Goal: Task Accomplishment & Management: Complete application form

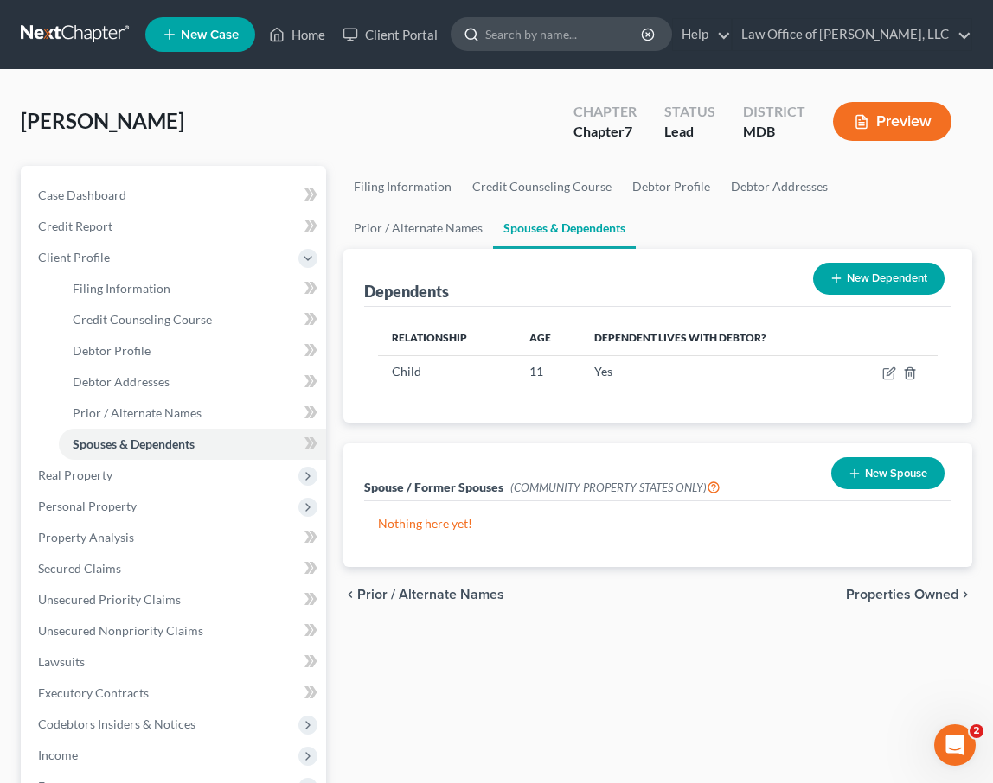
click at [556, 31] on input "search" at bounding box center [564, 34] width 158 height 32
type input "[PERSON_NAME]"
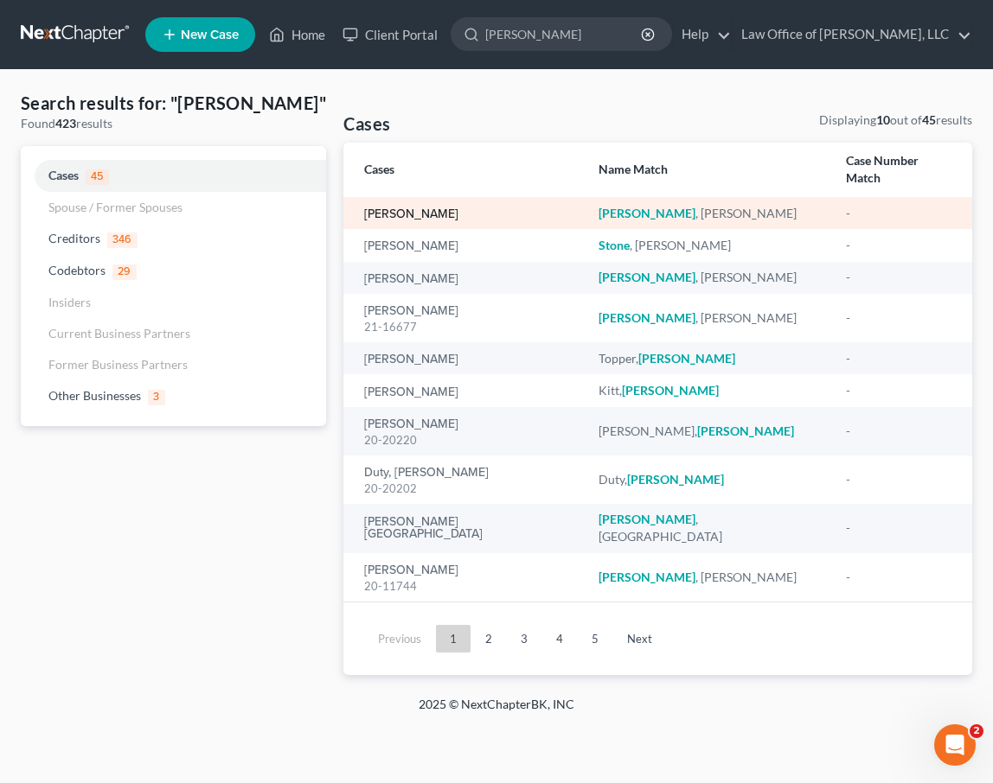
click at [415, 208] on link "[PERSON_NAME]" at bounding box center [411, 214] width 94 height 12
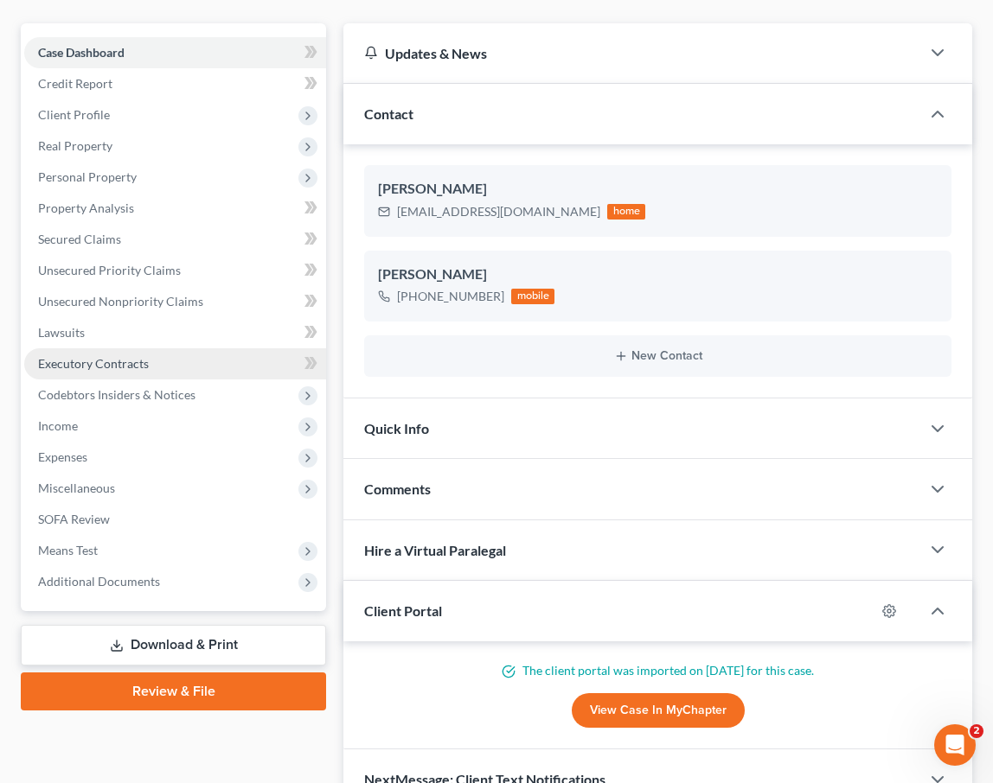
scroll to position [163, 0]
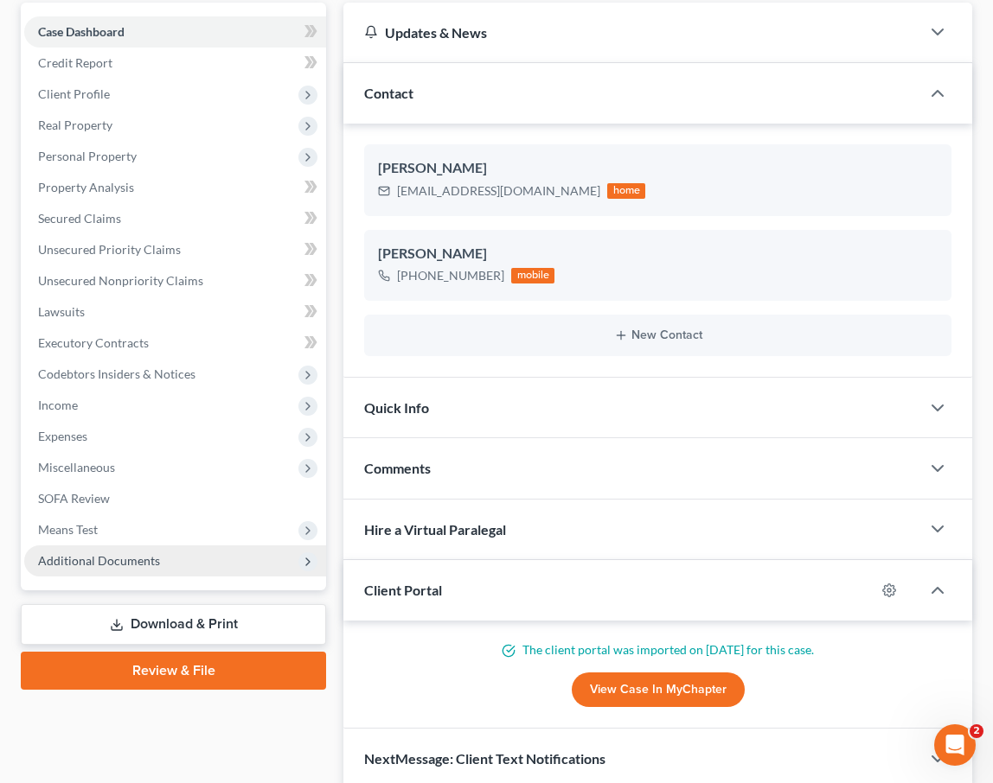
click at [233, 565] on span "Additional Documents" at bounding box center [175, 561] width 302 height 31
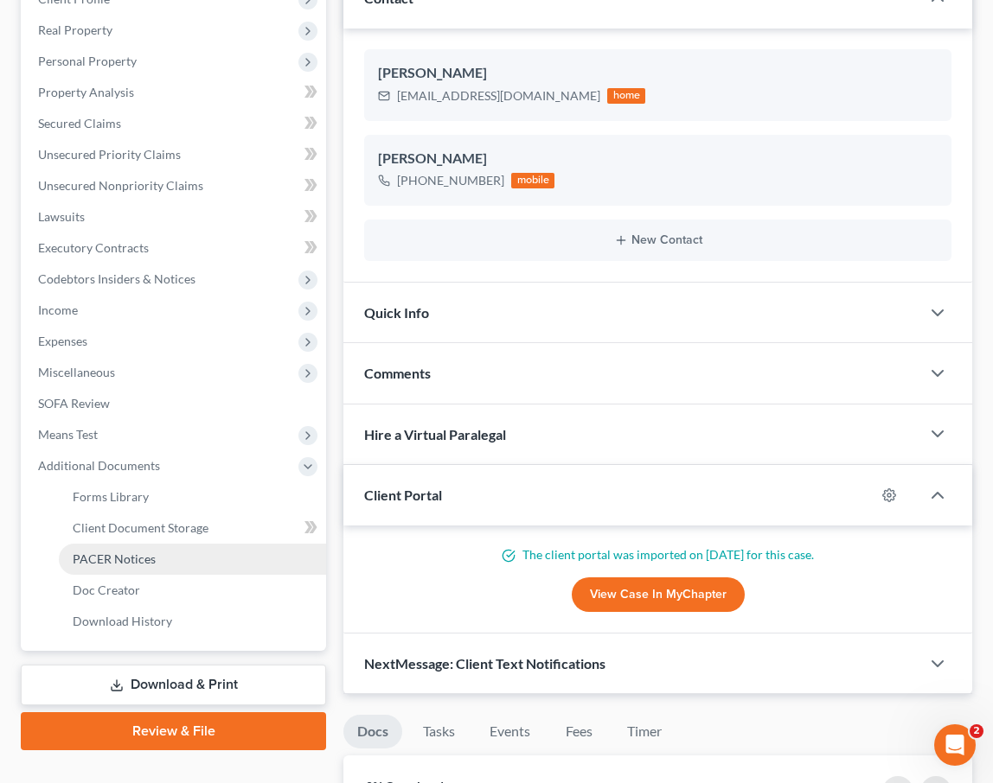
click at [171, 555] on link "PACER Notices" at bounding box center [192, 559] width 267 height 31
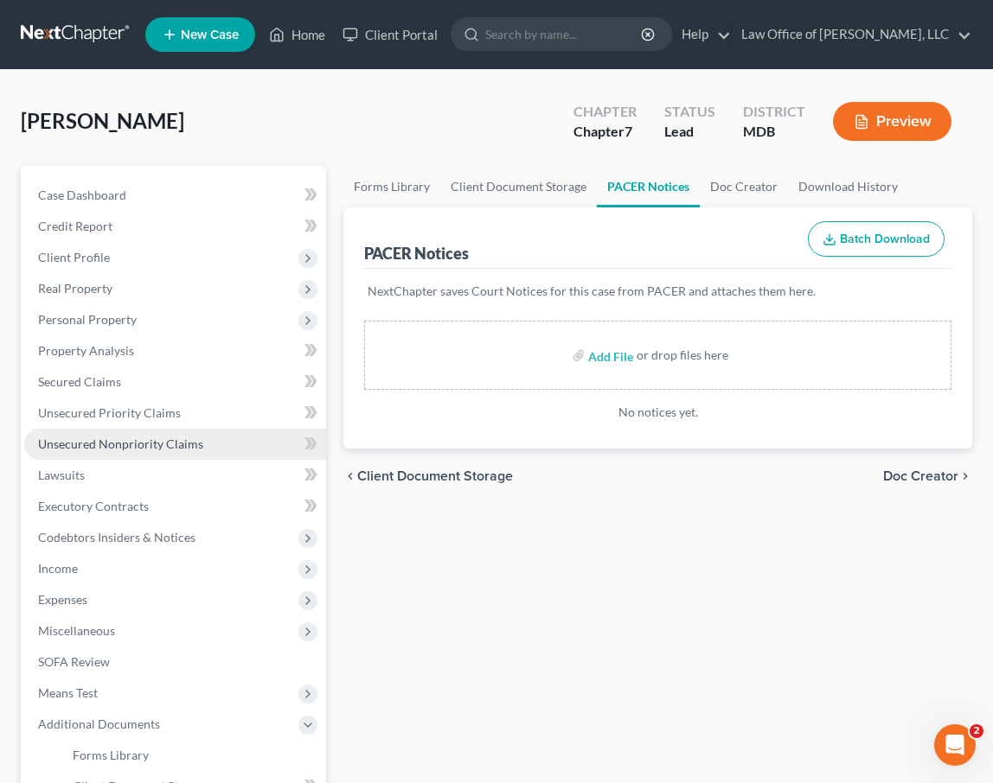
click at [132, 449] on span "Unsecured Nonpriority Claims" at bounding box center [120, 444] width 165 height 15
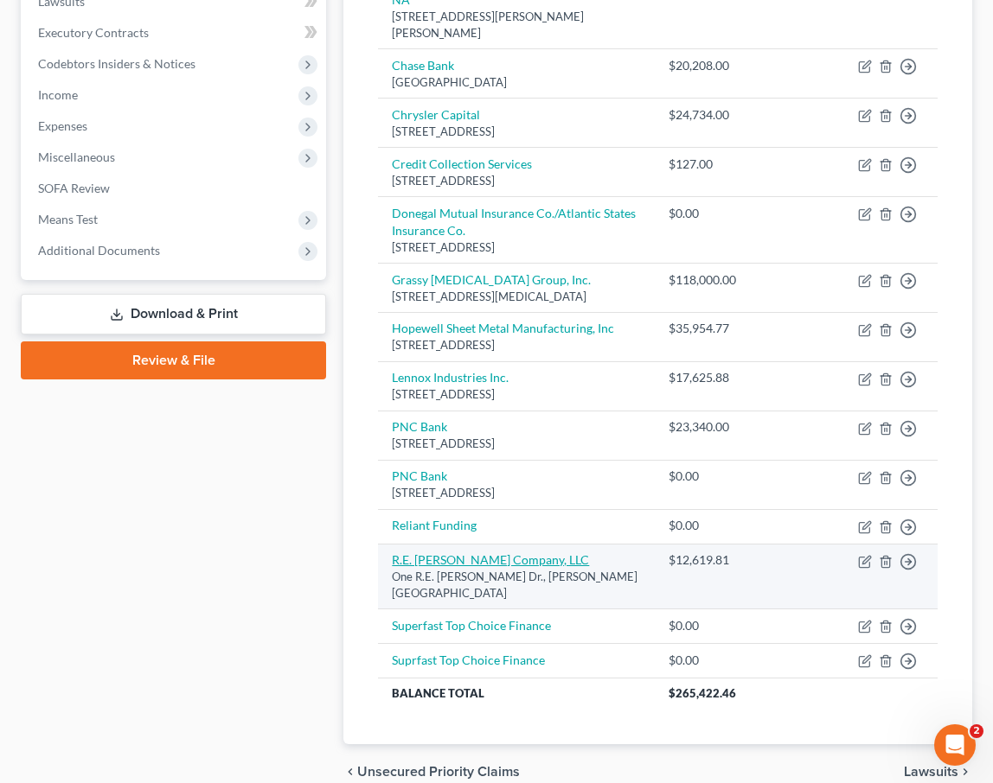
scroll to position [430, 0]
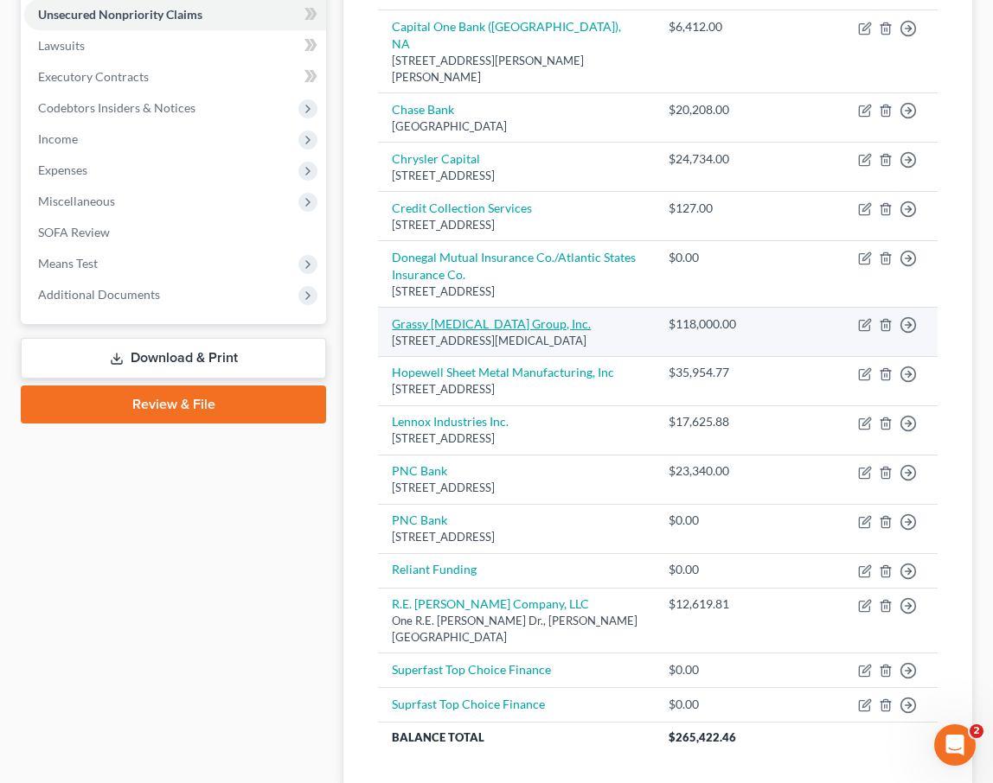
click at [464, 316] on link "Grassy [MEDICAL_DATA] Group, Inc." at bounding box center [491, 323] width 199 height 15
select select "35"
select select "3"
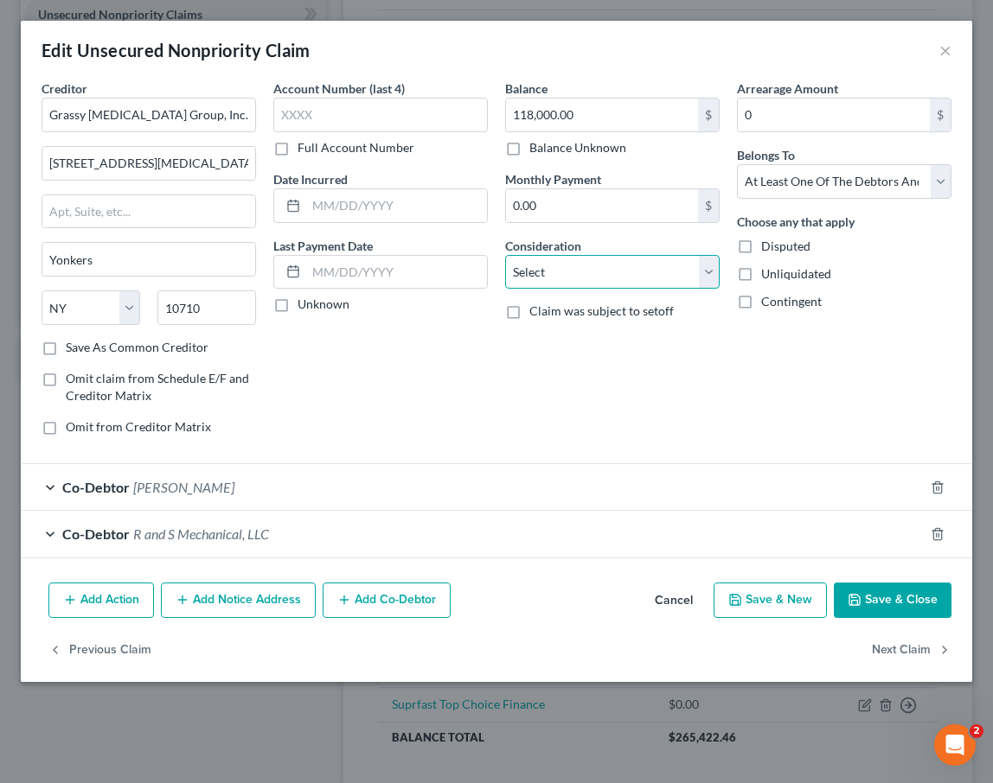
click at [636, 274] on select "Select Cable / Satellite Services Collection Agency Credit Card Debt Debt Couns…" at bounding box center [612, 272] width 214 height 35
select select "14"
click at [505, 255] on select "Select Cable / Satellite Services Collection Agency Credit Card Debt Debt Couns…" at bounding box center [612, 272] width 214 height 35
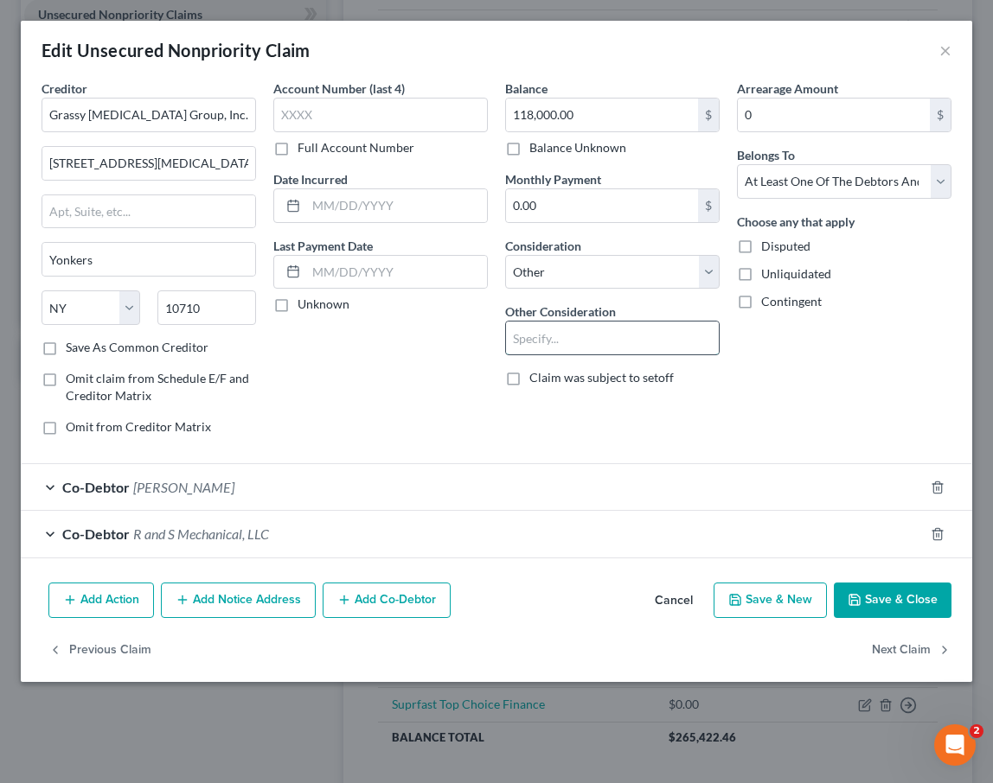
click at [525, 340] on input "text" at bounding box center [612, 338] width 213 height 33
type input "Business Debt"
click at [907, 597] on button "Save & Close" at bounding box center [893, 601] width 118 height 36
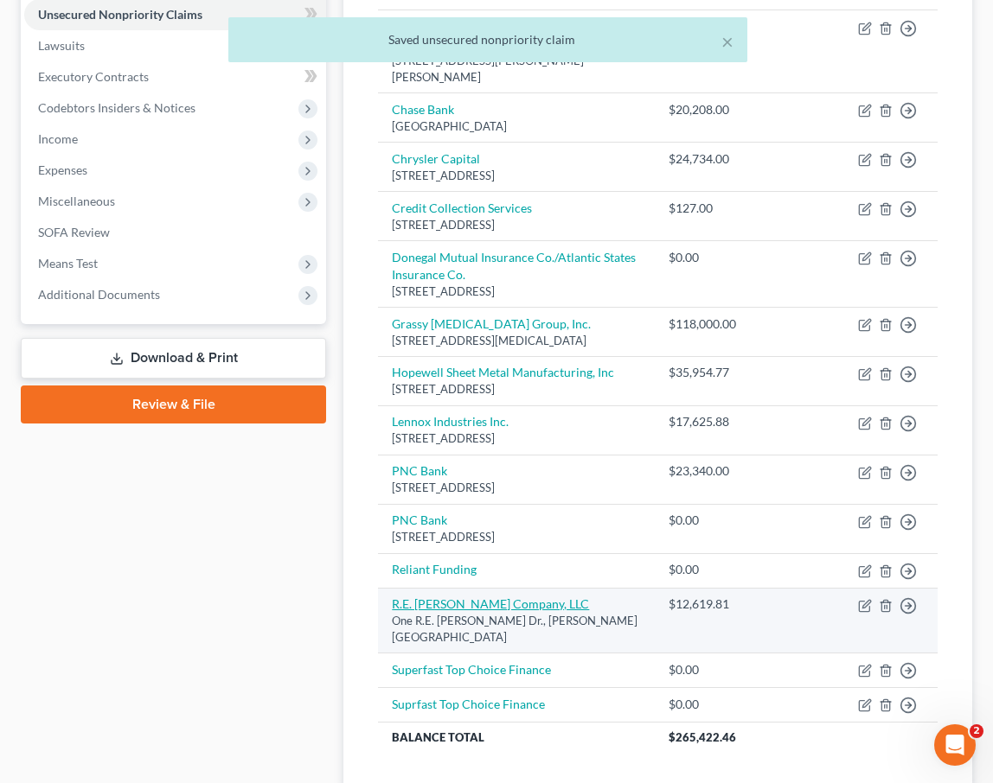
click at [456, 597] on link "R.E. [PERSON_NAME] Company, LLC" at bounding box center [490, 604] width 197 height 15
select select "21"
select select "3"
select select "21"
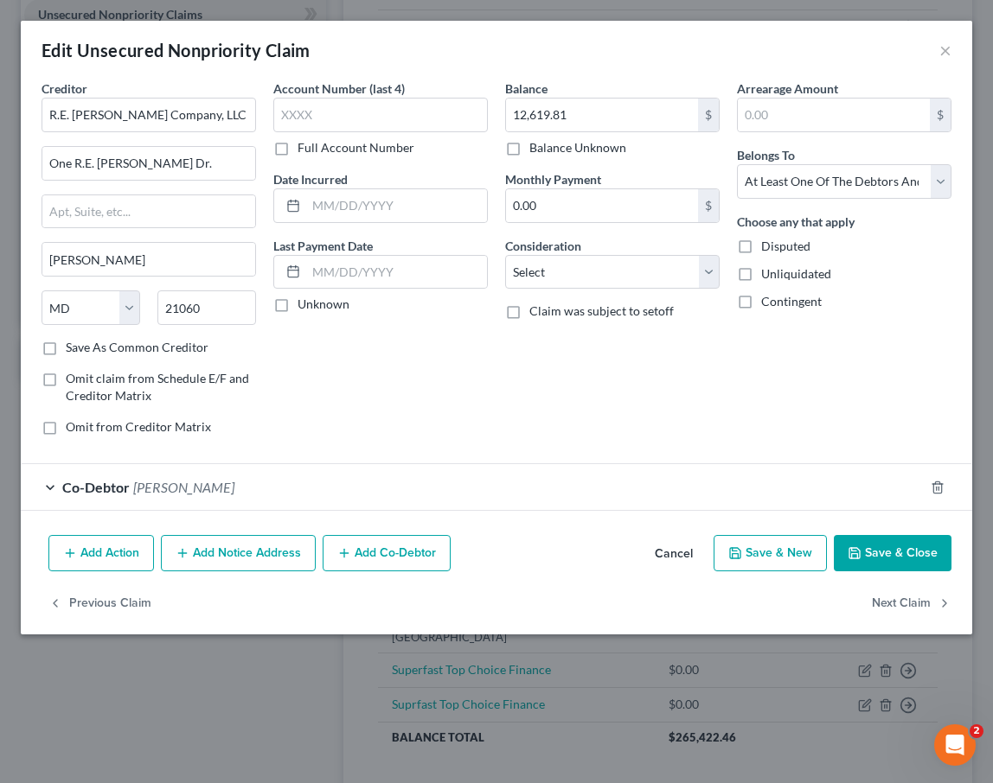
click at [167, 489] on span "[PERSON_NAME]" at bounding box center [183, 487] width 101 height 16
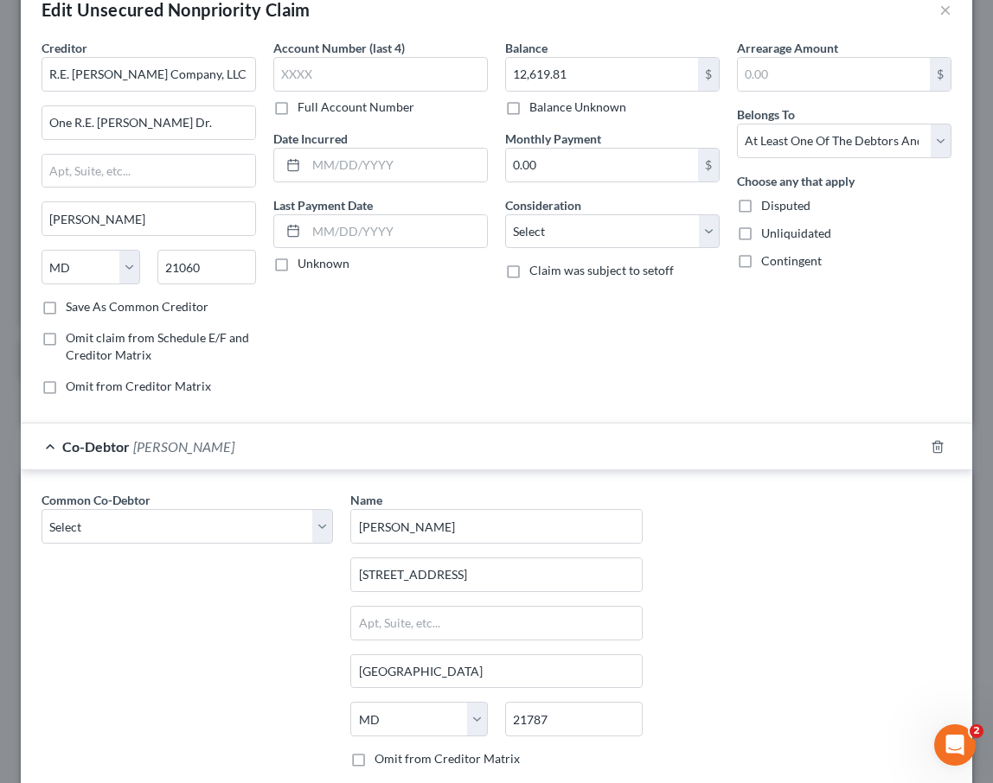
scroll to position [0, 0]
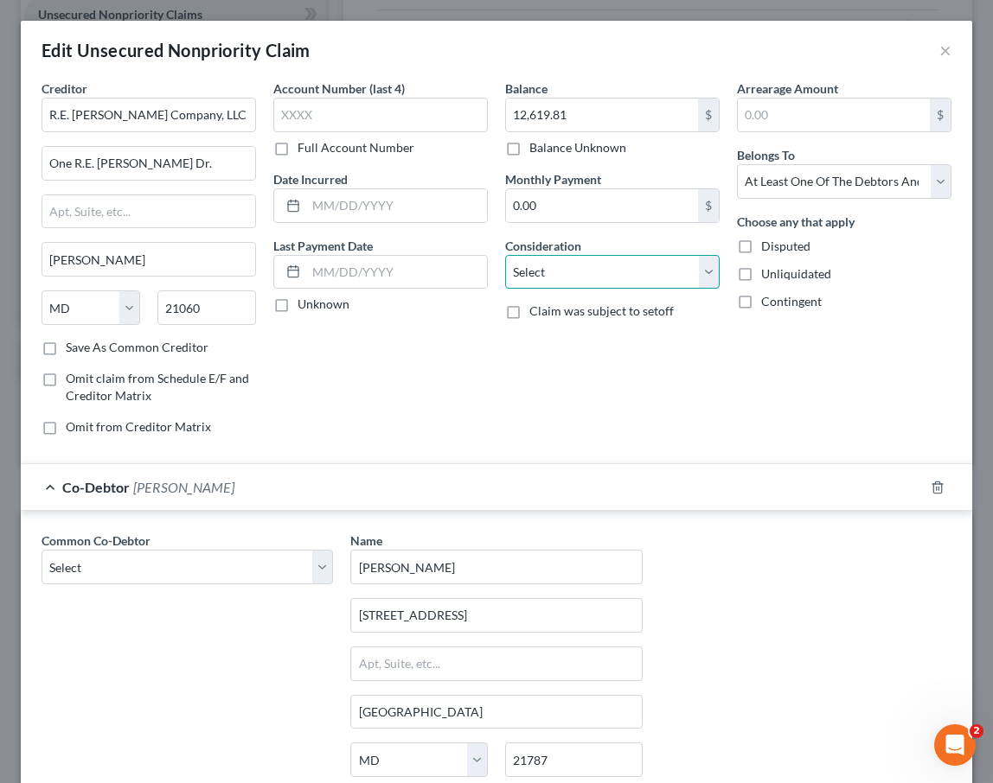
click at [571, 267] on select "Select Cable / Satellite Services Collection Agency Credit Card Debt Debt Couns…" at bounding box center [612, 272] width 214 height 35
select select "14"
click at [505, 255] on select "Select Cable / Satellite Services Collection Agency Credit Card Debt Debt Couns…" at bounding box center [612, 272] width 214 height 35
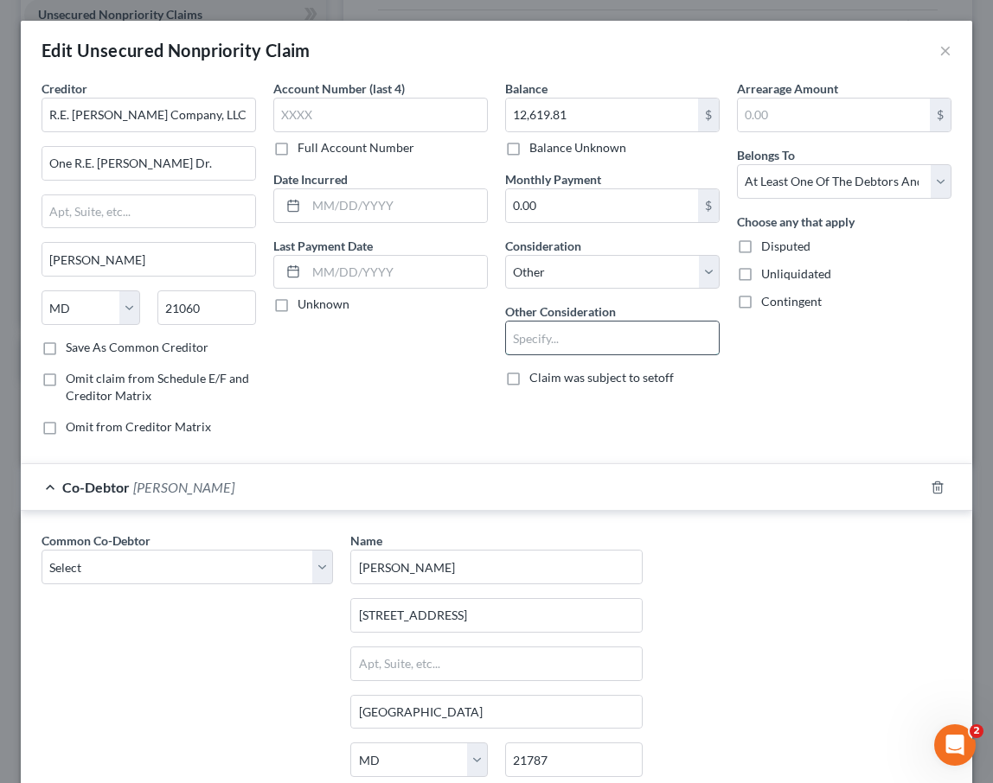
click at [557, 326] on input "text" at bounding box center [612, 338] width 213 height 33
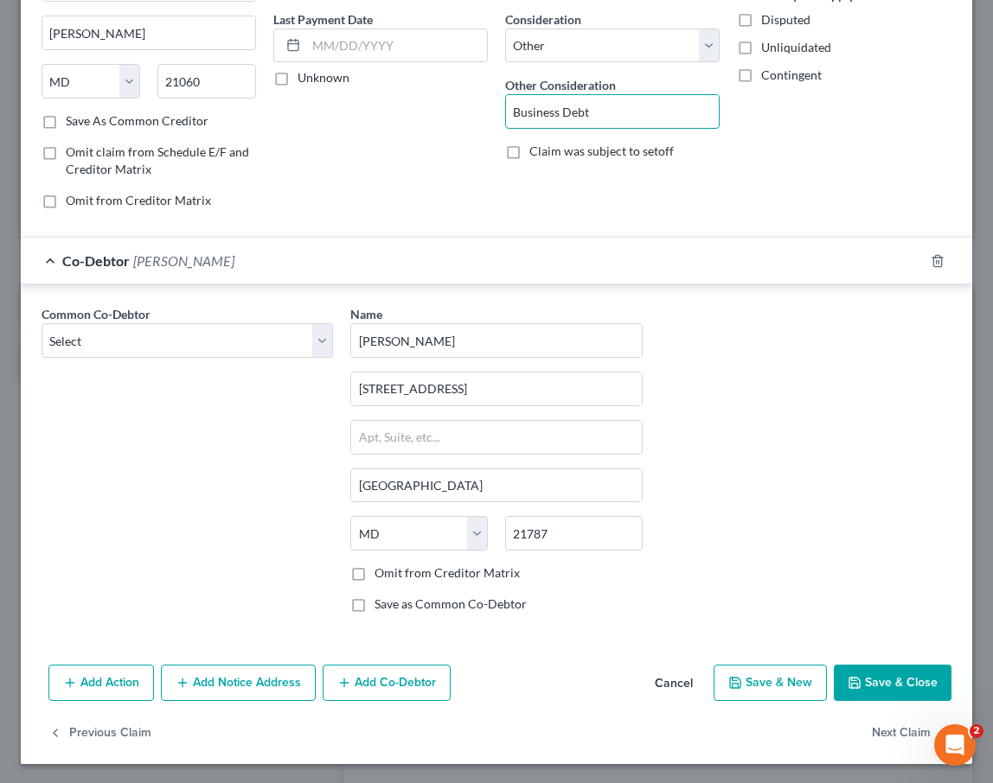
scroll to position [228, 0]
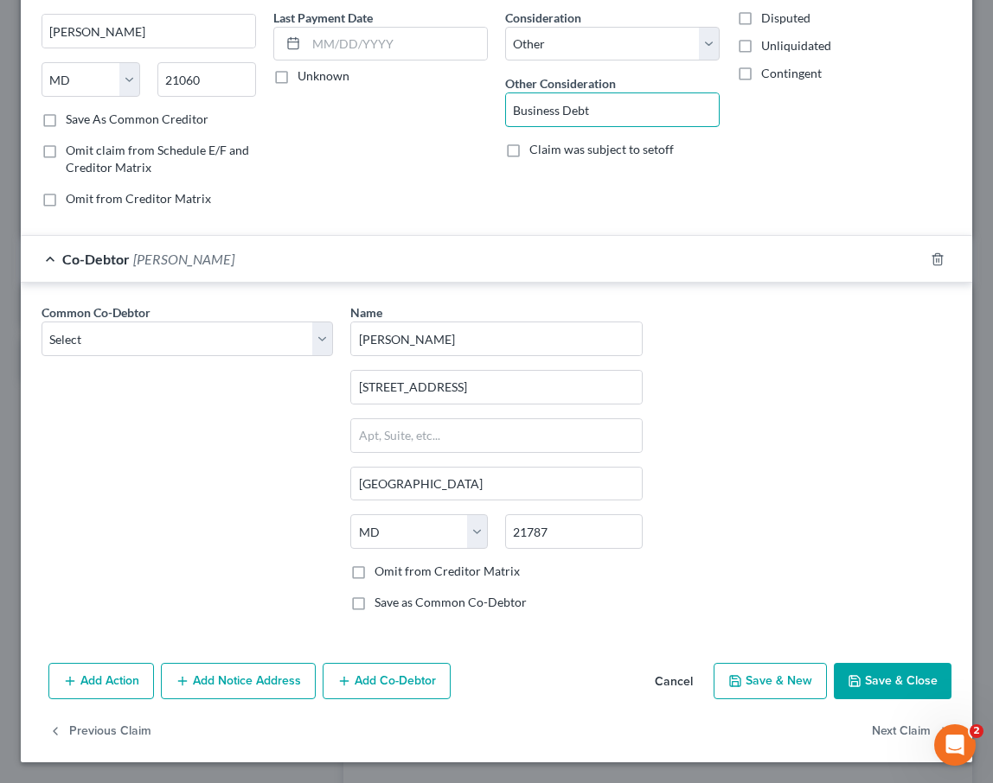
type input "Business Debt"
click at [888, 684] on button "Save & Close" at bounding box center [893, 681] width 118 height 36
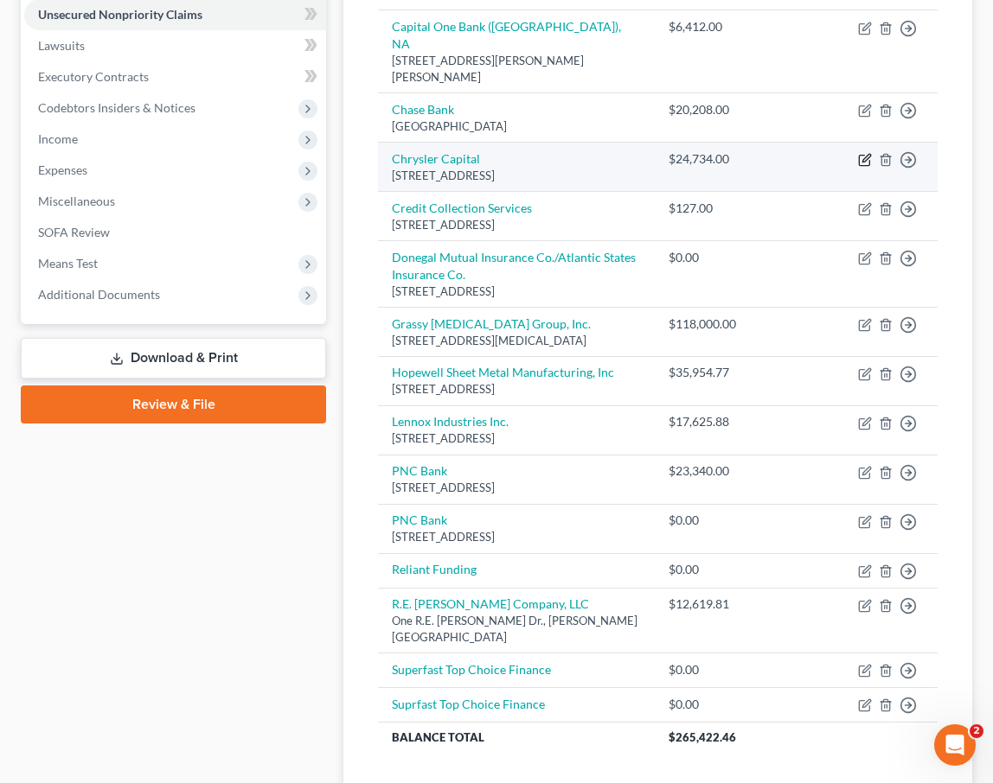
click at [866, 154] on icon "button" at bounding box center [866, 158] width 8 height 8
select select "45"
select select "4"
select select "0"
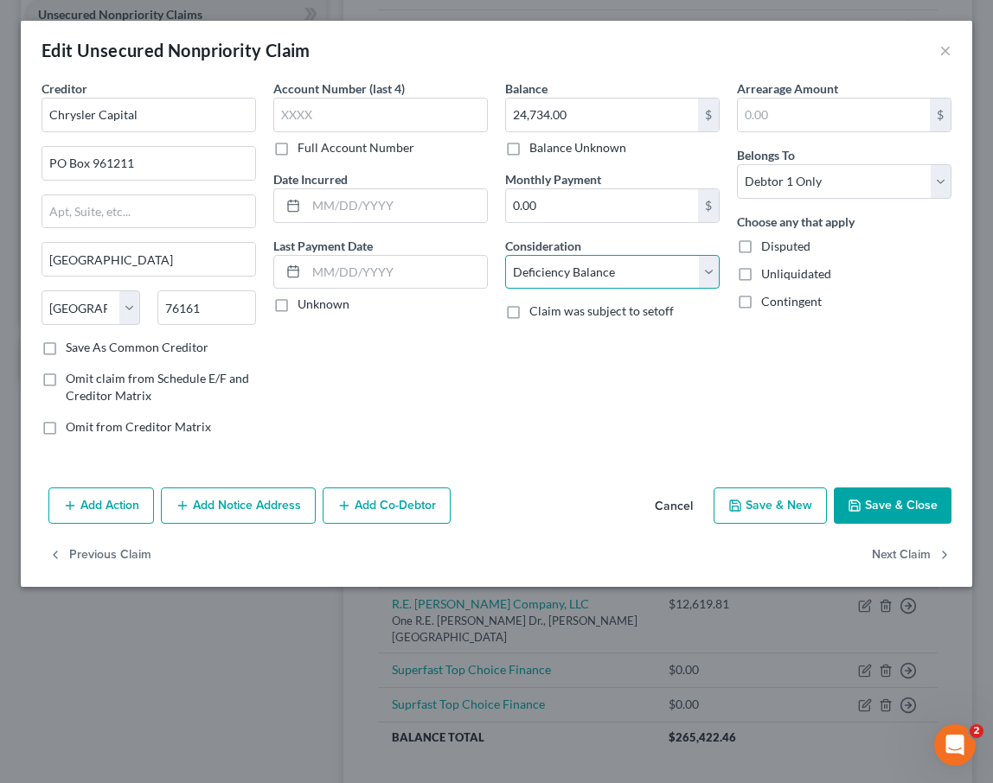
click at [584, 271] on select "Select Cable / Satellite Services Collection Agency Credit Card Debt Debt Couns…" at bounding box center [612, 272] width 214 height 35
select select "14"
click at [505, 255] on select "Select Cable / Satellite Services Collection Agency Credit Card Debt Debt Couns…" at bounding box center [612, 272] width 214 height 35
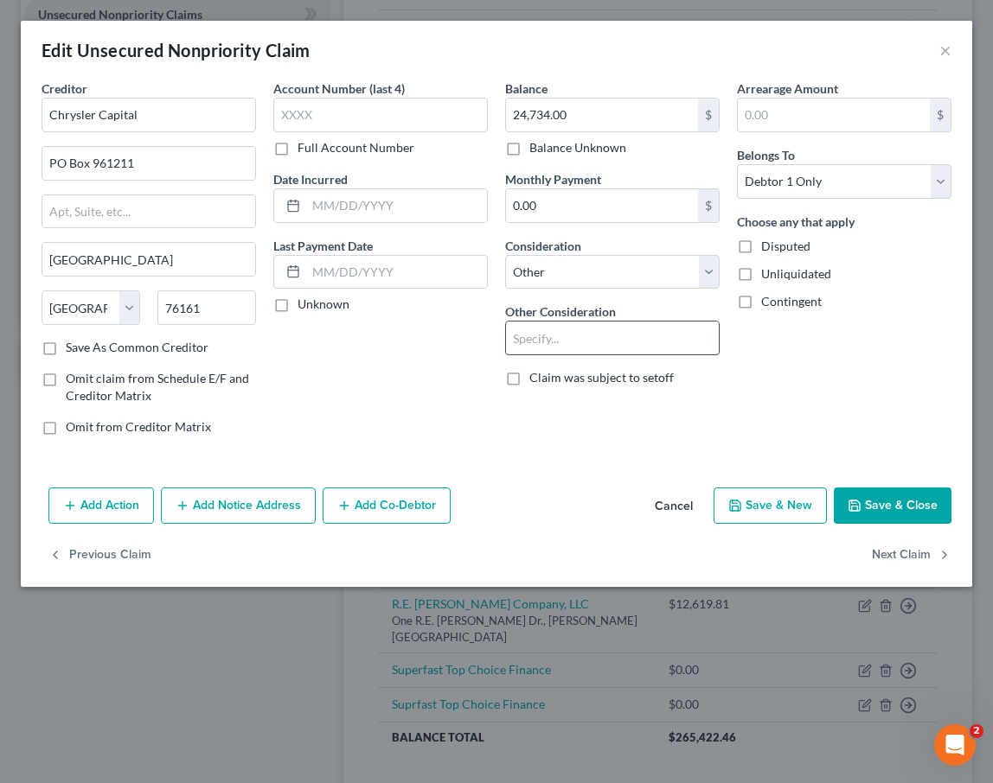
click at [554, 337] on input "text" at bounding box center [612, 338] width 213 height 33
type input "Business Debt"
click at [871, 508] on button "Save & Close" at bounding box center [893, 506] width 118 height 36
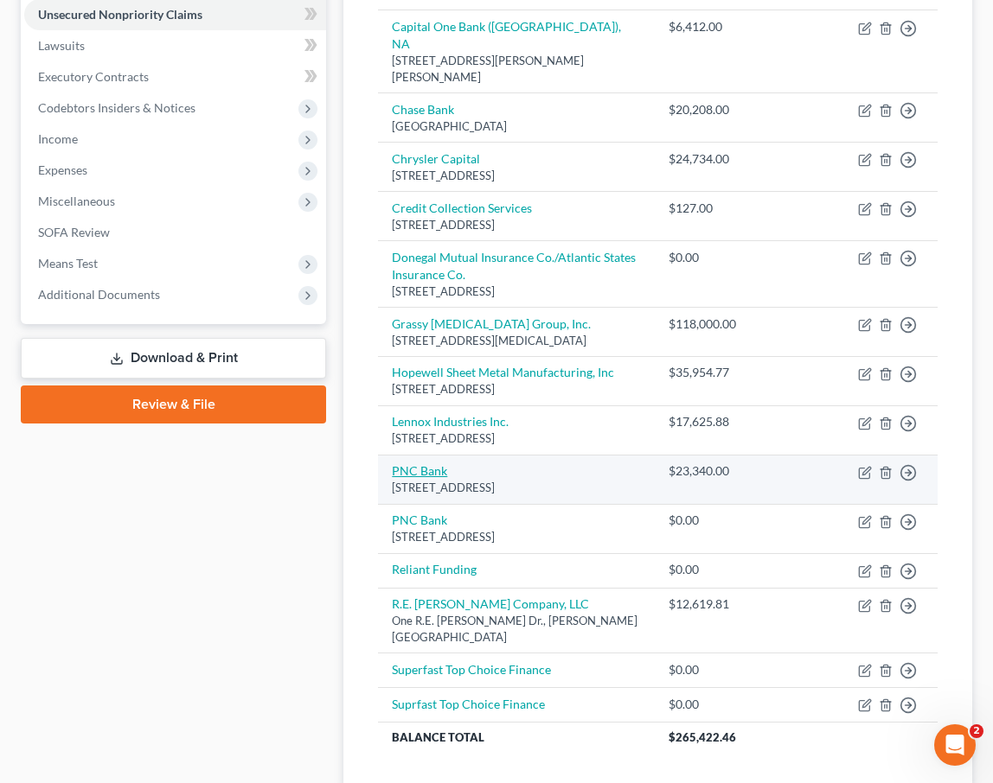
click at [405, 463] on link "PNC Bank" at bounding box center [419, 470] width 55 height 15
select select "36"
select select "2"
select select "0"
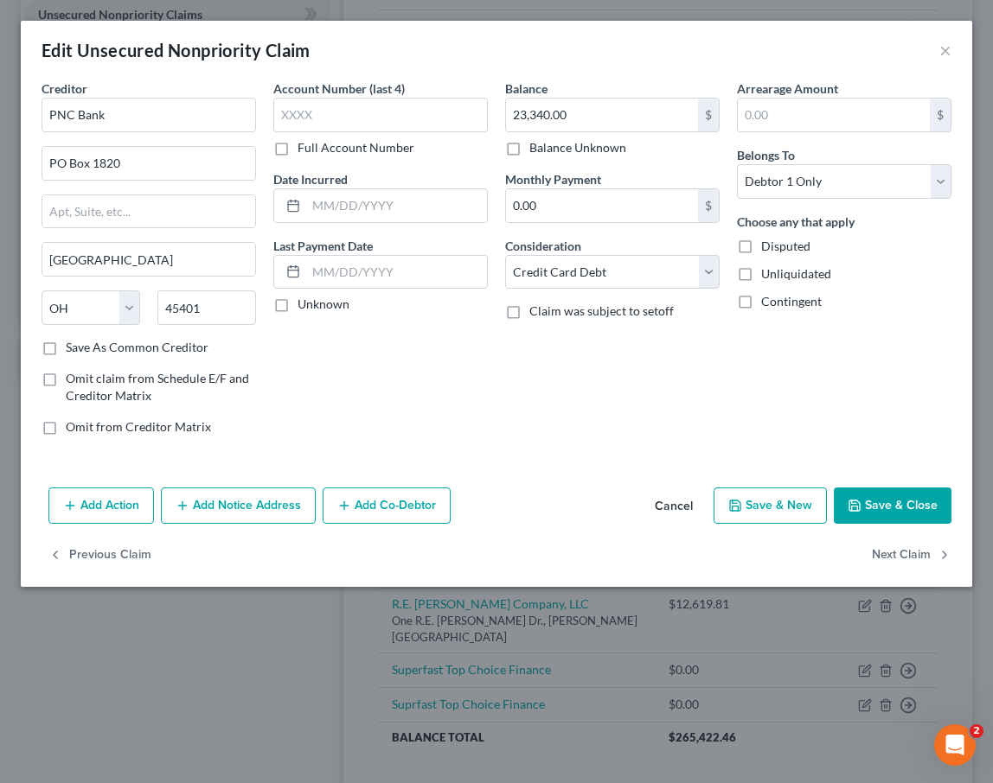
click at [909, 505] on button "Save & Close" at bounding box center [893, 506] width 118 height 36
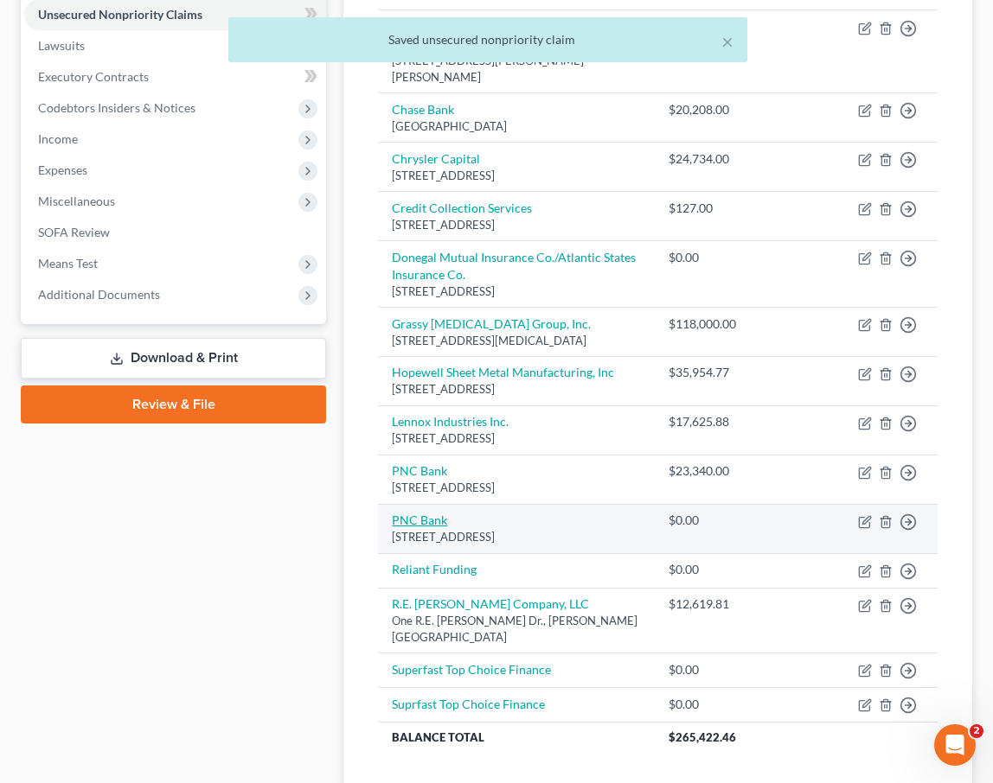
click at [420, 513] on link "PNC Bank" at bounding box center [419, 520] width 55 height 15
select select "36"
select select "14"
select select "0"
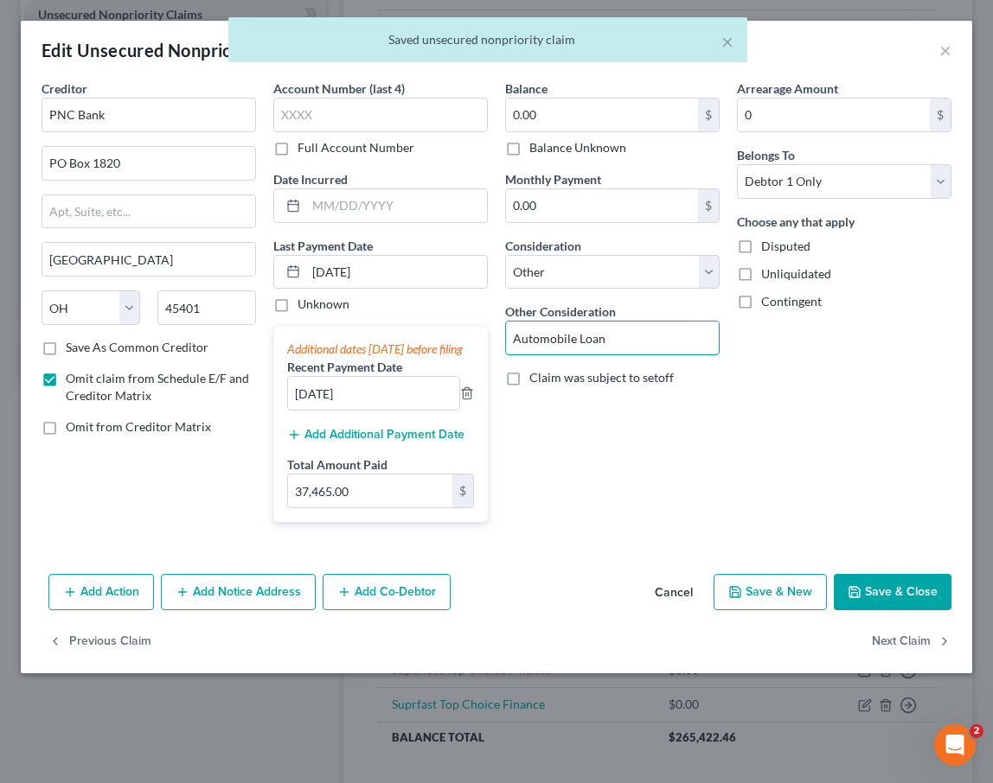
drag, startPoint x: 642, startPoint y: 342, endPoint x: 390, endPoint y: 342, distance: 252.5
click at [390, 342] on div "Creditor * PNC Bank PO Box [GEOGRAPHIC_DATA] [US_STATE] AK AR AZ CA CO [GEOGRAP…" at bounding box center [496, 308] width 927 height 457
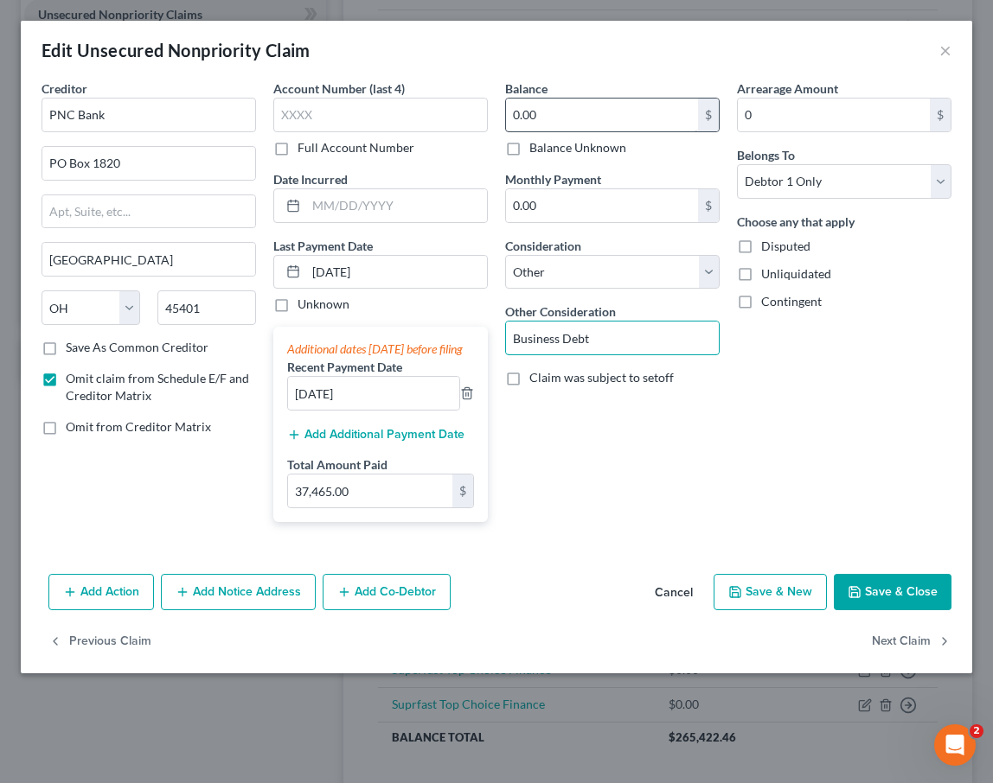
type input "Business Debt"
drag, startPoint x: 546, startPoint y: 116, endPoint x: 471, endPoint y: 112, distance: 74.5
click at [471, 112] on div "Creditor * PNC Bank PO Box [GEOGRAPHIC_DATA] [US_STATE] AK AR AZ CA CO [GEOGRAP…" at bounding box center [496, 308] width 927 height 457
drag, startPoint x: 552, startPoint y: 114, endPoint x: 430, endPoint y: 100, distance: 122.7
click at [430, 100] on div "Creditor * PNC Bank PO Box [GEOGRAPHIC_DATA] [US_STATE] AK AR AZ CA CO [GEOGRAP…" at bounding box center [496, 308] width 927 height 457
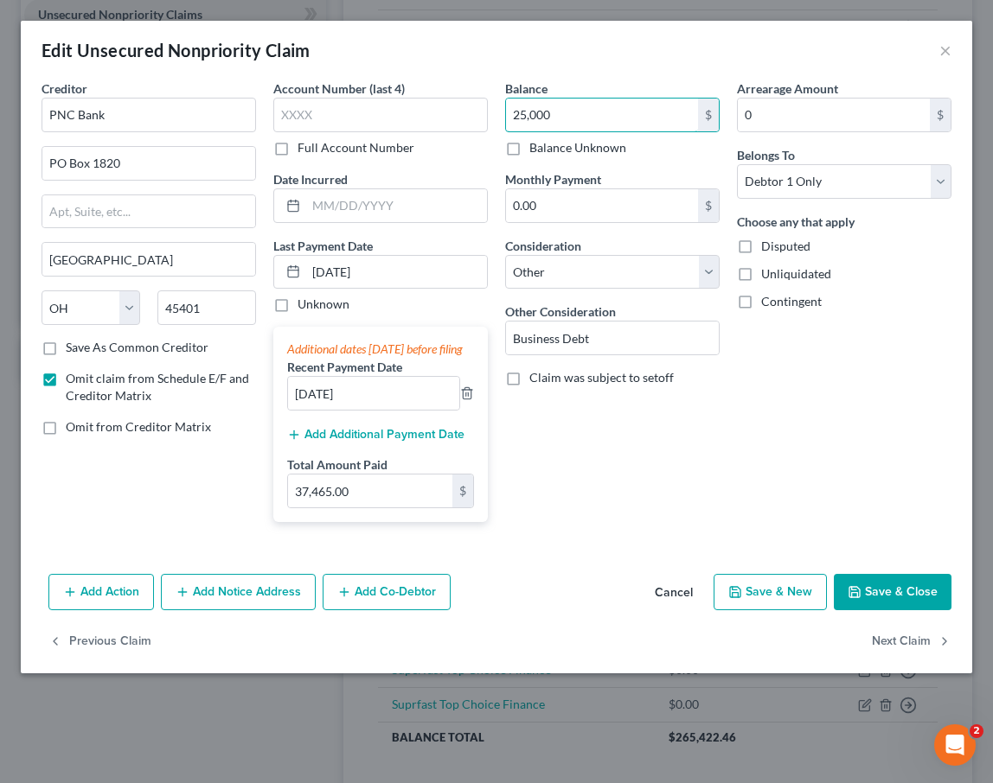
type input "25,000"
click at [885, 610] on button "Save & Close" at bounding box center [893, 592] width 118 height 36
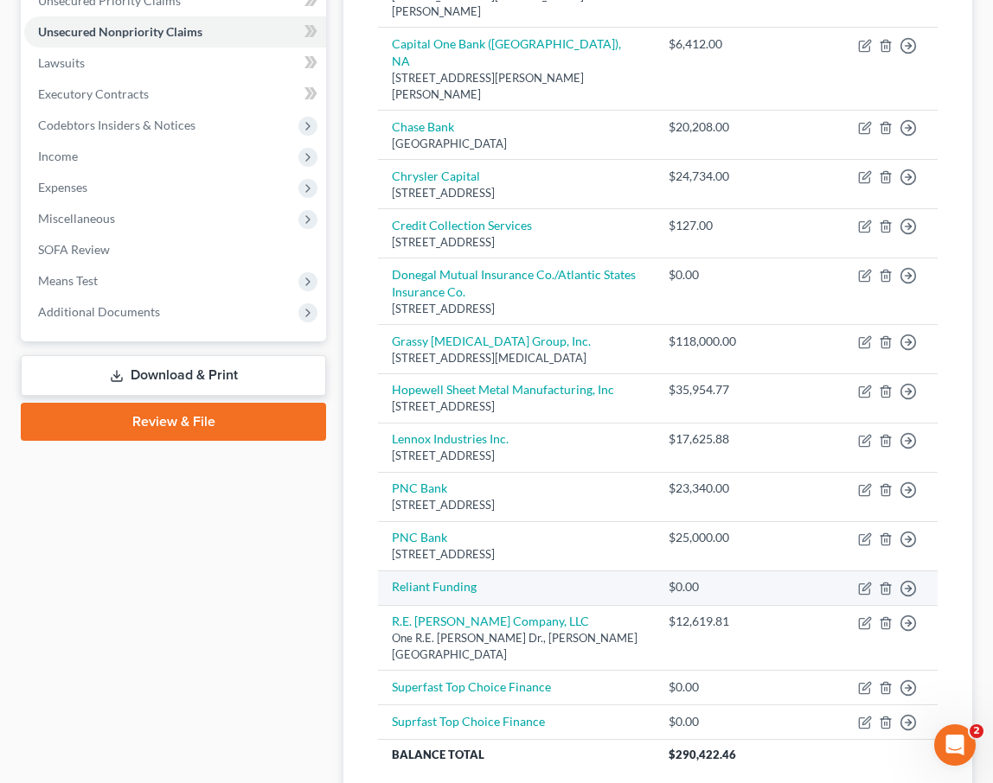
scroll to position [448, 0]
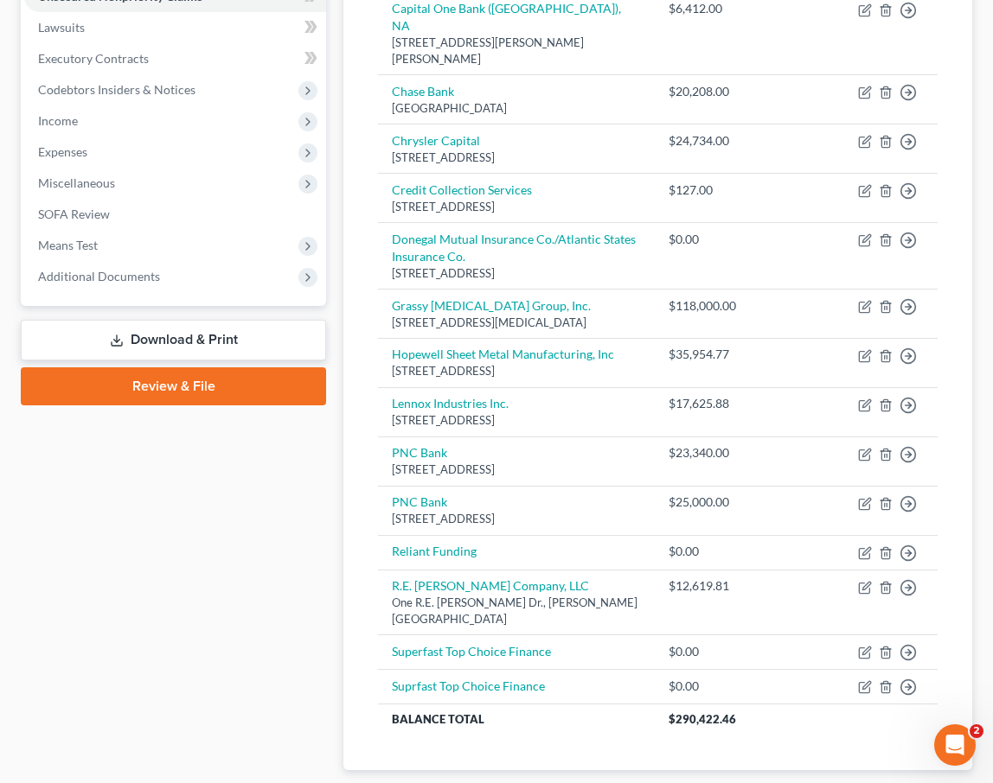
click at [917, 783] on span "Lawsuits" at bounding box center [931, 798] width 54 height 14
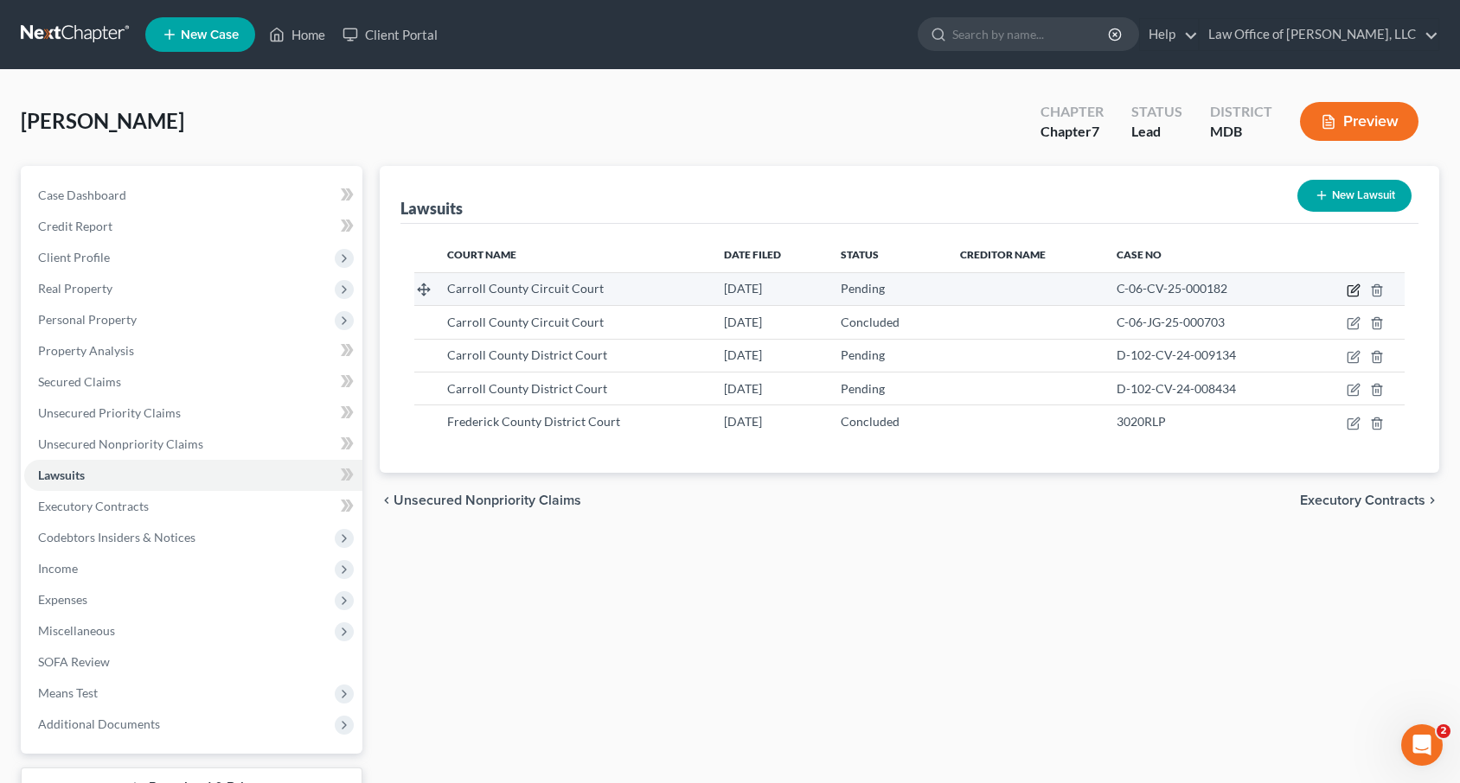
click at [992, 295] on icon "button" at bounding box center [1353, 291] width 14 height 14
select select "21"
select select "0"
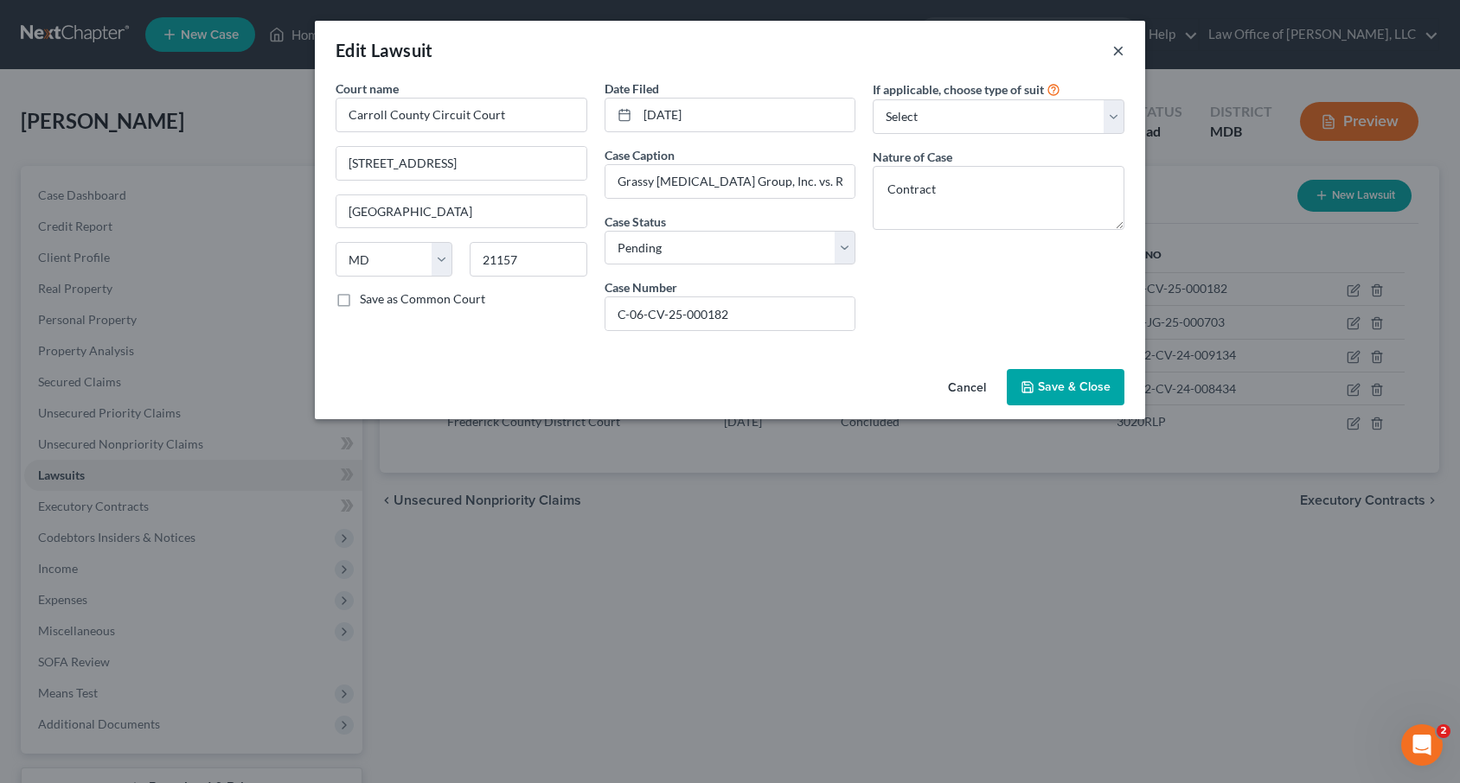
click at [992, 50] on button "×" at bounding box center [1118, 50] width 12 height 21
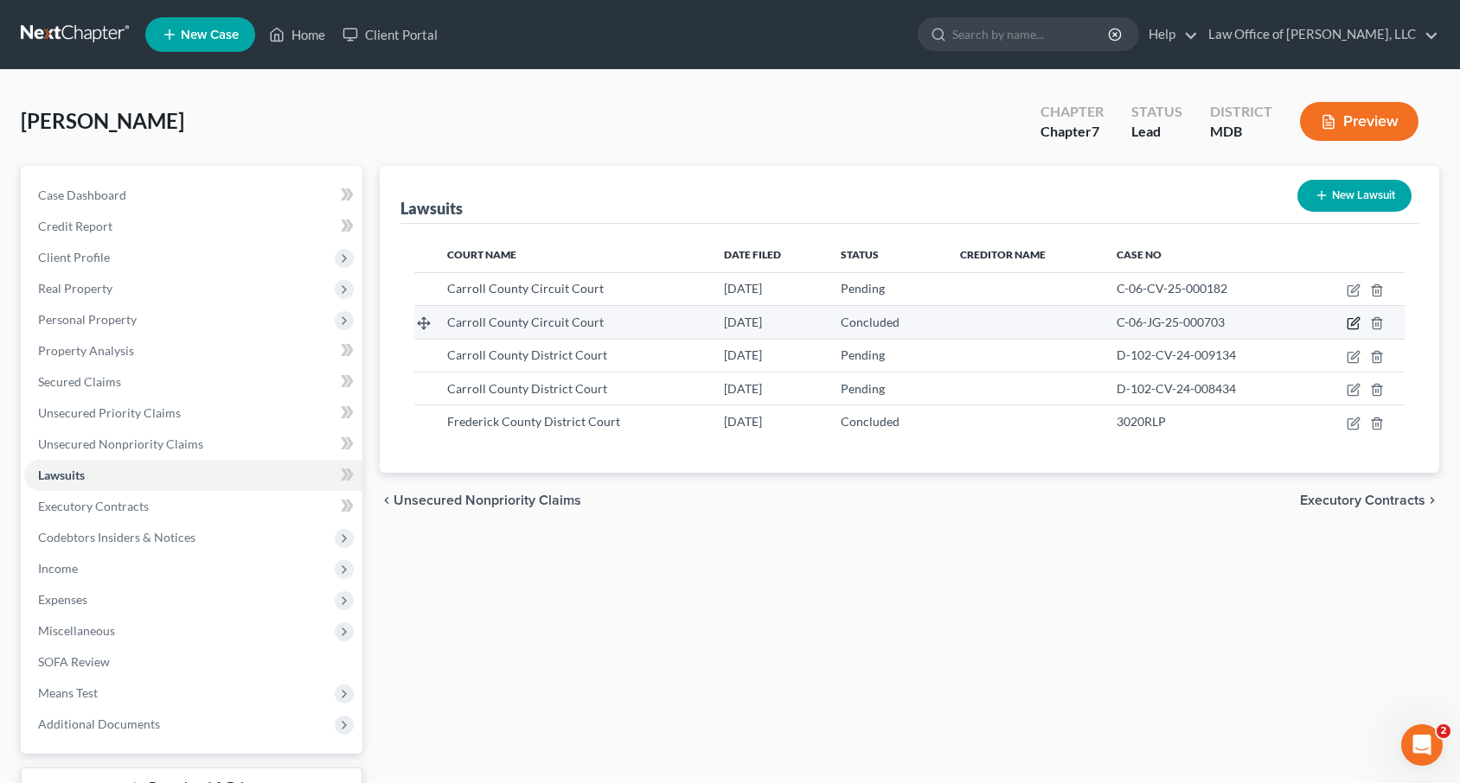
click at [992, 319] on icon "button" at bounding box center [1353, 323] width 14 height 14
select select "21"
select select "2"
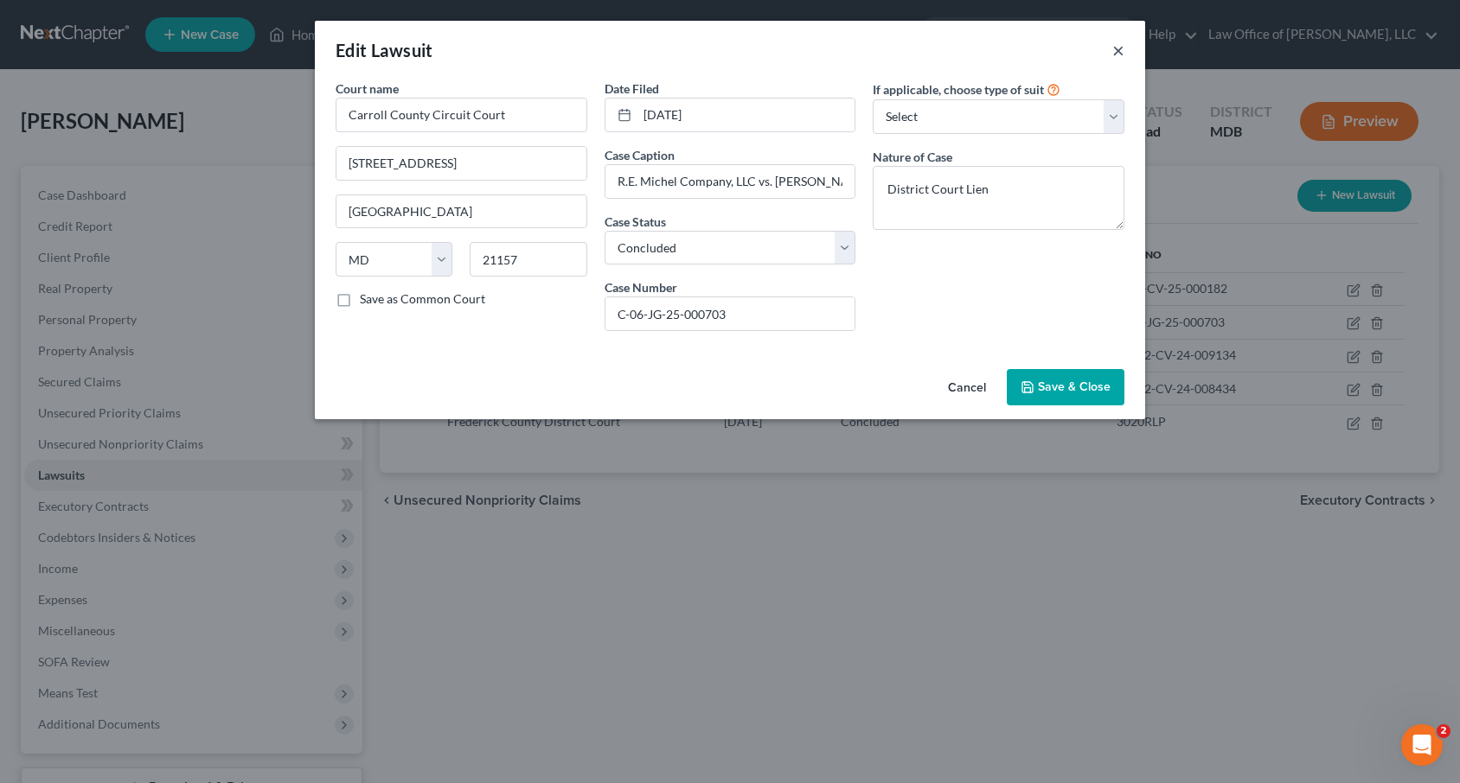
click at [992, 53] on button "×" at bounding box center [1118, 50] width 12 height 21
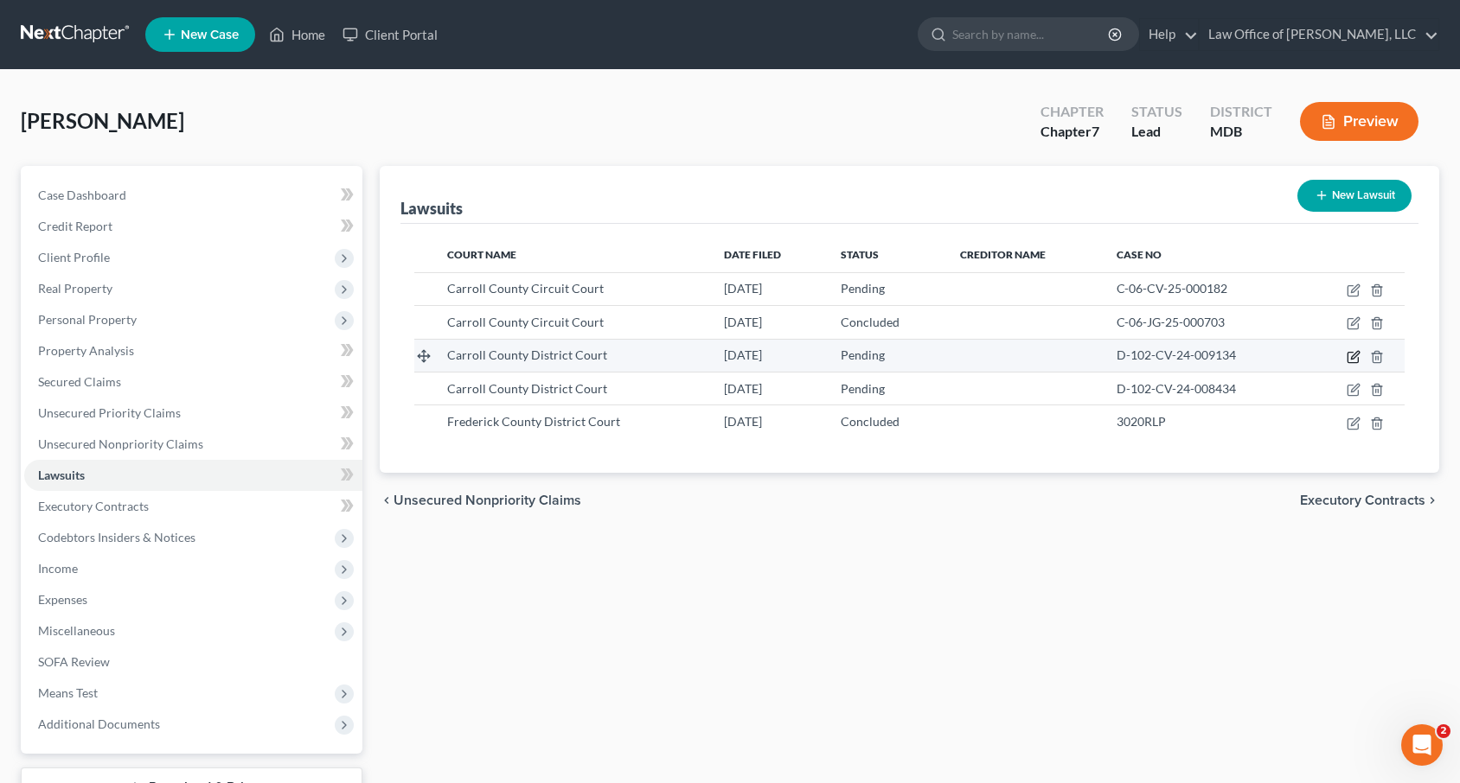
click at [992, 356] on icon "button" at bounding box center [1355, 355] width 8 height 8
select select "21"
select select "0"
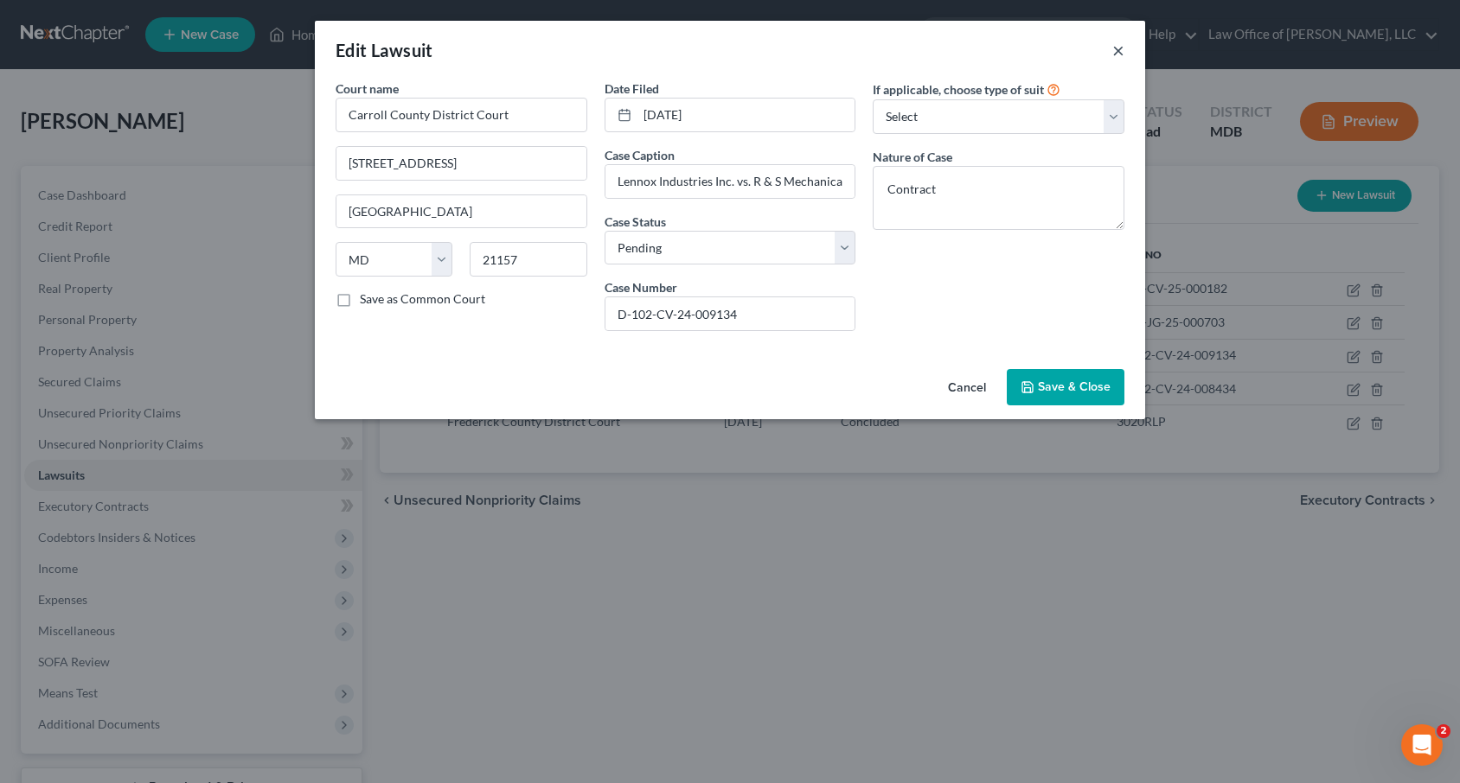
click at [992, 45] on button "×" at bounding box center [1118, 50] width 12 height 21
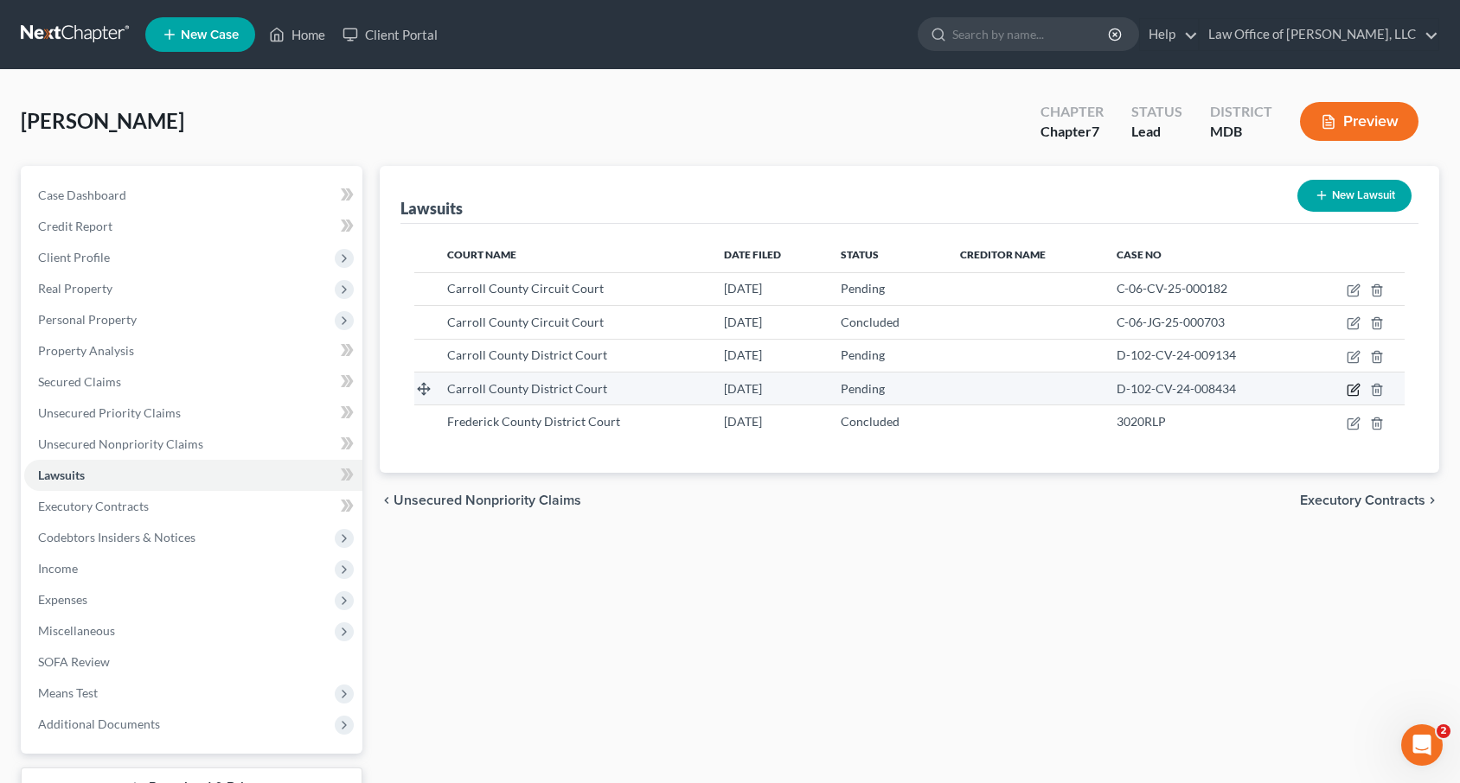
click at [992, 384] on icon "button" at bounding box center [1353, 390] width 14 height 14
select select "21"
select select "0"
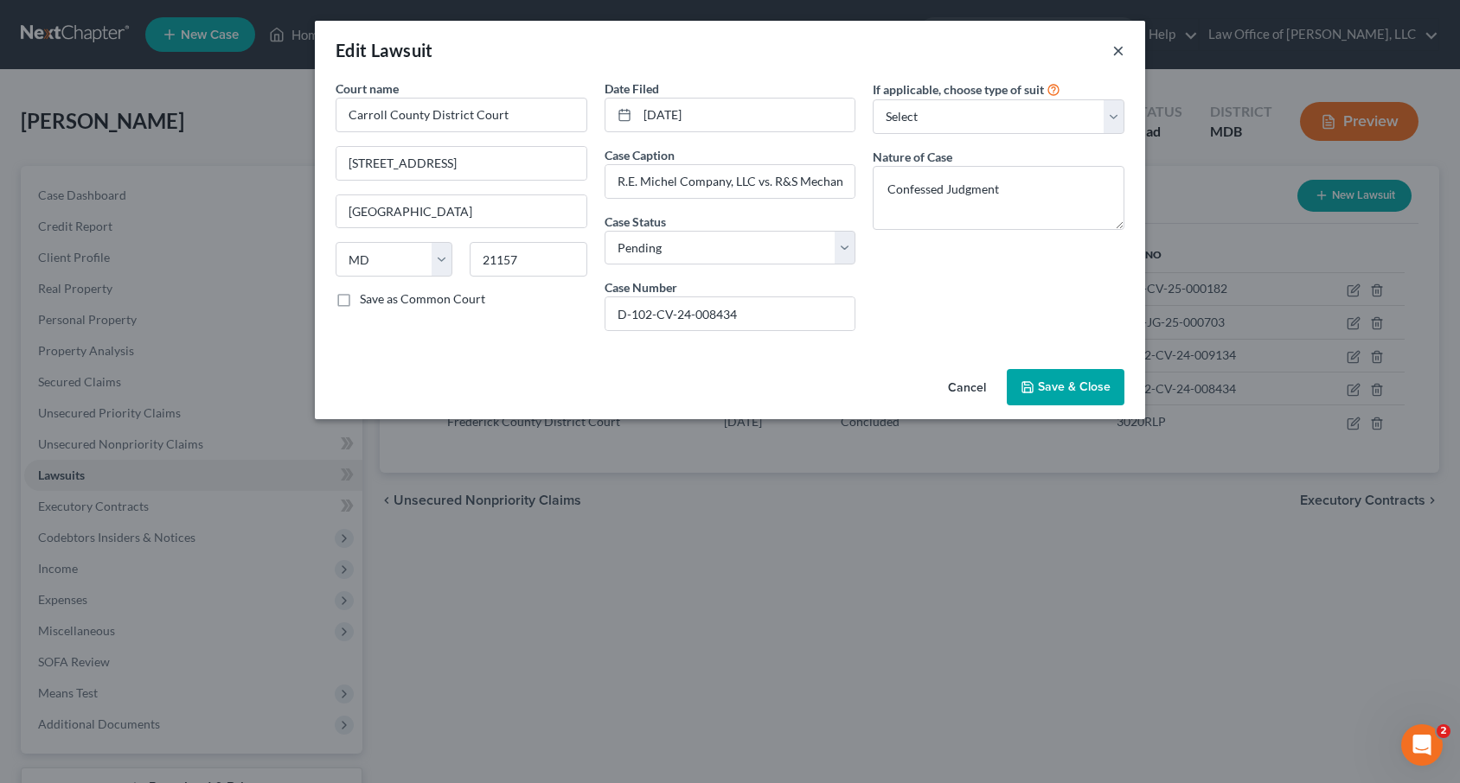
click at [992, 49] on button "×" at bounding box center [1118, 50] width 12 height 21
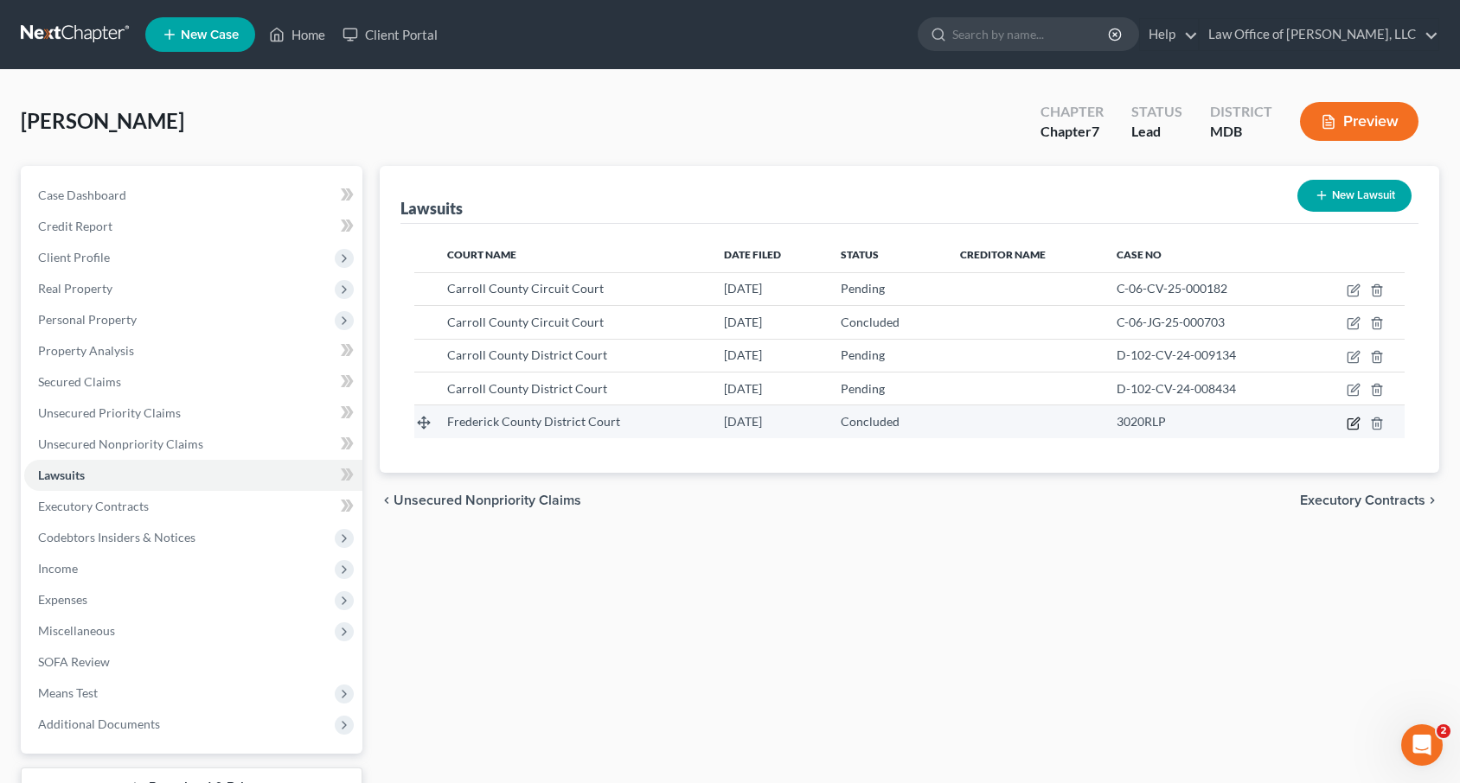
click at [992, 422] on icon "button" at bounding box center [1355, 422] width 8 height 8
select select "21"
select select "2"
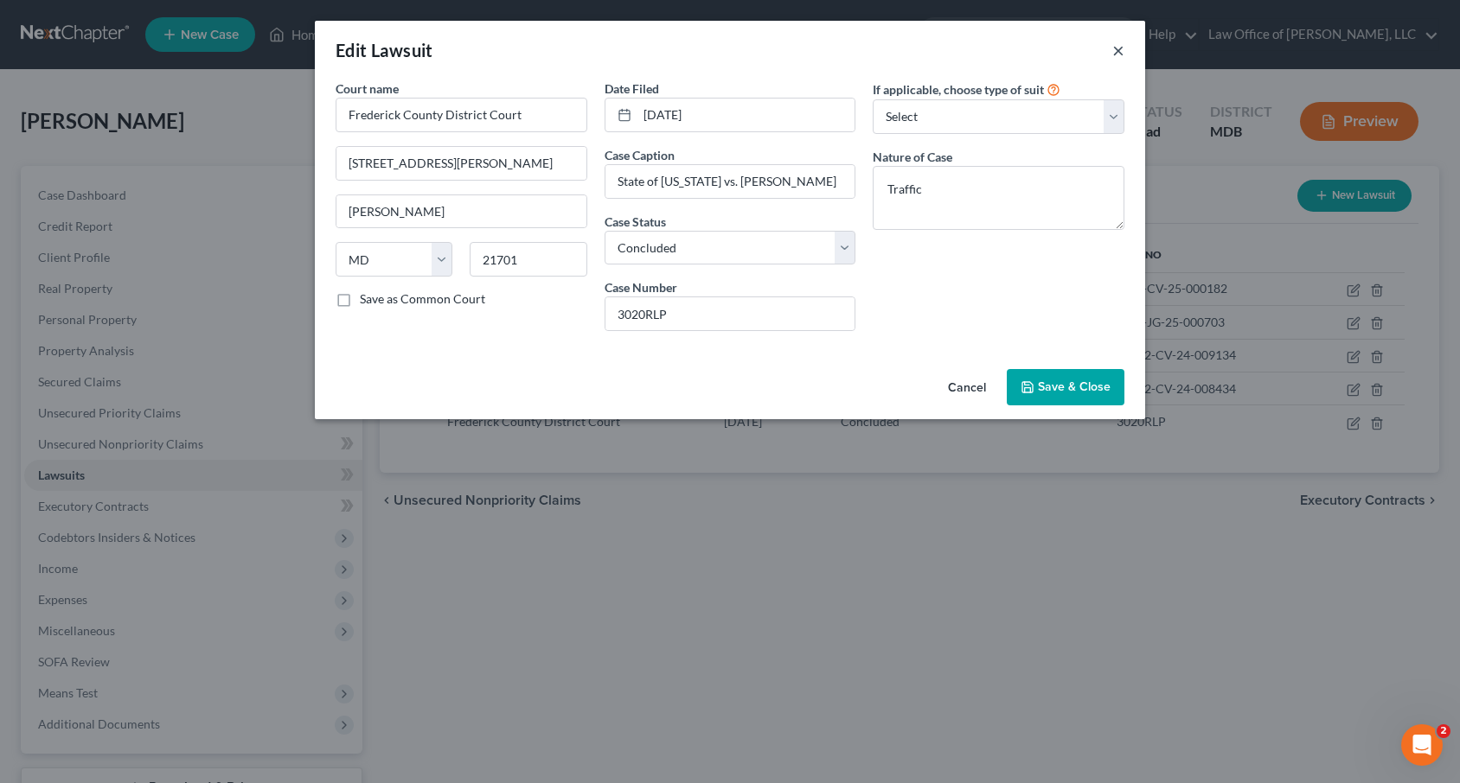
click at [992, 53] on button "×" at bounding box center [1118, 50] width 12 height 21
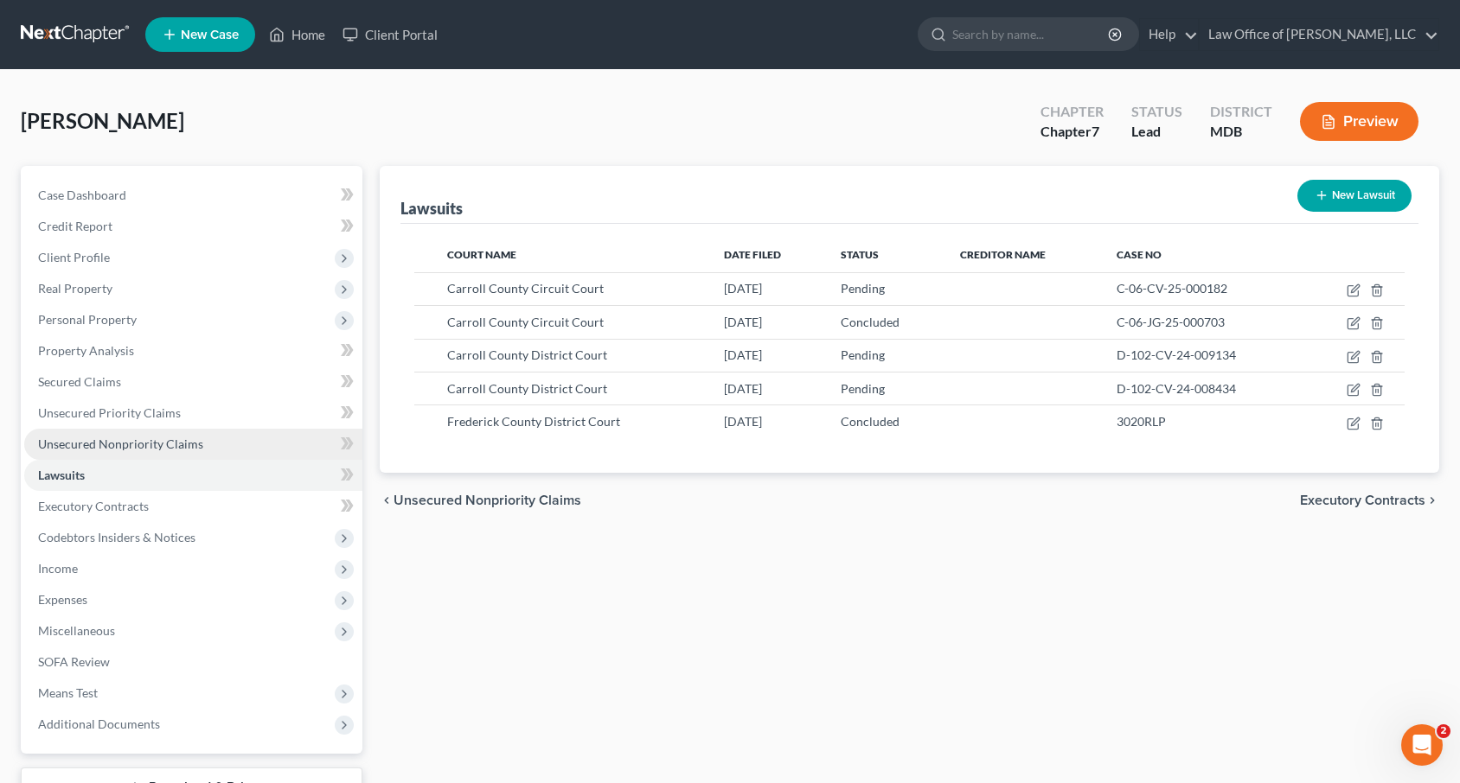
click at [76, 438] on span "Unsecured Nonpriority Claims" at bounding box center [120, 444] width 165 height 15
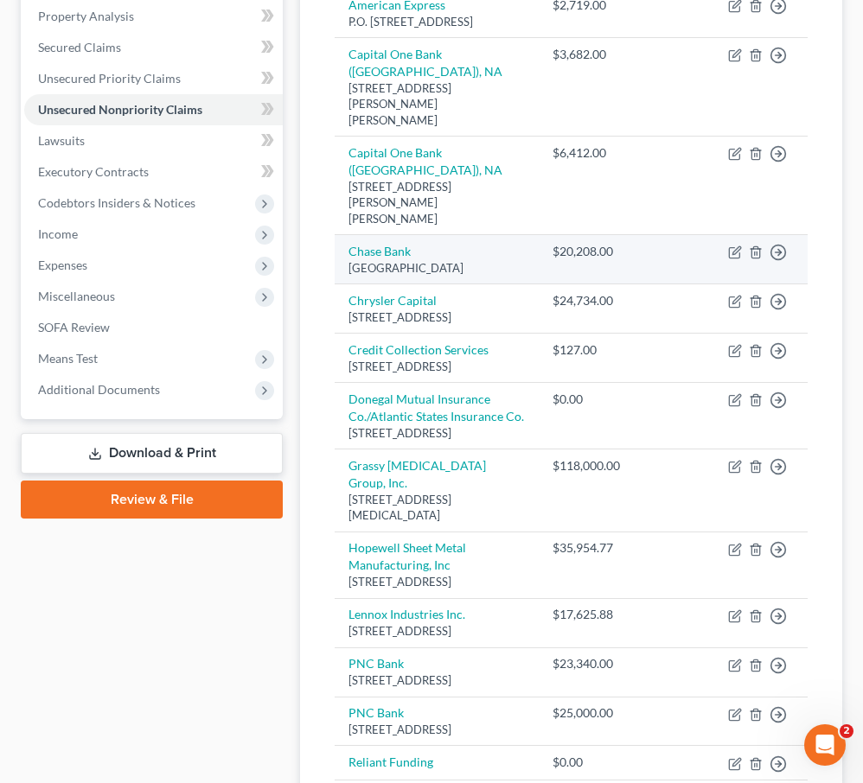
scroll to position [514, 0]
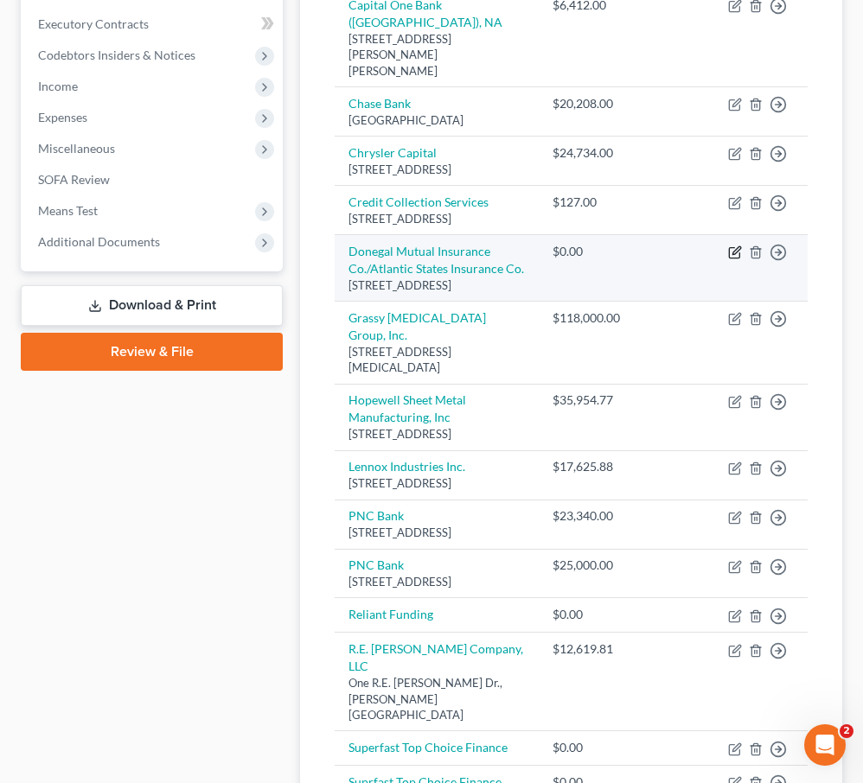
click at [734, 246] on icon "button" at bounding box center [735, 253] width 14 height 14
select select "39"
select select "14"
select select "3"
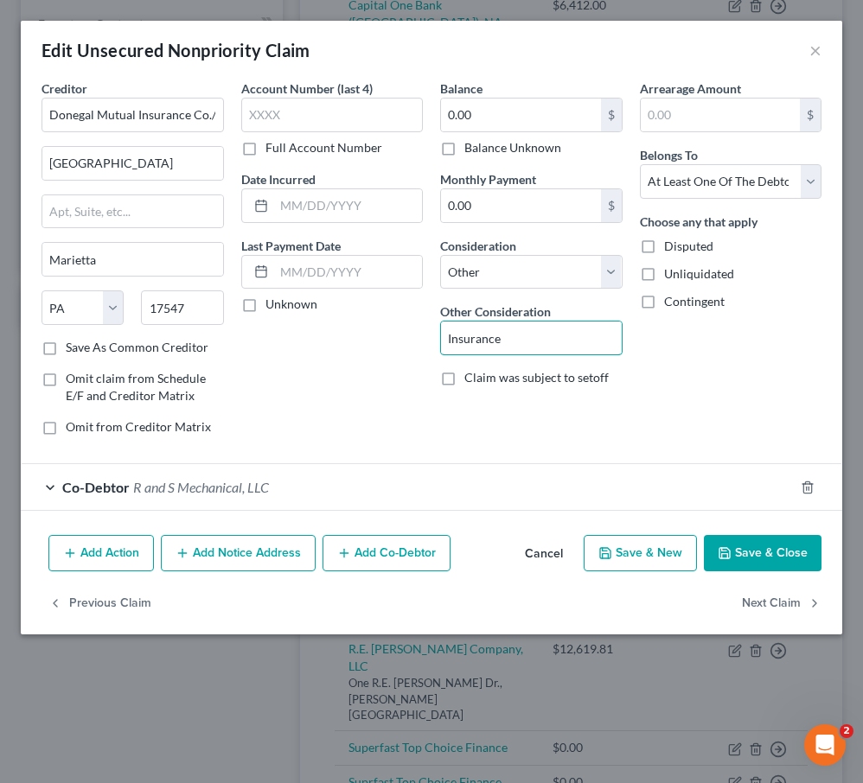
drag, startPoint x: 516, startPoint y: 336, endPoint x: 327, endPoint y: 336, distance: 189.4
click at [327, 336] on div "Creditor * Donegal Mutual Insurance Co./Atlantic States Insurance Co. PO [GEOGR…" at bounding box center [431, 265] width 797 height 370
type input "Business Debt"
click at [501, 88] on div "Balance 0.00 $ Balance Unknown Balance Undetermined 0.00 $ Balance Unknown" at bounding box center [531, 118] width 182 height 77
click at [507, 121] on input "0.00" at bounding box center [521, 115] width 160 height 33
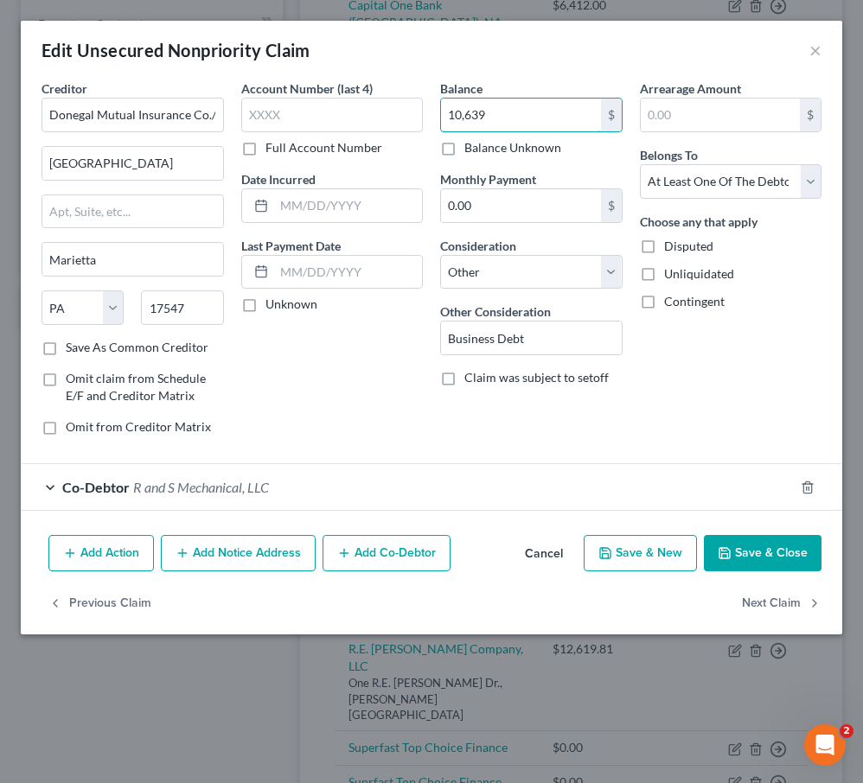
type input "10,639"
click at [733, 559] on button "Save & Close" at bounding box center [763, 553] width 118 height 36
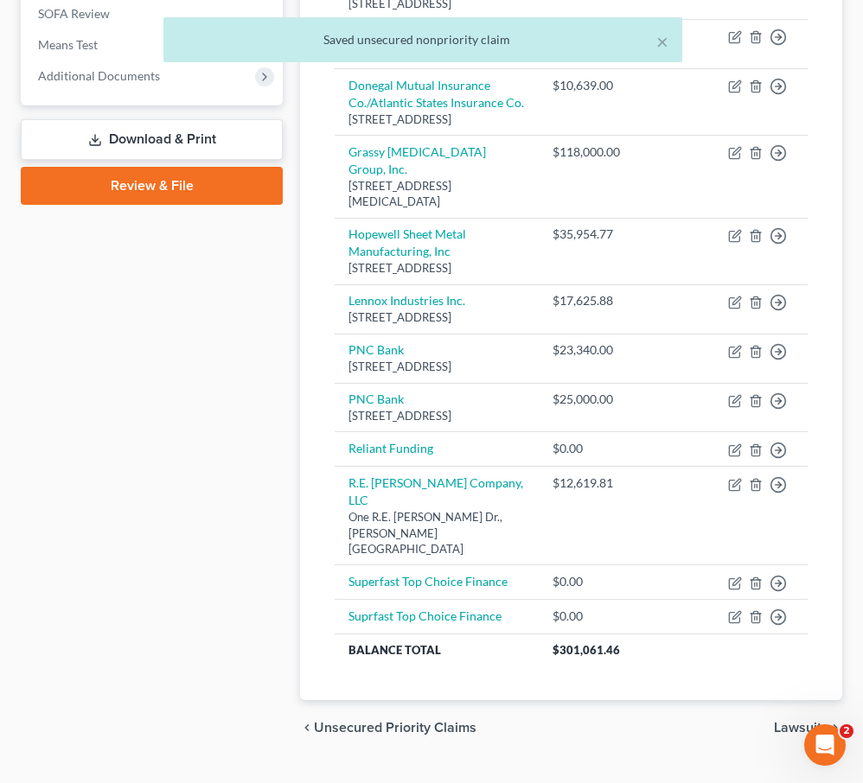
scroll to position [672, 0]
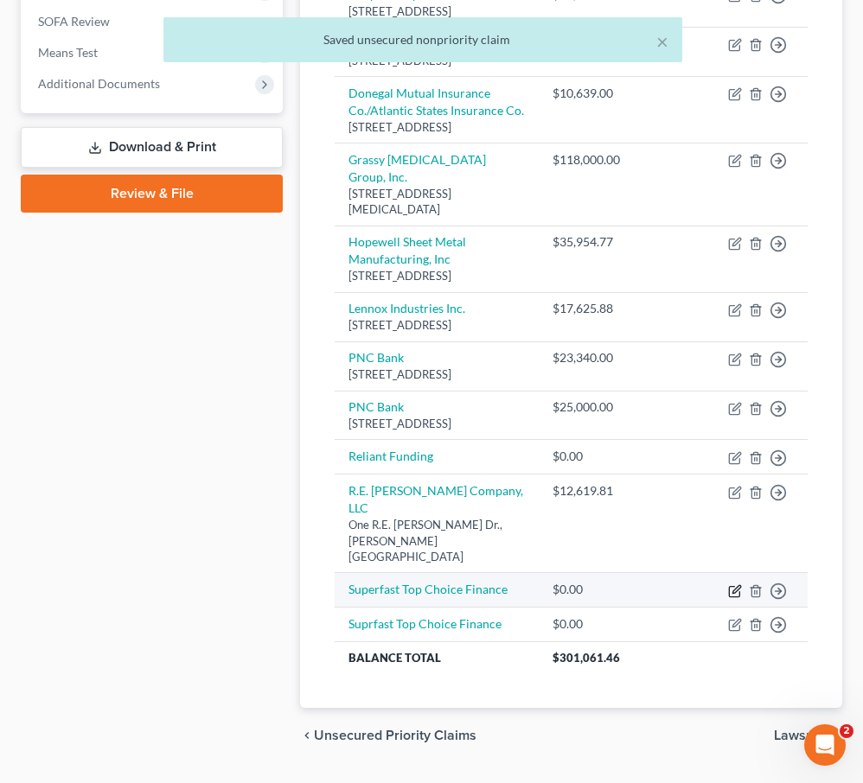
click at [736, 587] on icon "button" at bounding box center [735, 592] width 14 height 14
select select "0"
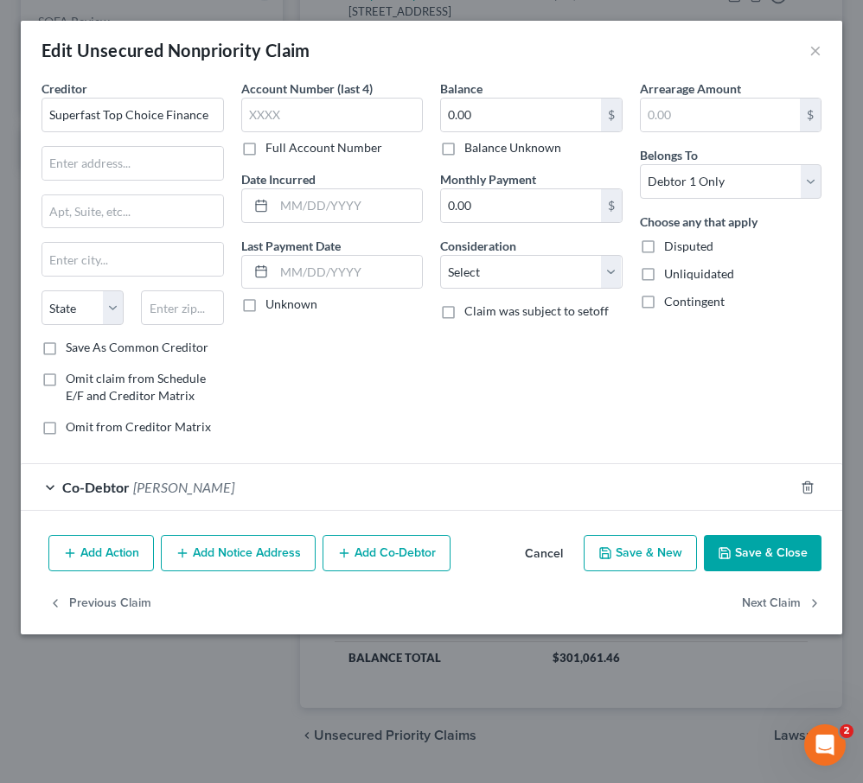
click at [464, 156] on label "Balance Unknown" at bounding box center [512, 147] width 97 height 17
click at [471, 150] on input "Balance Unknown" at bounding box center [476, 144] width 11 height 11
checkbox input "true"
click at [706, 205] on div "Arrearage Amount $ Belongs To * Select Debtor 1 Only Debtor 2 Only Debtor 1 And…" at bounding box center [731, 265] width 200 height 370
click at [696, 189] on select "Select Debtor 1 Only Debtor 2 Only Debtor 1 And Debtor 2 Only At Least One Of T…" at bounding box center [731, 181] width 182 height 35
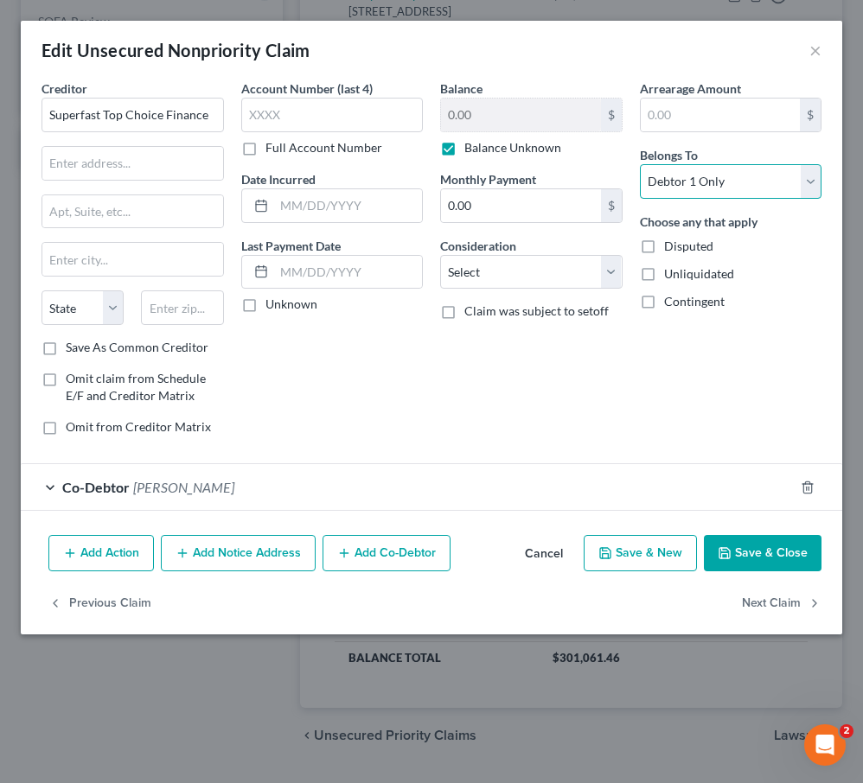
select select "3"
click at [640, 164] on select "Select Debtor 1 Only Debtor 2 Only Debtor 1 And Debtor 2 Only At Least One Of T…" at bounding box center [731, 181] width 182 height 35
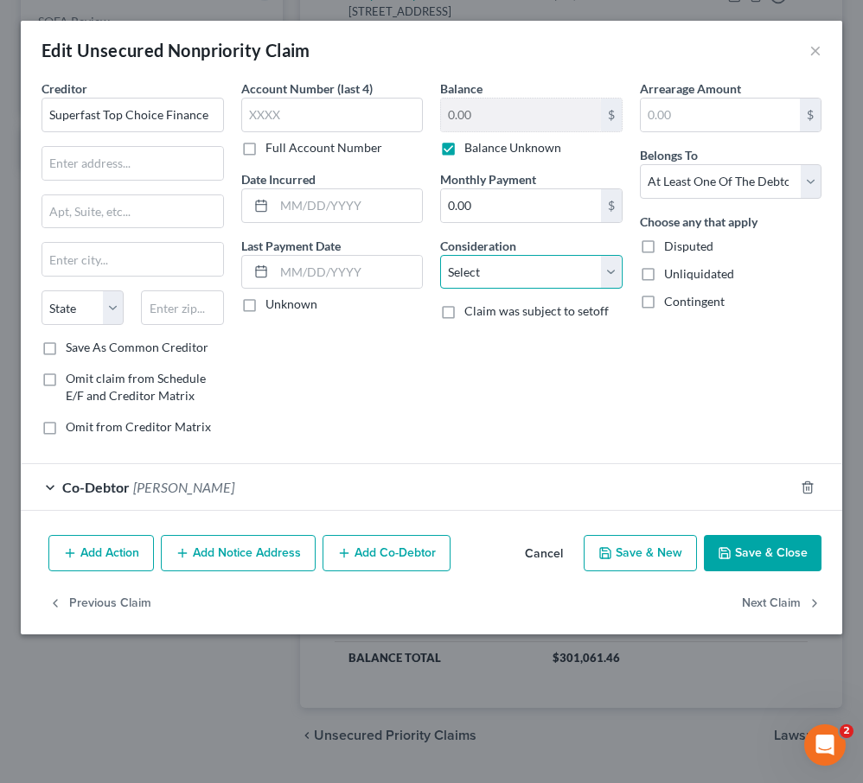
click at [578, 274] on select "Select Cable / Satellite Services Collection Agency Credit Card Debt Debt Couns…" at bounding box center [531, 272] width 182 height 35
select select "14"
click at [440, 255] on select "Select Cable / Satellite Services Collection Agency Credit Card Debt Debt Couns…" at bounding box center [531, 272] width 182 height 35
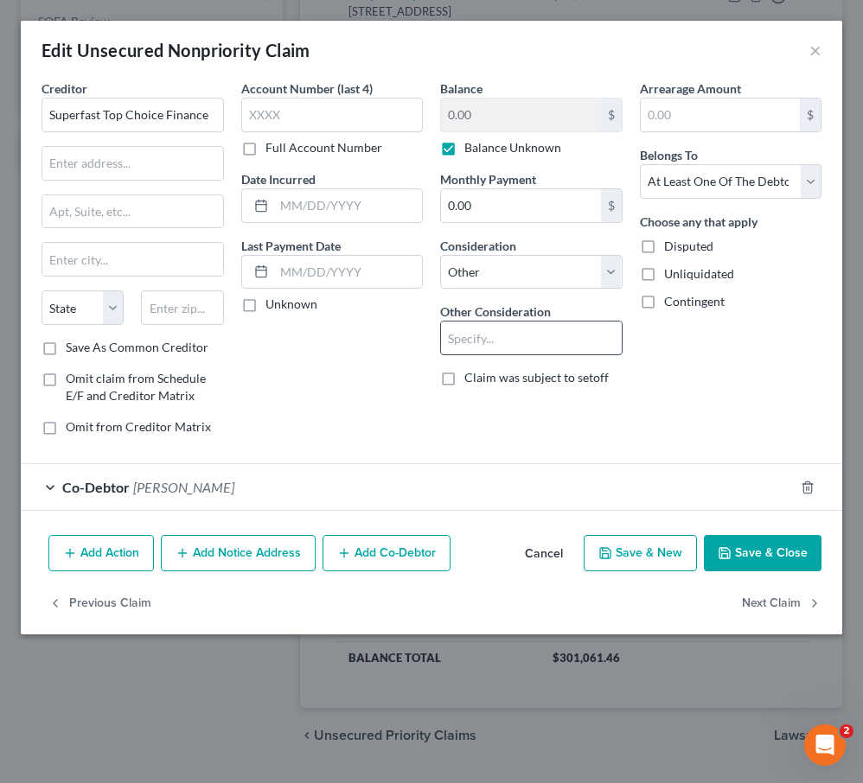
click at [506, 339] on input "text" at bounding box center [531, 338] width 181 height 33
type input "Business Debt"
click at [752, 541] on button "Save & Close" at bounding box center [763, 553] width 118 height 36
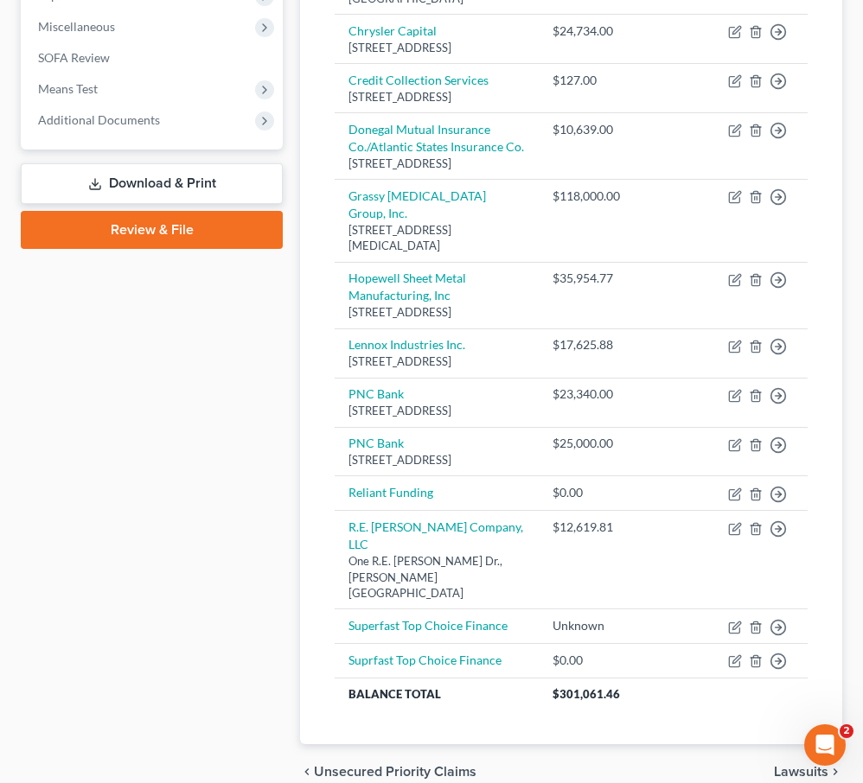
scroll to position [632, 0]
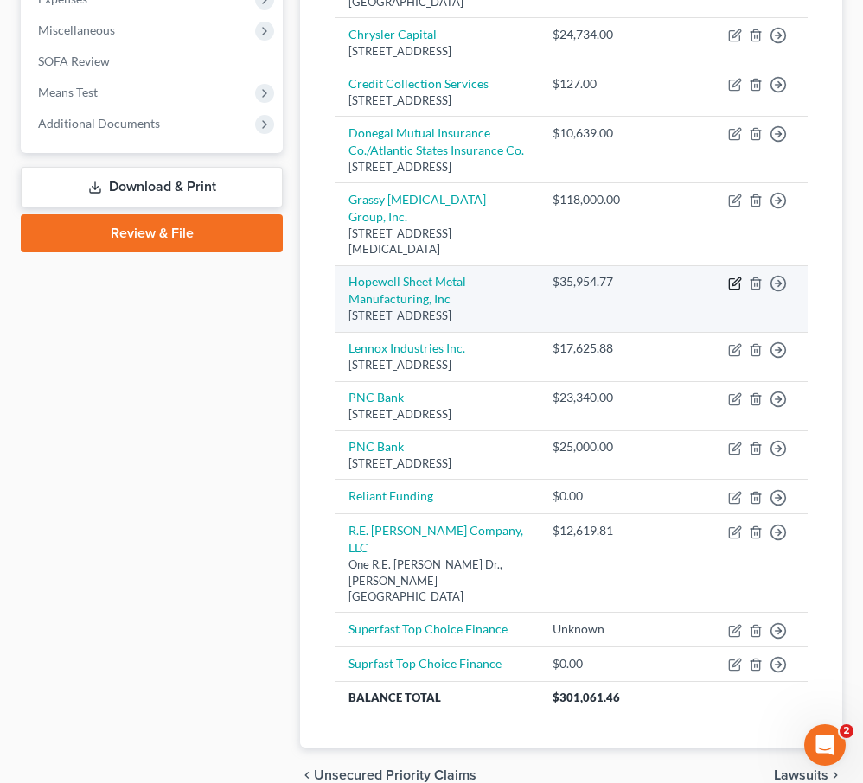
click at [731, 278] on icon "button" at bounding box center [734, 283] width 10 height 10
select select "21"
select select "14"
select select "3"
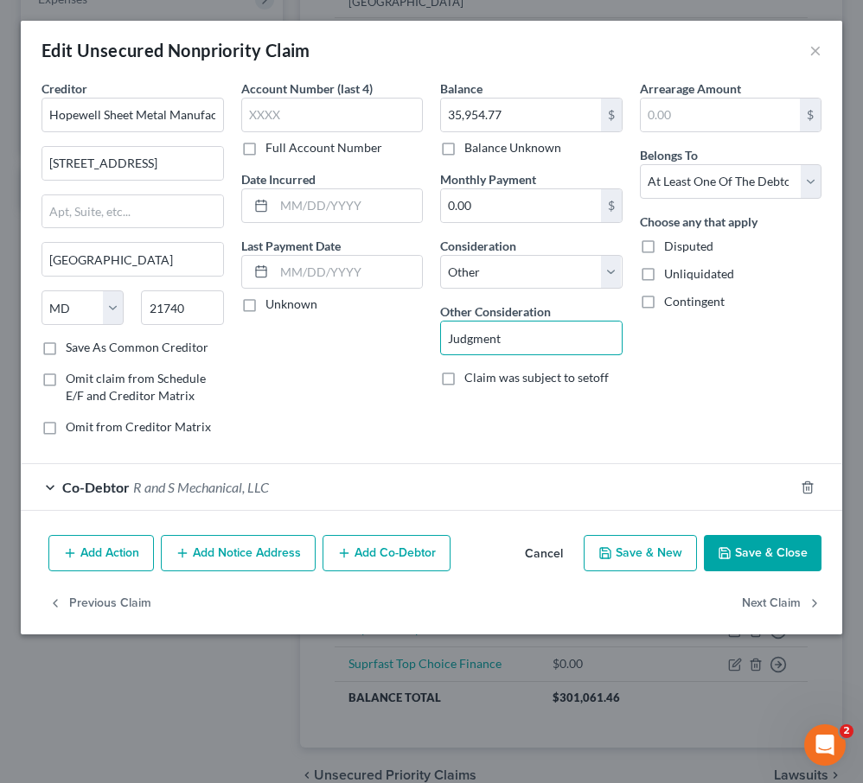
drag, startPoint x: 516, startPoint y: 342, endPoint x: 278, endPoint y: 319, distance: 239.7
click at [278, 319] on div "Creditor * Hopewell Sheet Metal Manufacturing, Inc [STREET_ADDRESS] Hagerstown …" at bounding box center [431, 265] width 797 height 370
type input "Business Debt"
click at [733, 554] on button "Save & Close" at bounding box center [763, 553] width 118 height 36
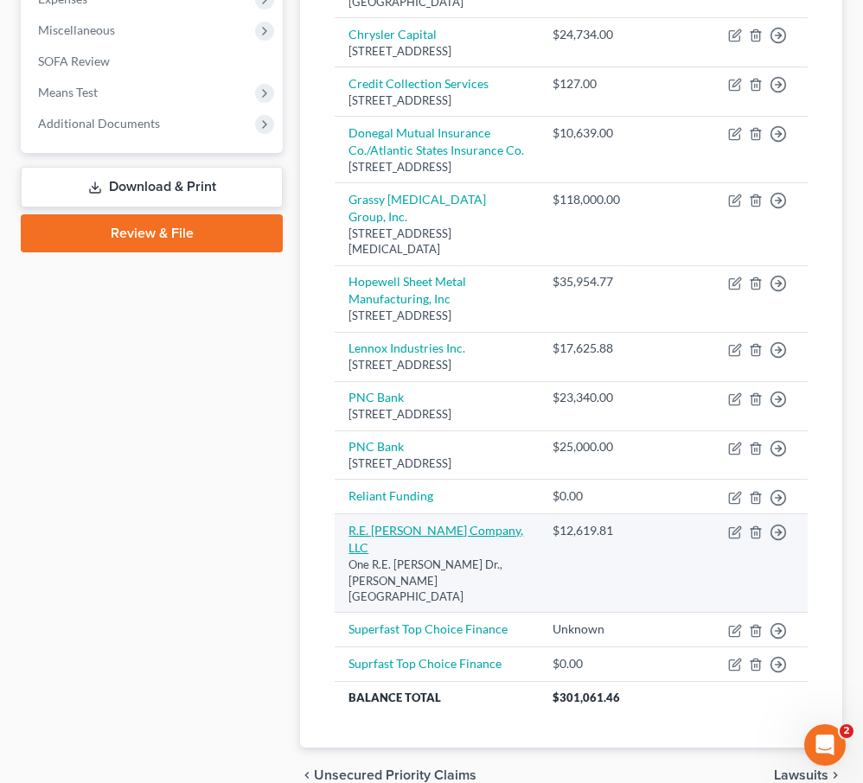
click at [364, 555] on link "R.E. [PERSON_NAME] Company, LLC" at bounding box center [435, 539] width 175 height 32
select select "21"
select select "14"
select select "3"
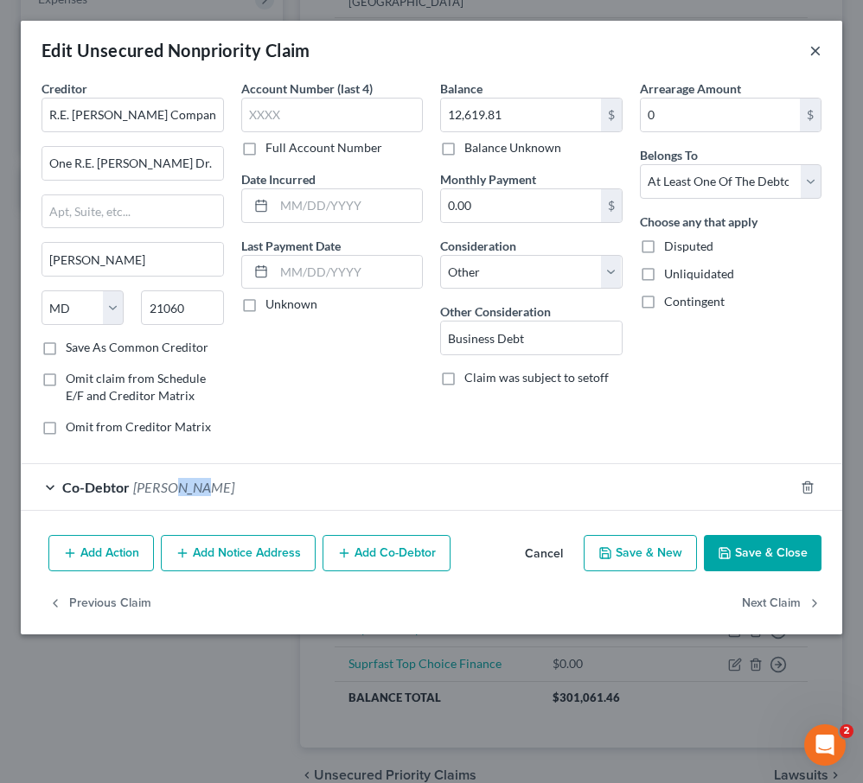
click at [809, 47] on button "×" at bounding box center [815, 50] width 12 height 21
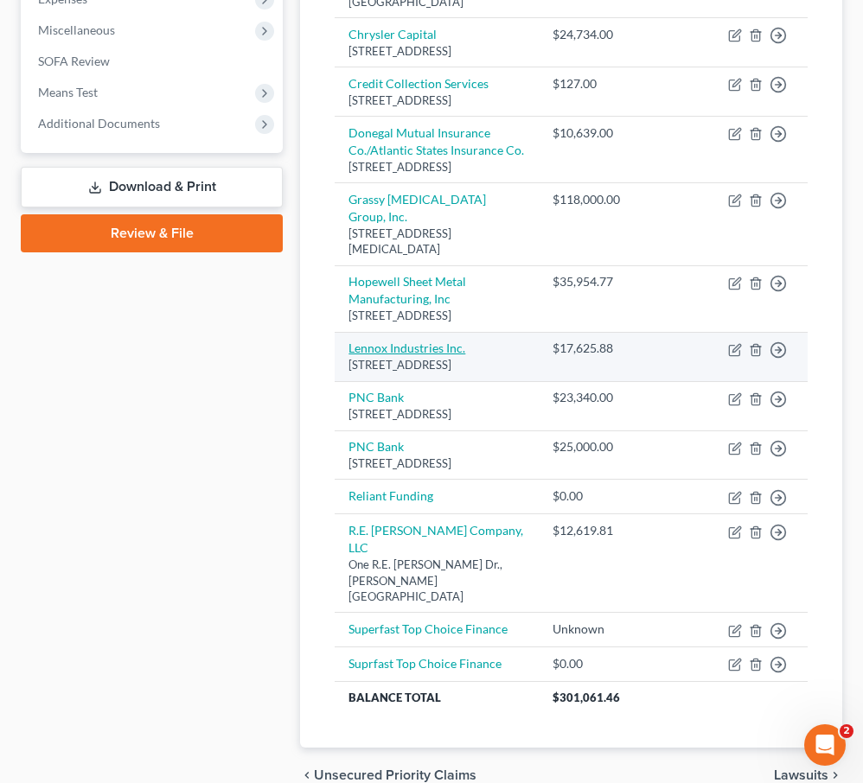
click at [414, 355] on link "Lennox Industries Inc." at bounding box center [406, 348] width 117 height 15
select select "45"
select select "14"
select select "3"
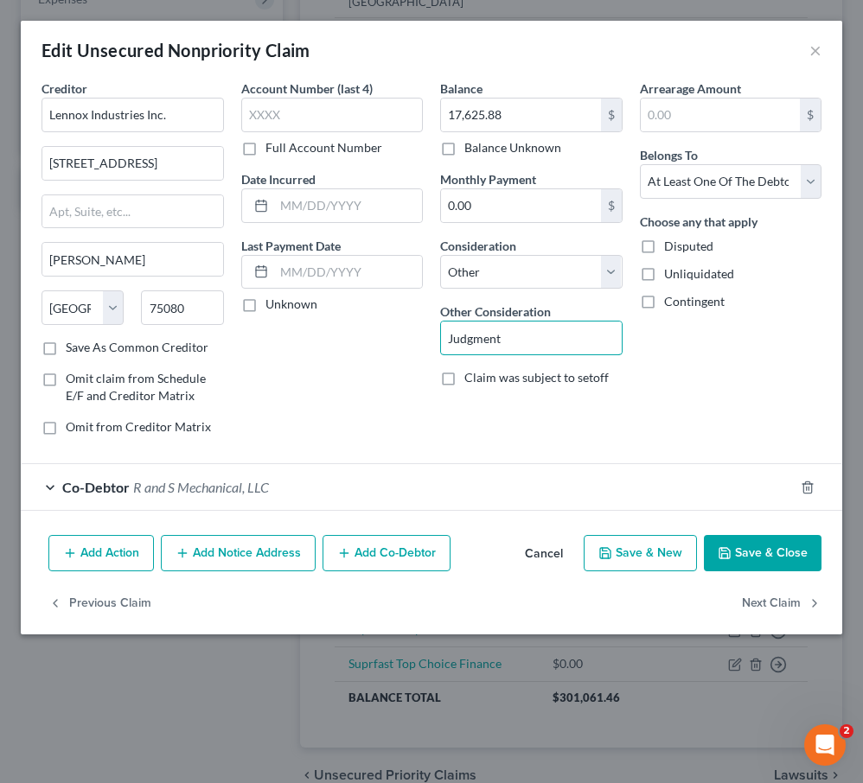
drag, startPoint x: 559, startPoint y: 329, endPoint x: 313, endPoint y: 334, distance: 245.6
click at [313, 334] on div "Creditor * Lennox Industries Inc. [STREET_ADDRESS] [PERSON_NAME] State [US_STAT…" at bounding box center [431, 265] width 797 height 370
click at [470, 337] on input "Busniess Debt" at bounding box center [531, 338] width 181 height 33
click at [482, 341] on input "Businiess Debt" at bounding box center [531, 338] width 181 height 33
type input "Business Debt"
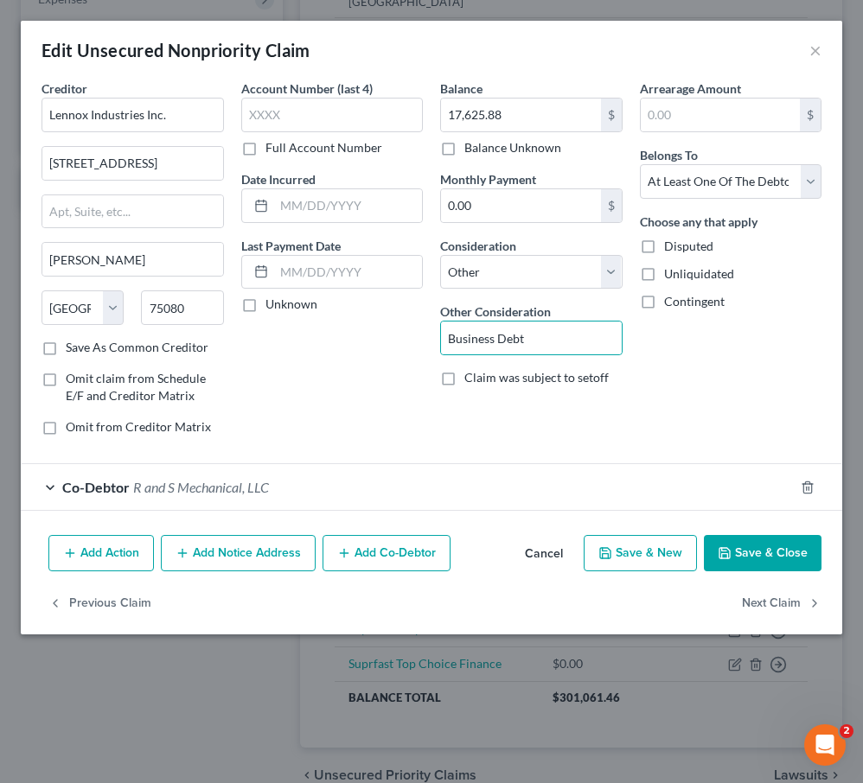
click at [725, 548] on icon "button" at bounding box center [724, 553] width 10 height 10
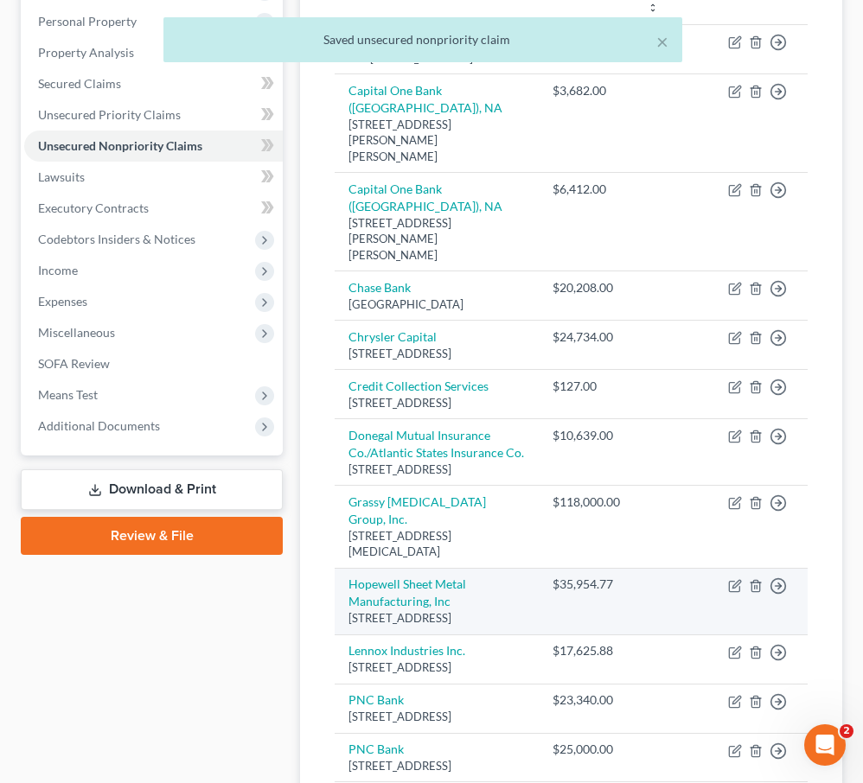
scroll to position [0, 0]
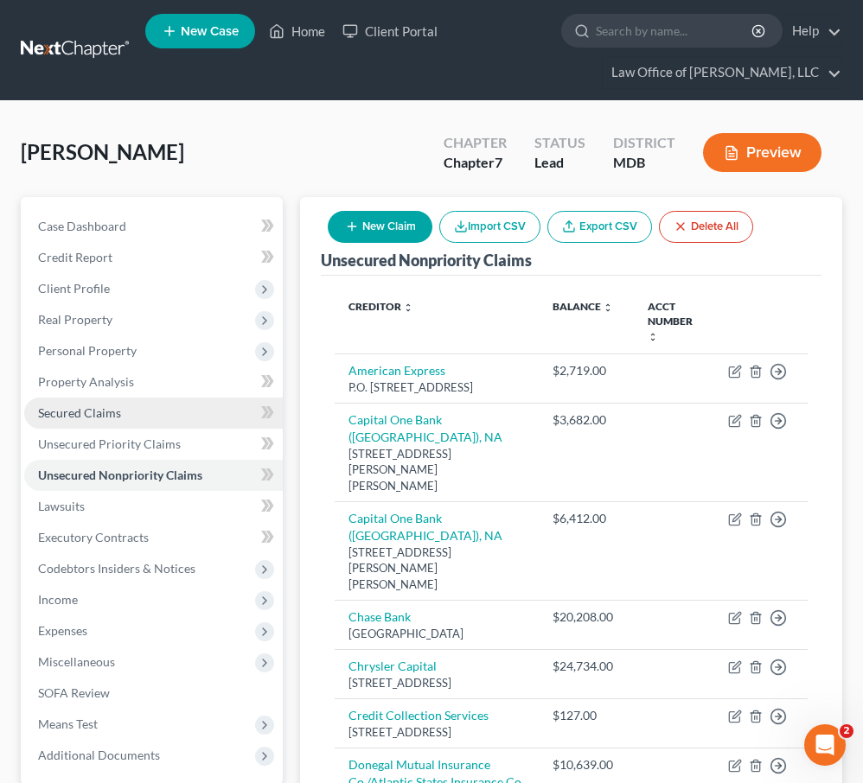
click at [87, 407] on span "Secured Claims" at bounding box center [79, 413] width 83 height 15
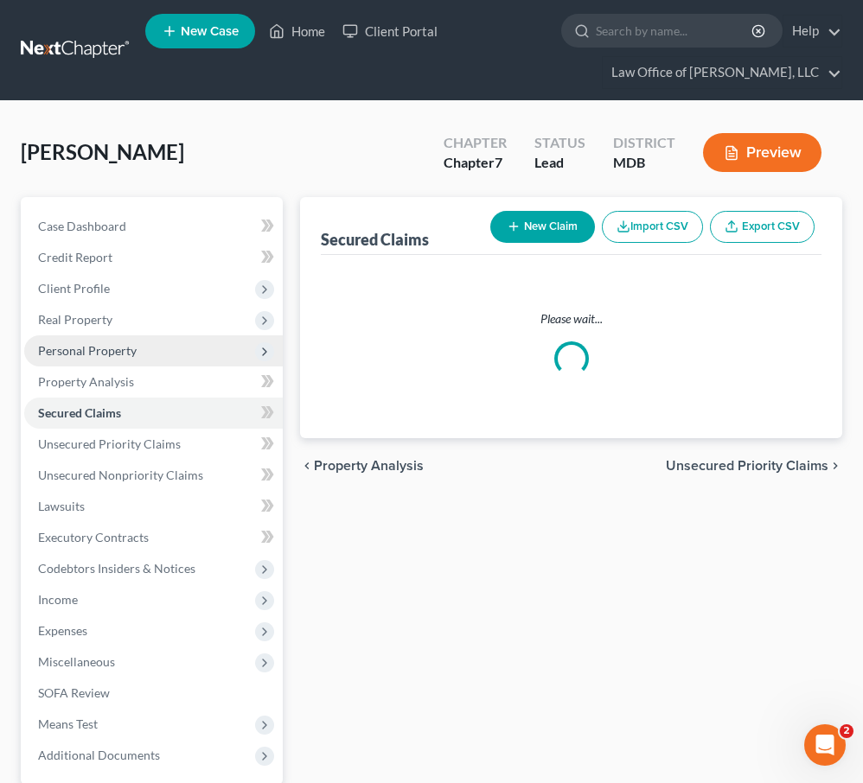
click at [121, 354] on span "Personal Property" at bounding box center [87, 350] width 99 height 15
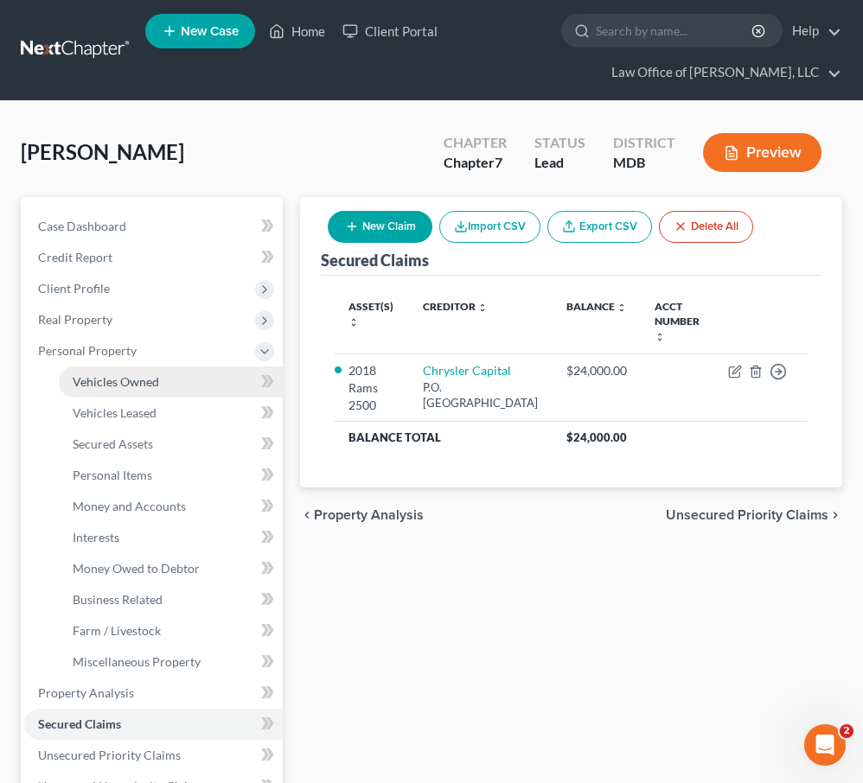
click at [120, 386] on span "Vehicles Owned" at bounding box center [116, 381] width 86 height 15
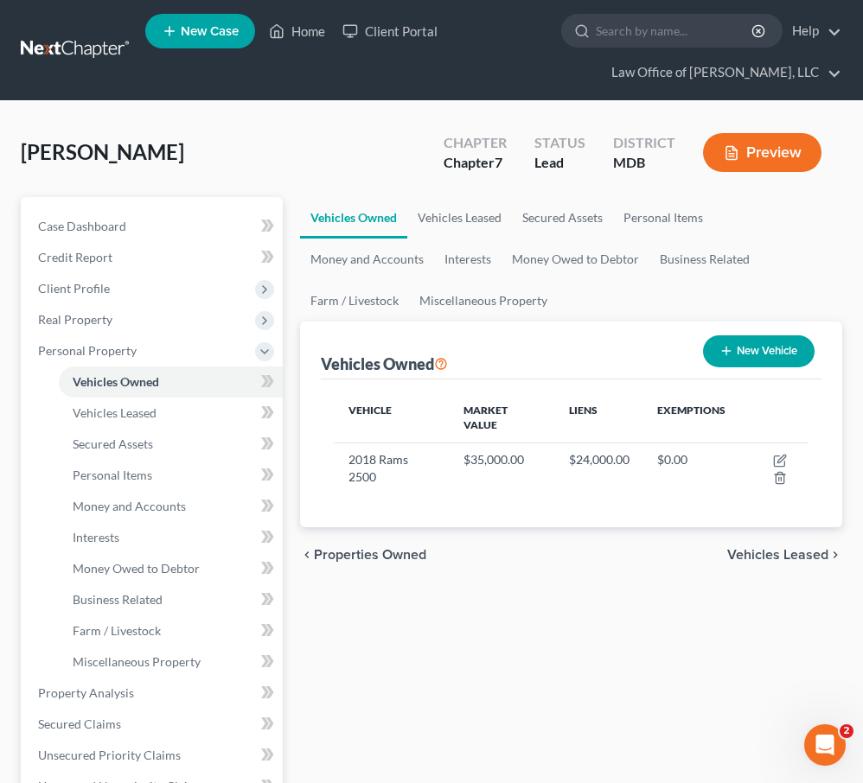
click at [783, 557] on span "Vehicles Leased" at bounding box center [777, 555] width 101 height 14
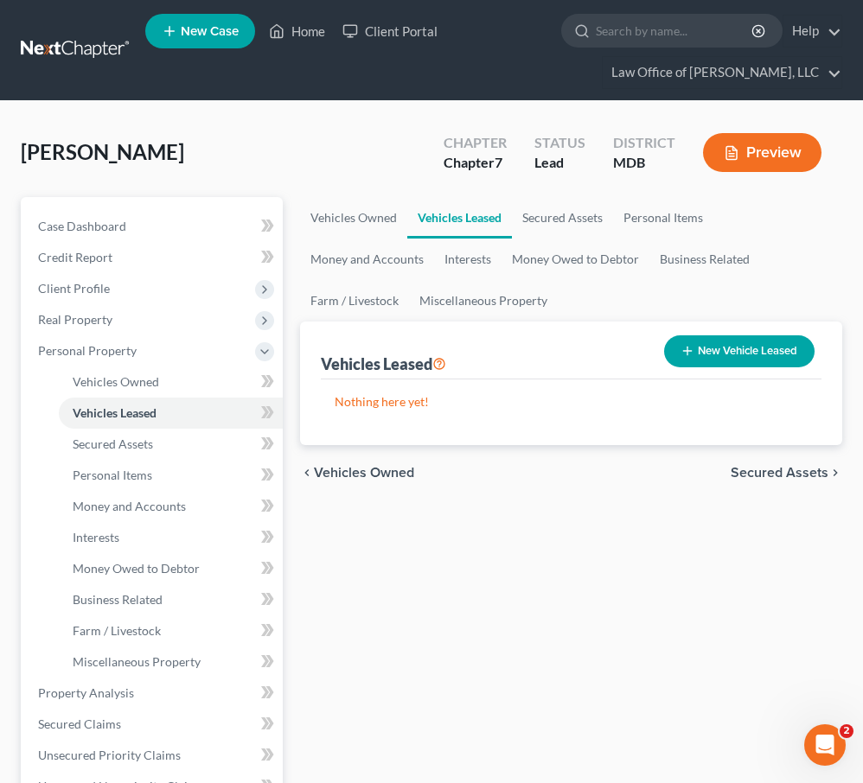
click at [768, 476] on span "Secured Assets" at bounding box center [780, 473] width 98 height 14
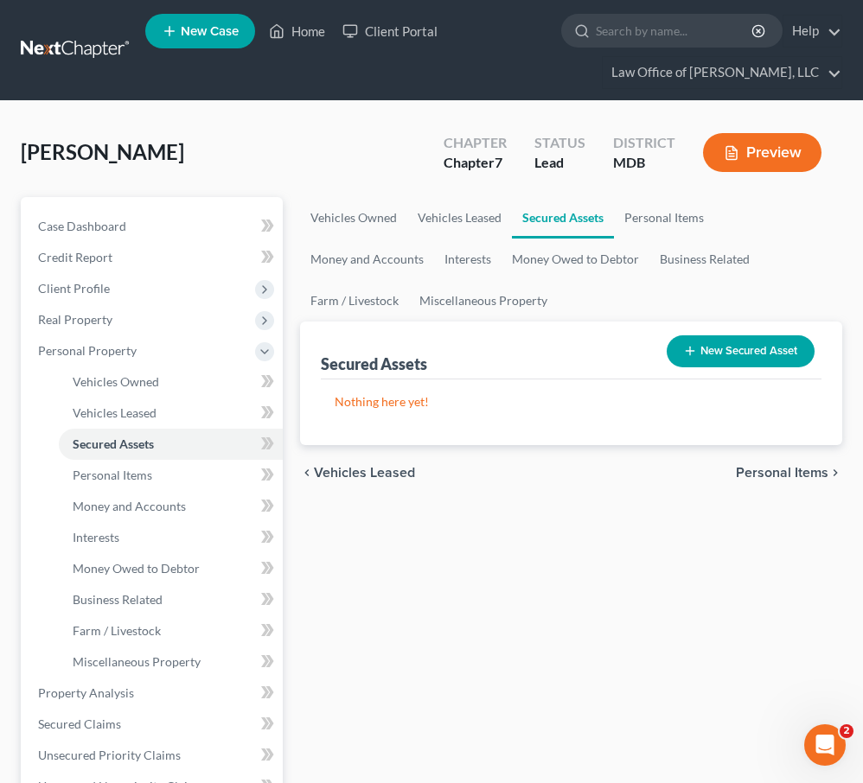
click at [767, 457] on div "chevron_left Vehicles Leased Personal Items chevron_right" at bounding box center [571, 472] width 542 height 55
click at [768, 467] on span "Personal Items" at bounding box center [782, 473] width 93 height 14
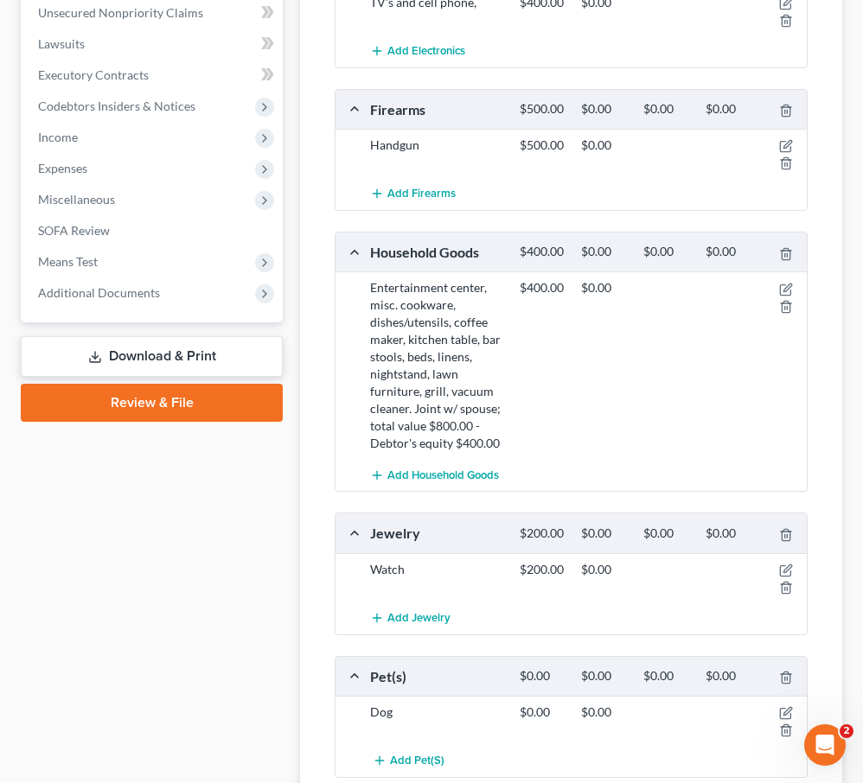
scroll to position [930, 0]
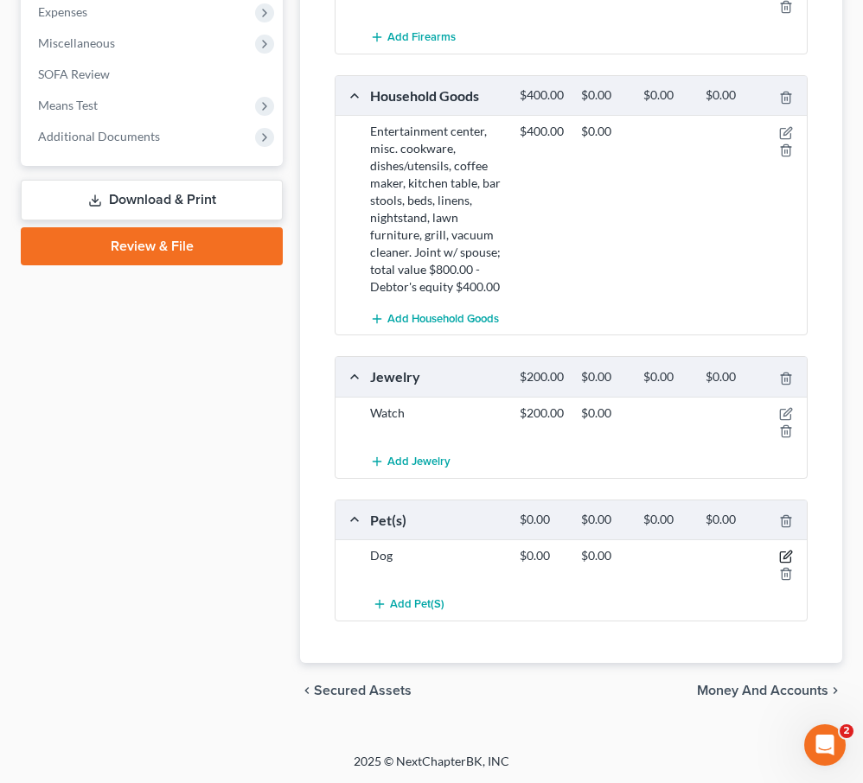
click at [785, 554] on icon "button" at bounding box center [787, 556] width 8 height 8
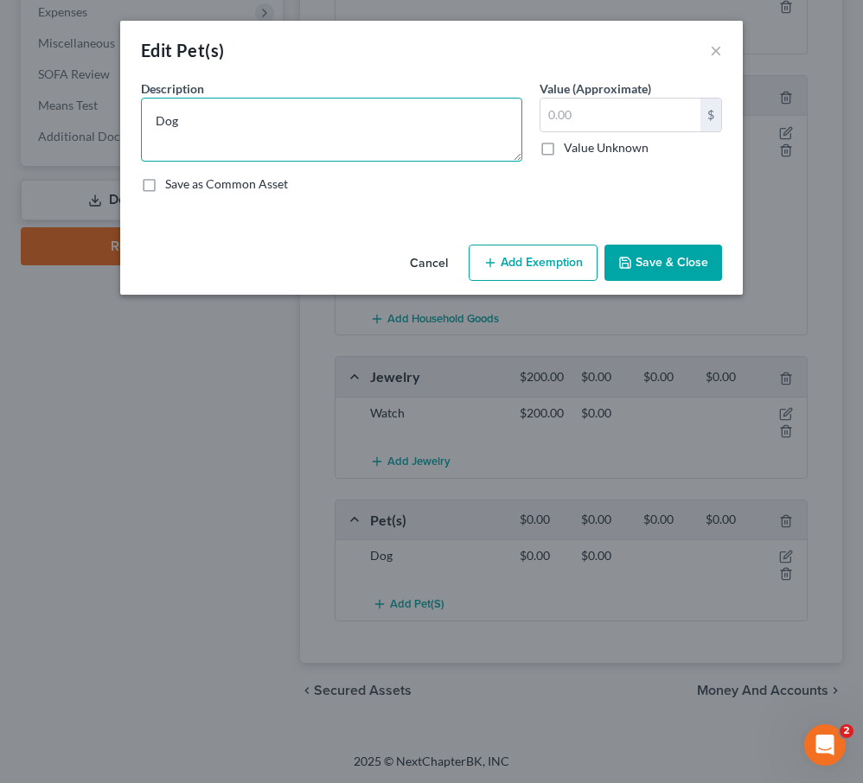
click at [182, 127] on textarea "Dog" at bounding box center [331, 130] width 381 height 64
type textarea "Dog; joint w/ spouse."
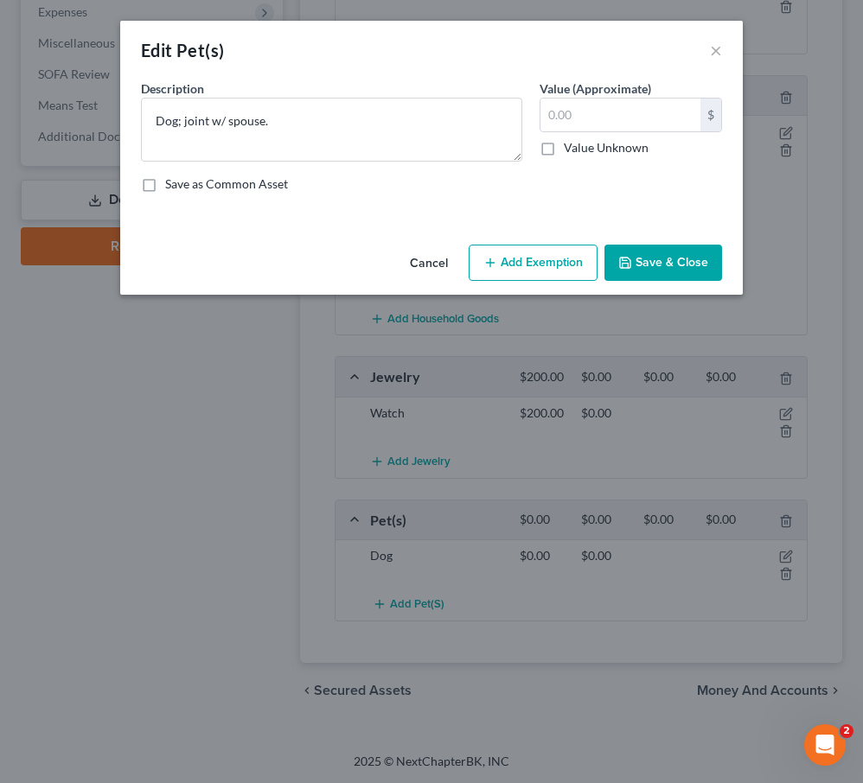
click at [681, 251] on button "Save & Close" at bounding box center [663, 263] width 118 height 36
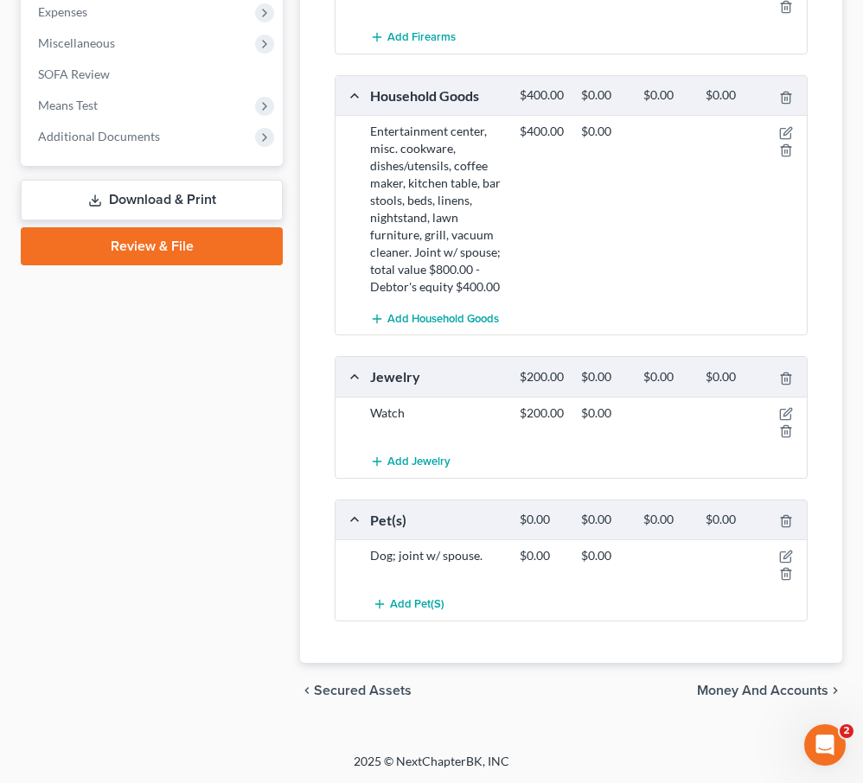
scroll to position [0, 0]
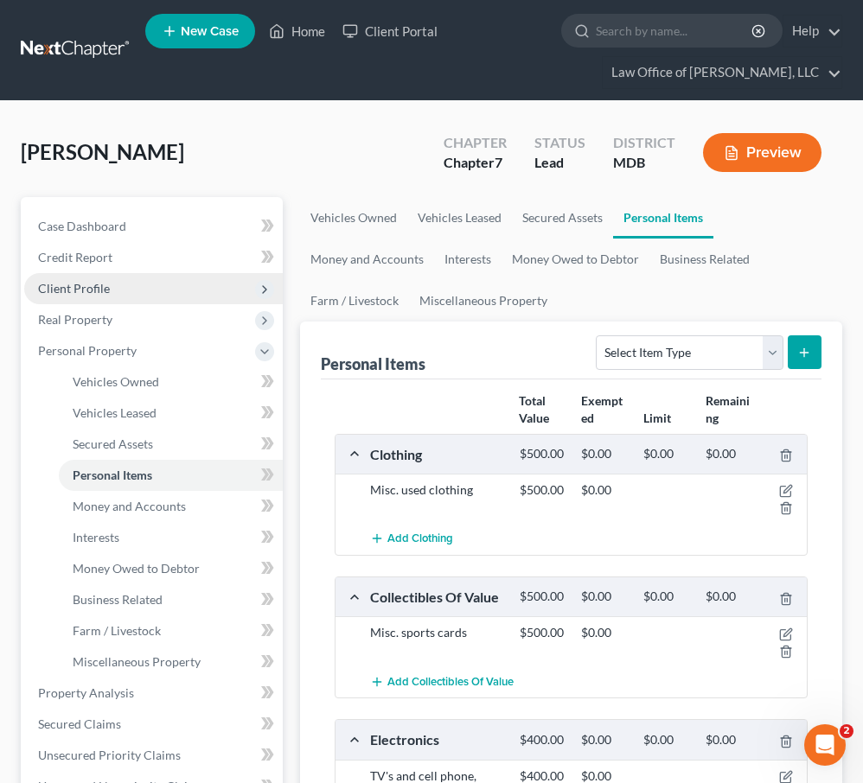
click at [103, 285] on span "Client Profile" at bounding box center [74, 288] width 72 height 15
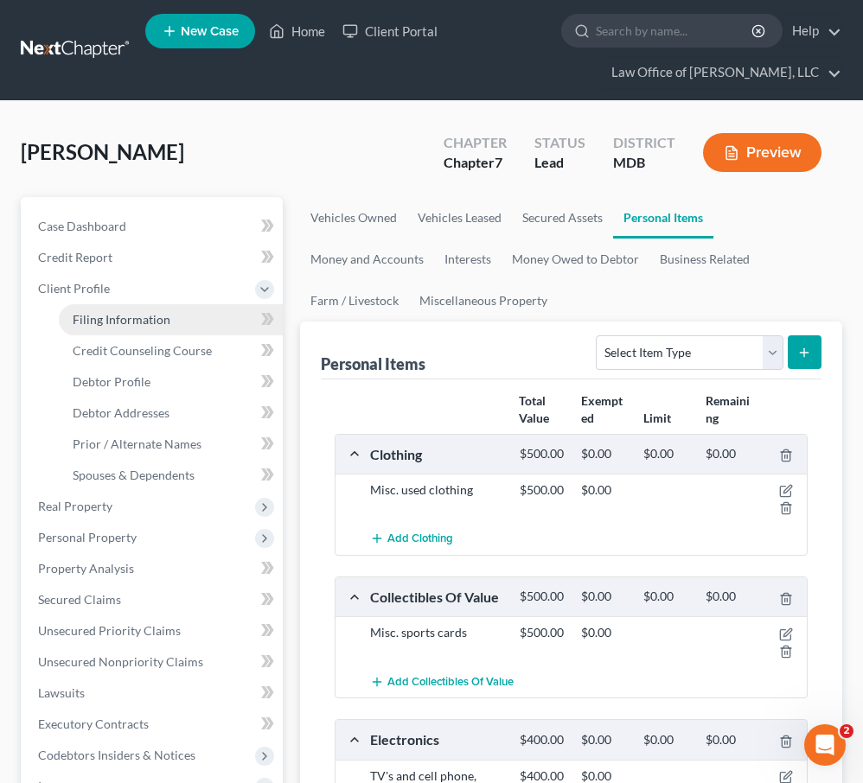
click at [109, 321] on span "Filing Information" at bounding box center [122, 319] width 98 height 15
select select "0"
select select "3"
select select "0"
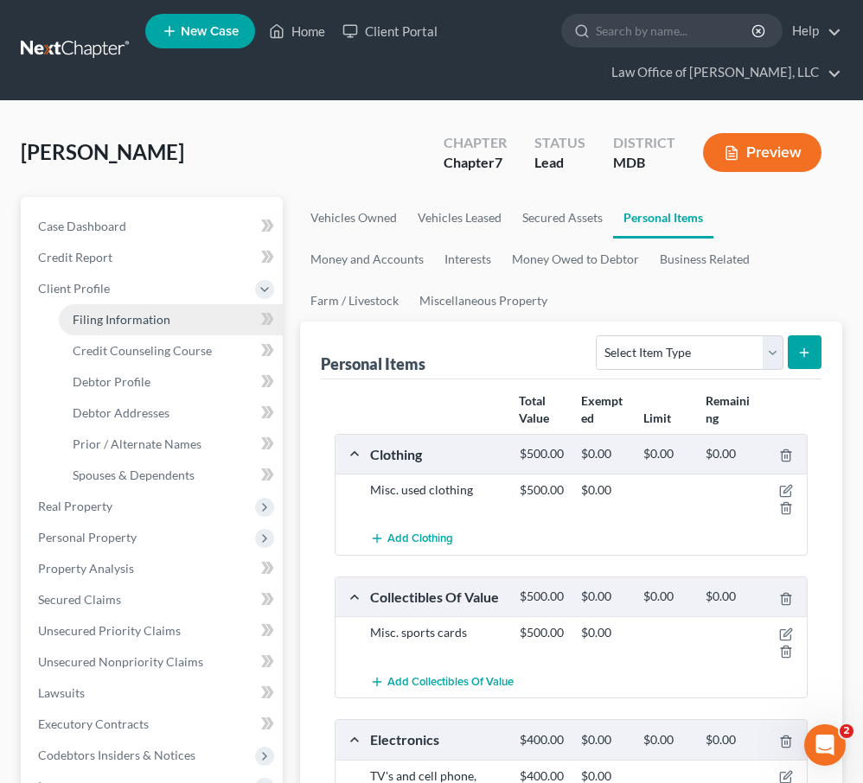
select select "21"
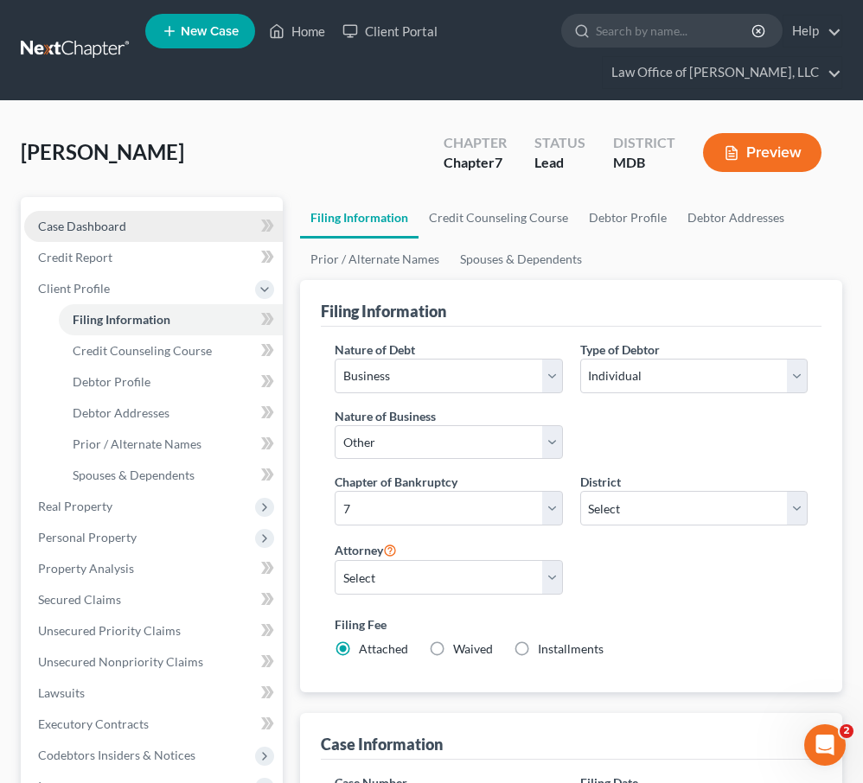
click at [88, 230] on span "Case Dashboard" at bounding box center [82, 226] width 88 height 15
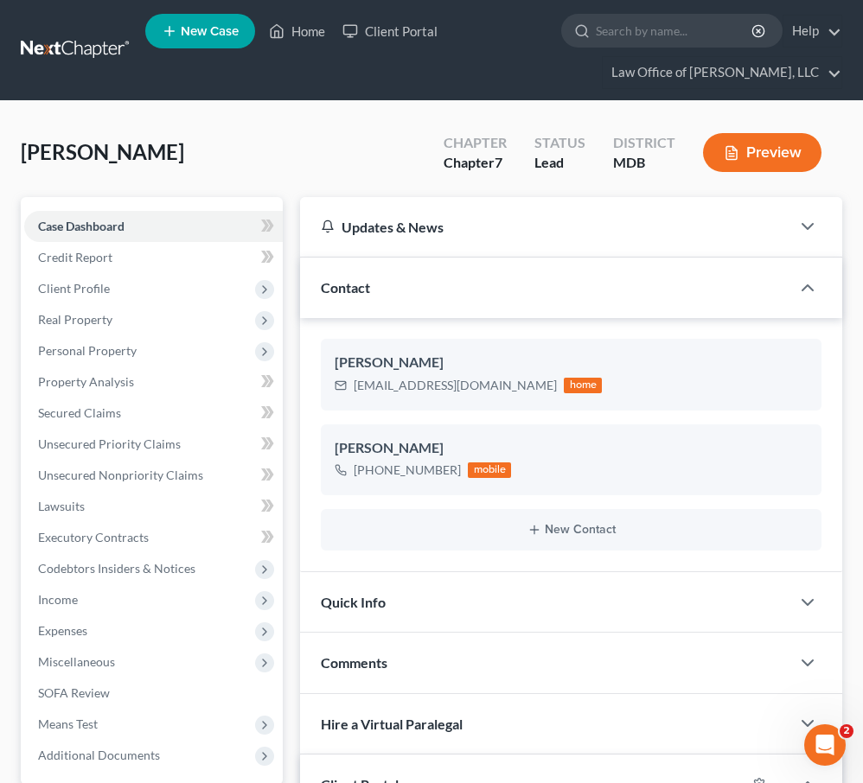
click at [743, 147] on button "Preview" at bounding box center [762, 152] width 118 height 39
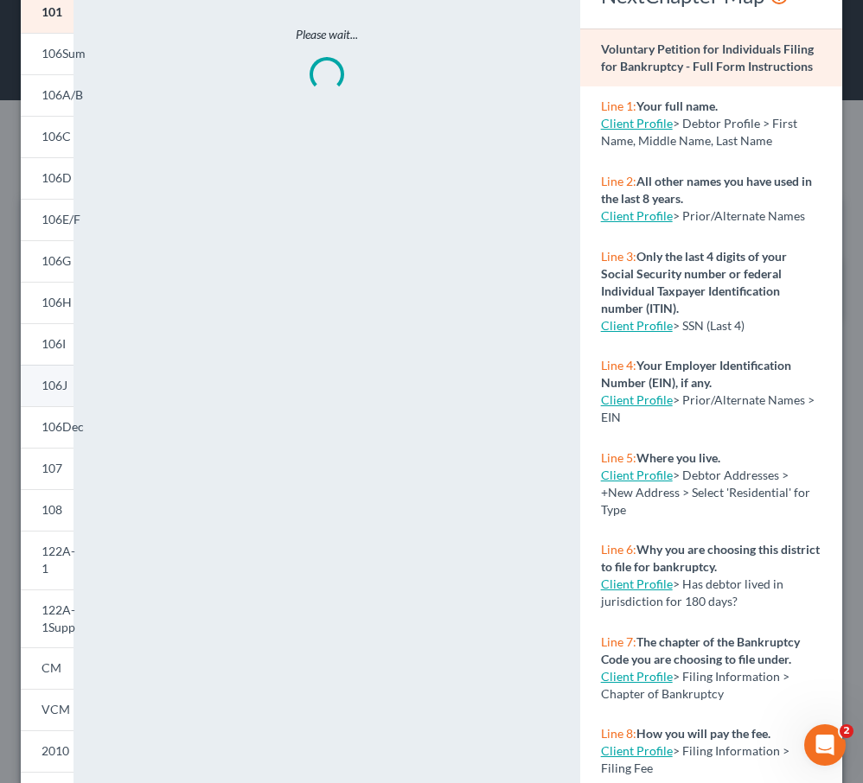
scroll to position [216, 0]
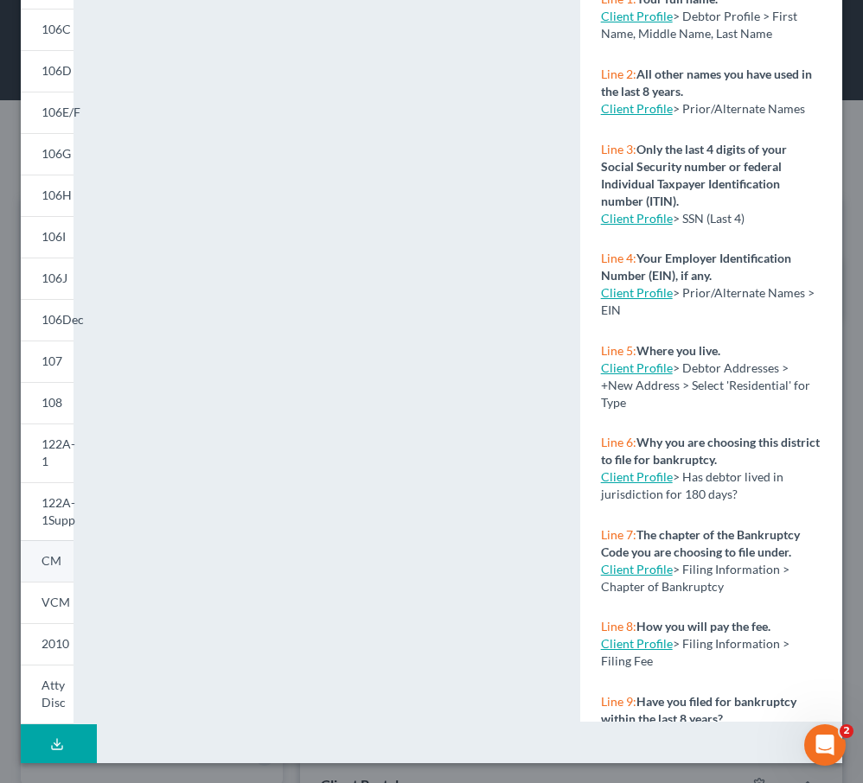
click at [48, 559] on span "CM" at bounding box center [52, 560] width 20 height 15
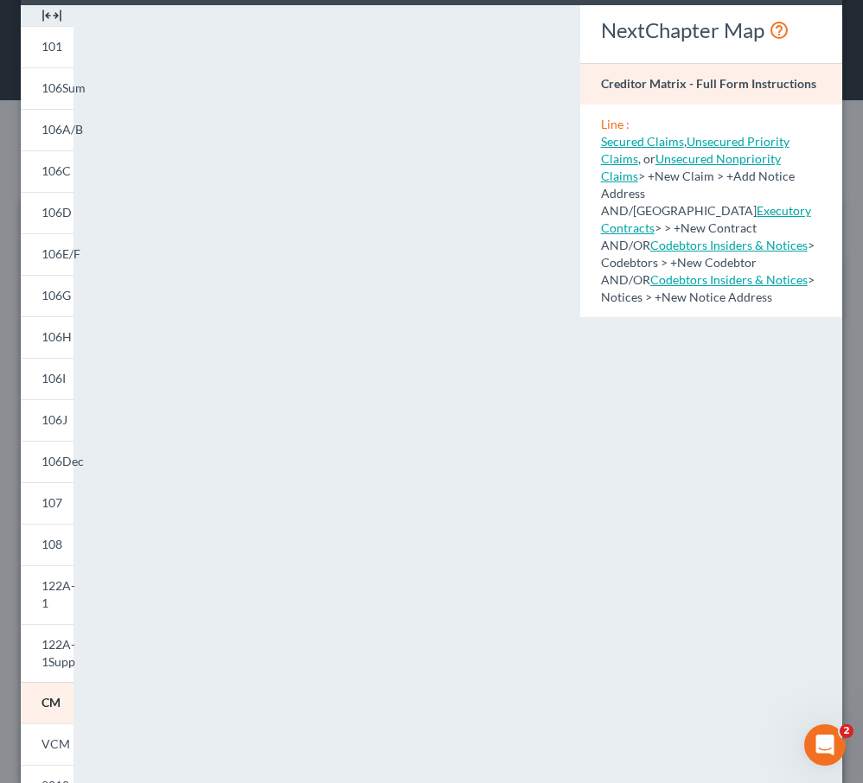
scroll to position [0, 0]
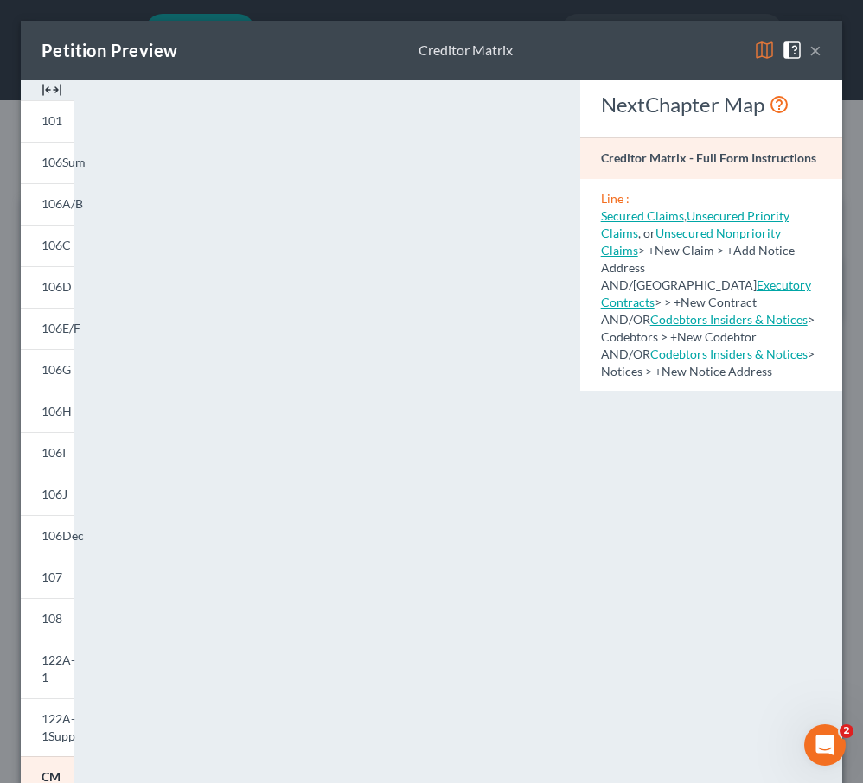
click at [809, 54] on button "×" at bounding box center [815, 50] width 12 height 21
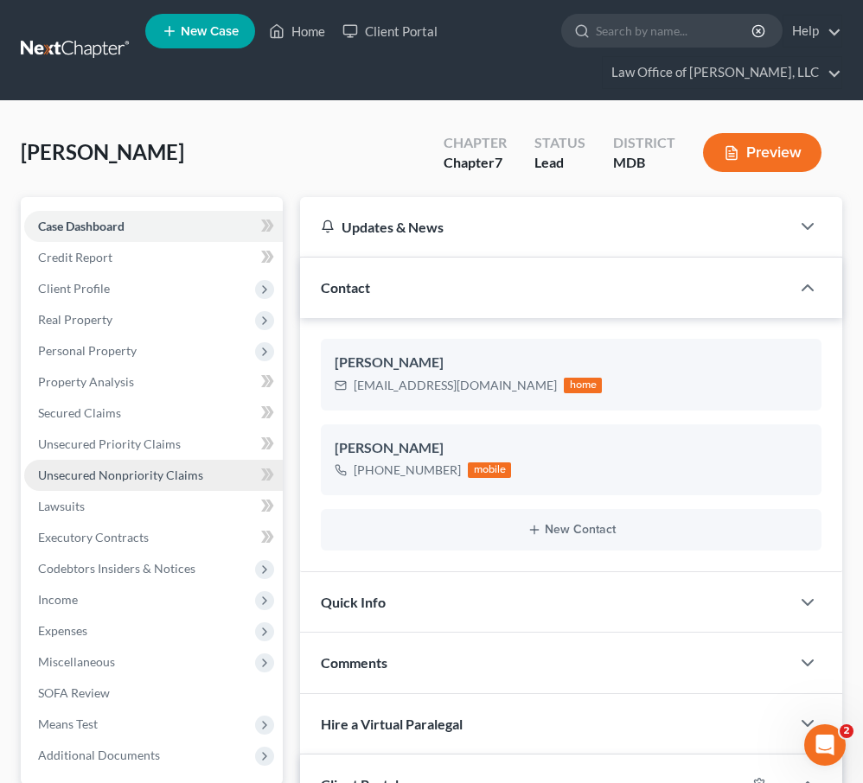
click at [75, 469] on span "Unsecured Nonpriority Claims" at bounding box center [120, 475] width 165 height 15
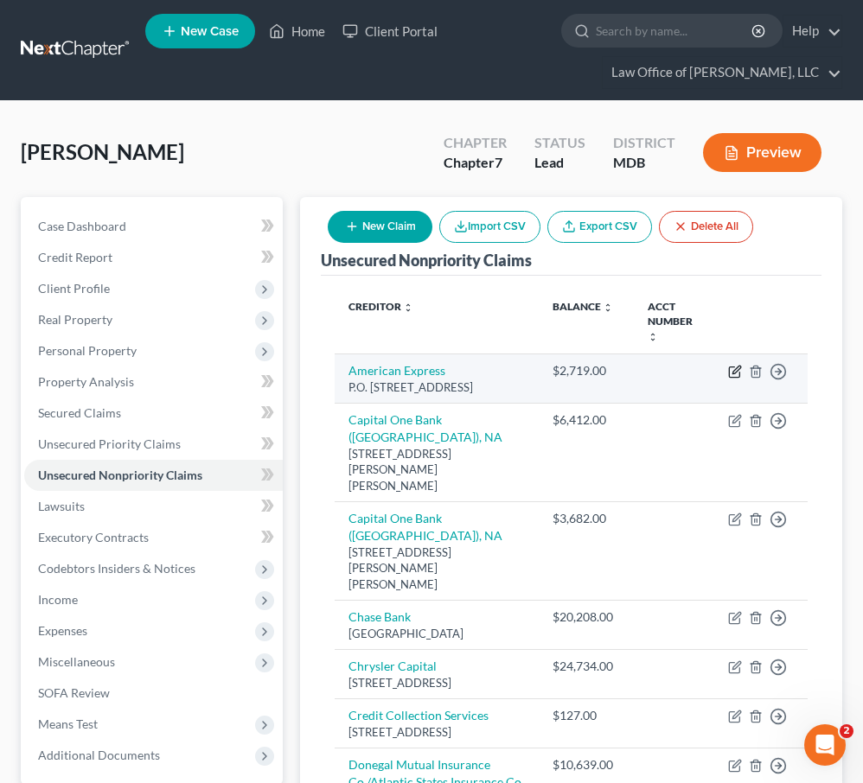
click at [732, 365] on icon "button" at bounding box center [735, 372] width 14 height 14
select select "45"
select select "2"
select select "0"
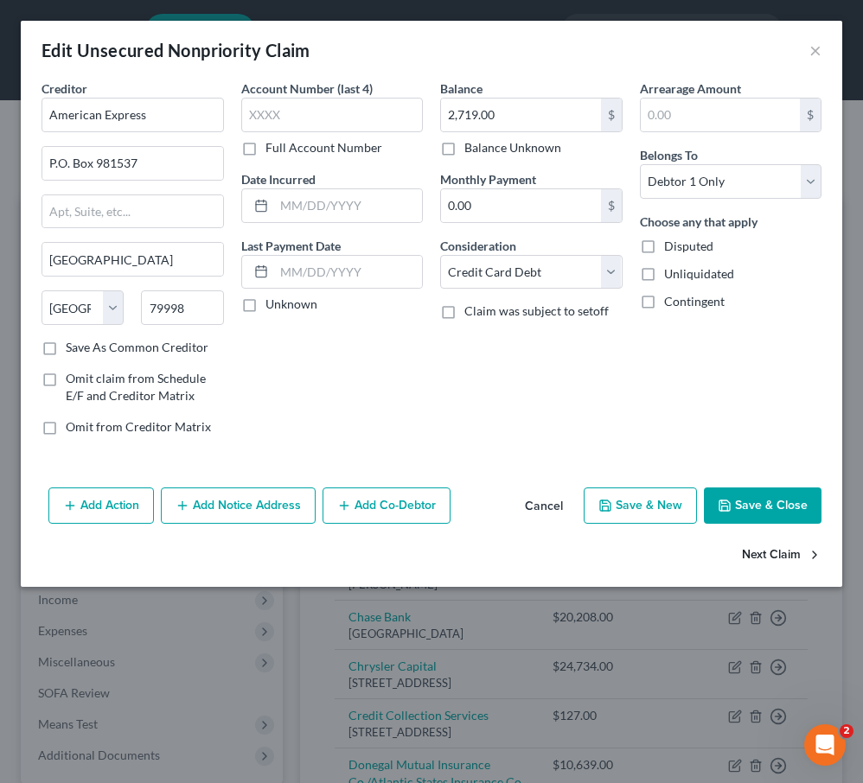
click at [767, 559] on button "Next Claim" at bounding box center [782, 556] width 80 height 36
select select "48"
select select "2"
select select "0"
click at [775, 553] on button "Next Claim" at bounding box center [782, 556] width 80 height 36
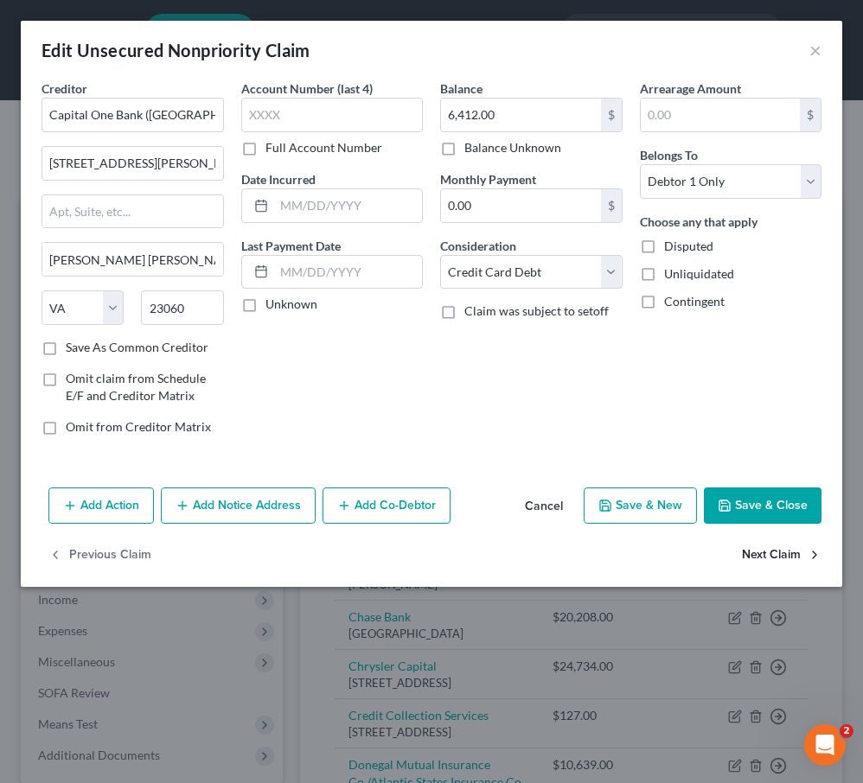
select select "48"
select select "2"
select select "0"
click at [775, 554] on button "Next Claim" at bounding box center [782, 556] width 80 height 36
select select "18"
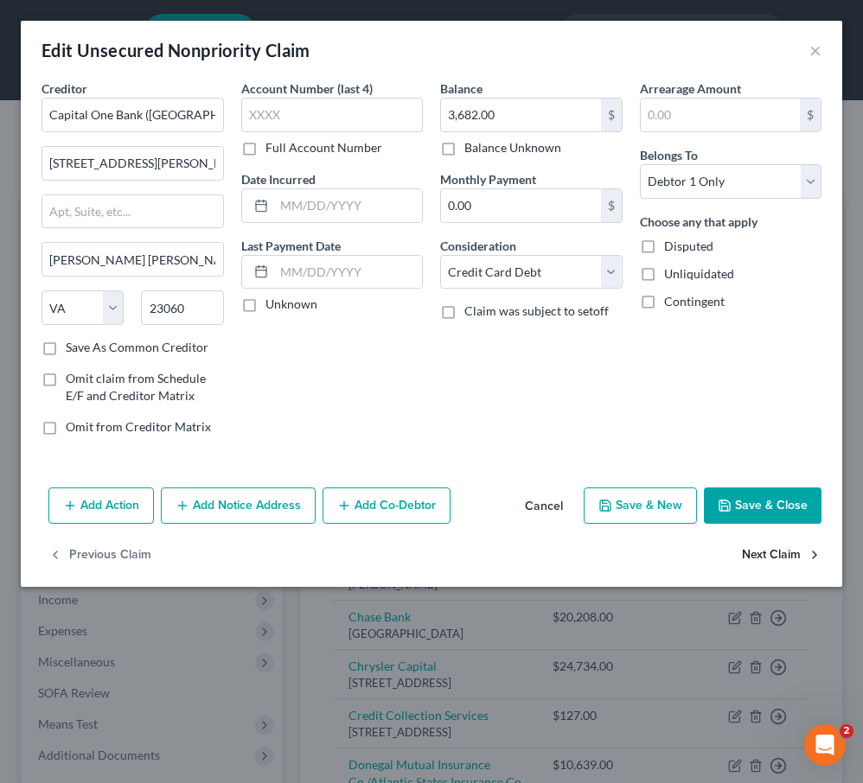
select select "2"
select select "0"
click at [775, 554] on button "Next Claim" at bounding box center [782, 556] width 80 height 36
select select "45"
select select "14"
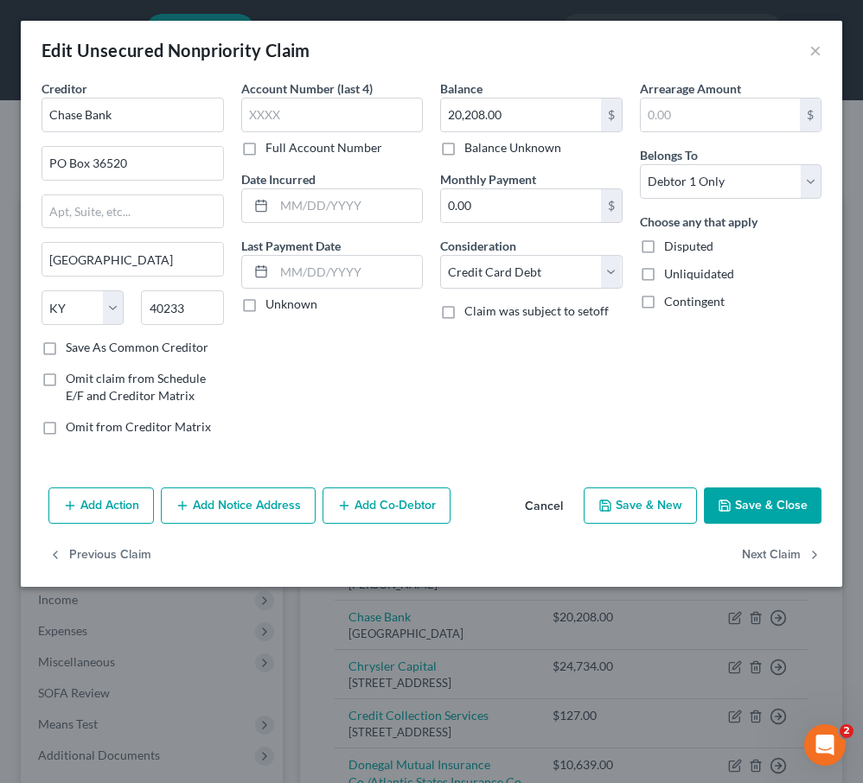
select select "0"
click at [775, 554] on button "Next Claim" at bounding box center [782, 556] width 80 height 36
select select "48"
select select "1"
select select "0"
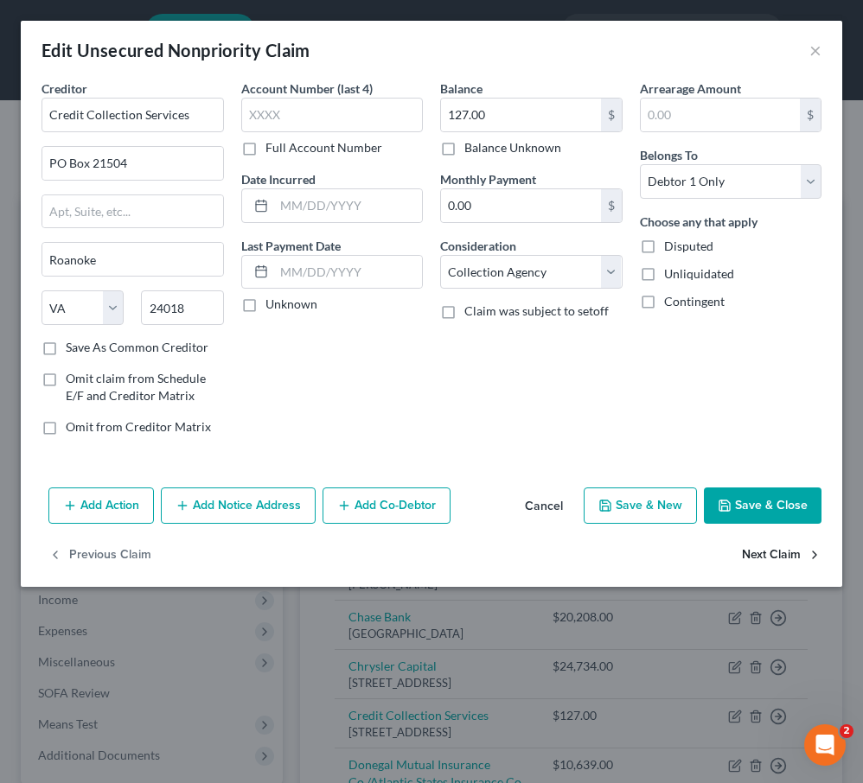
click at [775, 554] on button "Next Claim" at bounding box center [782, 556] width 80 height 36
select select "39"
select select "14"
select select "3"
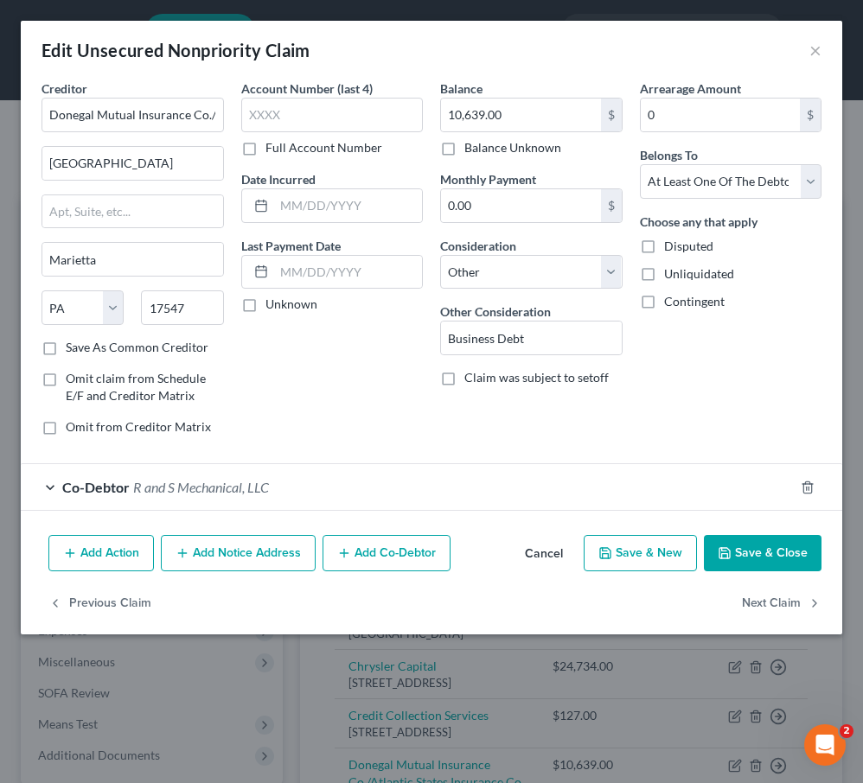
click at [775, 554] on button "Save & Close" at bounding box center [763, 553] width 118 height 36
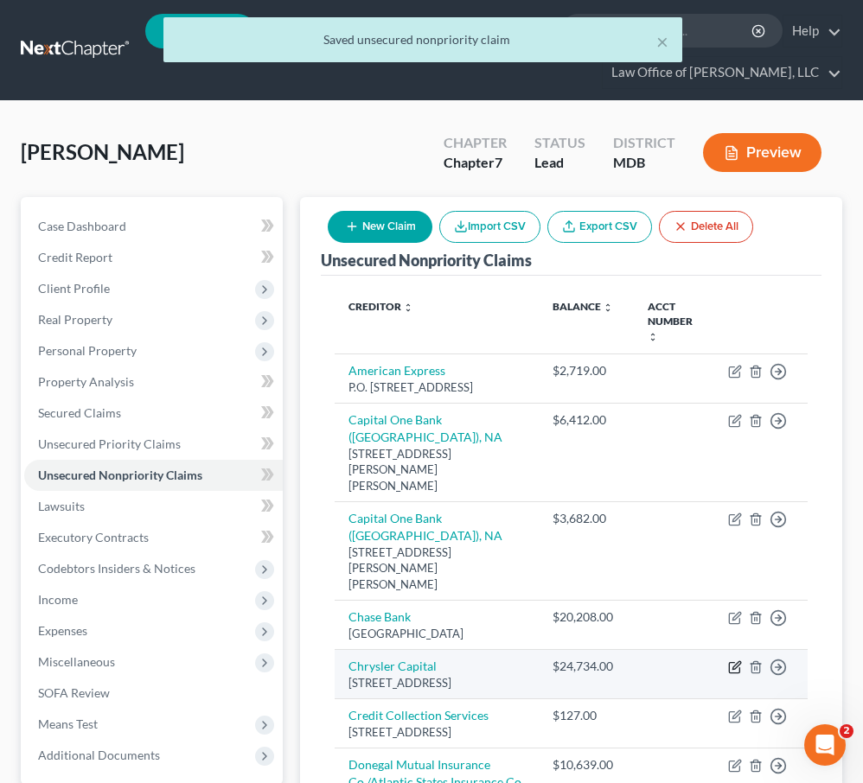
click at [733, 661] on icon "button" at bounding box center [735, 668] width 14 height 14
select select "45"
select select "14"
select select "0"
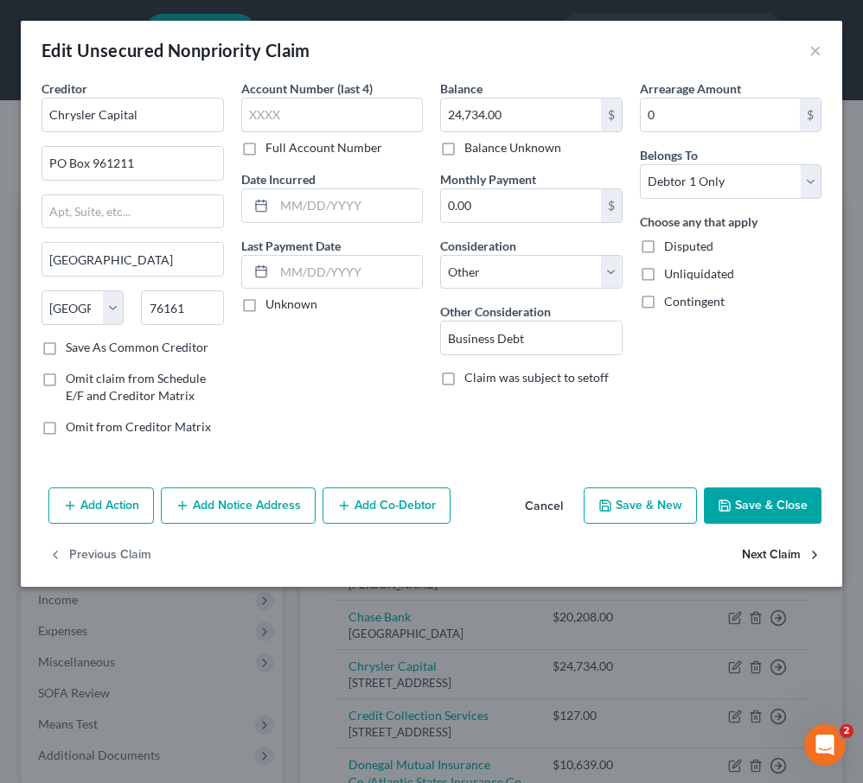
click at [763, 558] on button "Next Claim" at bounding box center [782, 556] width 80 height 36
select select "48"
select select "1"
select select "0"
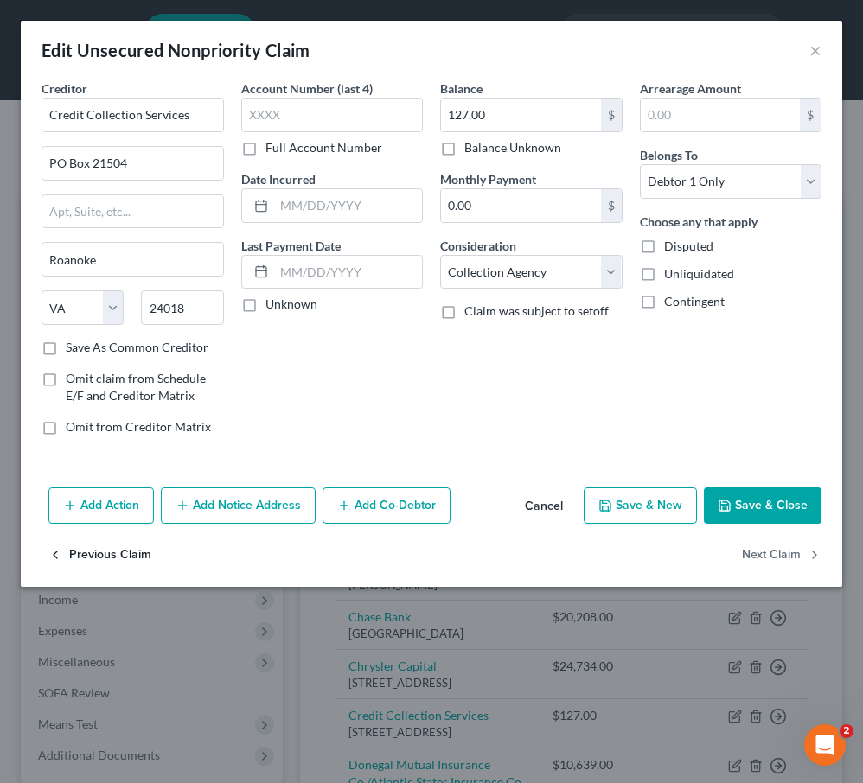
click at [97, 564] on button "Previous Claim" at bounding box center [99, 556] width 103 height 36
select select "45"
select select "14"
select select "0"
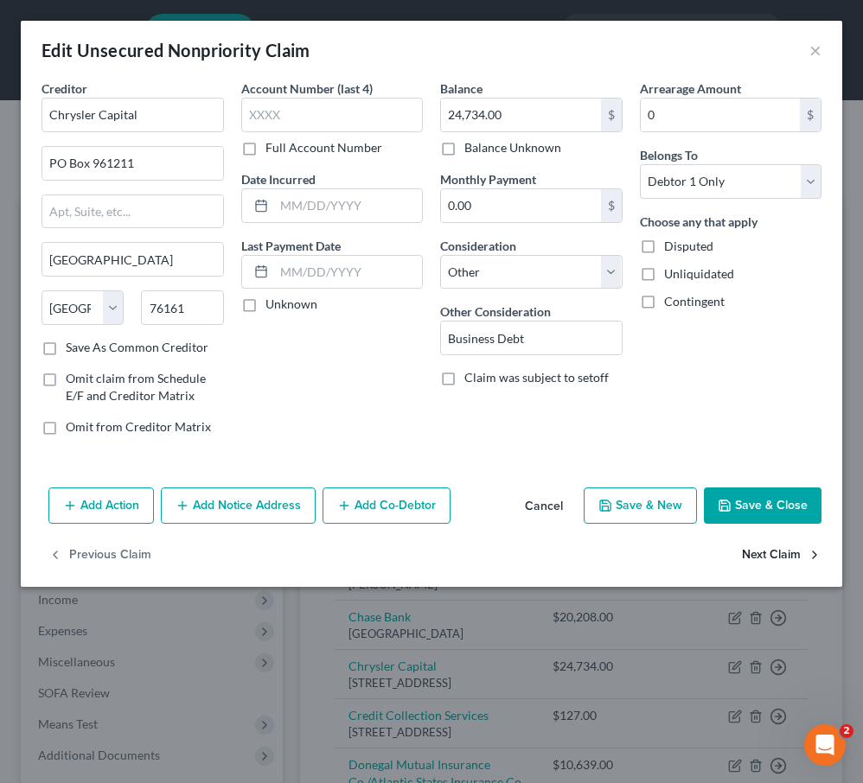
click at [783, 551] on button "Next Claim" at bounding box center [782, 556] width 80 height 36
select select "48"
select select "1"
select select "0"
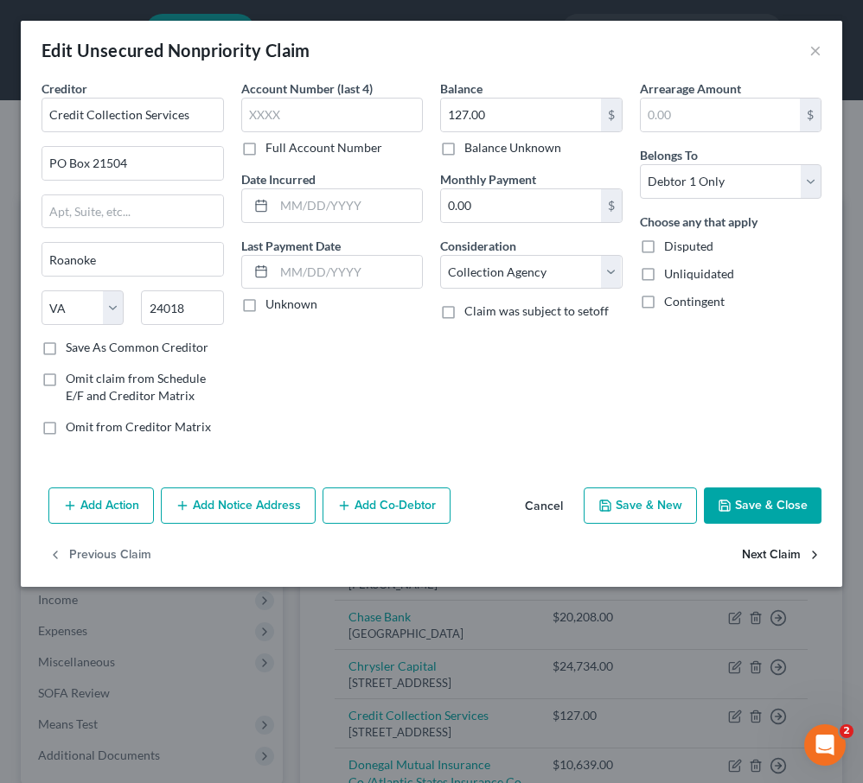
click at [757, 550] on button "Next Claim" at bounding box center [782, 556] width 80 height 36
select select "39"
select select "14"
select select "3"
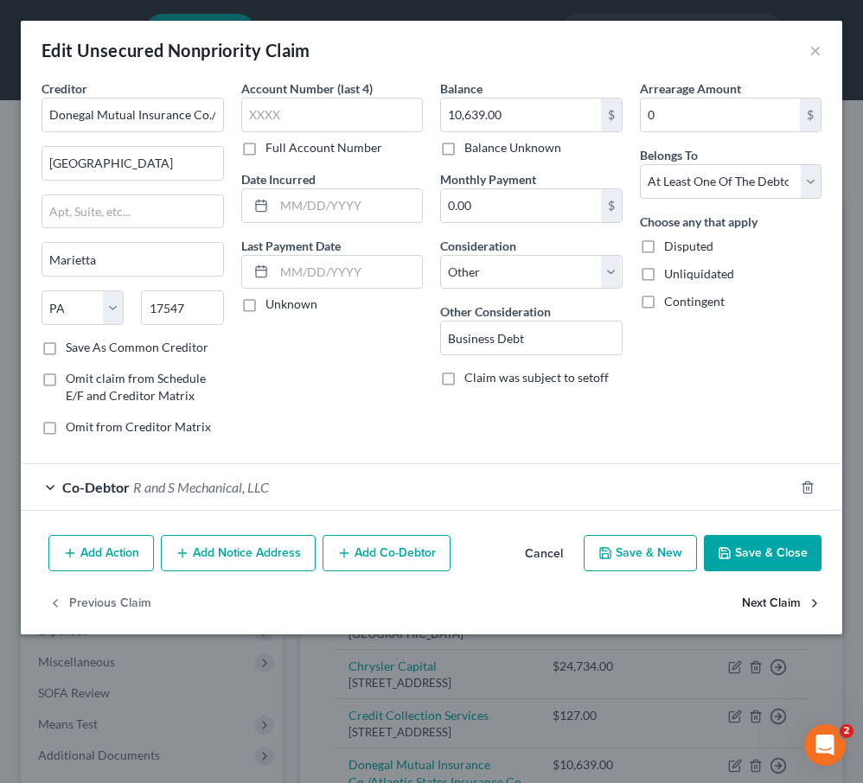
click at [769, 604] on button "Next Claim" at bounding box center [782, 603] width 80 height 36
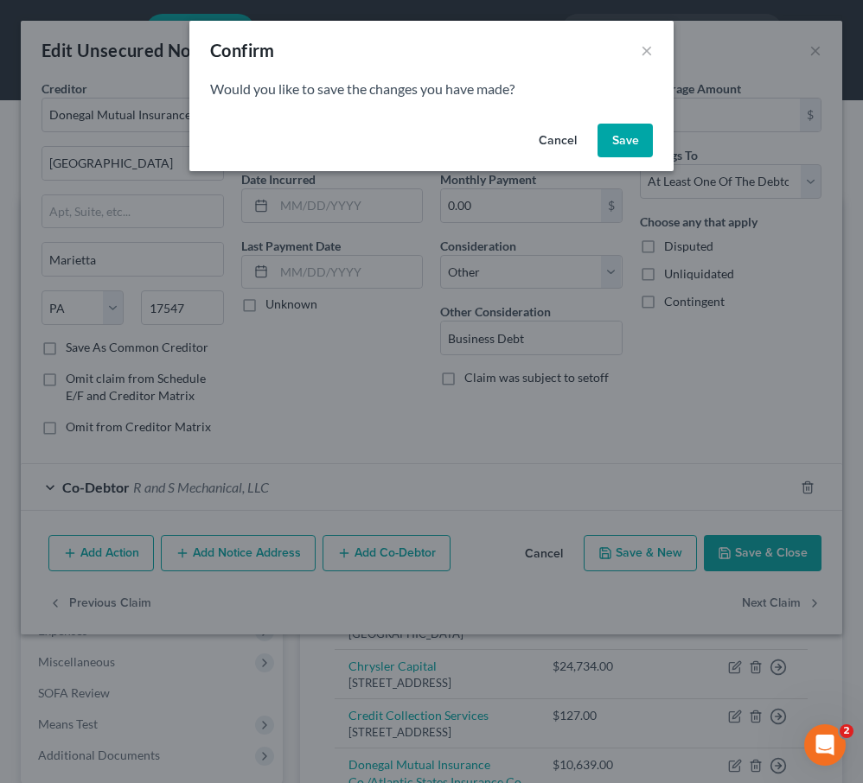
click at [624, 140] on button "Save" at bounding box center [624, 141] width 55 height 35
select select "35"
select select "14"
select select "3"
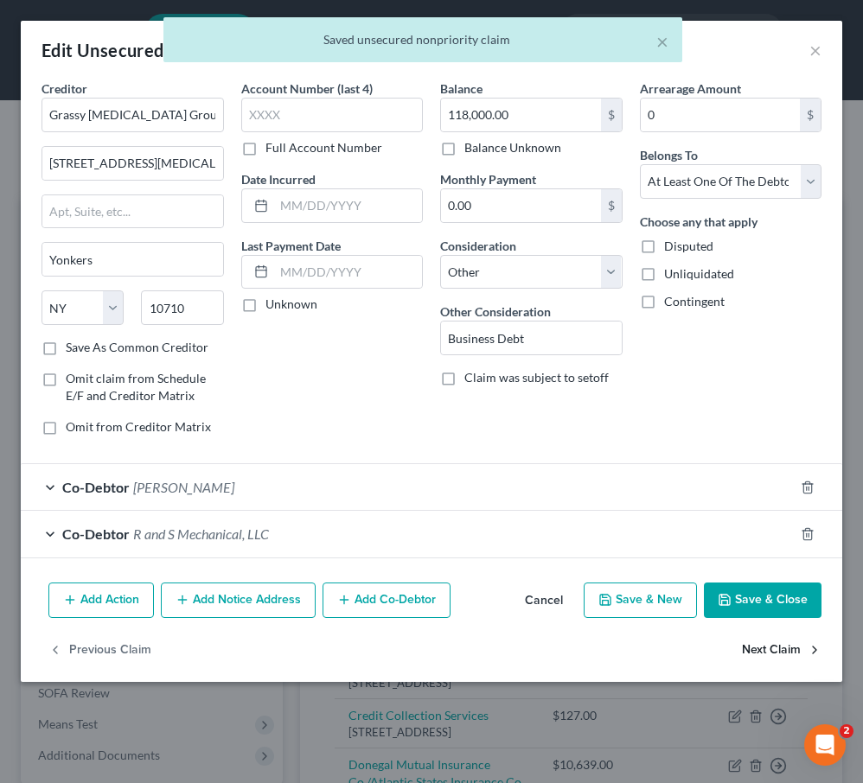
click at [760, 649] on button "Next Claim" at bounding box center [782, 650] width 80 height 36
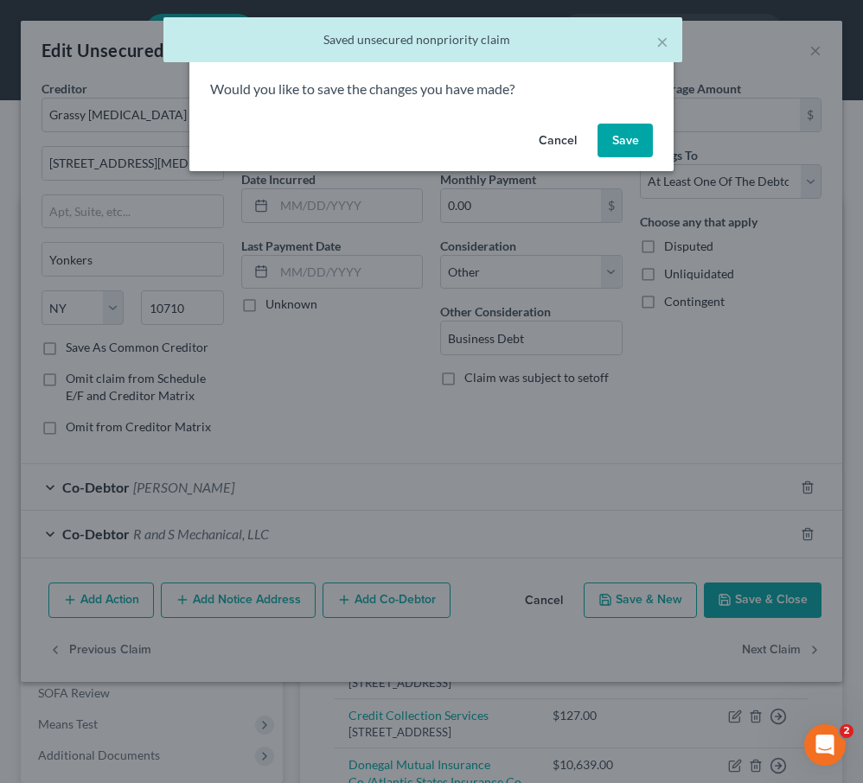
click at [618, 124] on button "Save" at bounding box center [624, 141] width 55 height 35
select select "21"
select select "14"
select select "3"
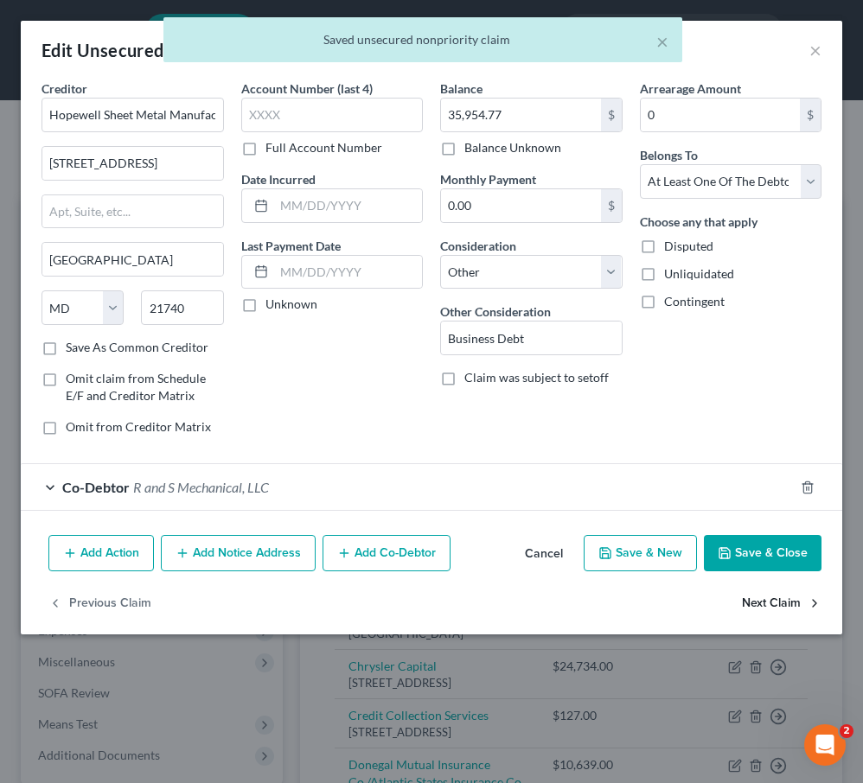
click at [773, 603] on button "Next Claim" at bounding box center [782, 603] width 80 height 36
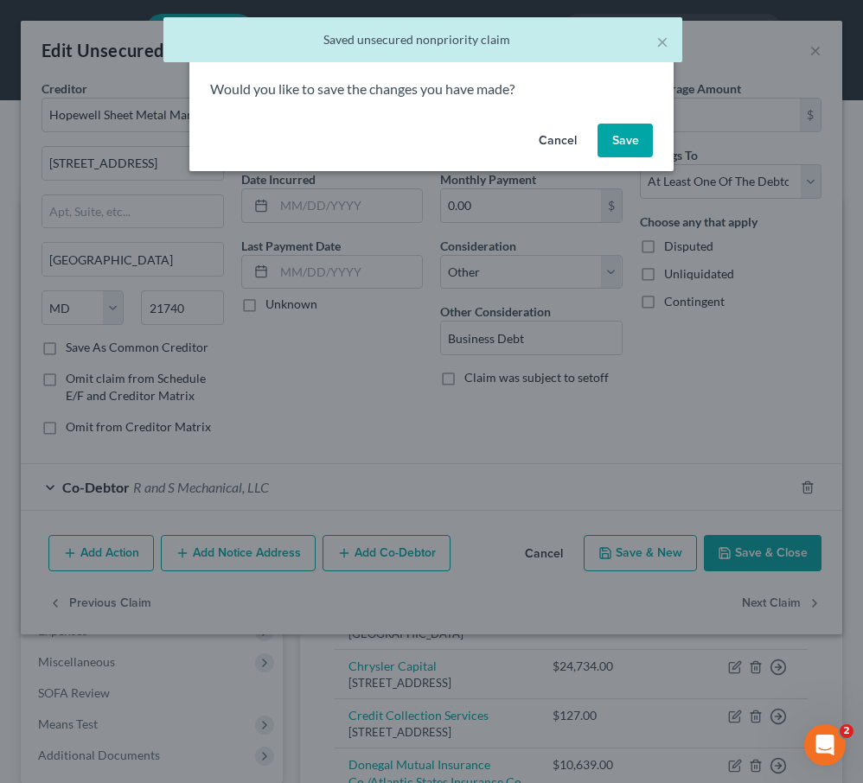
click at [631, 133] on button "Save" at bounding box center [624, 141] width 55 height 35
select select "45"
select select "14"
select select "3"
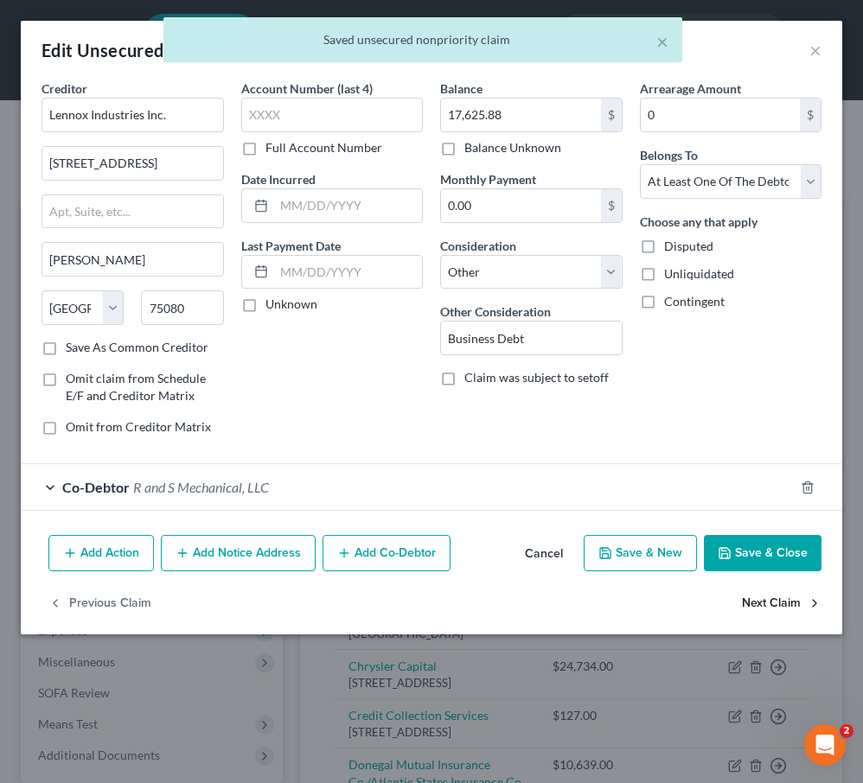
click at [767, 603] on button "Next Claim" at bounding box center [782, 603] width 80 height 36
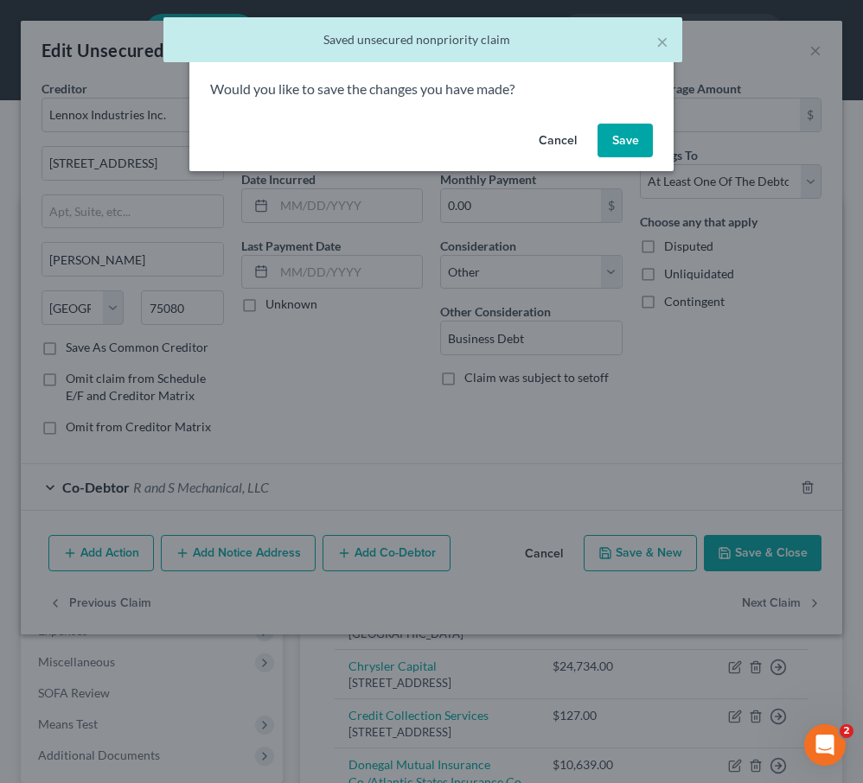
click at [621, 144] on button "Save" at bounding box center [624, 141] width 55 height 35
select select "36"
select select "2"
select select "0"
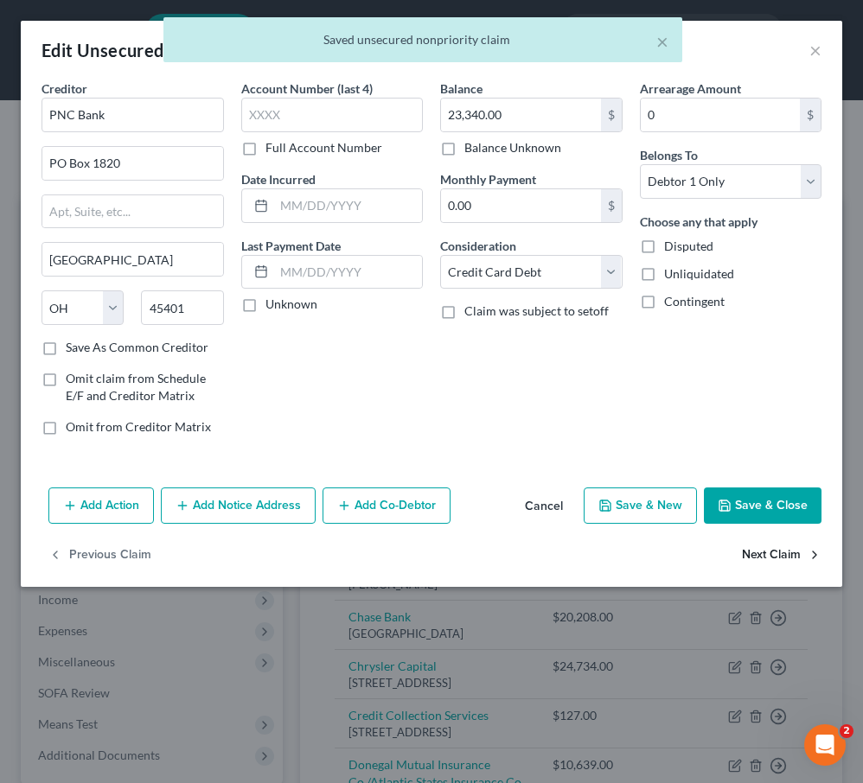
click at [756, 553] on button "Next Claim" at bounding box center [782, 556] width 80 height 36
select select "36"
select select "14"
select select "0"
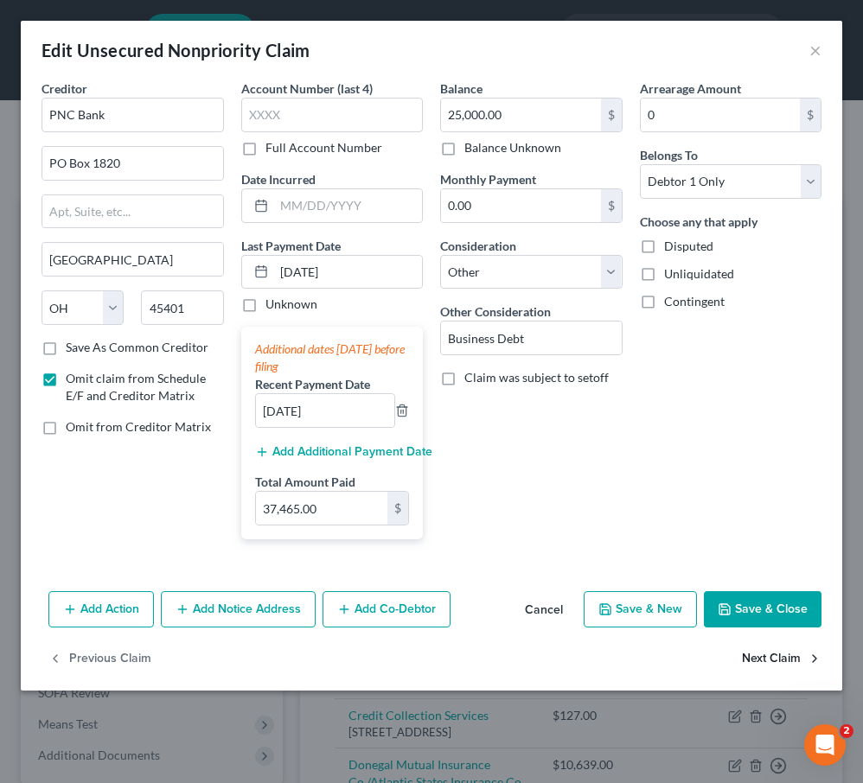
click at [759, 655] on button "Next Claim" at bounding box center [782, 660] width 80 height 36
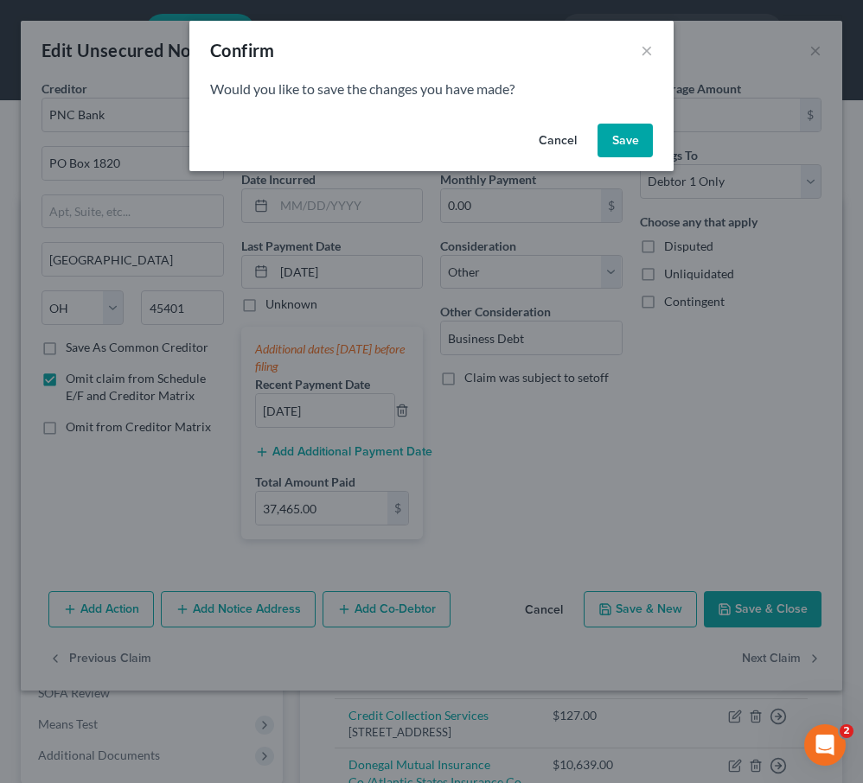
click at [624, 144] on button "Save" at bounding box center [624, 141] width 55 height 35
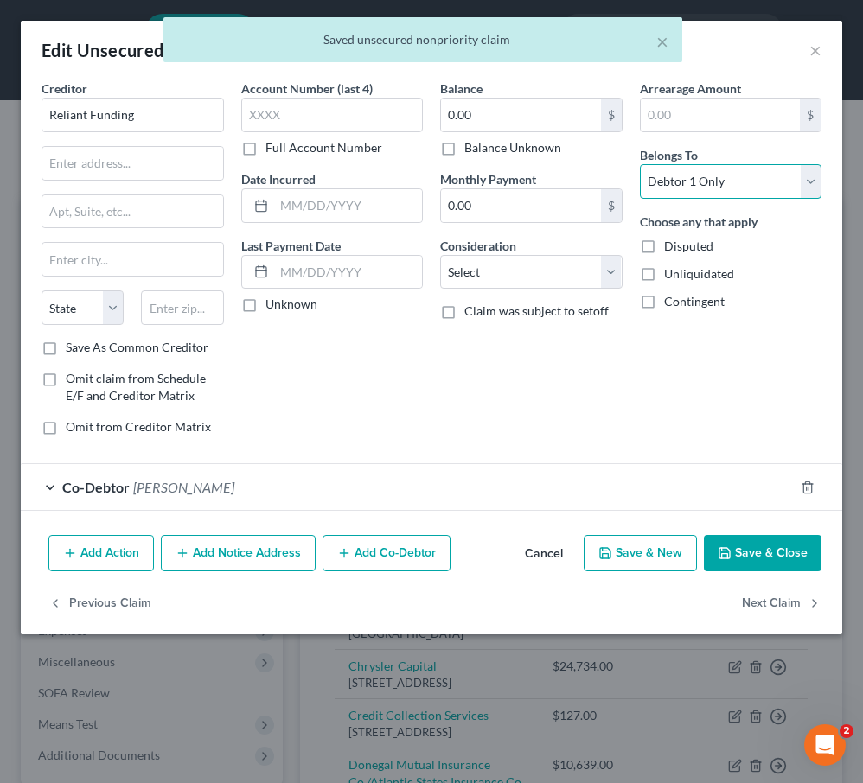
click at [770, 175] on select "Select Debtor 1 Only Debtor 2 Only Debtor 1 And Debtor 2 Only At Least One Of T…" at bounding box center [731, 181] width 182 height 35
select select "3"
click at [640, 164] on select "Select Debtor 1 Only Debtor 2 Only Debtor 1 And Debtor 2 Only At Least One Of T…" at bounding box center [731, 181] width 182 height 35
click at [770, 601] on button "Next Claim" at bounding box center [782, 603] width 80 height 36
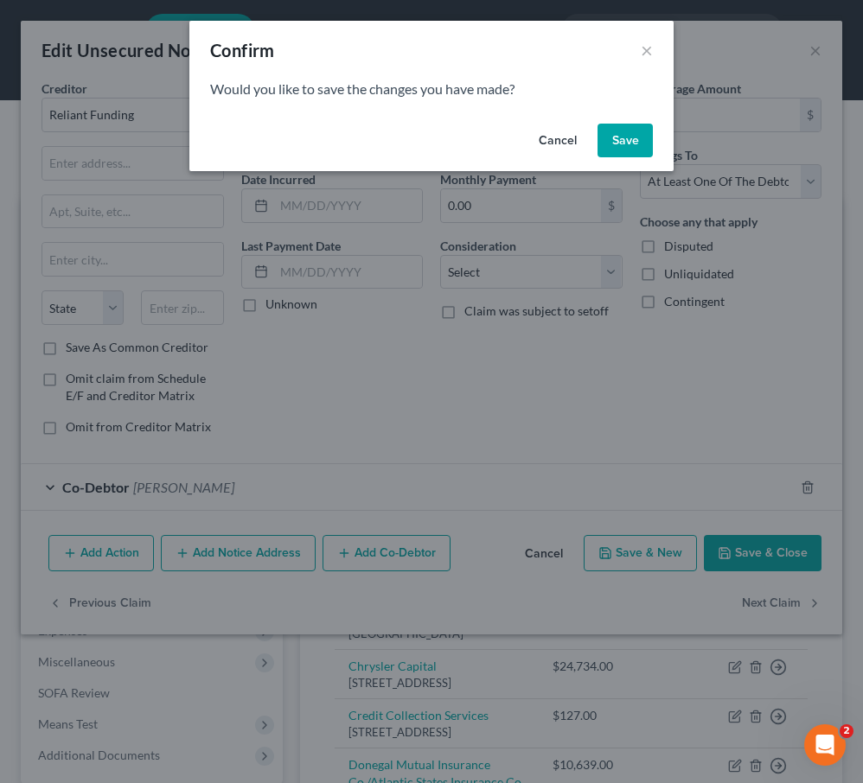
click at [611, 132] on button "Save" at bounding box center [624, 141] width 55 height 35
select select "21"
select select "14"
select select "3"
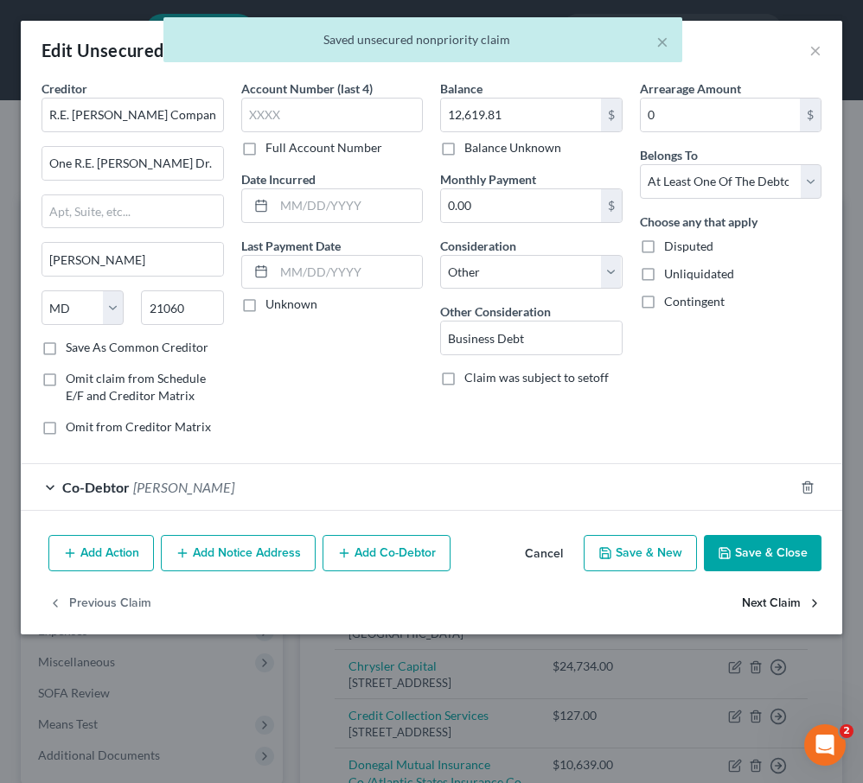
click at [757, 606] on button "Next Claim" at bounding box center [782, 603] width 80 height 36
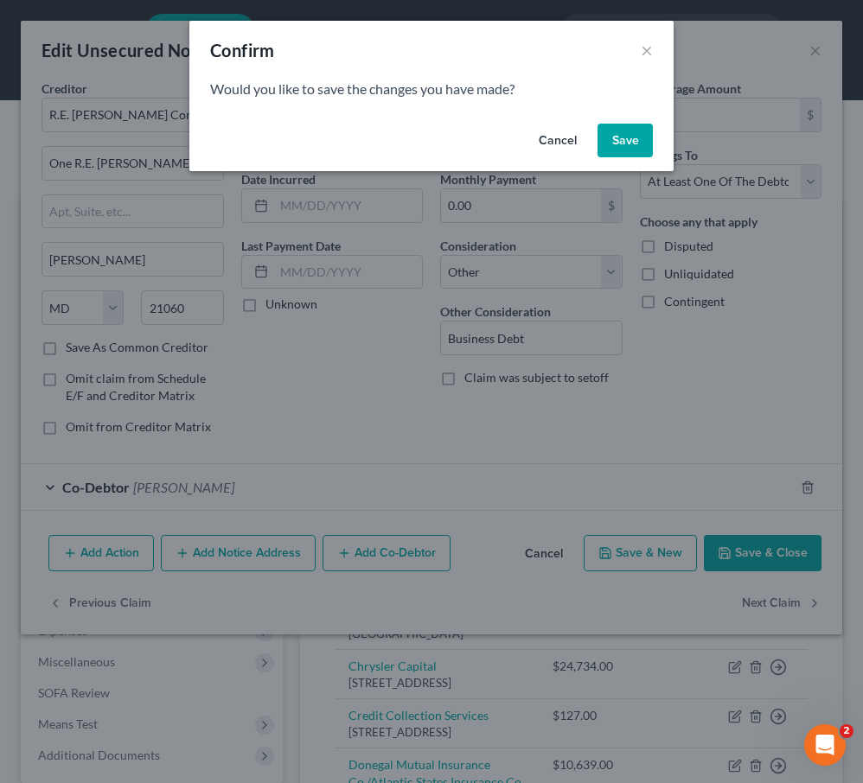
click at [624, 151] on button "Save" at bounding box center [624, 141] width 55 height 35
select select "14"
select select "3"
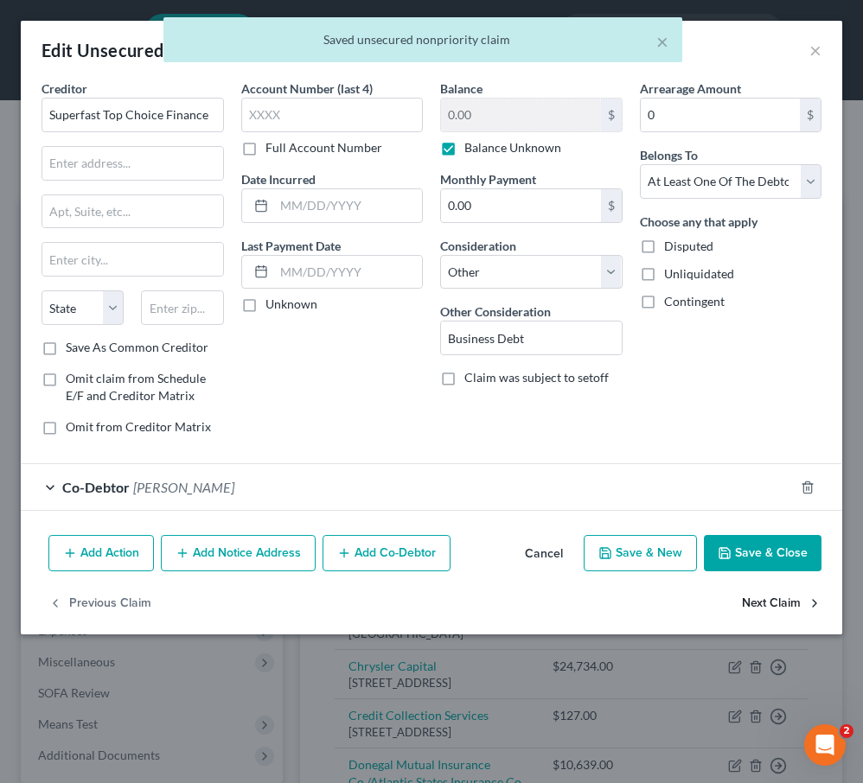
click at [775, 604] on button "Next Claim" at bounding box center [782, 603] width 80 height 36
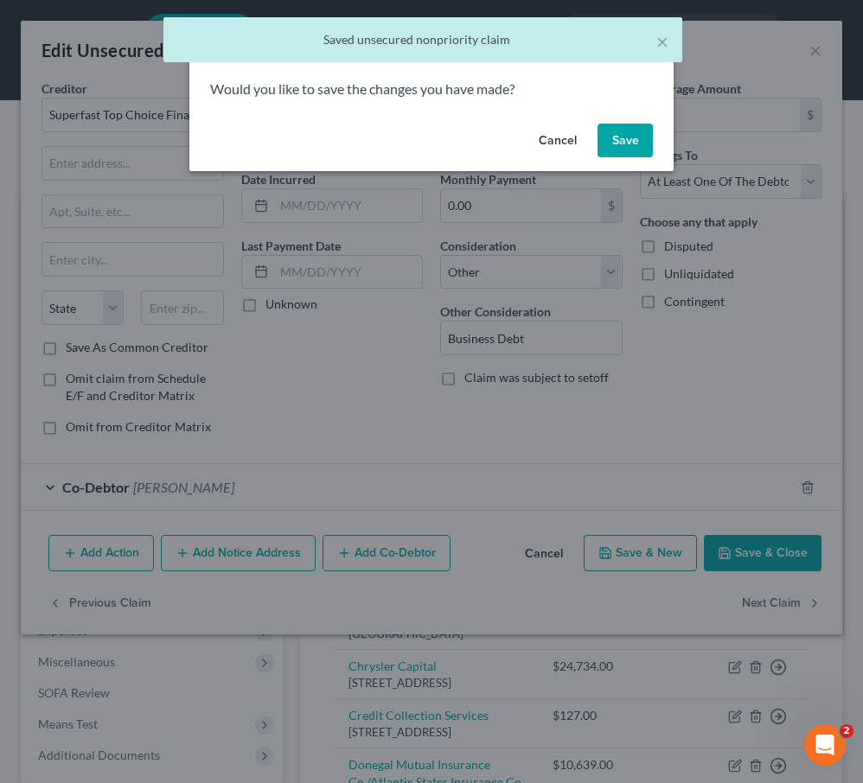
click at [625, 137] on button "Save" at bounding box center [624, 141] width 55 height 35
select select "0"
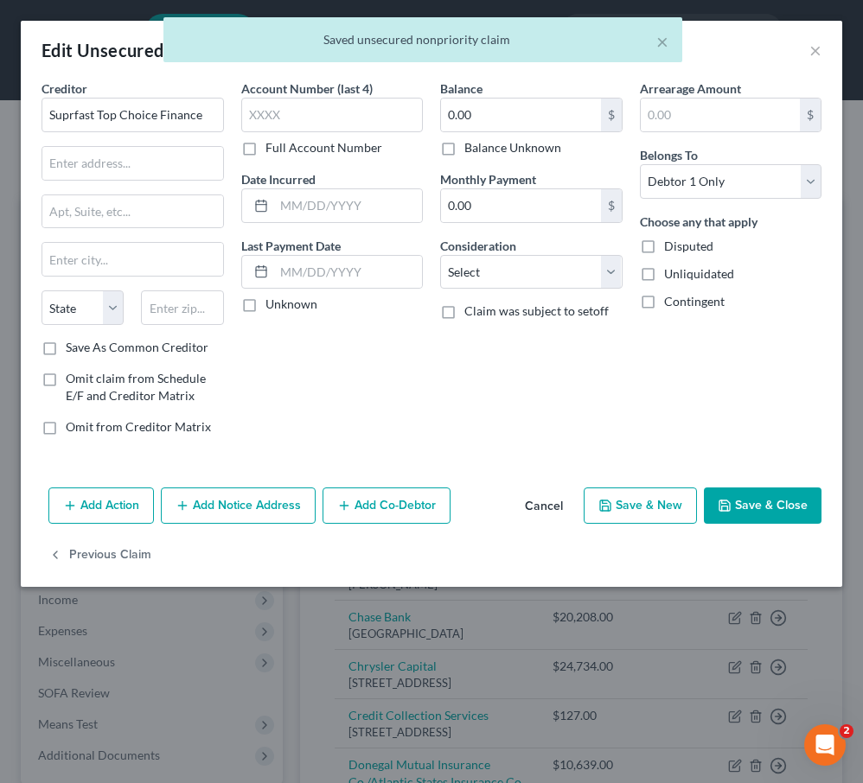
click at [763, 508] on button "Save & Close" at bounding box center [763, 506] width 118 height 36
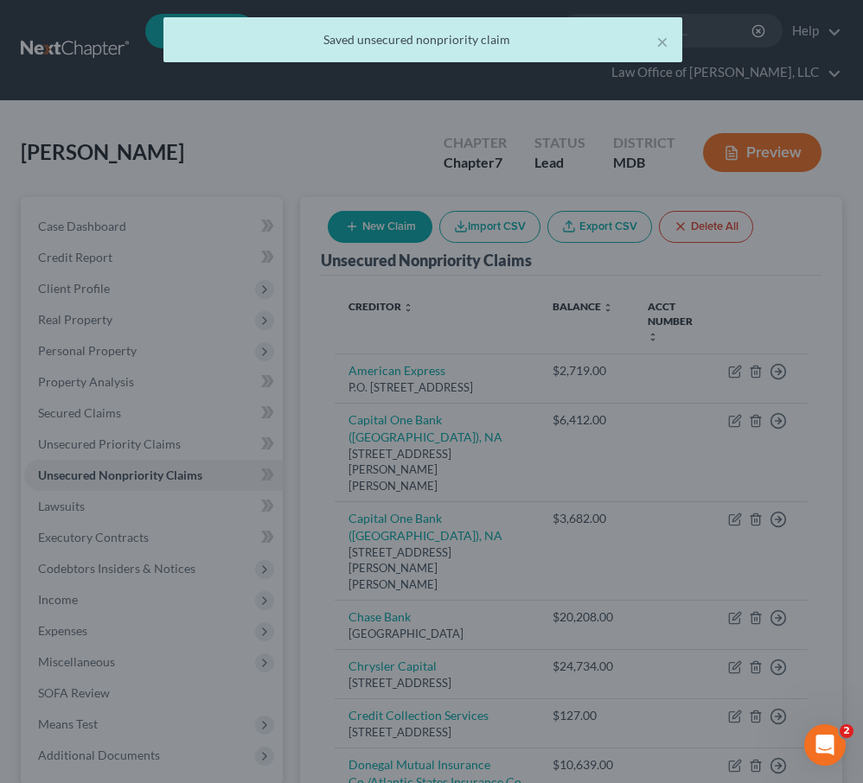
type input "0"
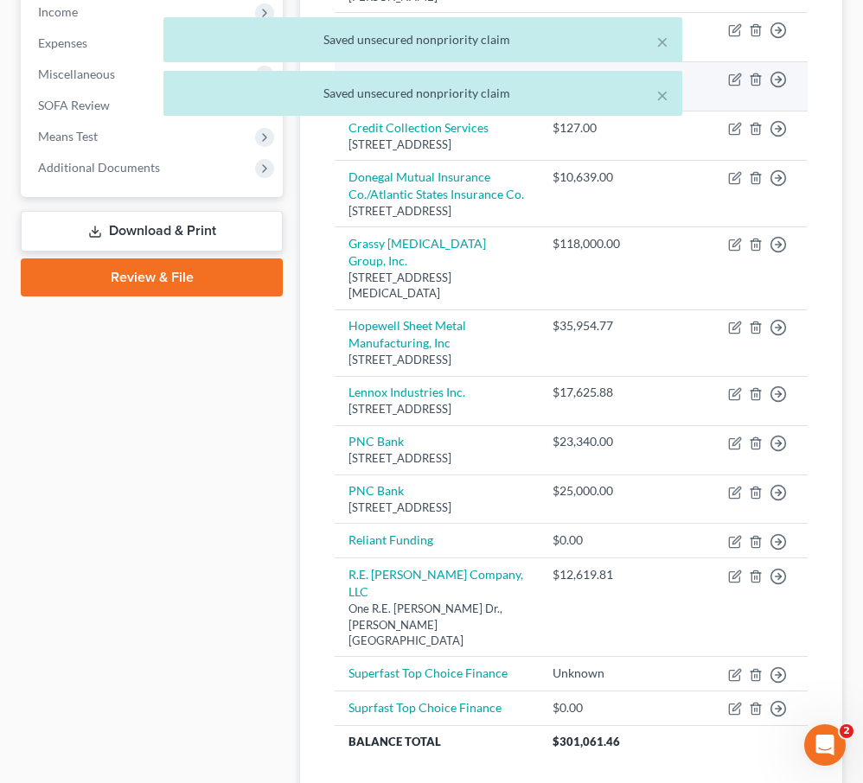
scroll to position [716, 0]
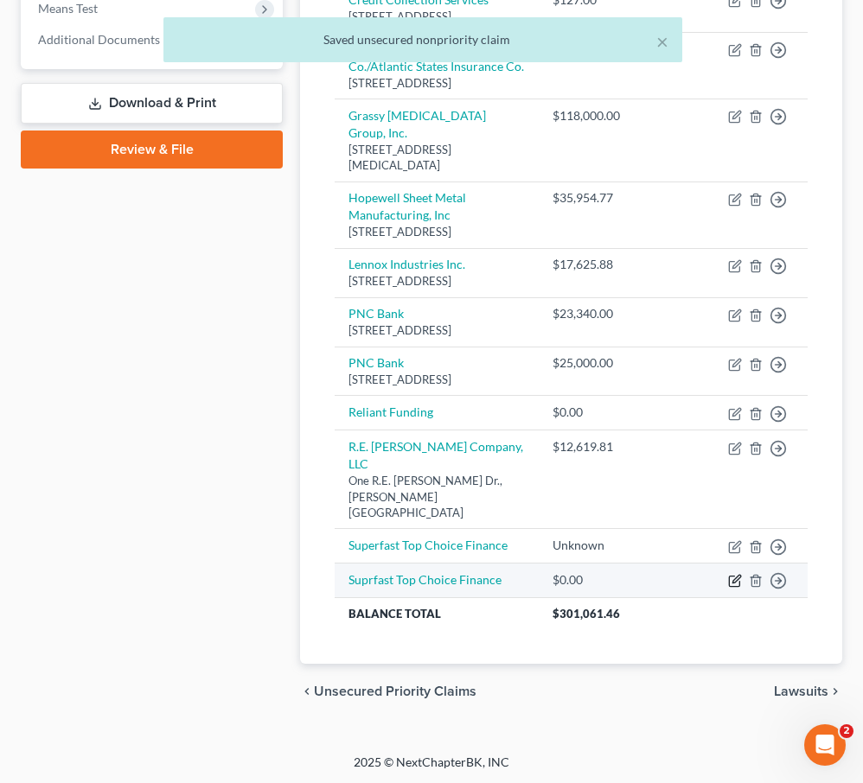
click at [733, 578] on icon "button" at bounding box center [736, 580] width 8 height 8
select select "0"
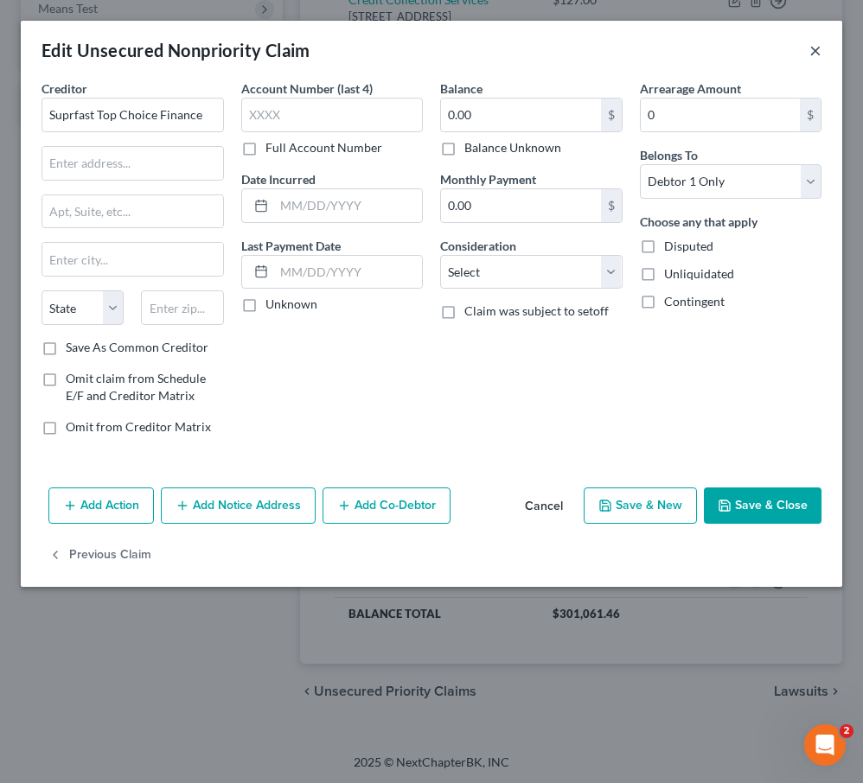
click at [814, 49] on button "×" at bounding box center [815, 50] width 12 height 21
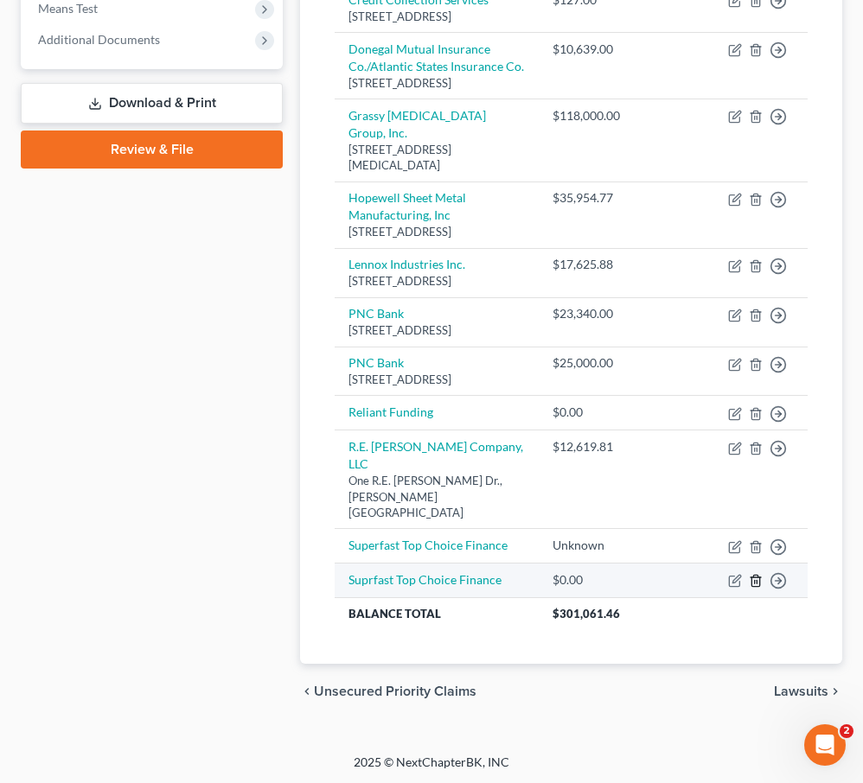
click at [758, 579] on icon "button" at bounding box center [756, 581] width 14 height 14
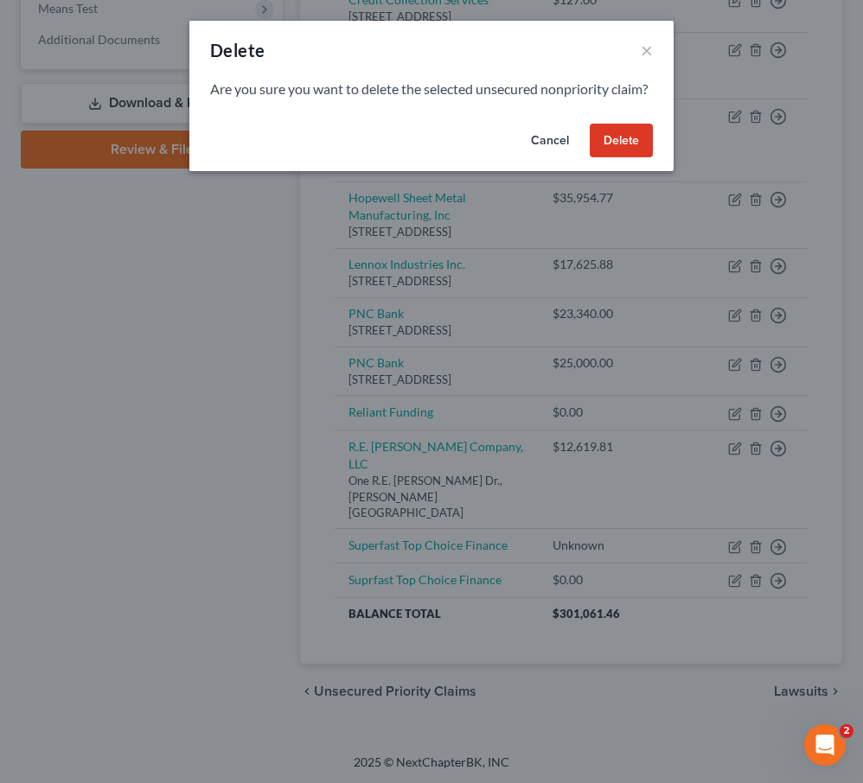
click at [596, 158] on button "Delete" at bounding box center [621, 141] width 63 height 35
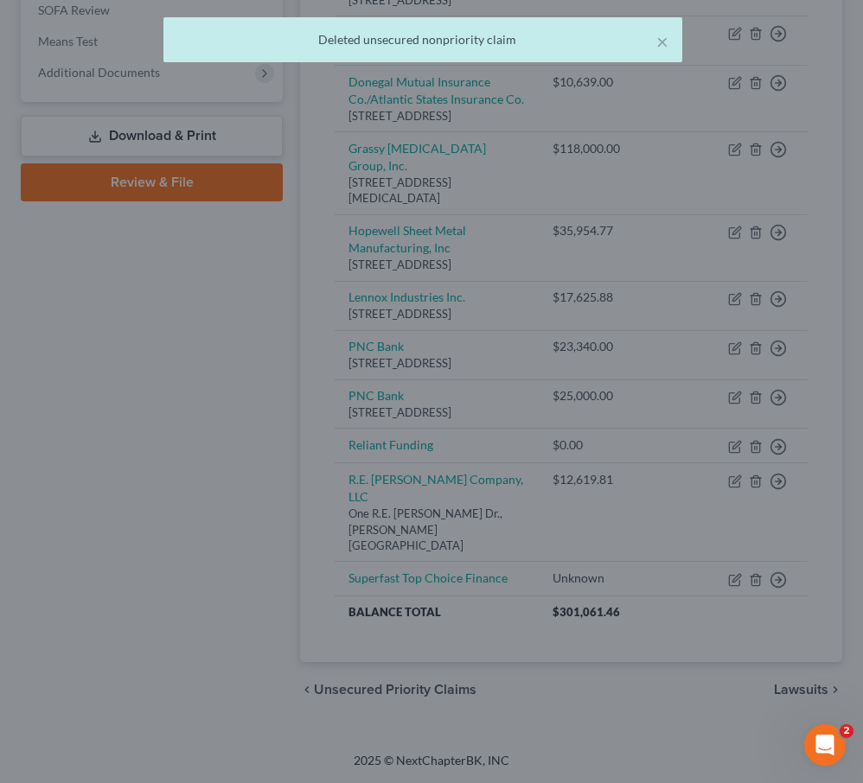
scroll to position [681, 0]
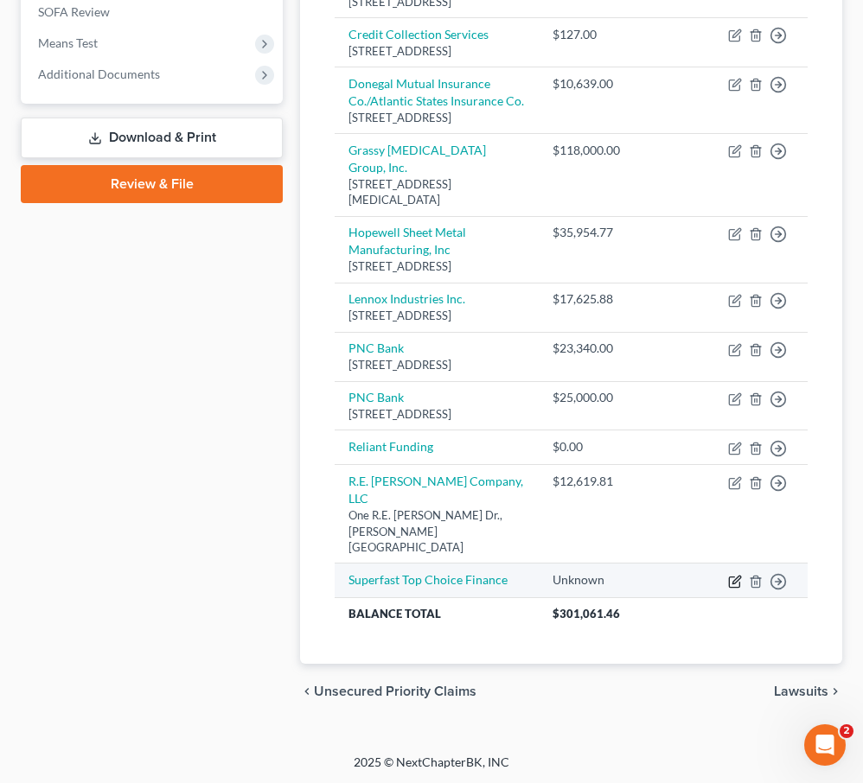
click at [738, 576] on icon "button" at bounding box center [735, 582] width 14 height 14
select select "14"
select select "3"
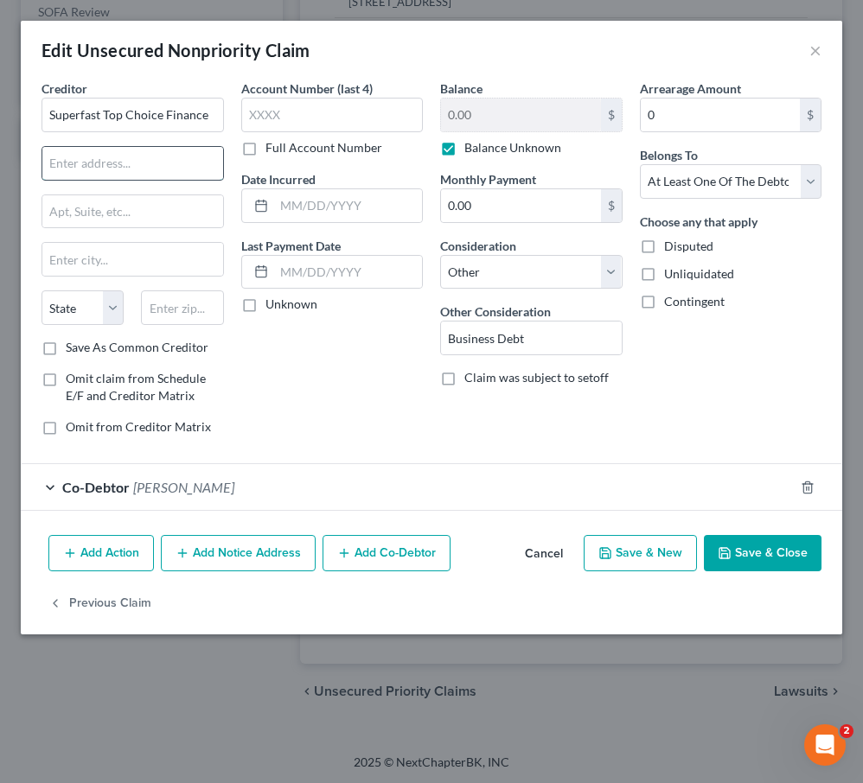
click at [97, 163] on input "text" at bounding box center [132, 163] width 181 height 33
type input "[STREET_ADDRESS]"
type input "10006"
type input "[US_STATE]"
select select "35"
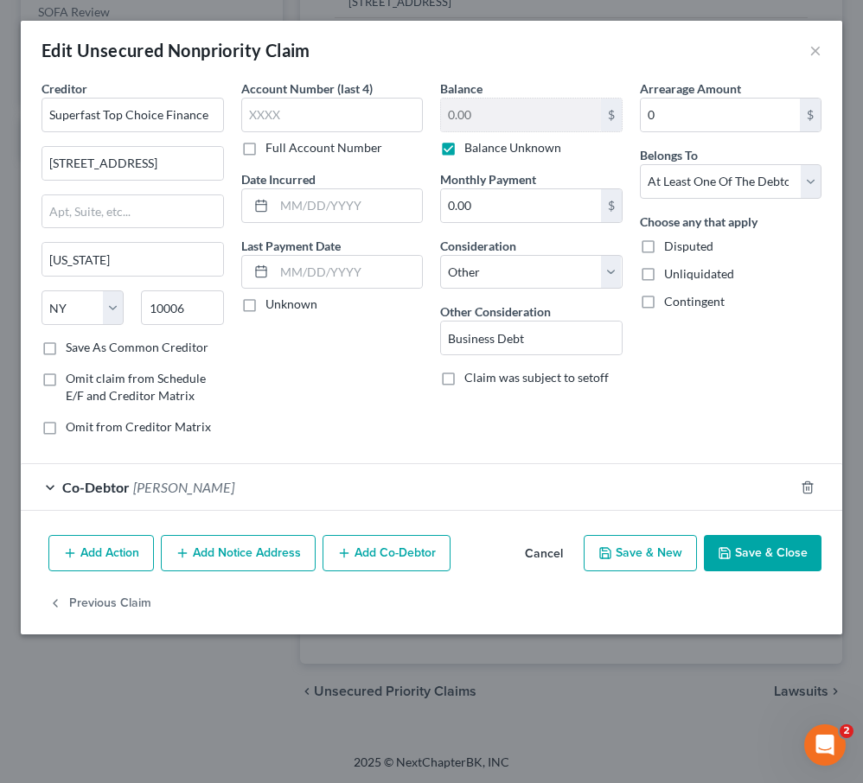
click at [753, 557] on button "Save & Close" at bounding box center [763, 553] width 118 height 36
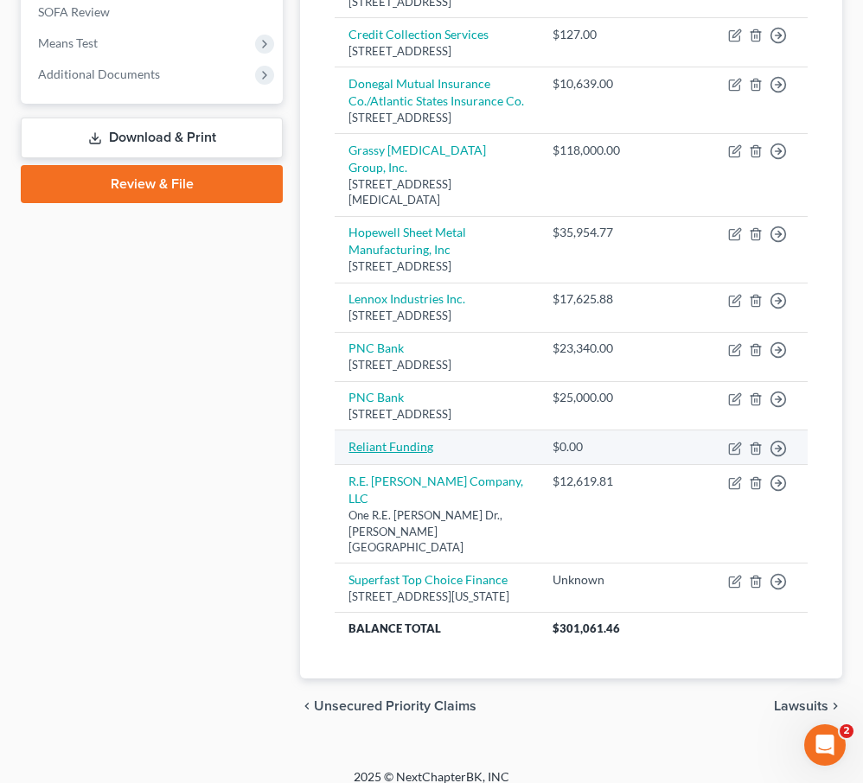
click at [392, 454] on link "Reliant Funding" at bounding box center [390, 446] width 85 height 15
select select "3"
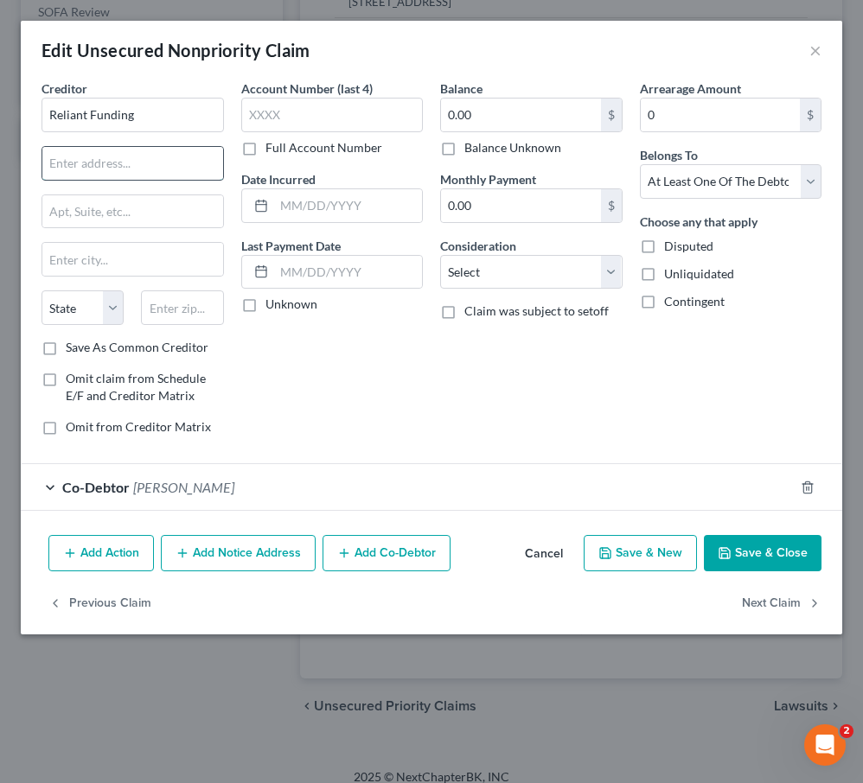
click at [72, 169] on input "text" at bounding box center [132, 163] width 181 height 33
paste input "[STREET_ADDRESS]"
click at [170, 164] on input "[STREET_ADDRESS]" at bounding box center [132, 163] width 181 height 33
type input "[STREET_ADDRESS]"
click at [521, 267] on select "Select Cable / Satellite Services Collection Agency Credit Card Debt Debt Couns…" at bounding box center [531, 272] width 182 height 35
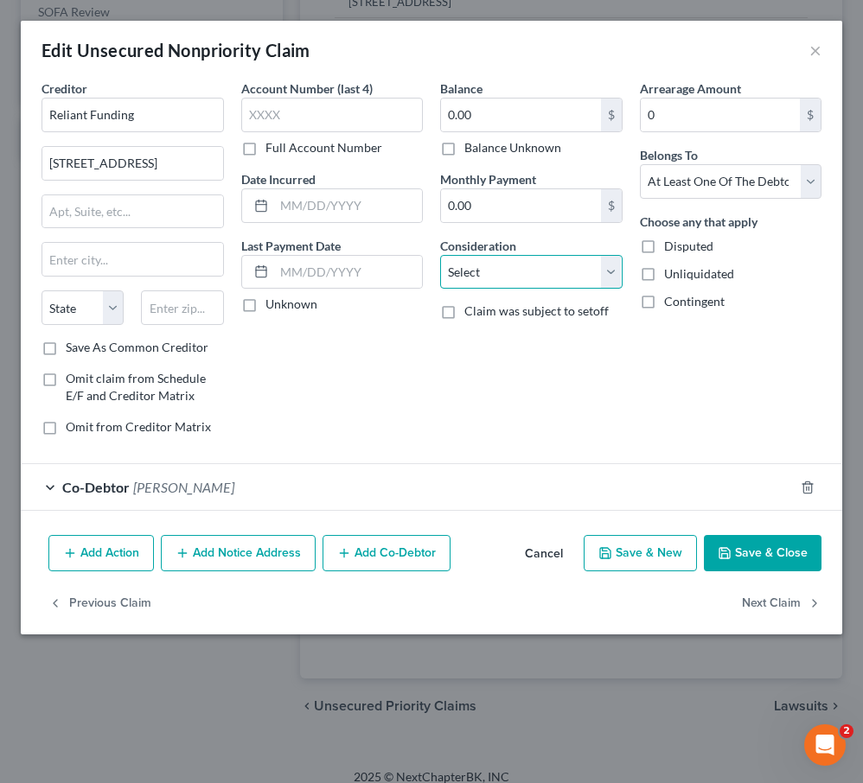
select select "14"
click at [440, 255] on select "Select Cable / Satellite Services Collection Agency Credit Card Debt Debt Couns…" at bounding box center [531, 272] width 182 height 35
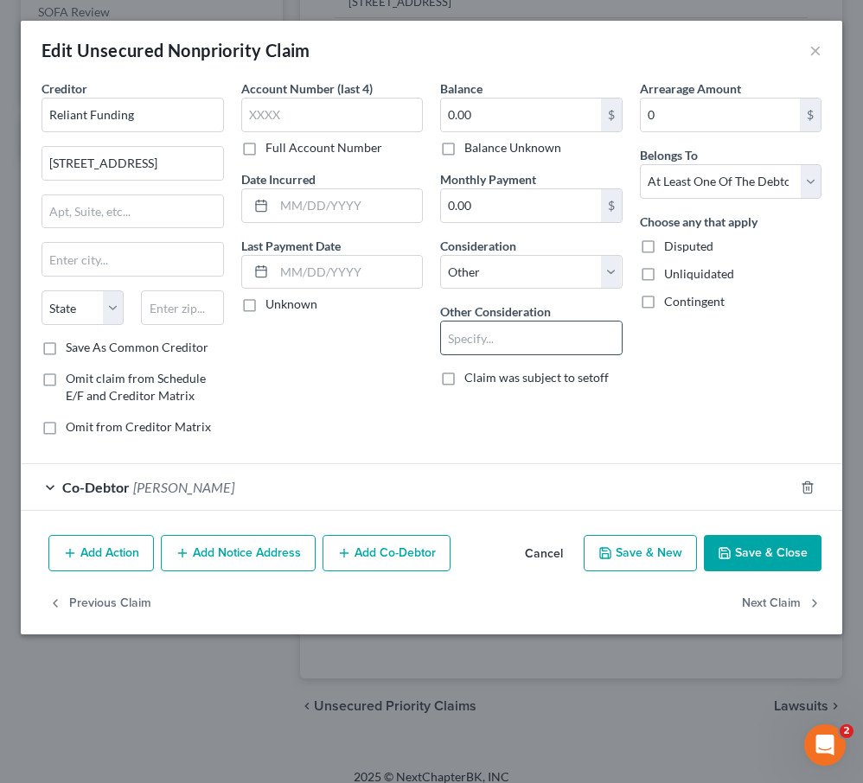
click at [475, 328] on input "text" at bounding box center [531, 338] width 181 height 33
type input "Business Debt"
click at [786, 560] on button "Save & Close" at bounding box center [763, 553] width 118 height 36
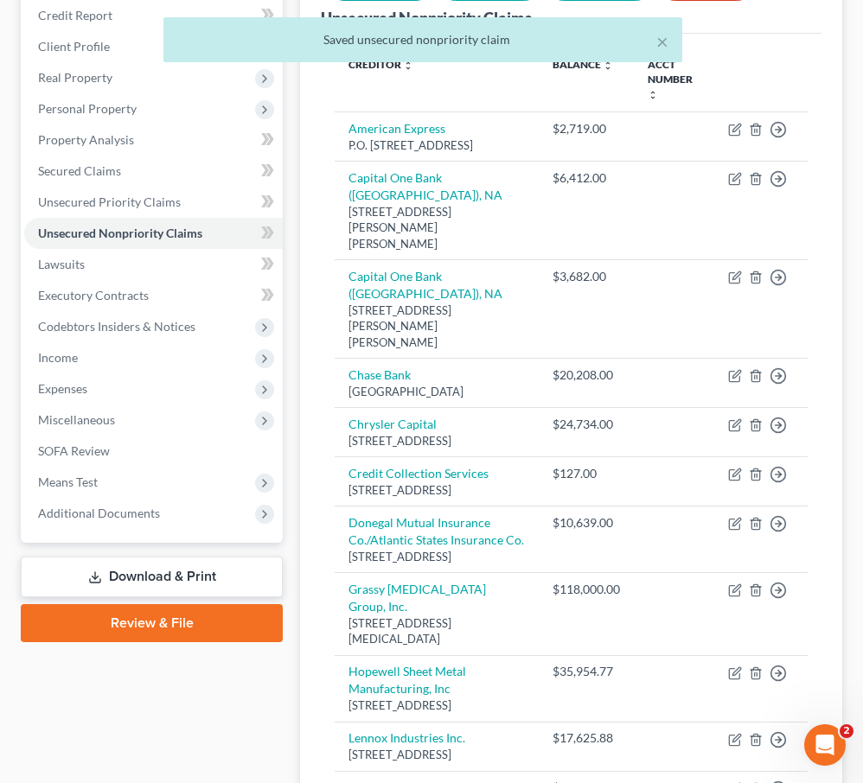
scroll to position [0, 0]
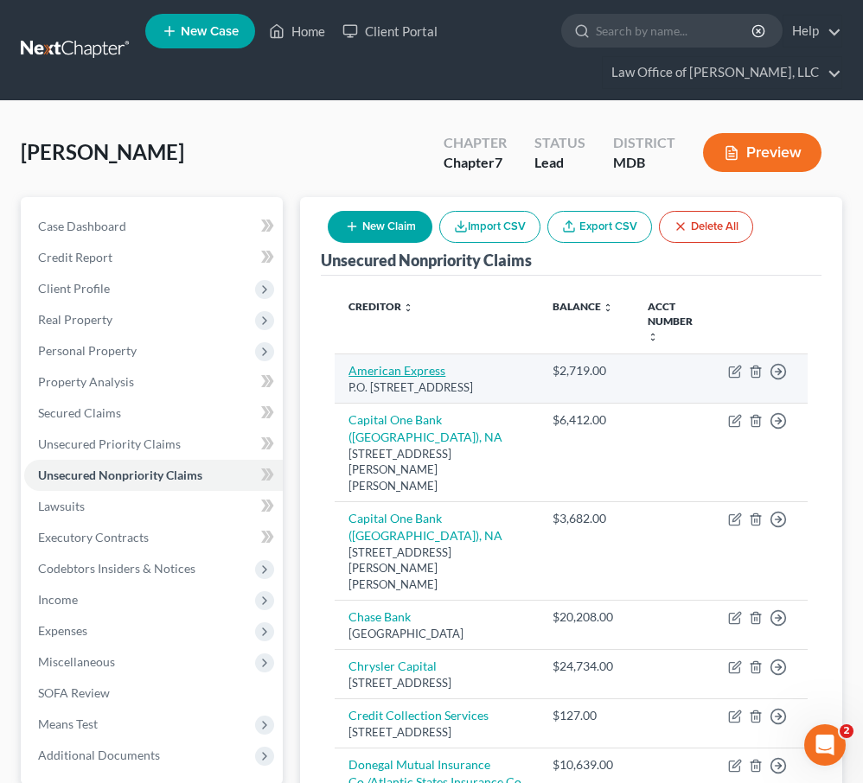
click at [376, 363] on link "American Express" at bounding box center [396, 370] width 97 height 15
select select "45"
select select "2"
select select "0"
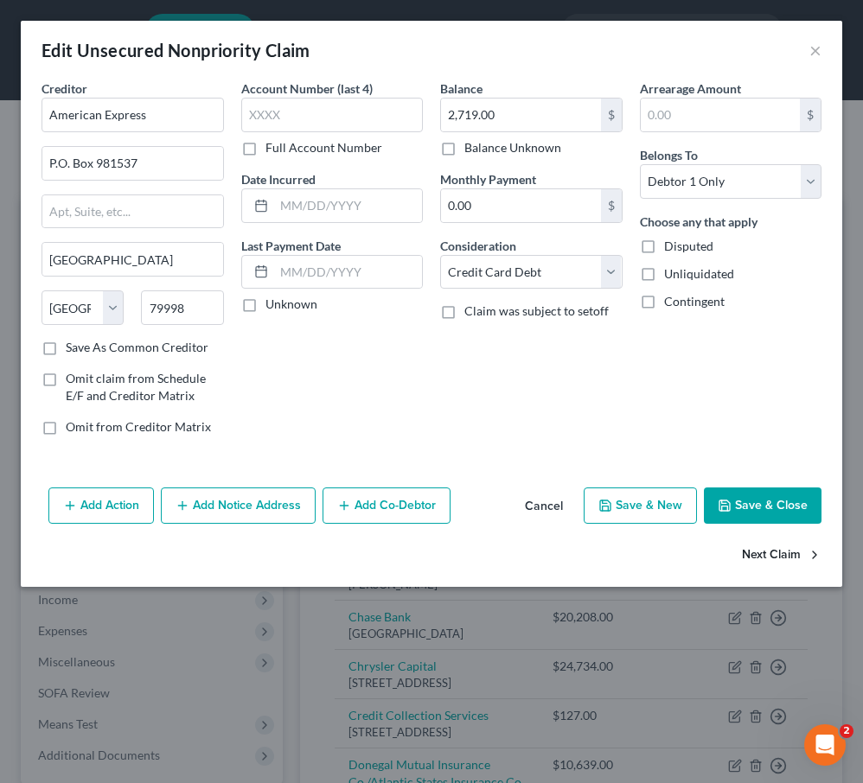
click at [780, 554] on button "Next Claim" at bounding box center [782, 556] width 80 height 36
select select "48"
select select "2"
select select "0"
click at [756, 545] on button "Next Claim" at bounding box center [782, 556] width 80 height 36
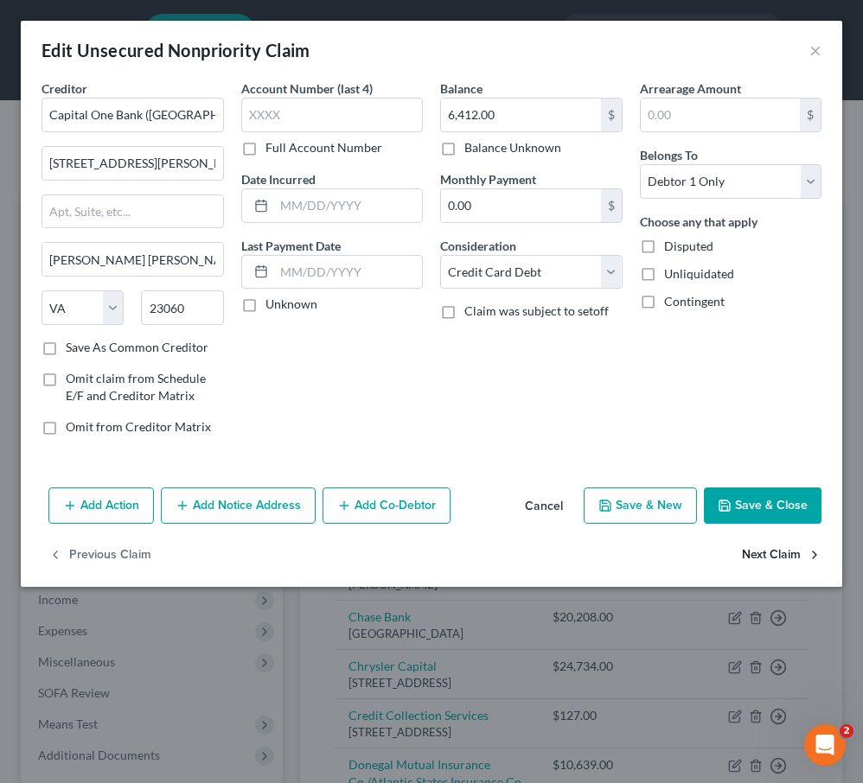
select select "48"
select select "2"
select select "0"
click at [757, 552] on button "Next Claim" at bounding box center [782, 556] width 80 height 36
select select "18"
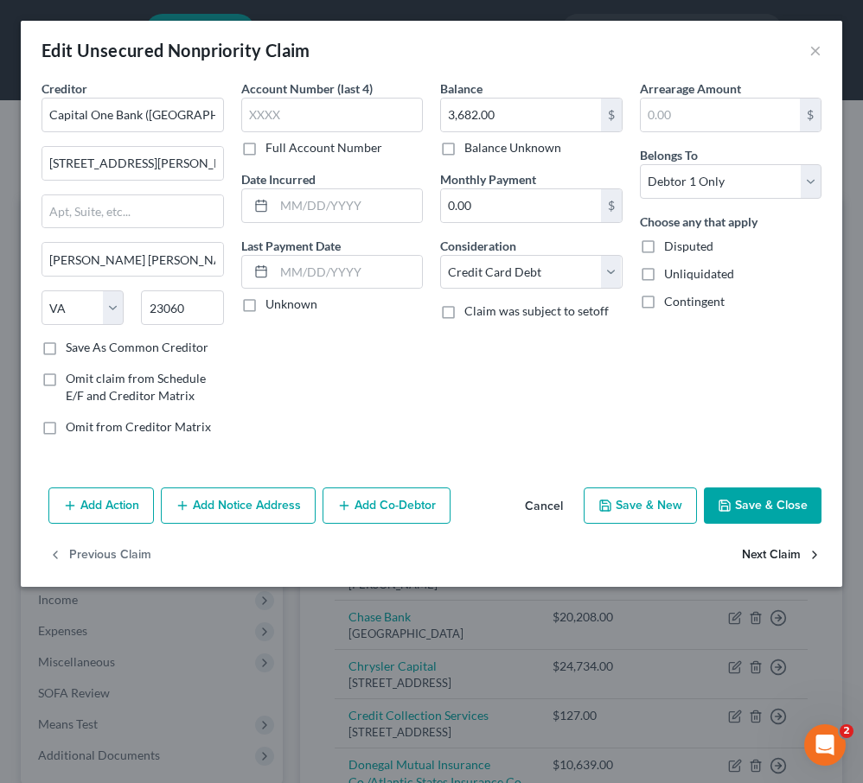
select select "2"
select select "0"
click at [757, 552] on button "Next Claim" at bounding box center [782, 556] width 80 height 36
select select "45"
select select "14"
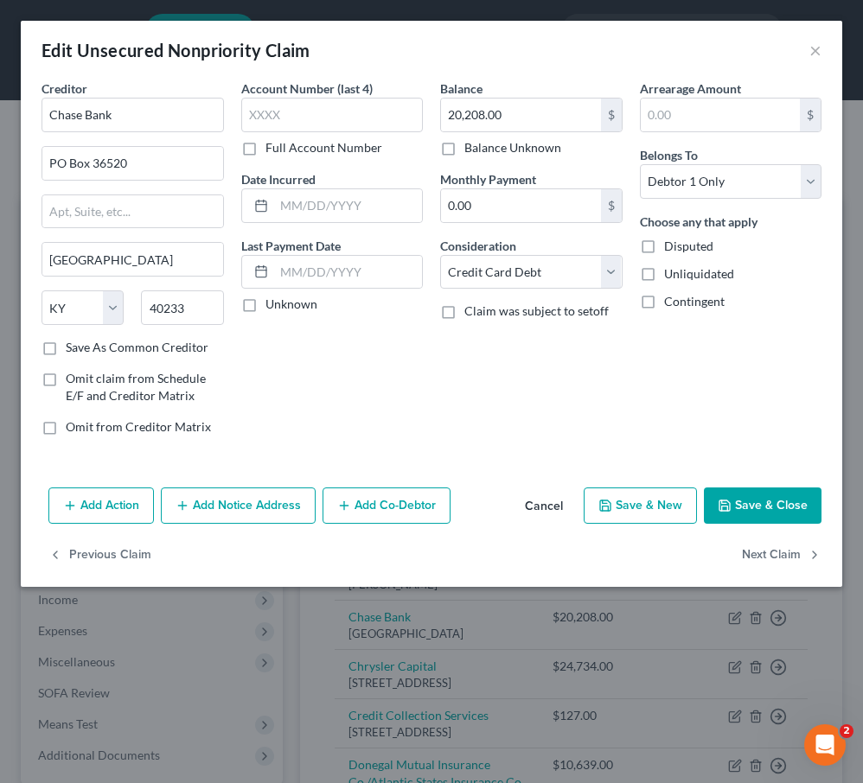
select select "0"
click at [757, 552] on button "Next Claim" at bounding box center [782, 556] width 80 height 36
select select "48"
select select "1"
select select "0"
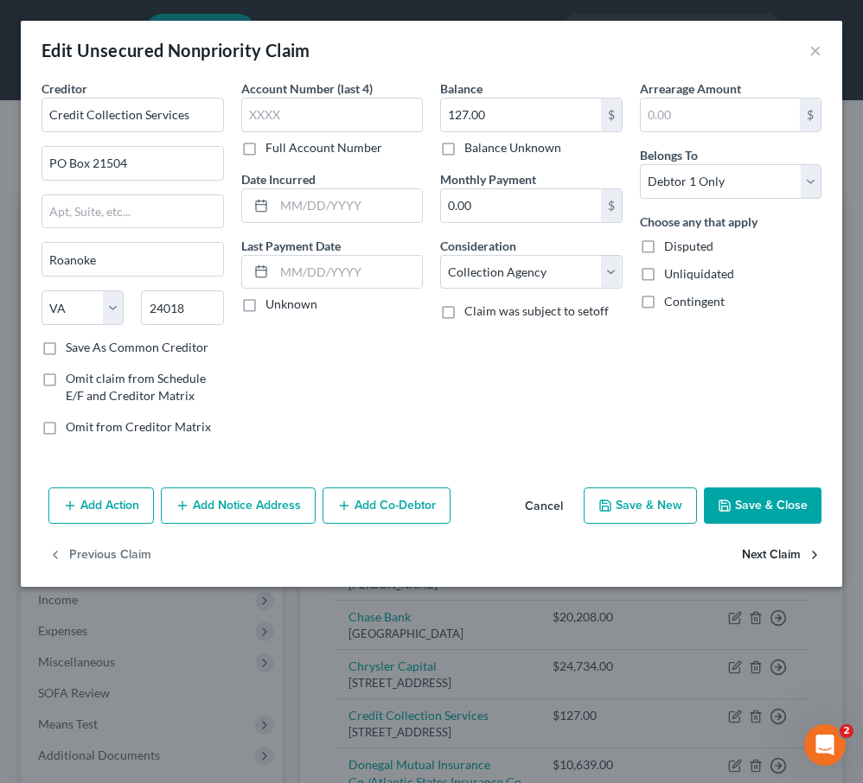
click at [757, 552] on button "Next Claim" at bounding box center [782, 556] width 80 height 36
select select "39"
select select "14"
select select "3"
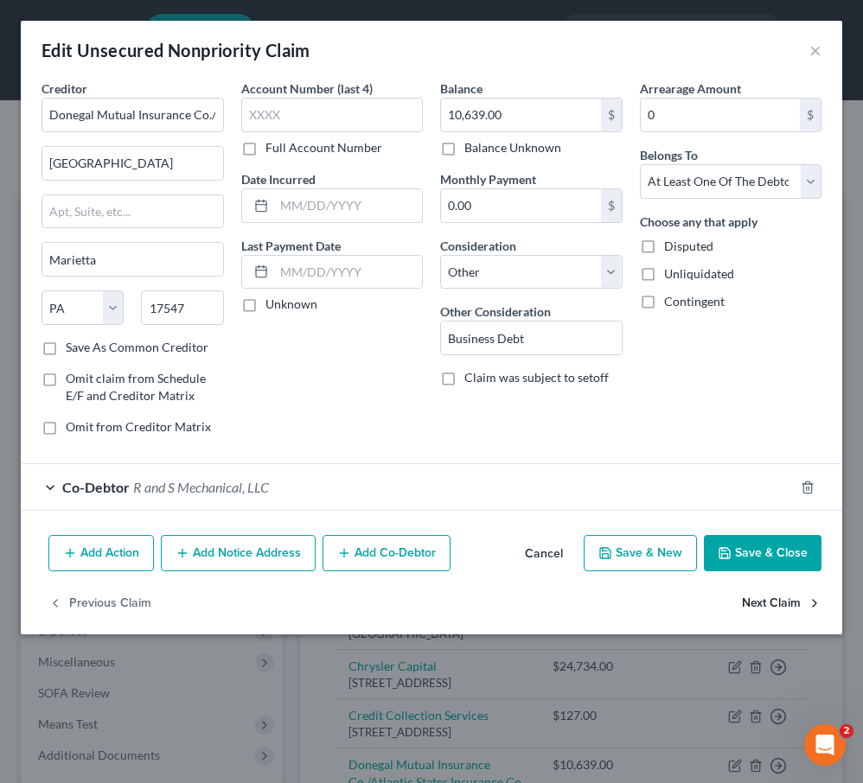
click at [763, 600] on button "Next Claim" at bounding box center [782, 603] width 80 height 36
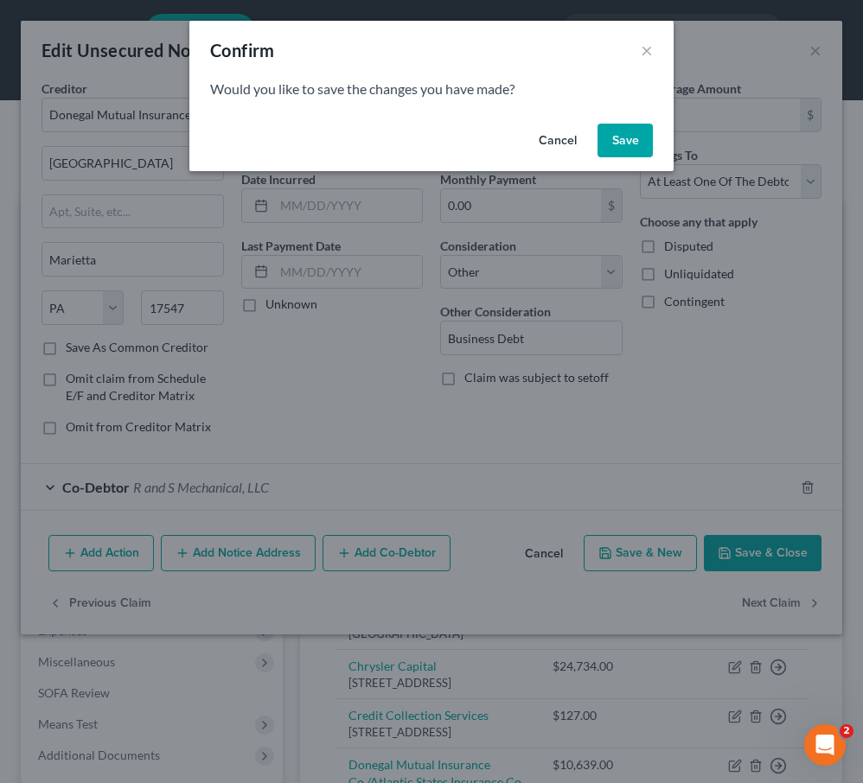
click at [629, 150] on button "Save" at bounding box center [624, 141] width 55 height 35
select select "35"
select select "14"
select select "3"
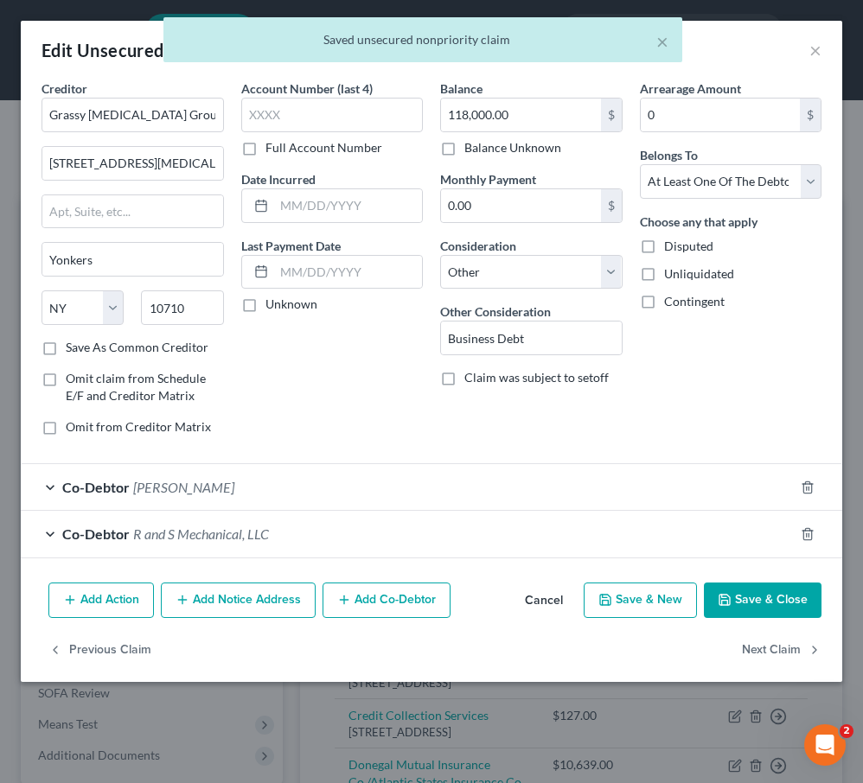
click at [154, 492] on span "[PERSON_NAME]" at bounding box center [183, 487] width 101 height 16
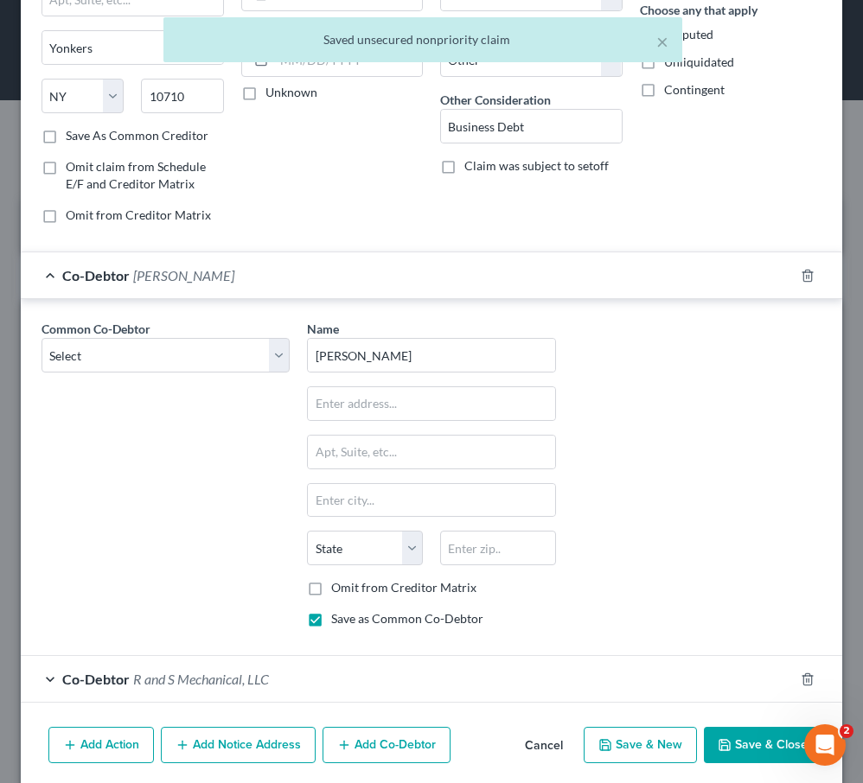
scroll to position [231, 0]
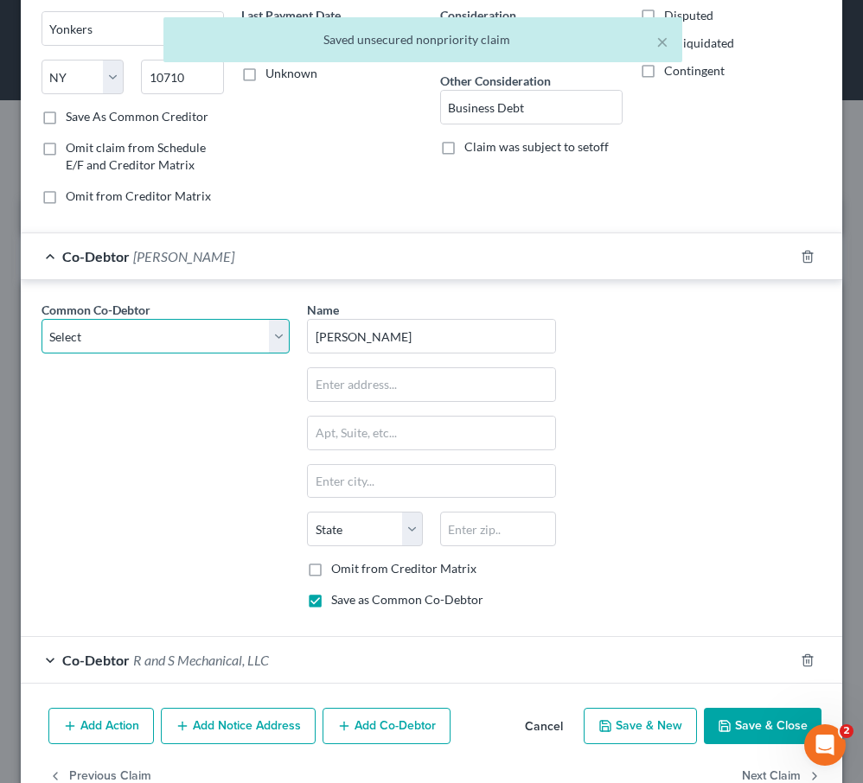
click at [267, 348] on select "Select [PERSON_NAME] R and S Mechanical, LLC" at bounding box center [166, 336] width 248 height 35
select select "0"
click at [42, 319] on select "Select [PERSON_NAME] R and S Mechanical, LLC" at bounding box center [166, 336] width 248 height 35
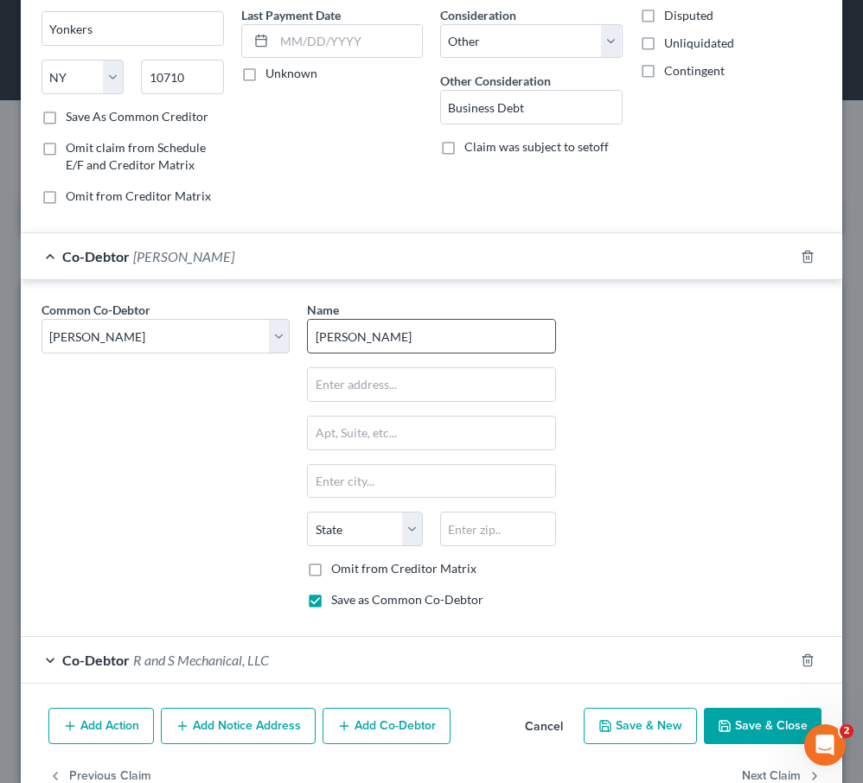
click at [395, 322] on input "[PERSON_NAME]" at bounding box center [431, 336] width 246 height 33
click at [397, 329] on input "[PERSON_NAME]" at bounding box center [431, 336] width 246 height 33
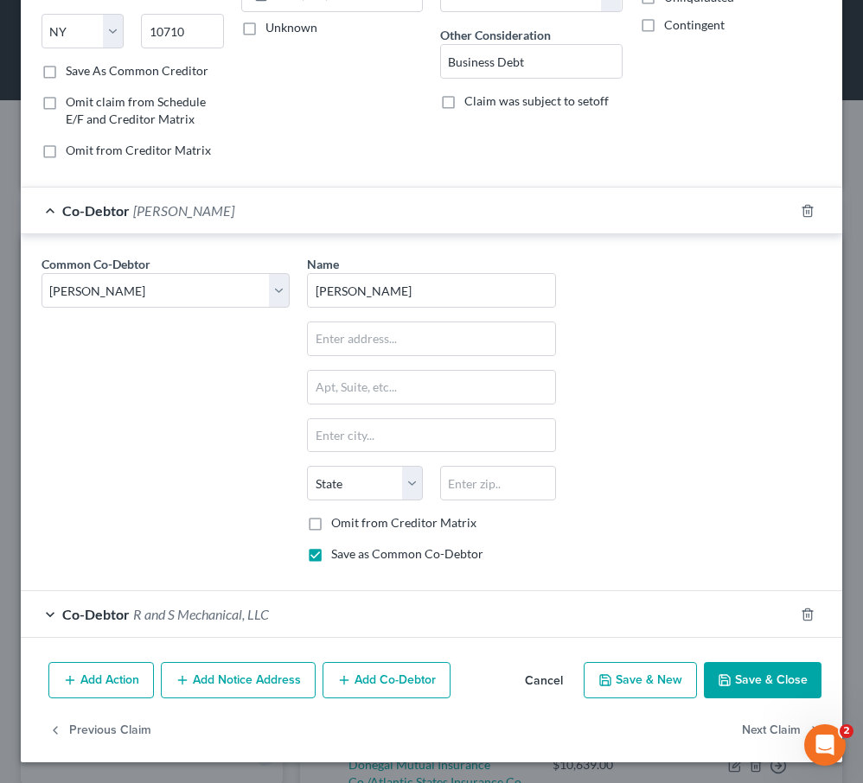
click at [740, 678] on button "Save & Close" at bounding box center [763, 680] width 118 height 36
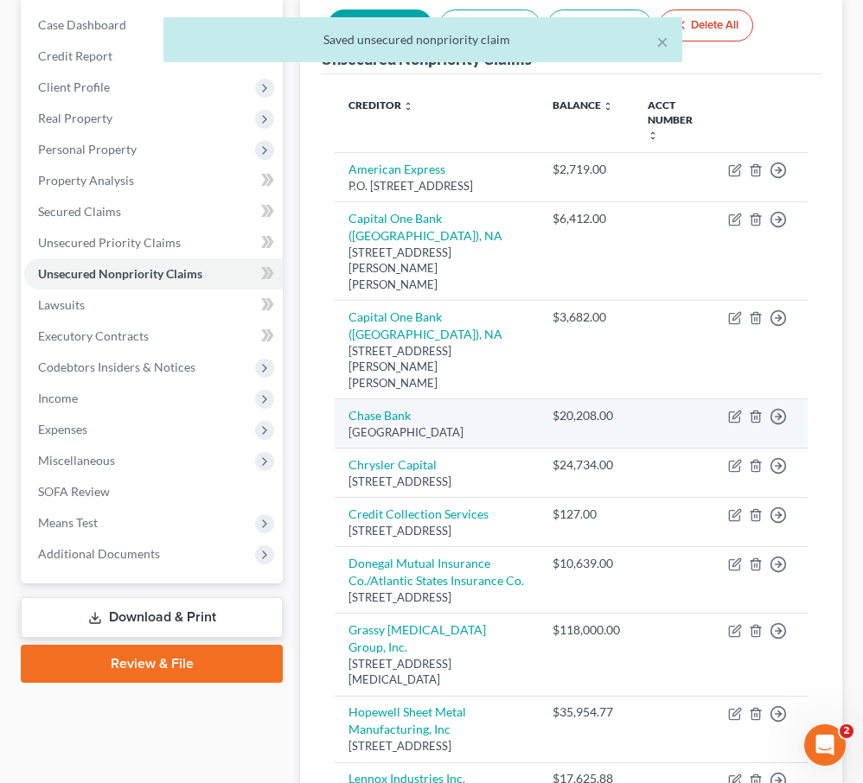
scroll to position [212, 0]
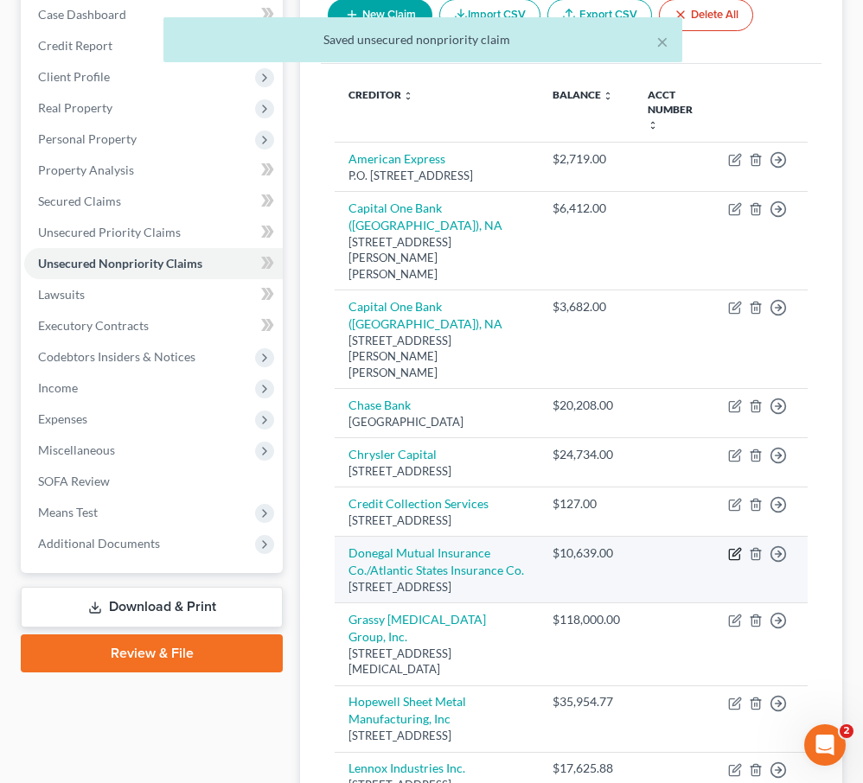
click at [736, 547] on icon "button" at bounding box center [735, 554] width 14 height 14
select select "39"
select select "14"
select select "3"
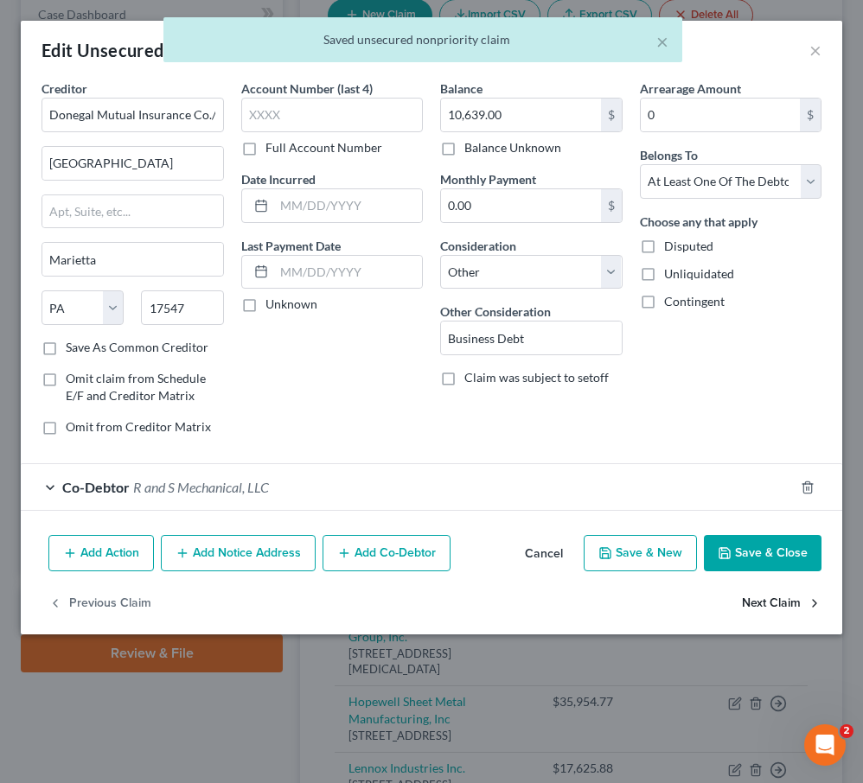
click at [744, 607] on button "Next Claim" at bounding box center [782, 603] width 80 height 36
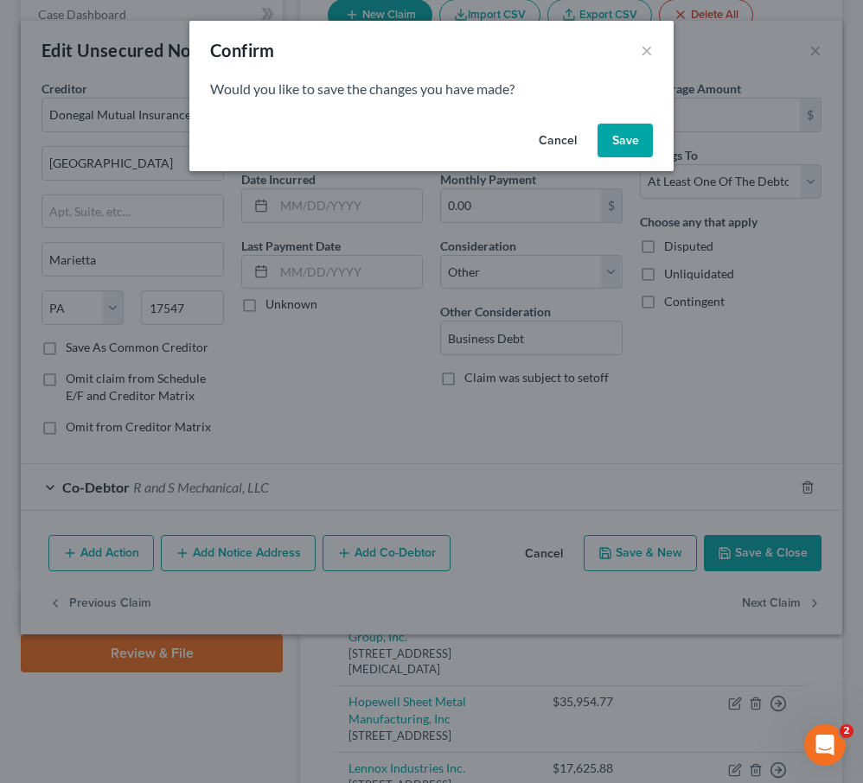
click at [626, 144] on button "Save" at bounding box center [624, 141] width 55 height 35
select select "35"
select select "14"
select select "3"
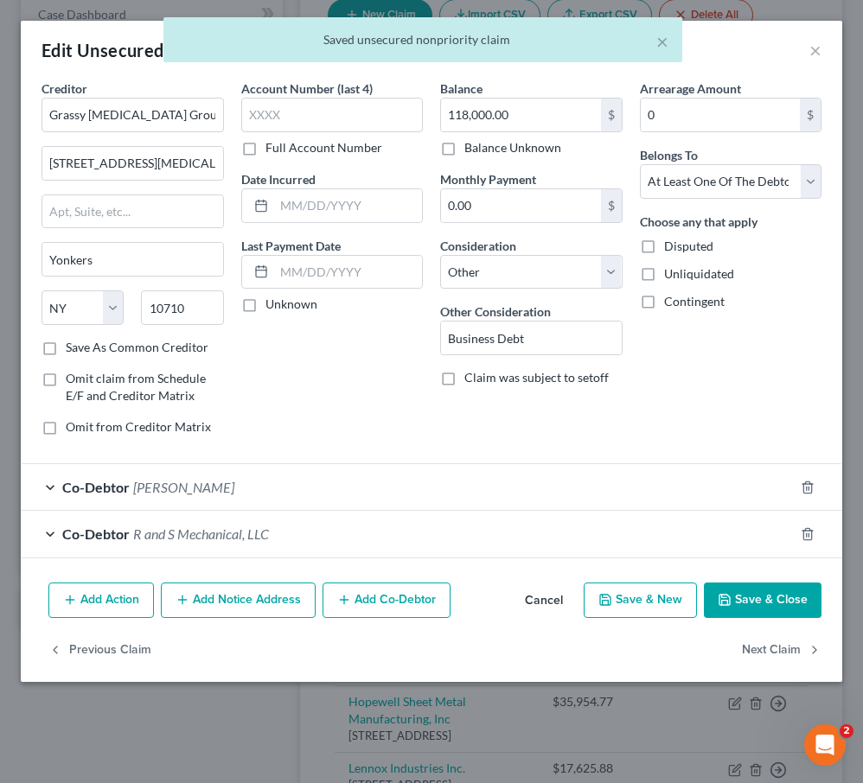
click at [163, 484] on span "[PERSON_NAME]" at bounding box center [183, 487] width 101 height 16
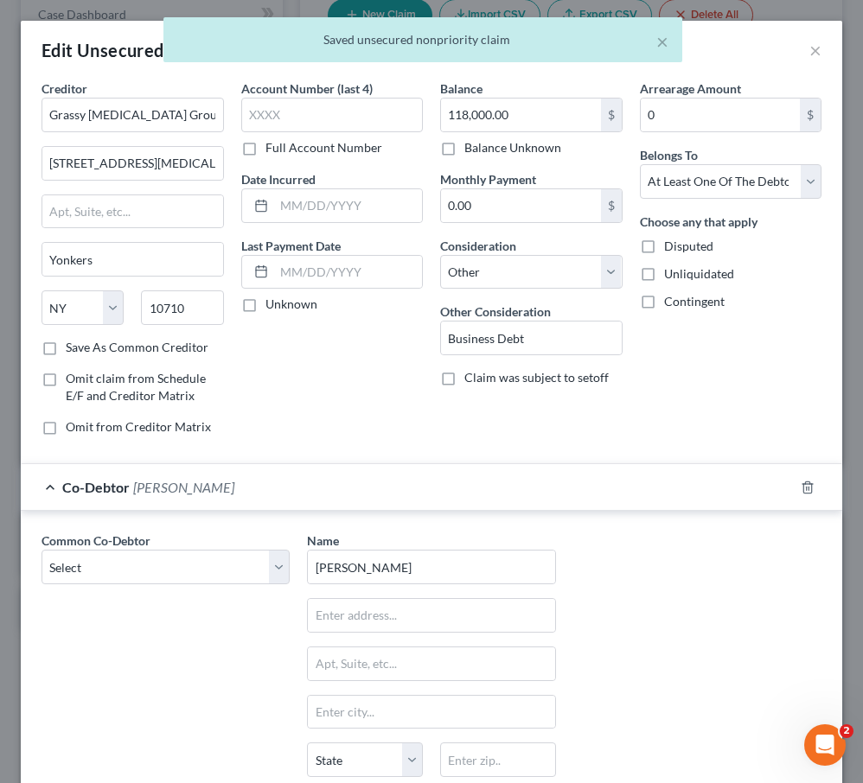
scroll to position [277, 0]
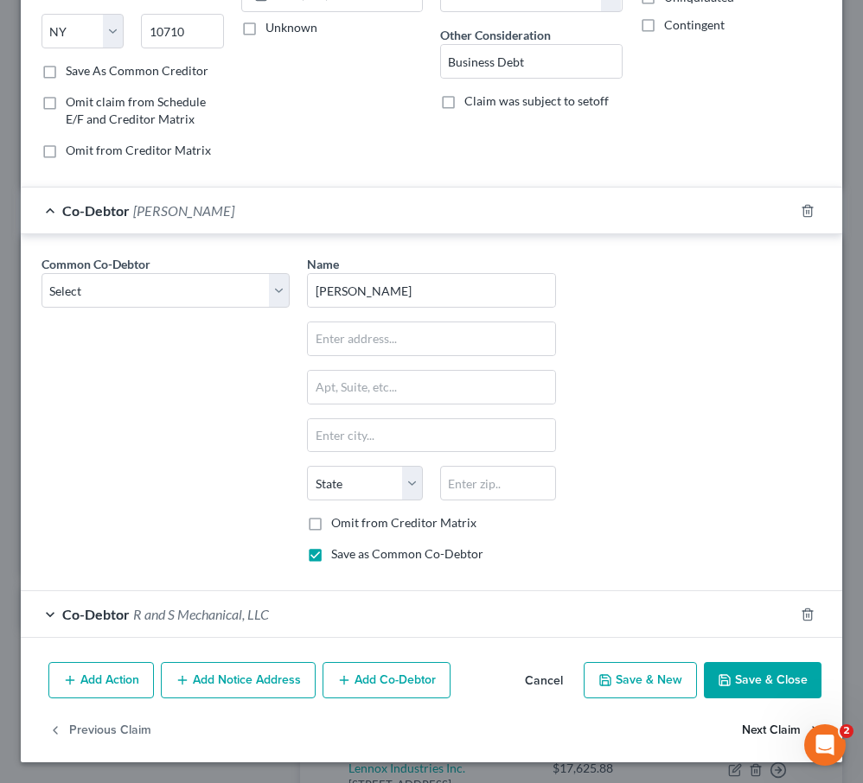
click at [756, 729] on button "Next Claim" at bounding box center [782, 730] width 80 height 36
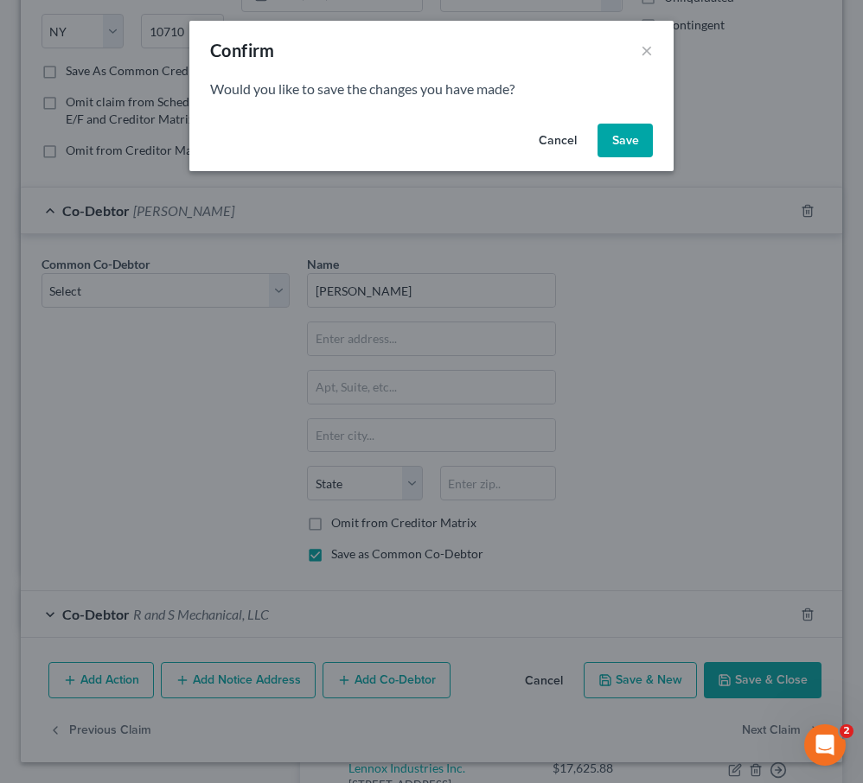
click at [623, 130] on button "Save" at bounding box center [624, 141] width 55 height 35
select select "21"
select select "14"
select select "3"
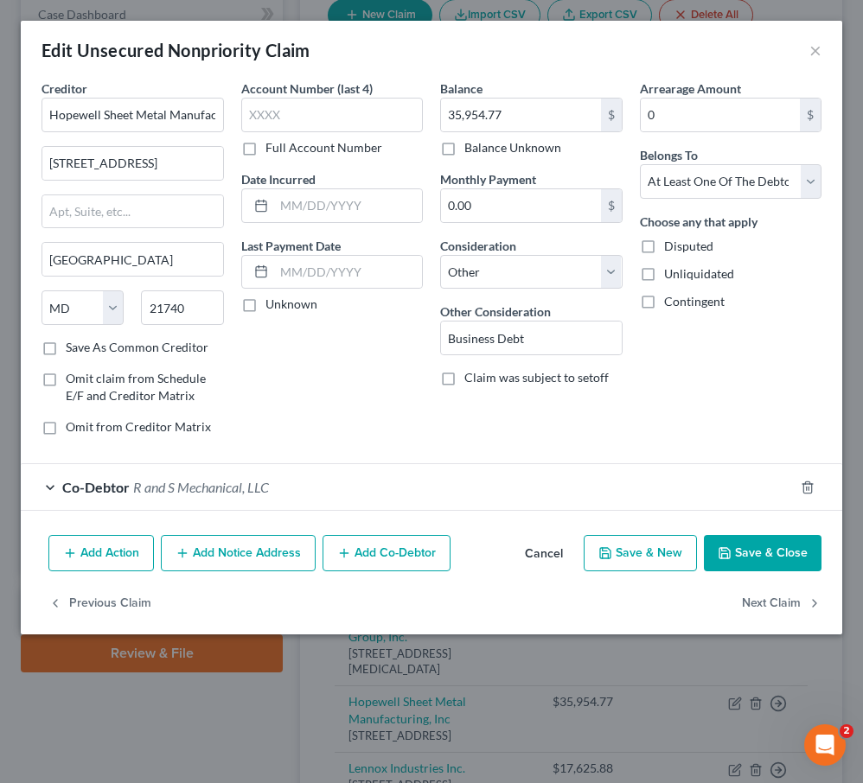
scroll to position [0, 0]
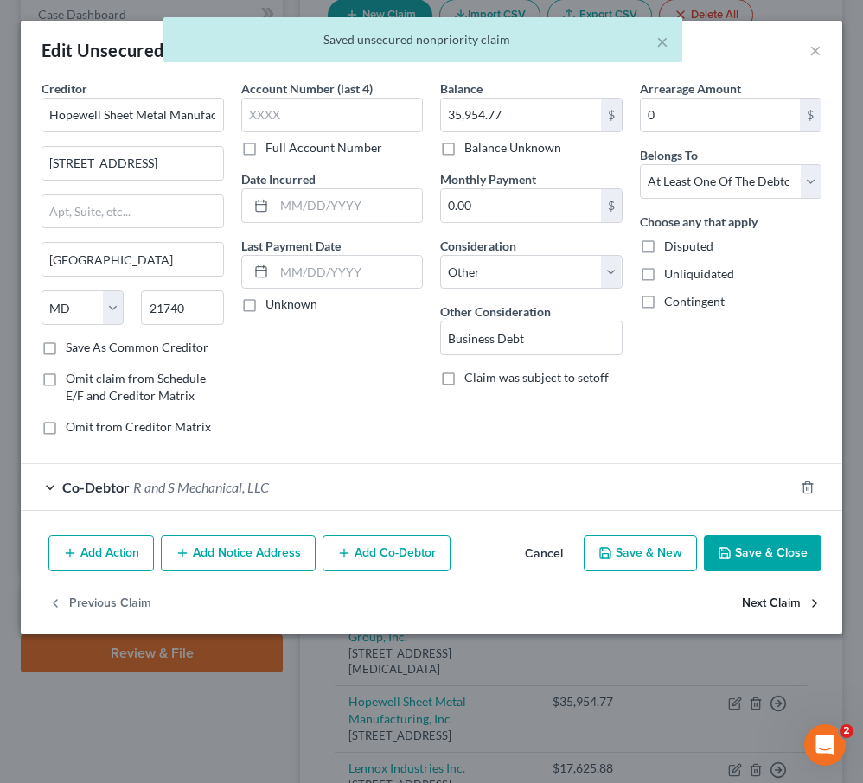
click at [784, 603] on button "Next Claim" at bounding box center [782, 603] width 80 height 36
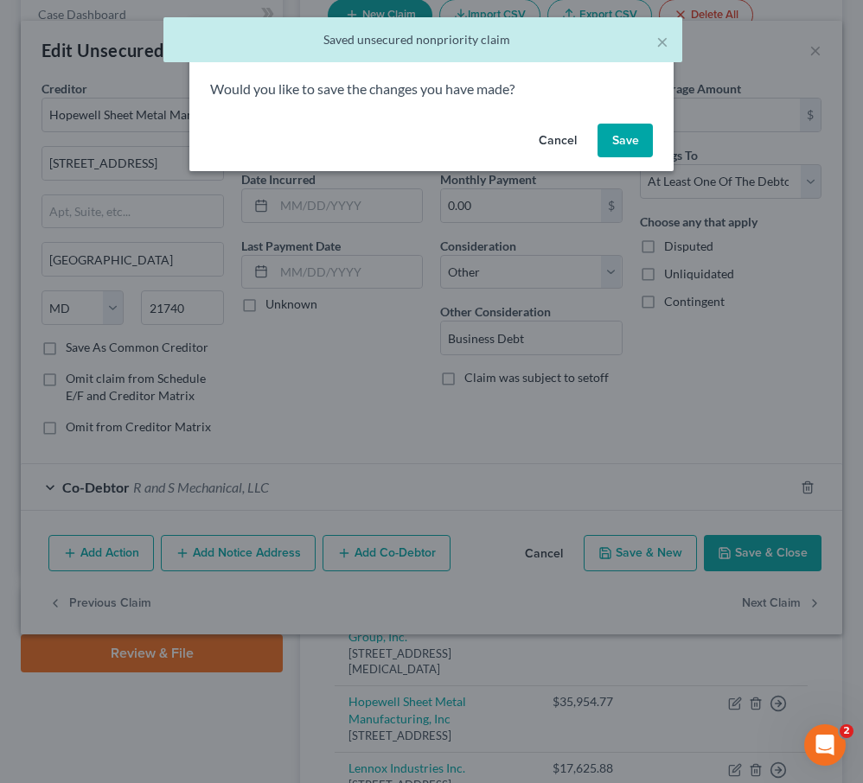
click at [614, 152] on button "Save" at bounding box center [624, 141] width 55 height 35
select select "45"
select select "14"
select select "3"
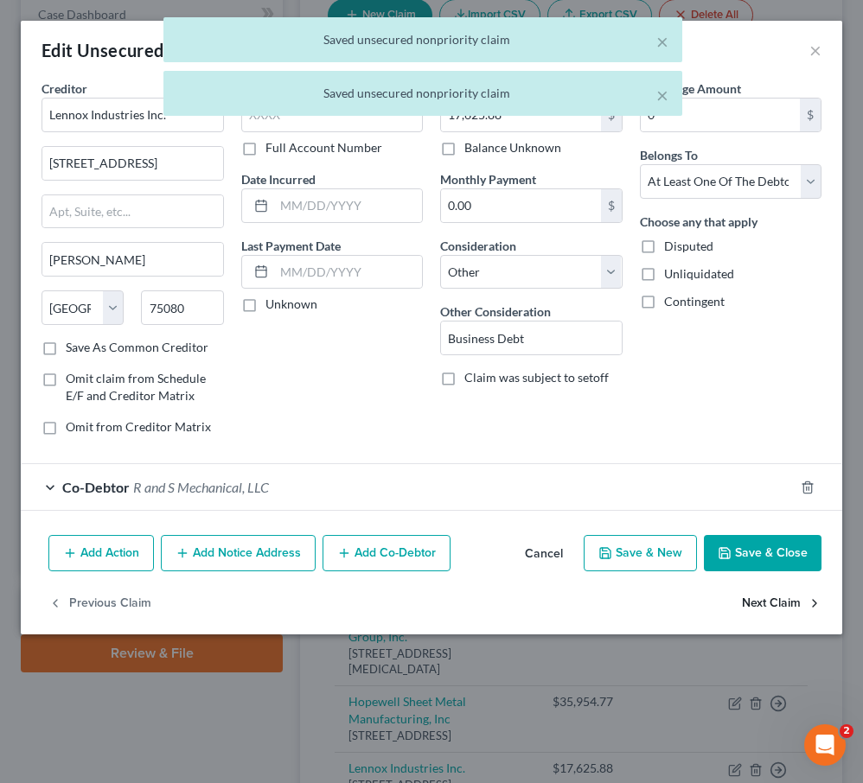
click at [764, 604] on button "Next Claim" at bounding box center [782, 603] width 80 height 36
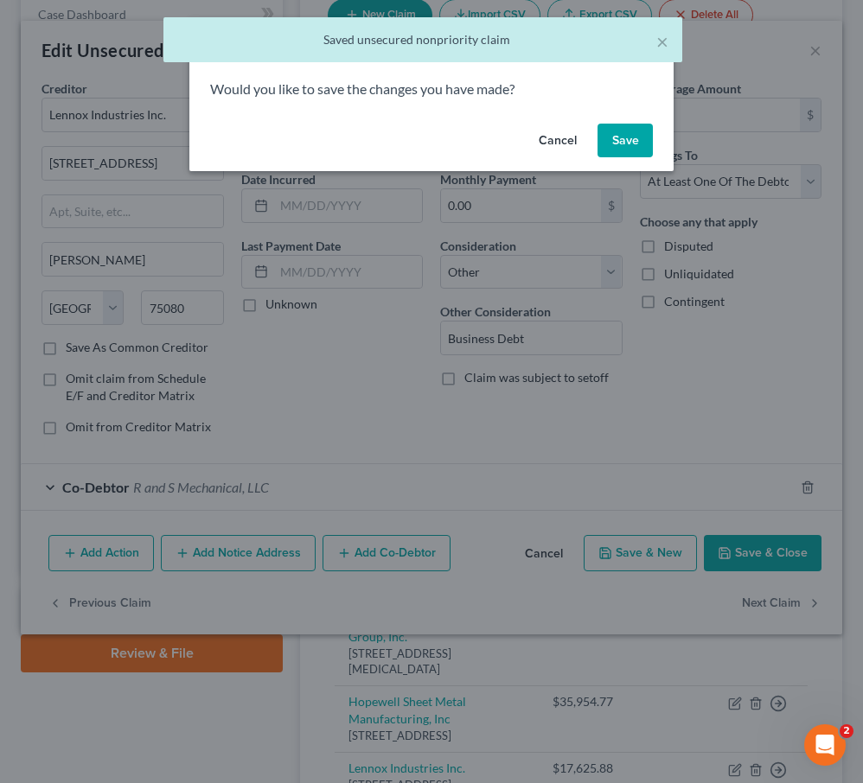
click at [638, 152] on button "Save" at bounding box center [624, 141] width 55 height 35
select select "36"
select select "2"
select select "0"
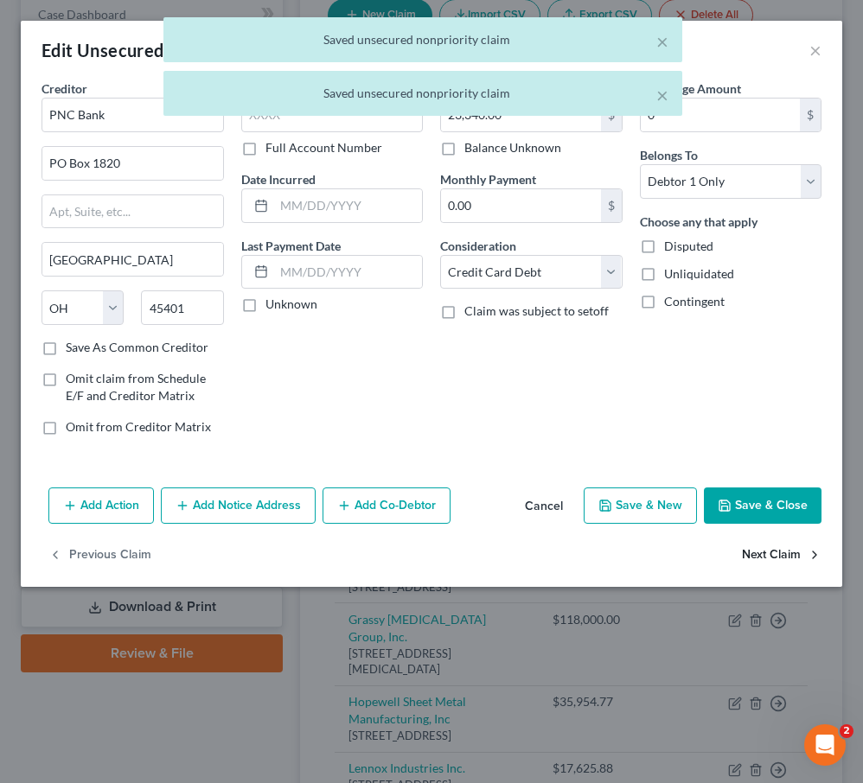
click at [785, 554] on button "Next Claim" at bounding box center [782, 556] width 80 height 36
select select "36"
select select "14"
select select "0"
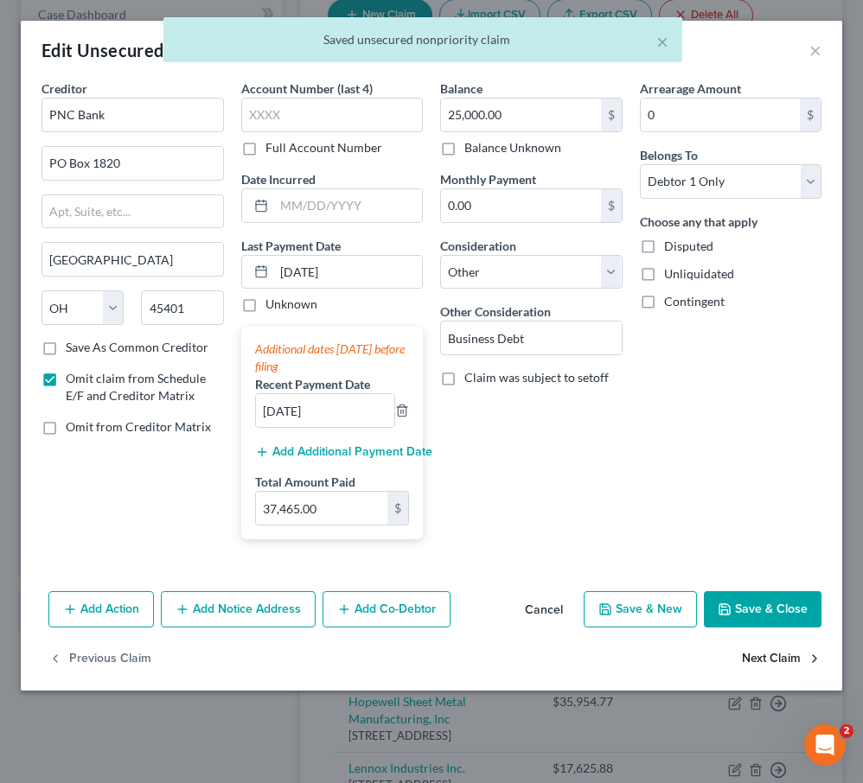
click at [780, 659] on button "Next Claim" at bounding box center [782, 660] width 80 height 36
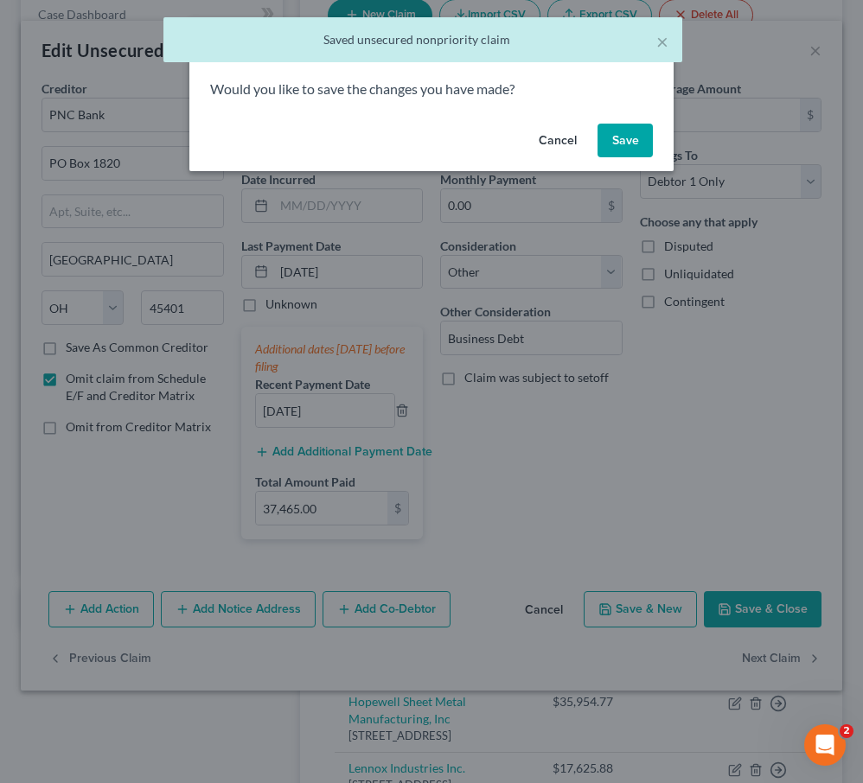
click at [611, 134] on button "Save" at bounding box center [624, 141] width 55 height 35
select select "14"
select select "3"
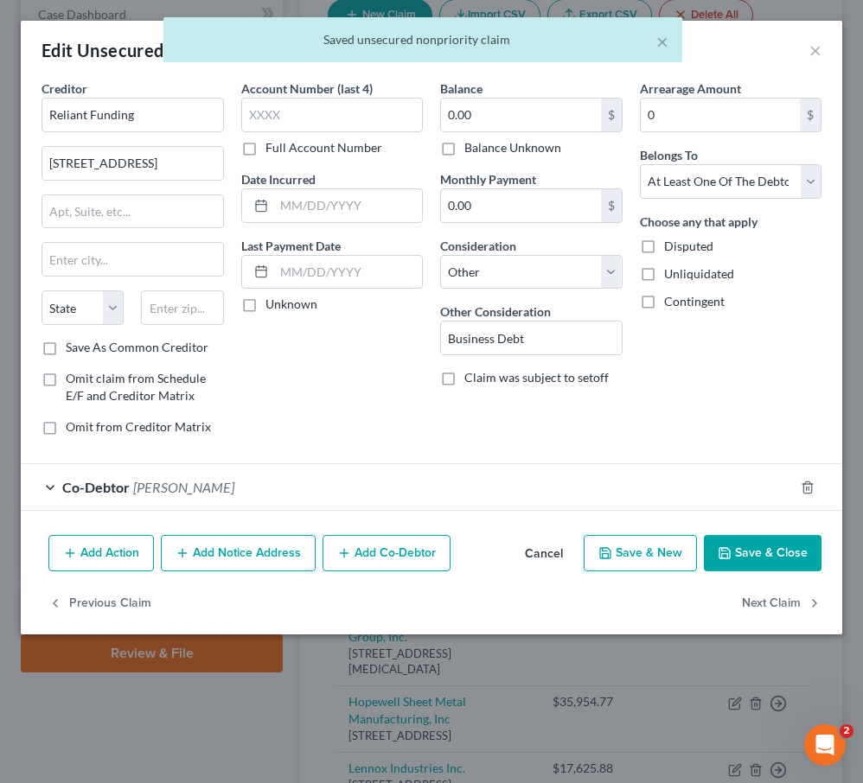
click at [167, 494] on span "[PERSON_NAME]" at bounding box center [183, 487] width 101 height 16
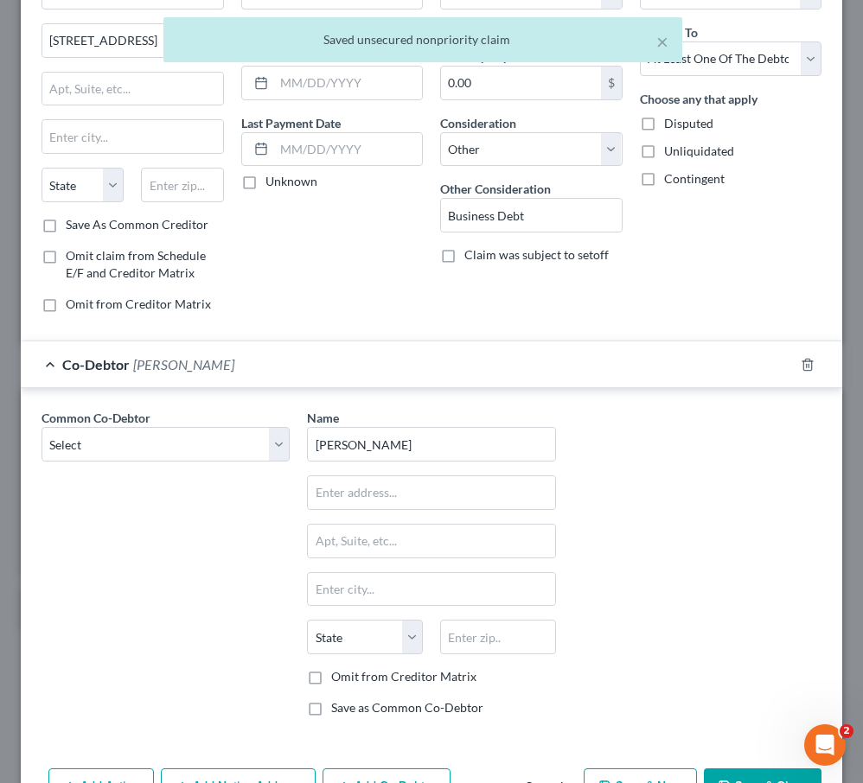
scroll to position [228, 0]
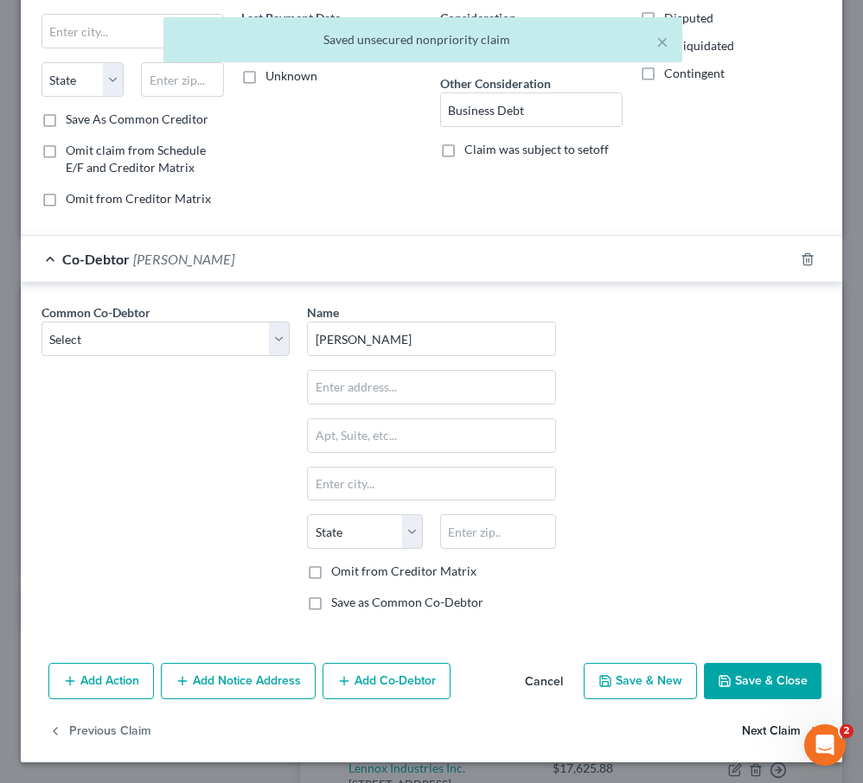
click at [775, 726] on button "Next Claim" at bounding box center [782, 731] width 80 height 36
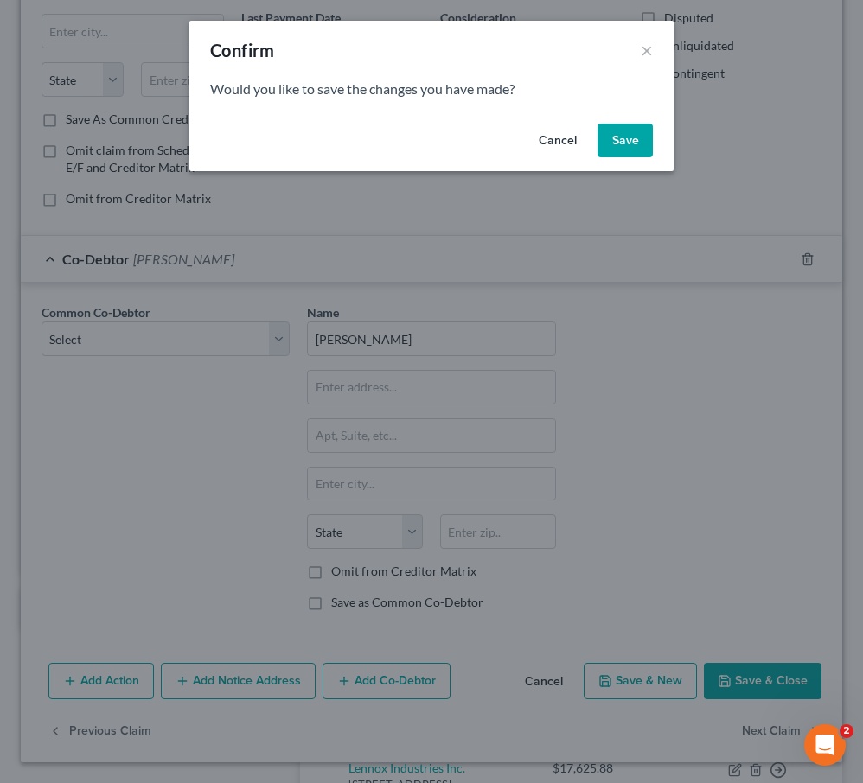
click at [619, 132] on button "Save" at bounding box center [624, 141] width 55 height 35
select select "21"
select select "14"
select select "3"
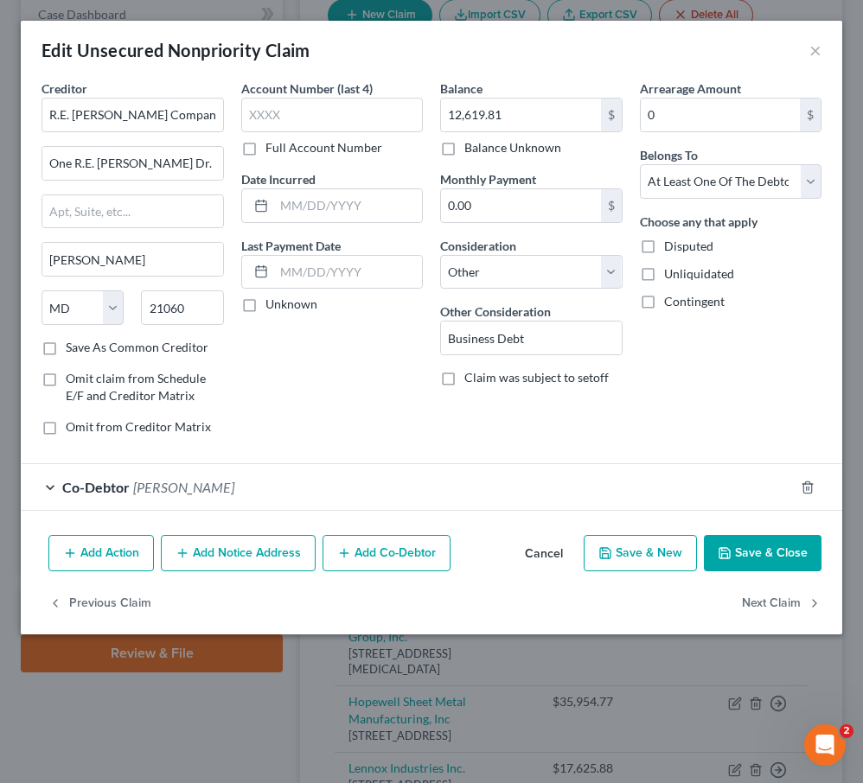
scroll to position [0, 0]
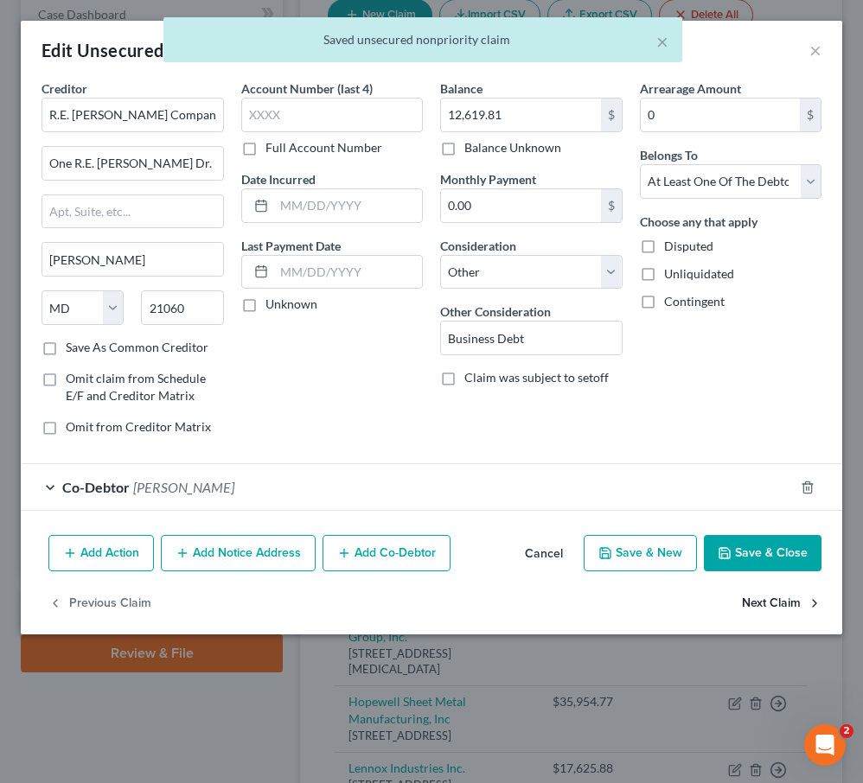
click at [763, 604] on button "Next Claim" at bounding box center [782, 603] width 80 height 36
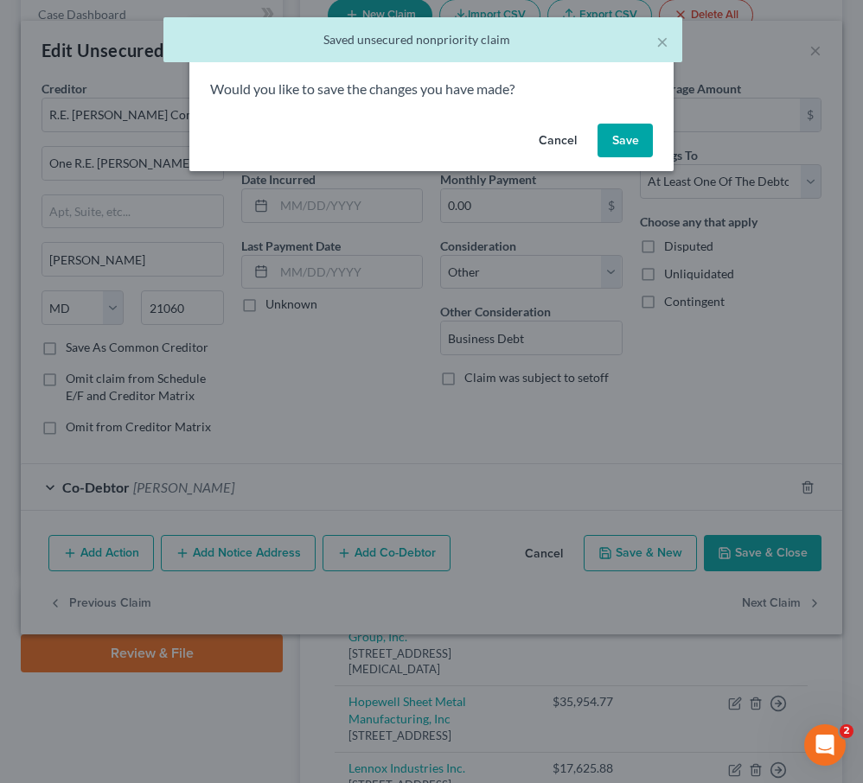
click at [634, 136] on button "Save" at bounding box center [624, 141] width 55 height 35
select select "35"
select select "14"
select select "3"
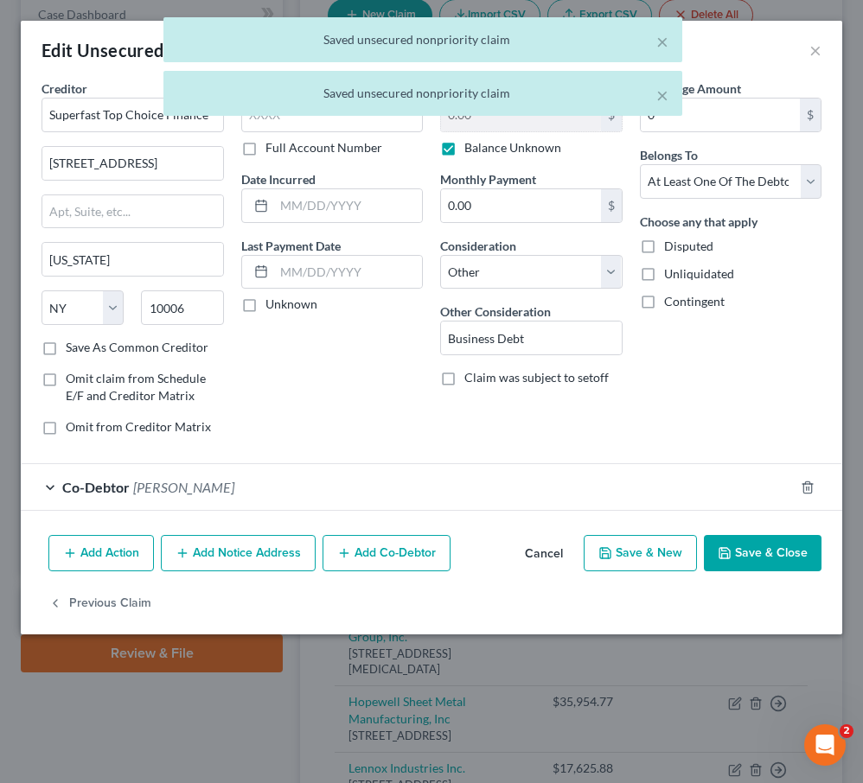
click at [157, 493] on span "[PERSON_NAME]" at bounding box center [183, 487] width 101 height 16
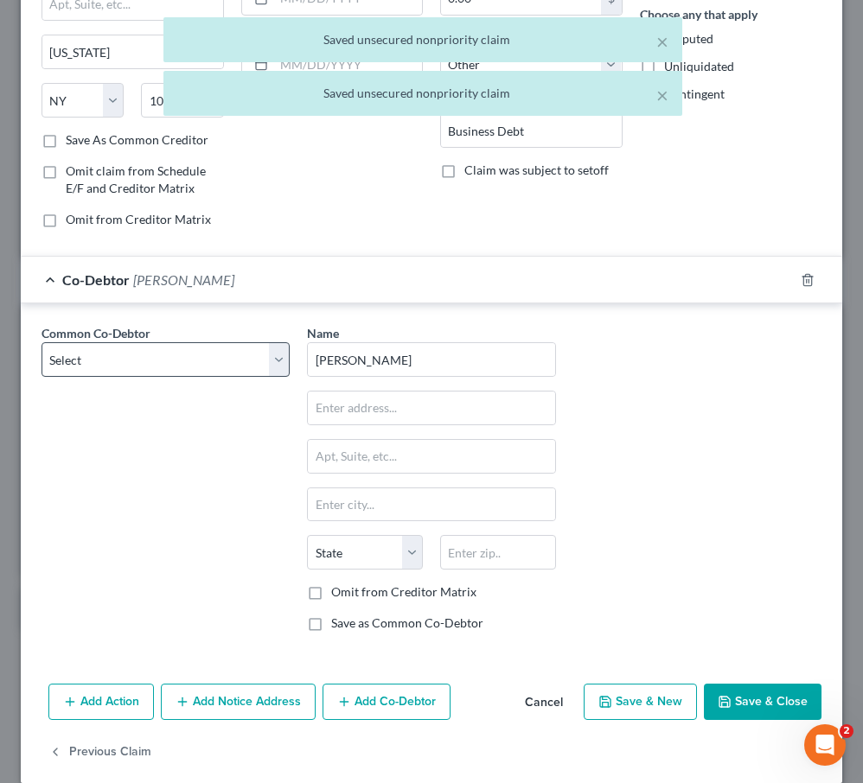
scroll to position [228, 0]
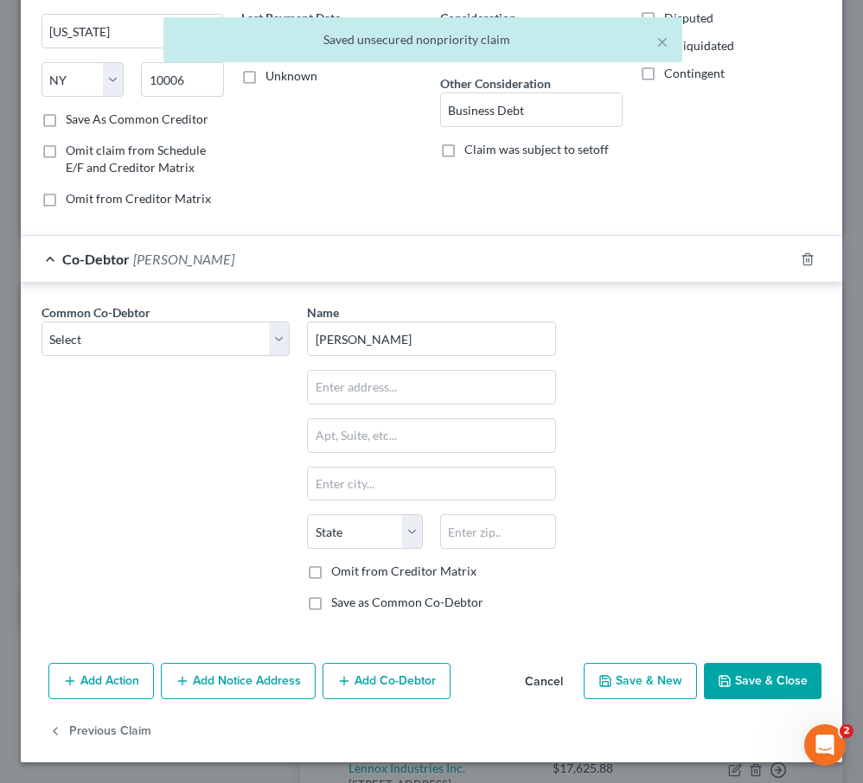
click at [776, 674] on button "Save & Close" at bounding box center [763, 681] width 118 height 36
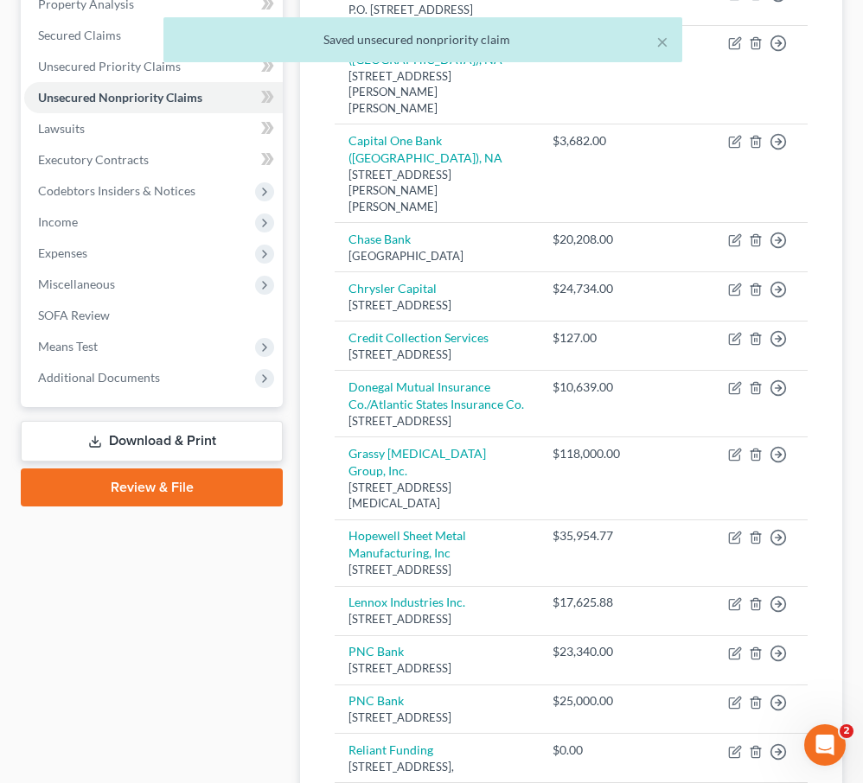
scroll to position [0, 0]
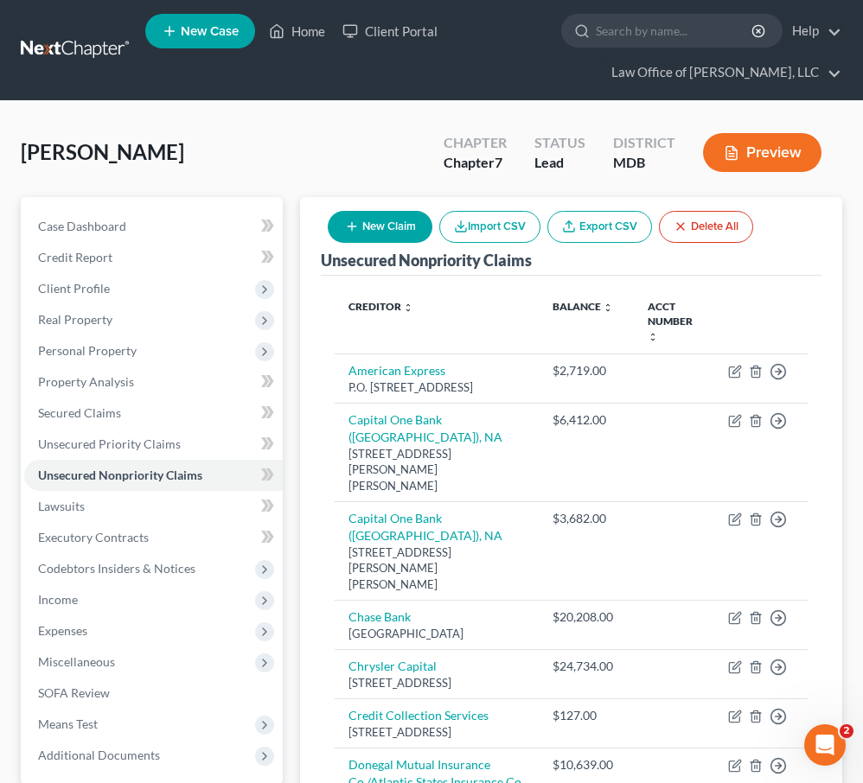
click at [744, 139] on button "Preview" at bounding box center [762, 152] width 118 height 39
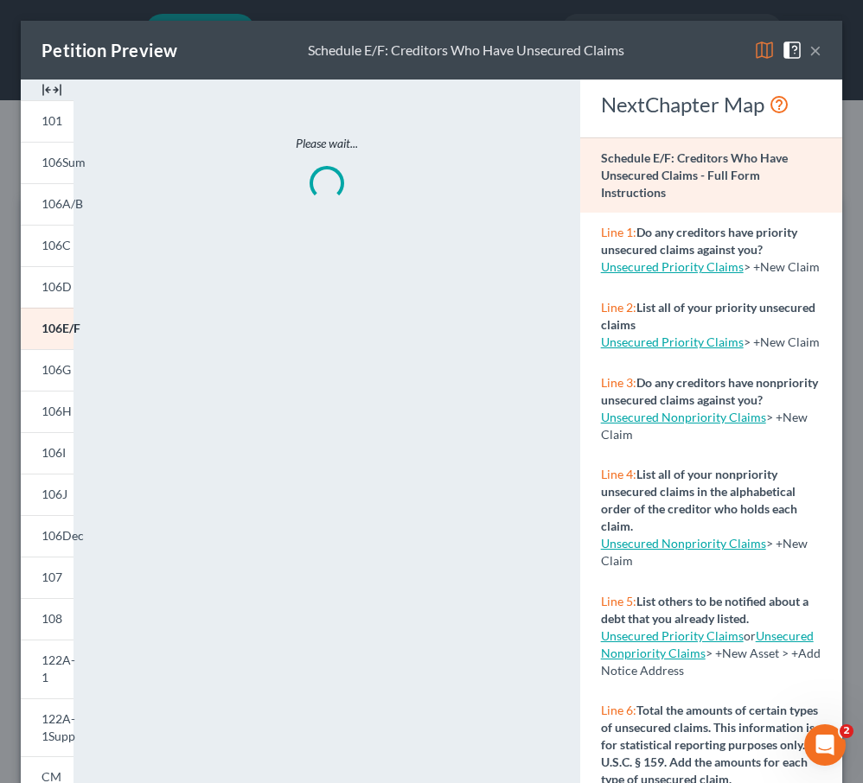
scroll to position [216, 0]
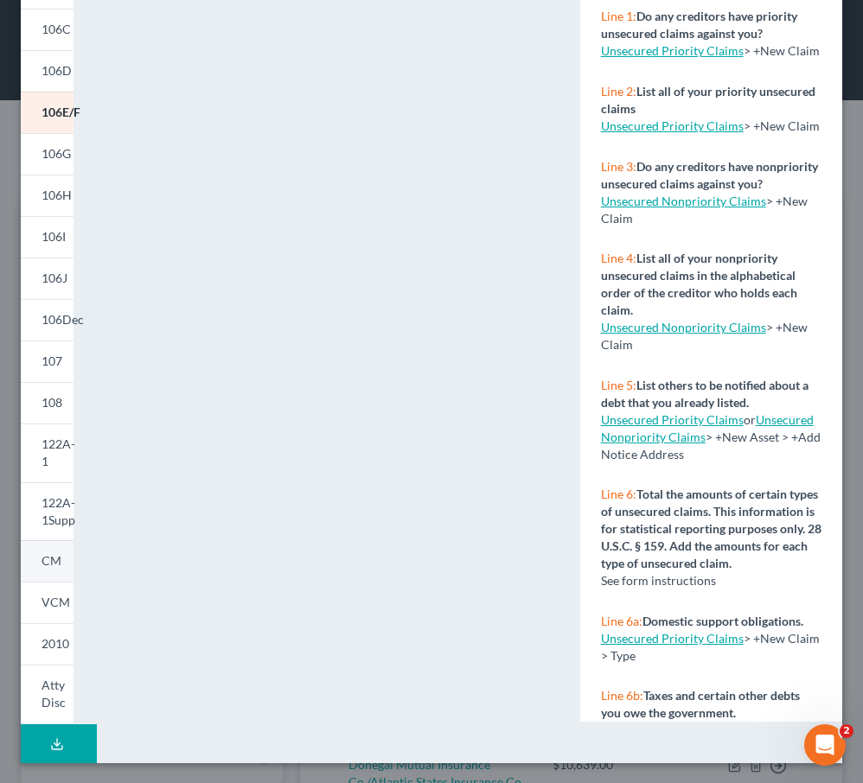
click at [56, 559] on span "CM" at bounding box center [52, 560] width 20 height 15
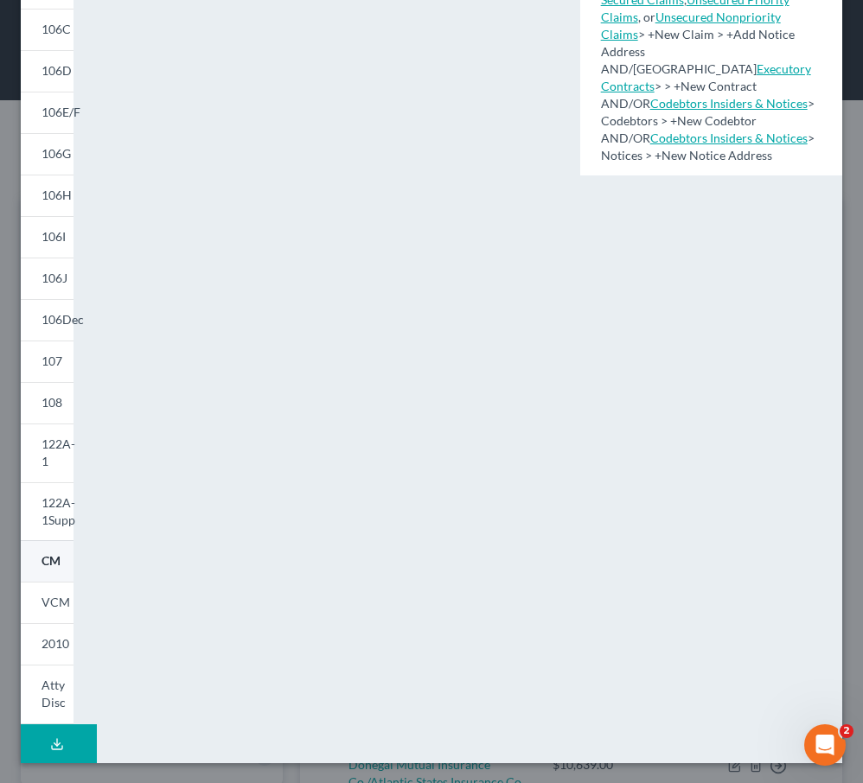
click at [50, 566] on span "CM" at bounding box center [51, 560] width 19 height 15
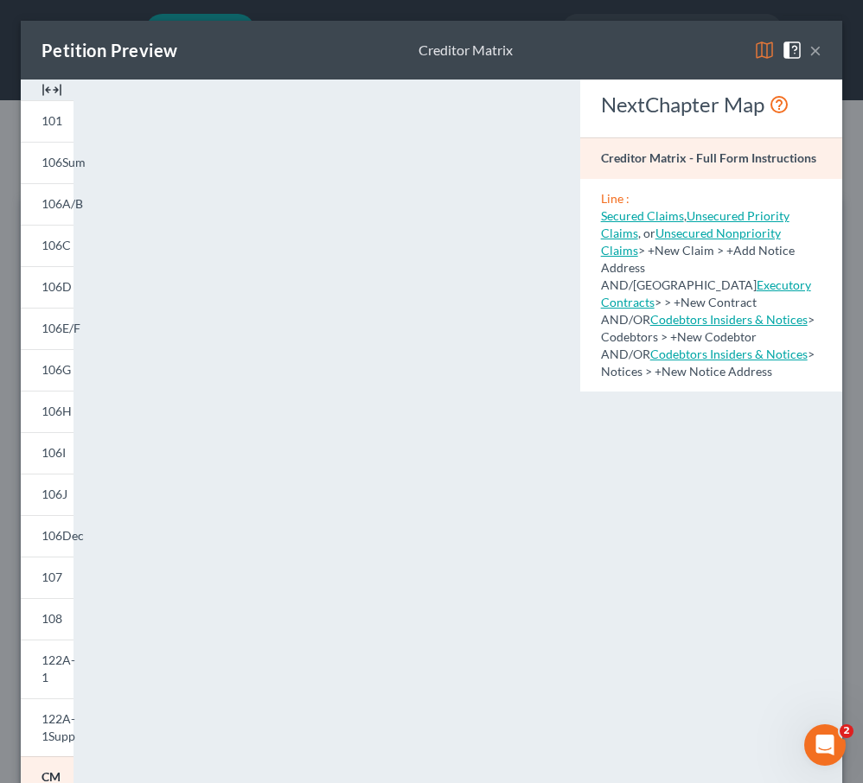
click at [810, 49] on button "×" at bounding box center [815, 50] width 12 height 21
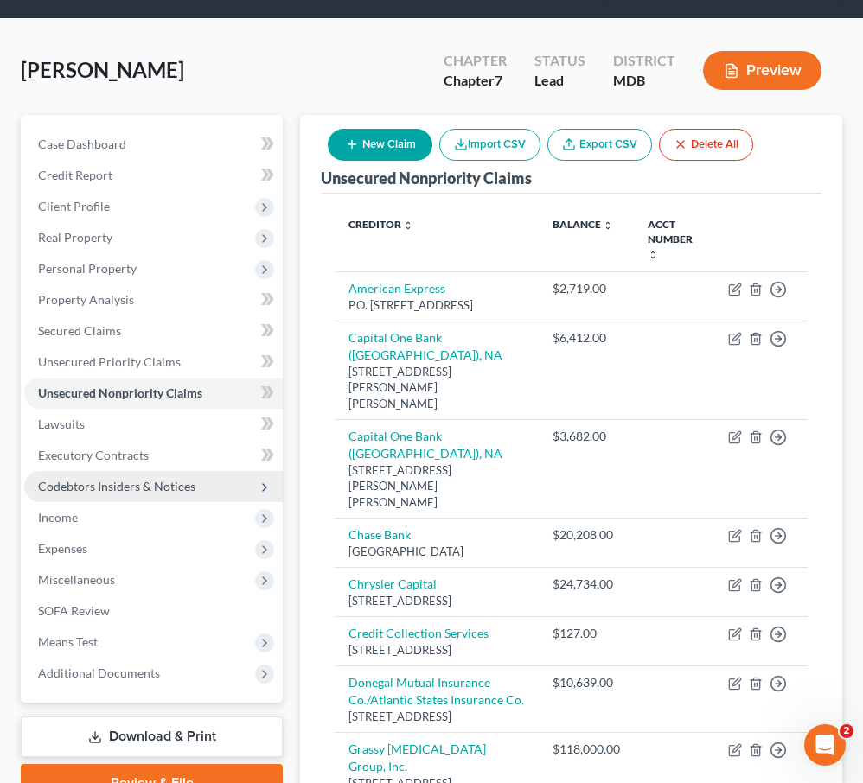
scroll to position [98, 0]
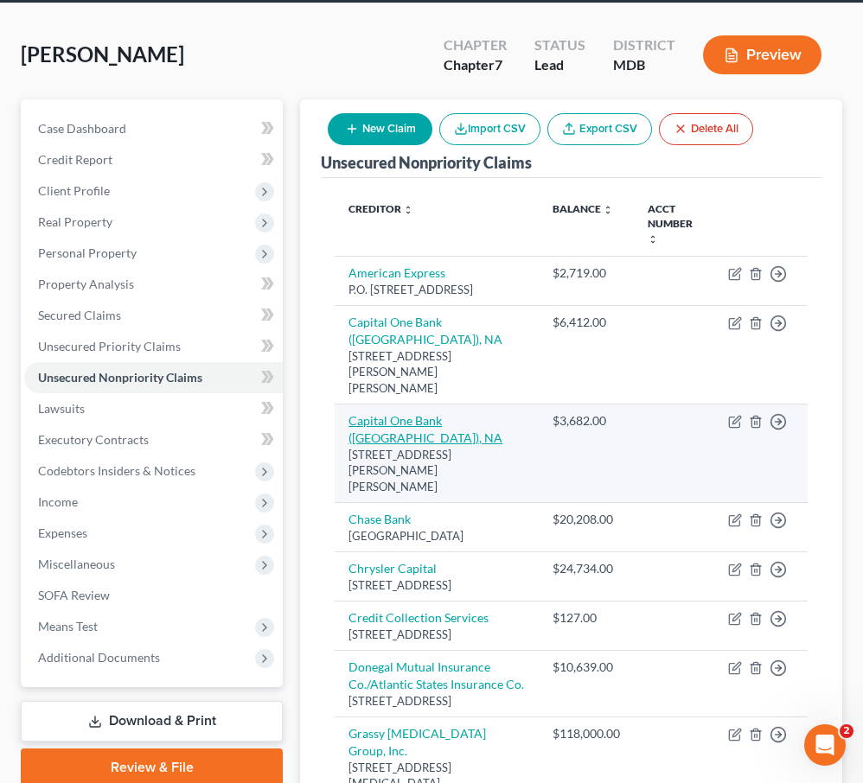
click at [398, 413] on link "Capital One Bank ([GEOGRAPHIC_DATA]), NA" at bounding box center [425, 429] width 154 height 32
select select "48"
select select "2"
select select "0"
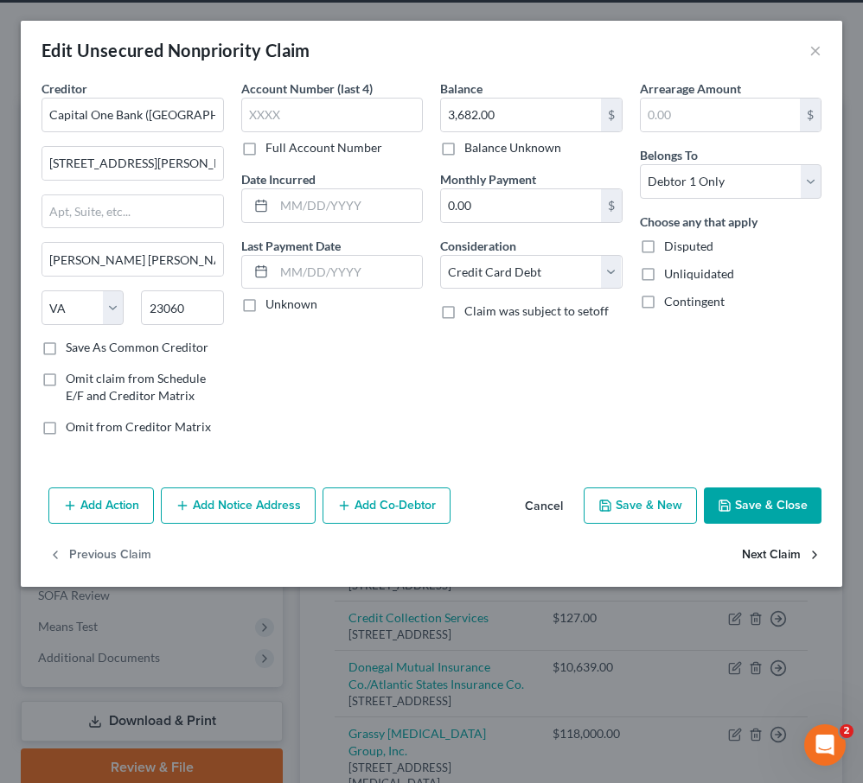
click at [757, 550] on button "Next Claim" at bounding box center [782, 556] width 80 height 36
select select "18"
select select "2"
select select "0"
click at [749, 557] on button "Next Claim" at bounding box center [782, 556] width 80 height 36
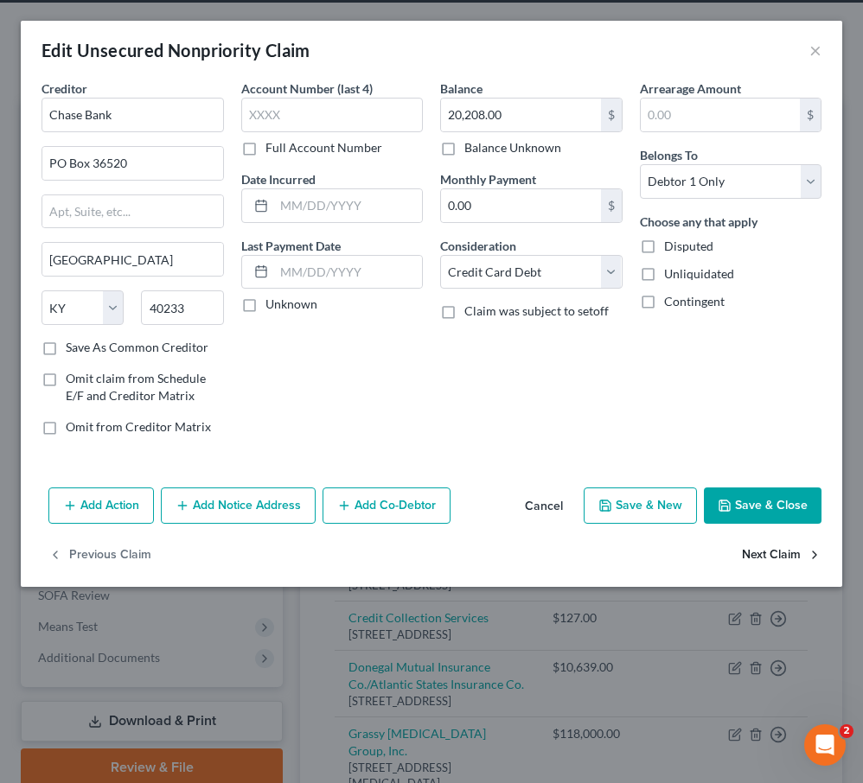
select select "45"
select select "14"
select select "0"
click at [760, 550] on button "Next Claim" at bounding box center [782, 556] width 80 height 36
select select "48"
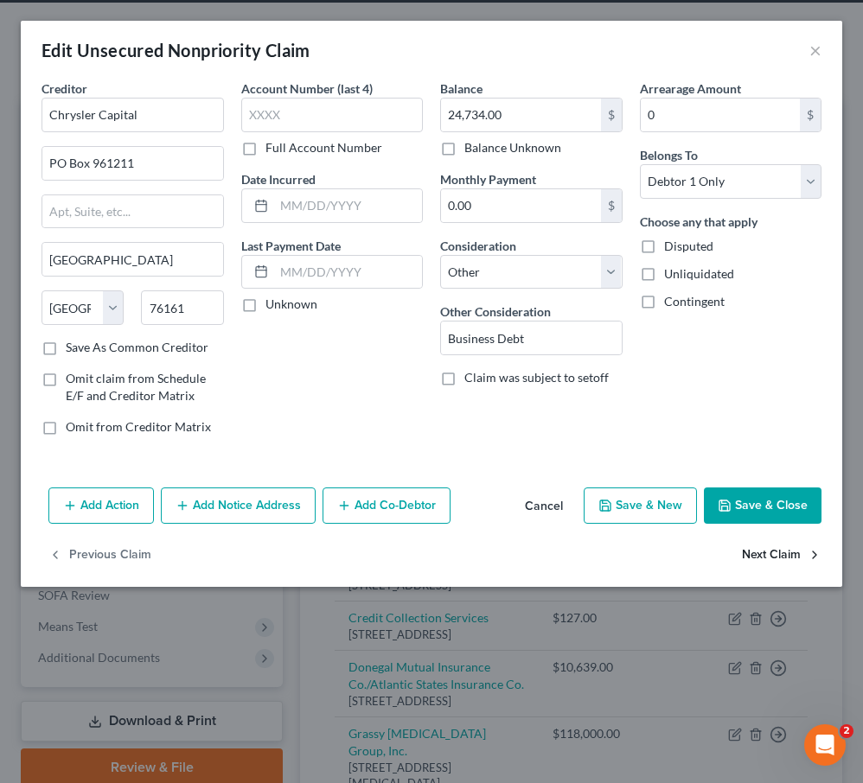
select select "1"
select select "0"
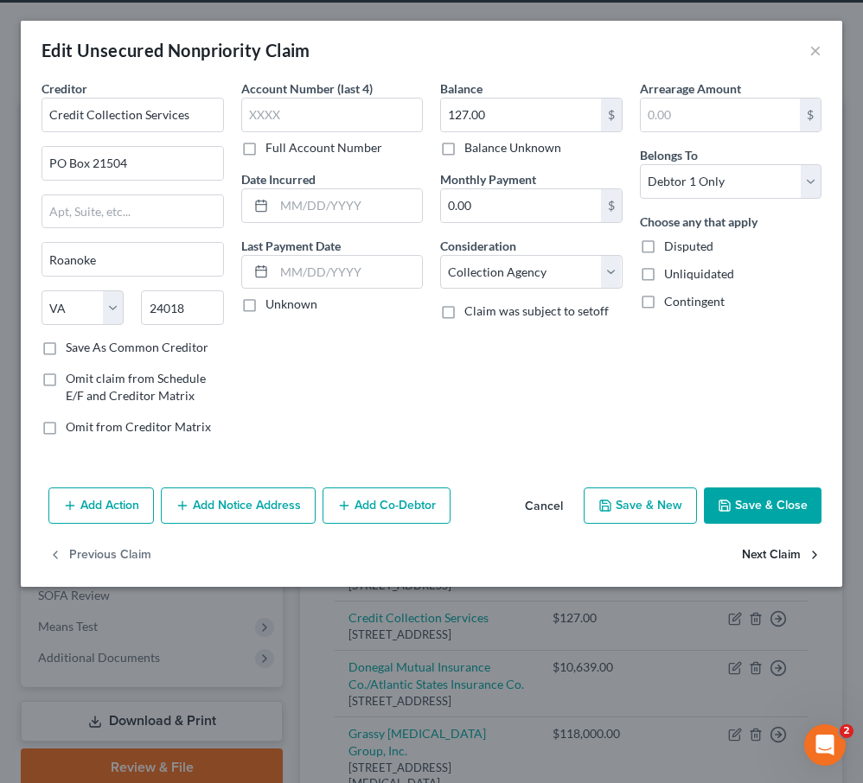
click at [760, 559] on button "Next Claim" at bounding box center [782, 556] width 80 height 36
select select "39"
select select "14"
select select "3"
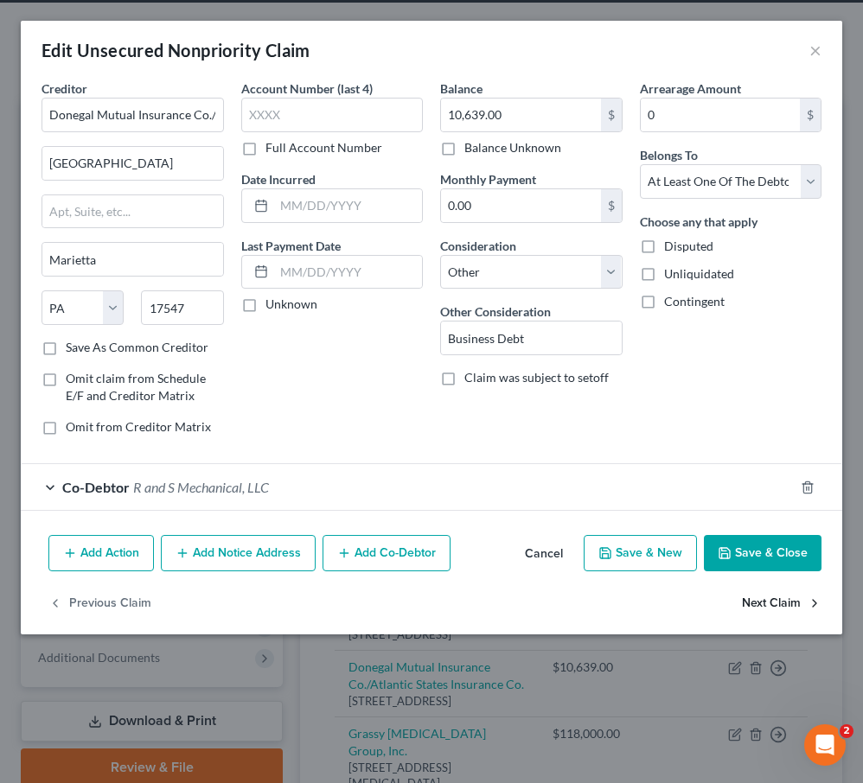
click at [763, 604] on button "Next Claim" at bounding box center [782, 603] width 80 height 36
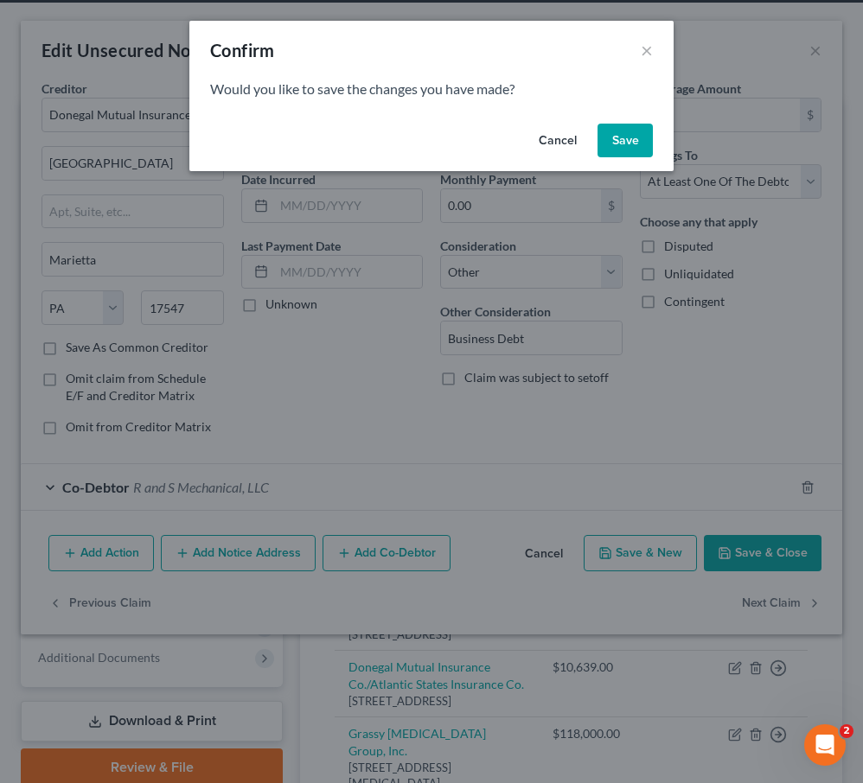
click at [618, 144] on button "Save" at bounding box center [624, 141] width 55 height 35
select select "35"
select select "14"
select select "3"
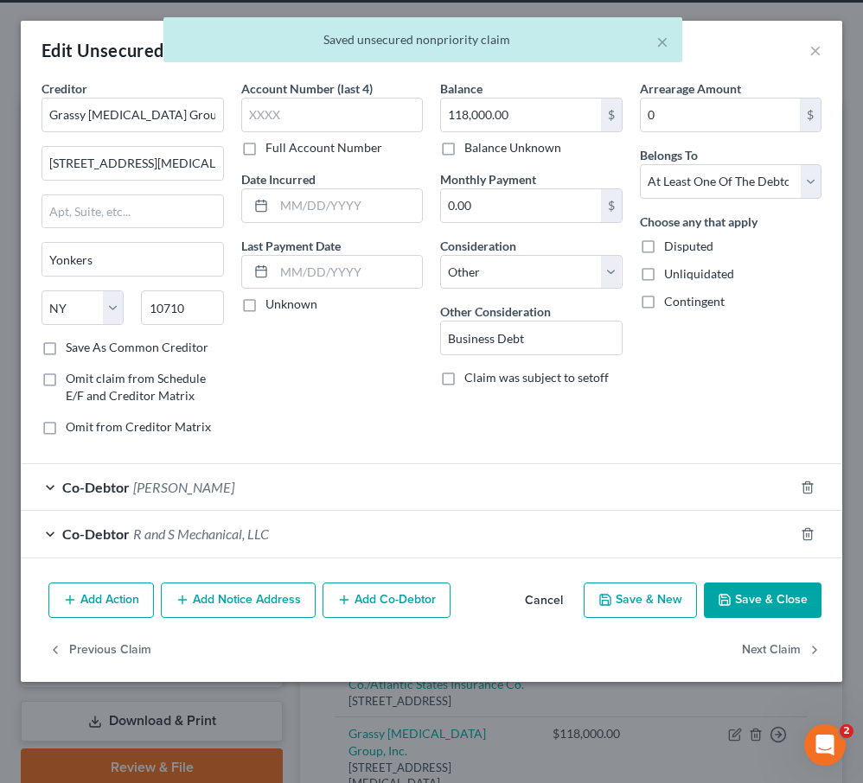
click at [143, 495] on span "[PERSON_NAME]" at bounding box center [183, 487] width 101 height 16
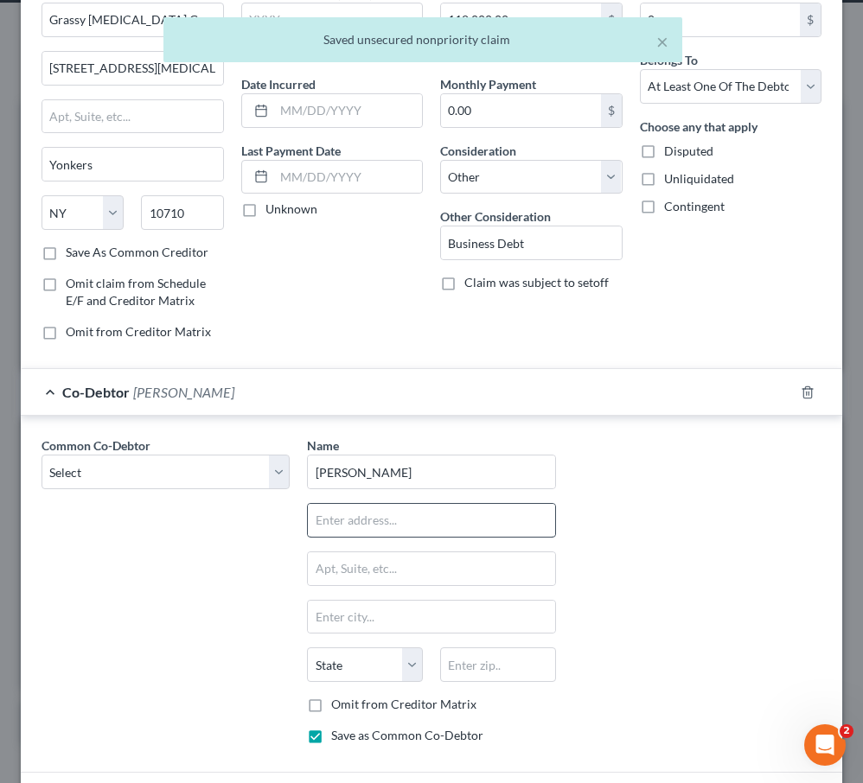
scroll to position [127, 0]
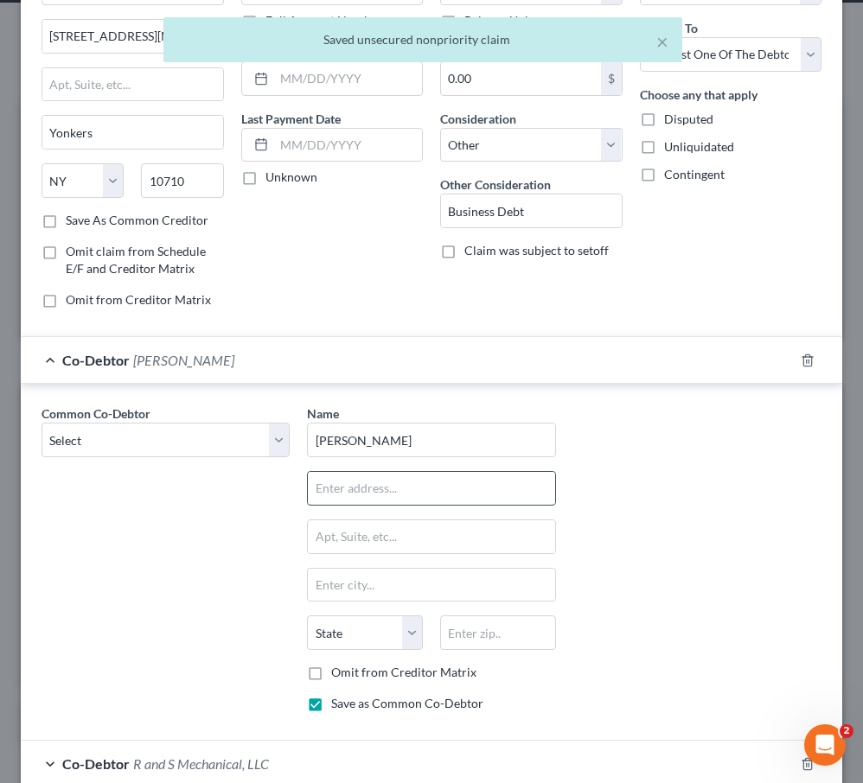
click at [333, 489] on input "text" at bounding box center [431, 488] width 246 height 33
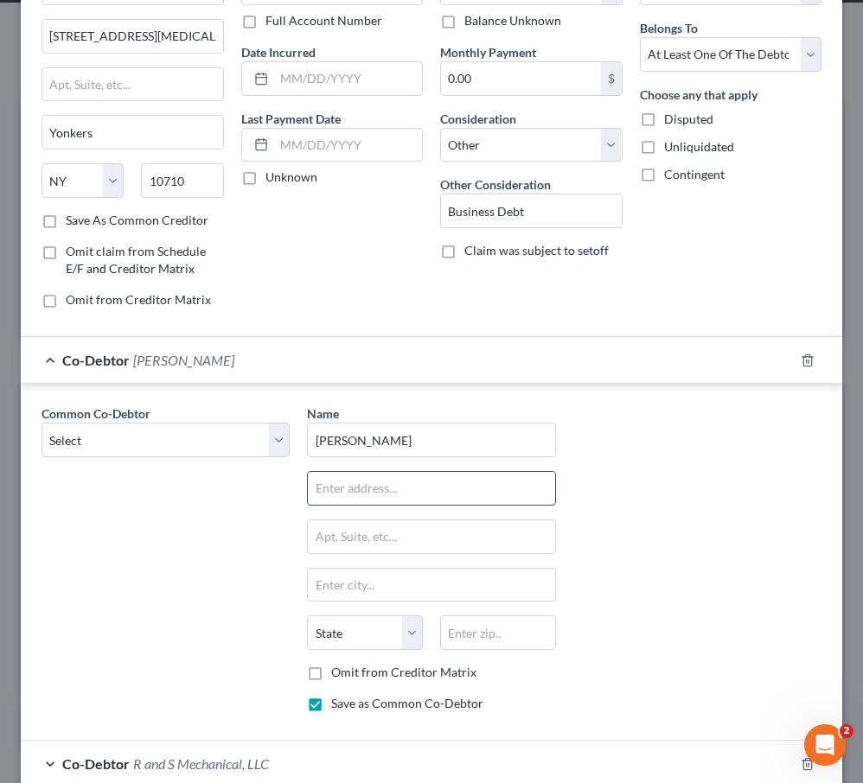
paste input "[STREET_ADDRESS]"
click at [493, 643] on input "text" at bounding box center [498, 633] width 116 height 35
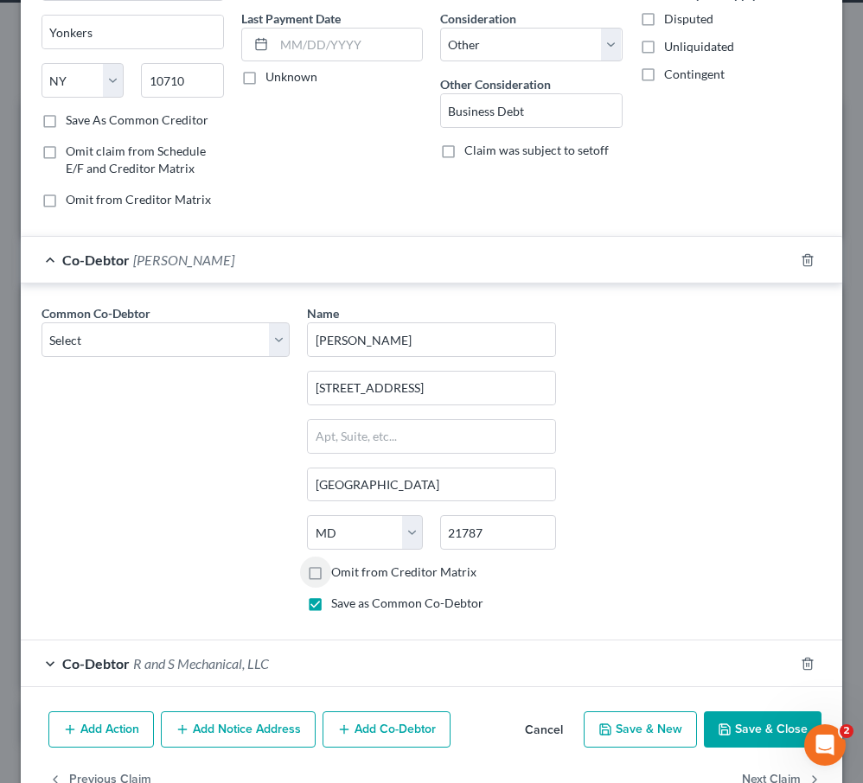
scroll to position [277, 0]
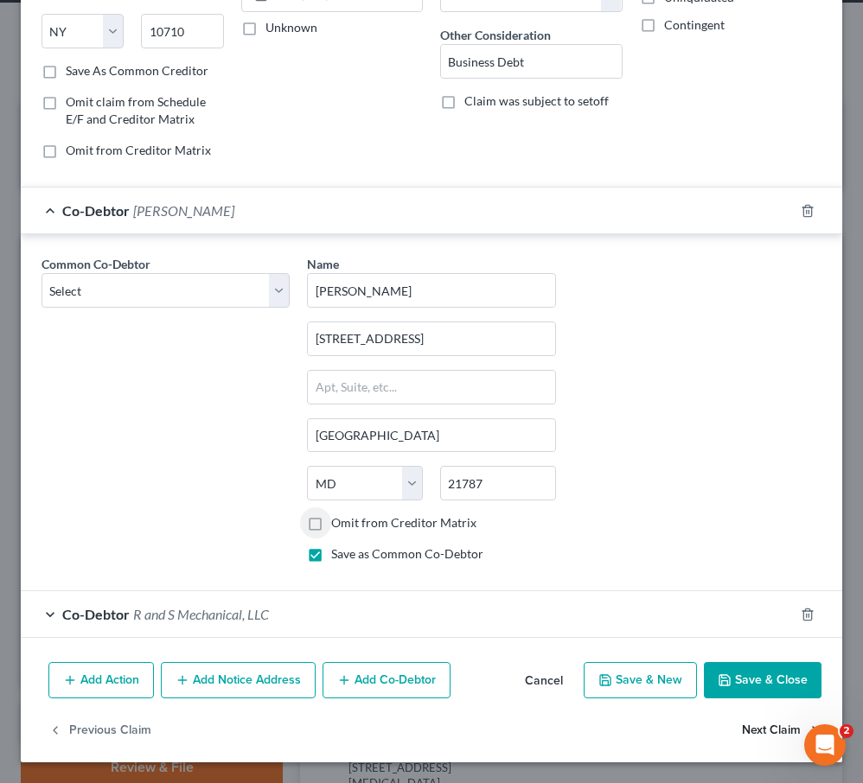
click at [775, 730] on button "Next Claim" at bounding box center [782, 730] width 80 height 36
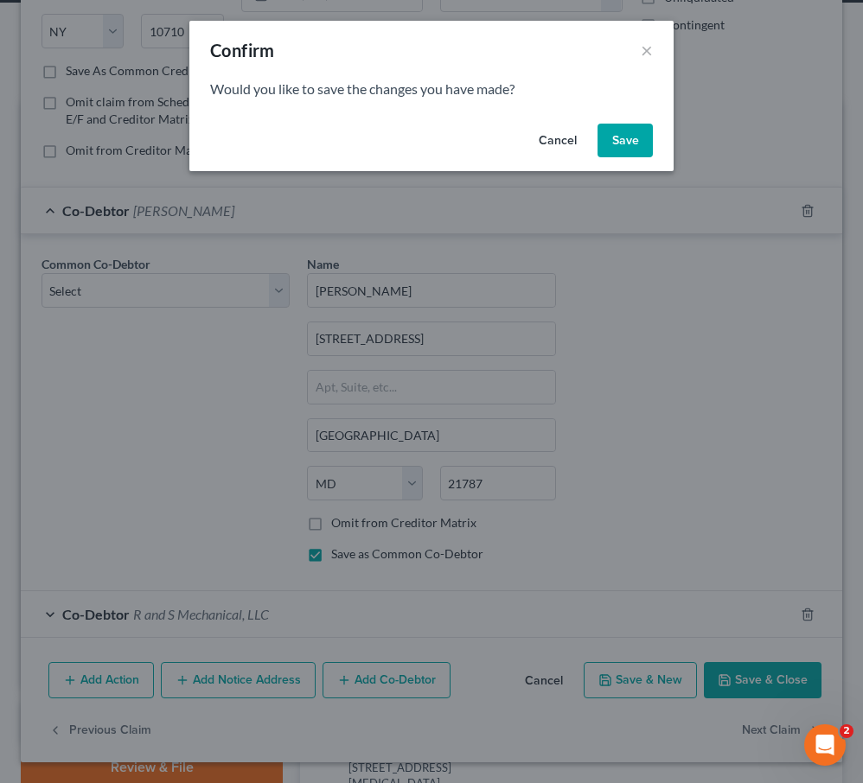
click at [623, 149] on button "Save" at bounding box center [624, 141] width 55 height 35
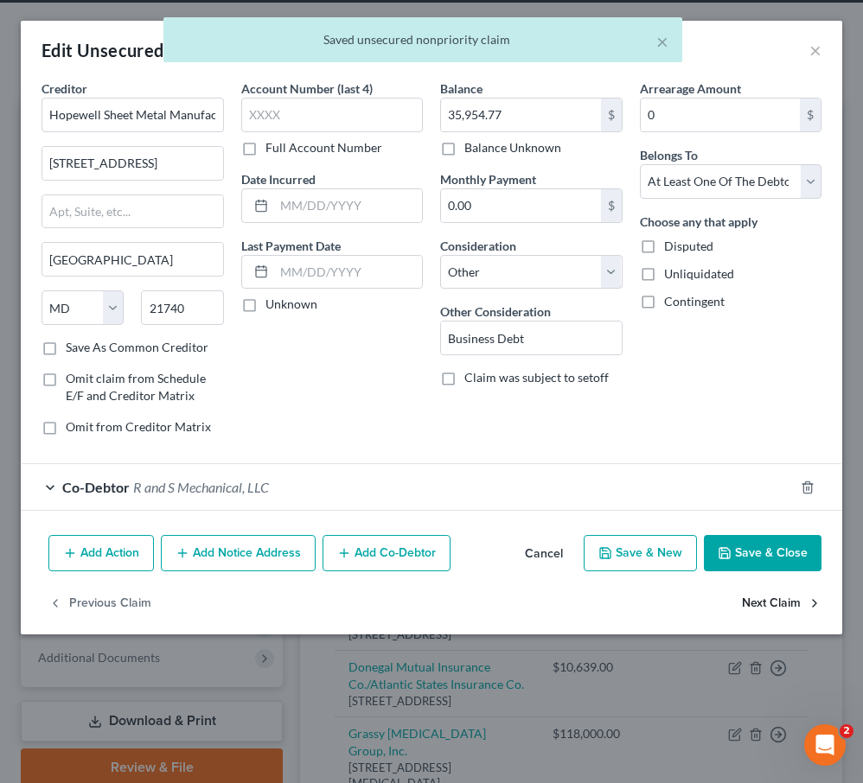
click at [749, 602] on button "Next Claim" at bounding box center [782, 603] width 80 height 36
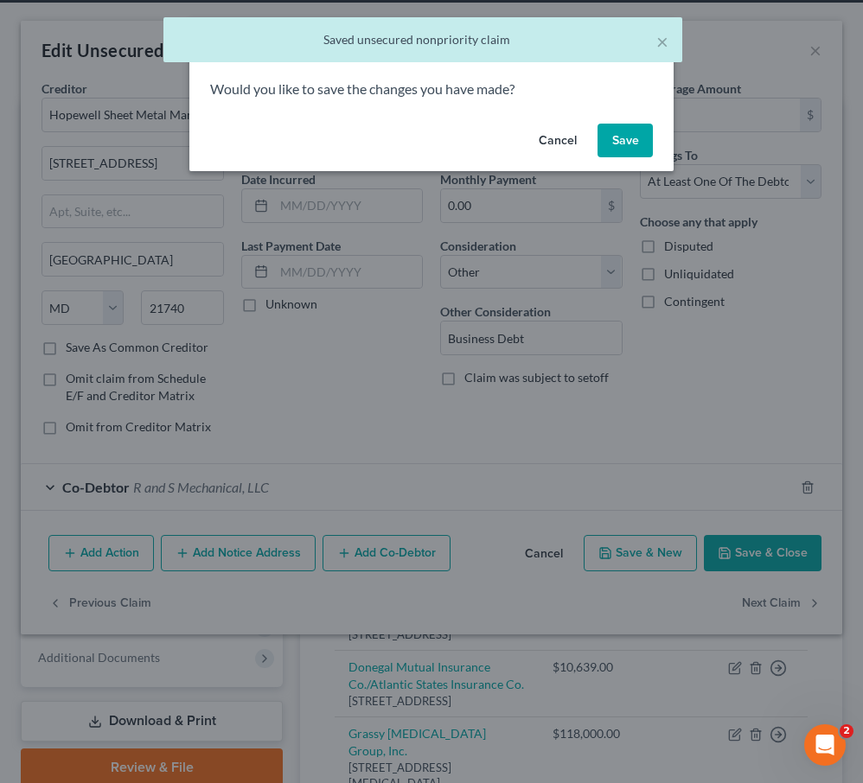
click at [642, 154] on button "Save" at bounding box center [624, 141] width 55 height 35
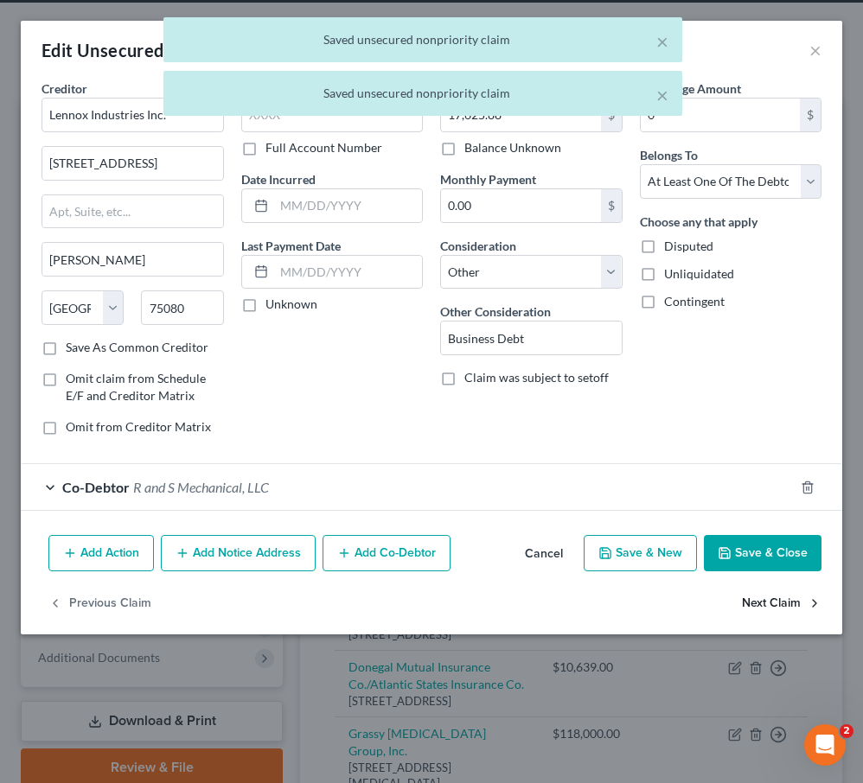
click at [761, 603] on button "Next Claim" at bounding box center [782, 603] width 80 height 36
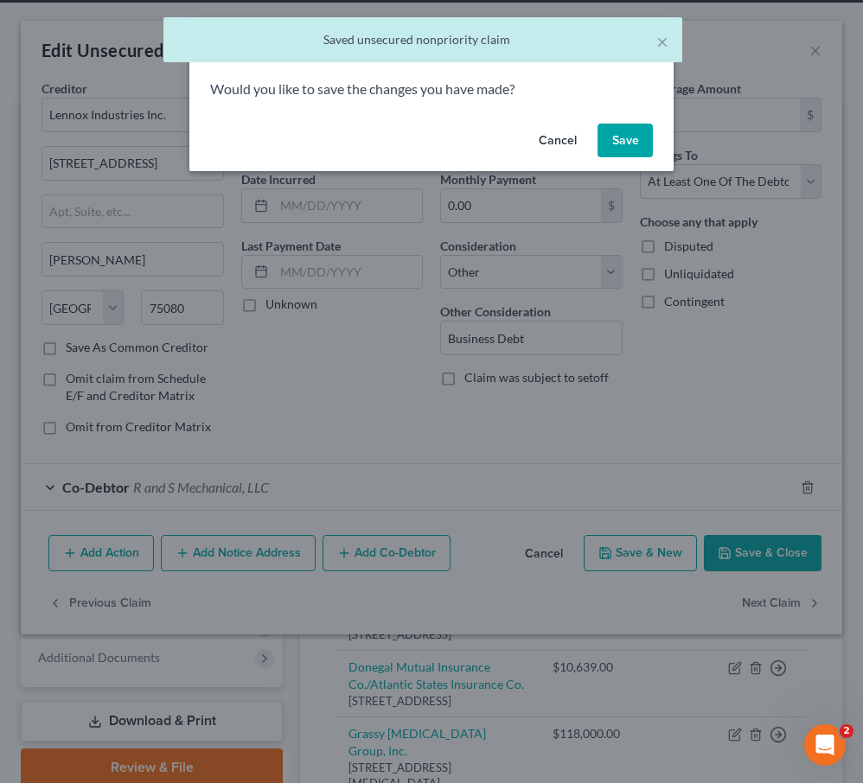
click at [617, 141] on button "Save" at bounding box center [624, 141] width 55 height 35
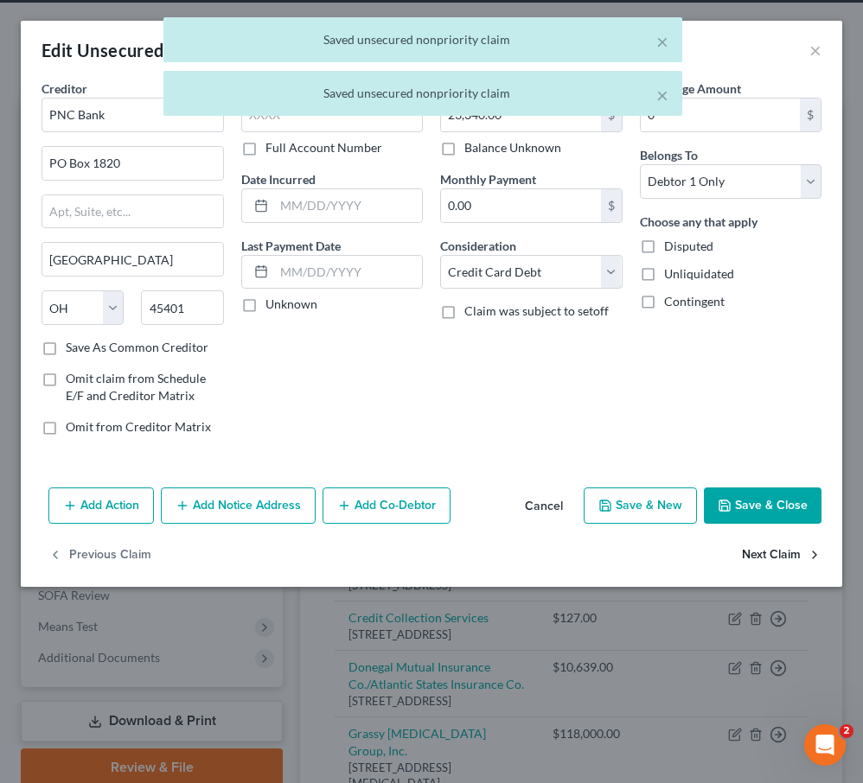
click at [770, 553] on button "Next Claim" at bounding box center [782, 556] width 80 height 36
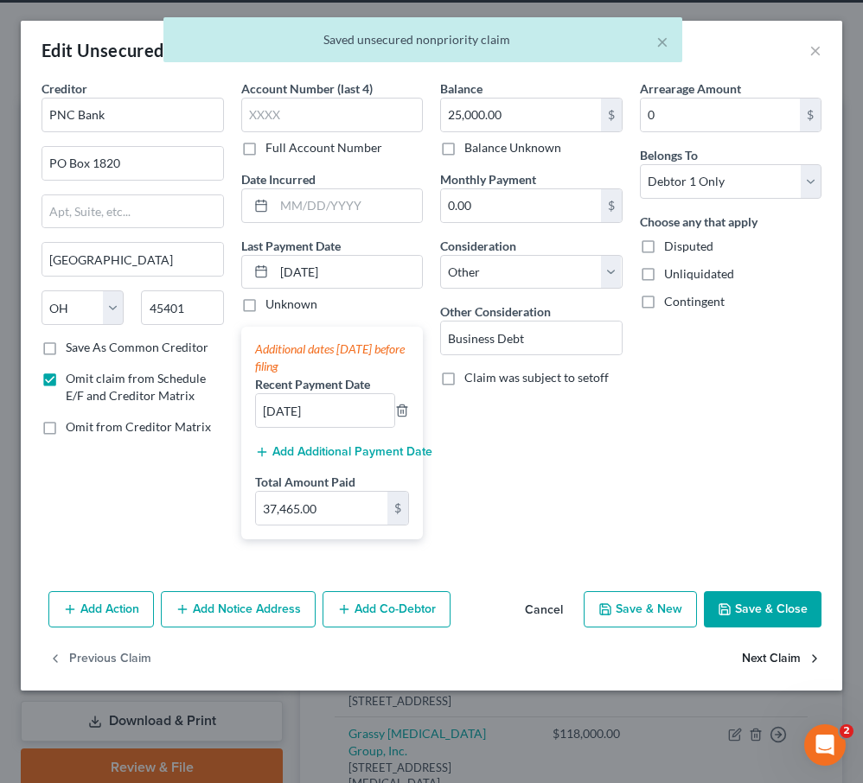
click at [759, 661] on button "Next Claim" at bounding box center [782, 660] width 80 height 36
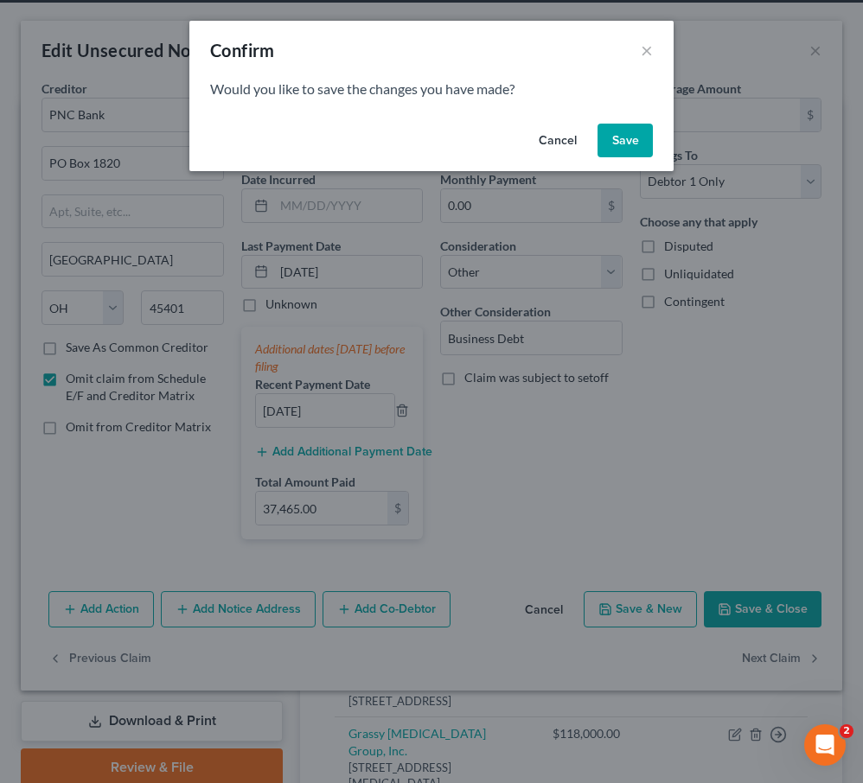
click at [639, 133] on button "Save" at bounding box center [624, 141] width 55 height 35
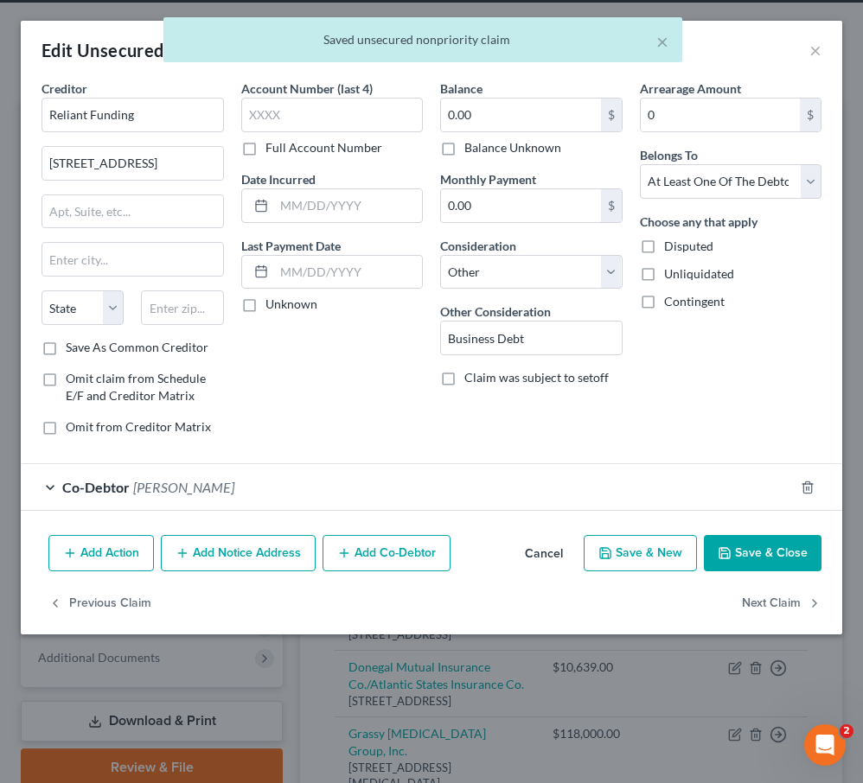
click at [174, 480] on span "[PERSON_NAME]" at bounding box center [183, 487] width 101 height 16
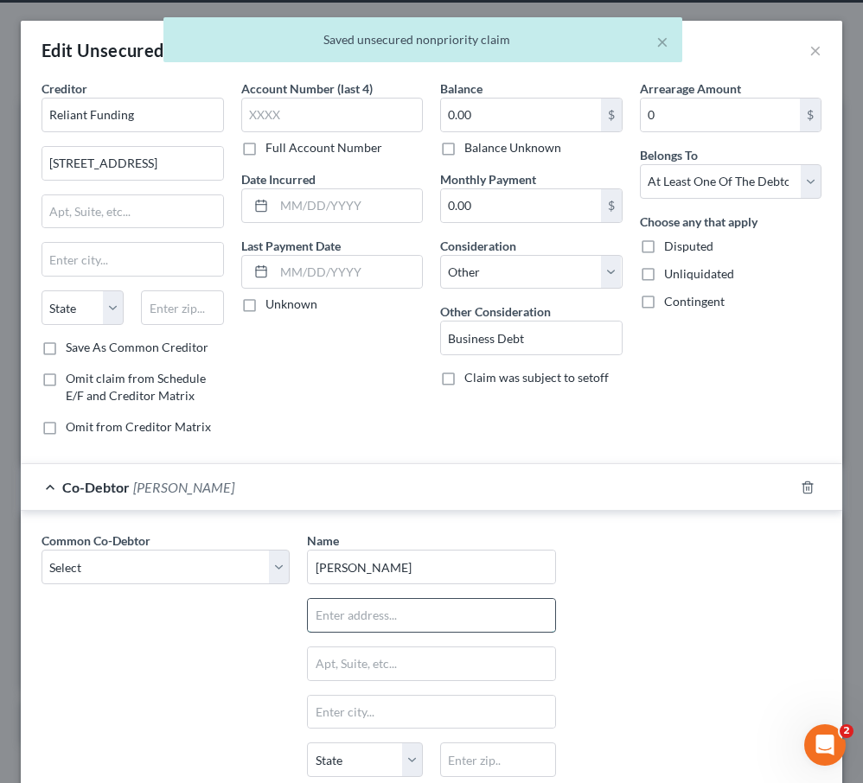
click at [361, 623] on input "text" at bounding box center [431, 615] width 246 height 33
paste input "[STREET_ADDRESS]"
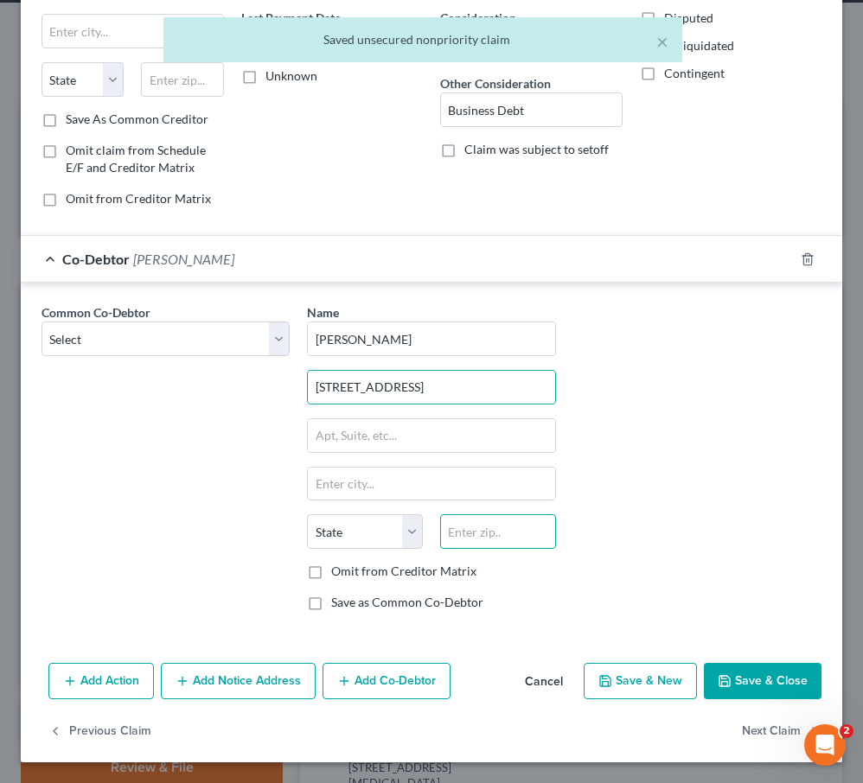
click at [497, 536] on input "text" at bounding box center [498, 531] width 116 height 35
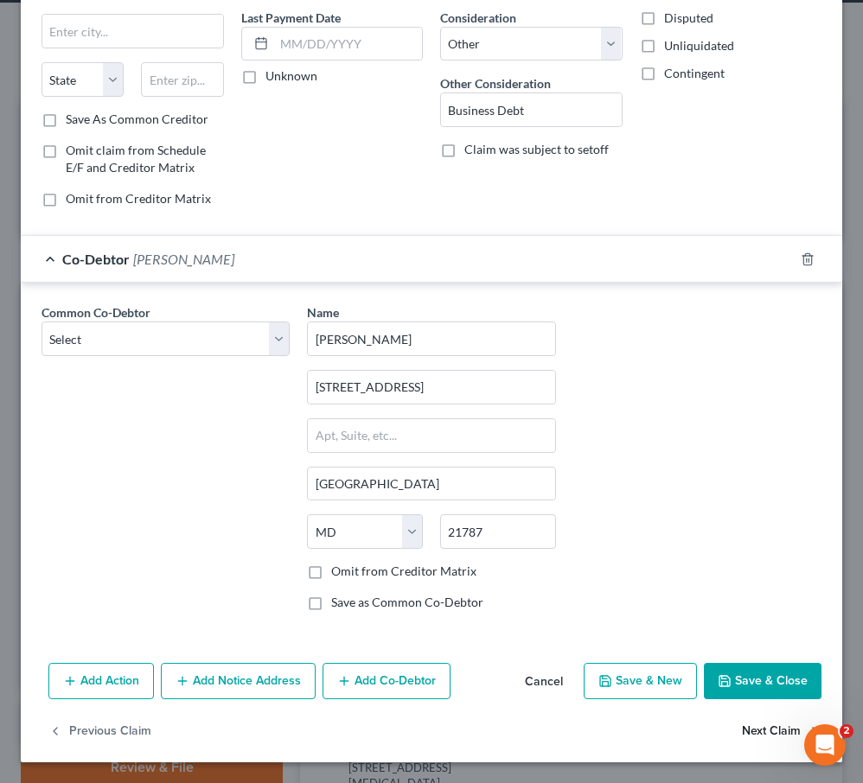
click at [766, 726] on button "Next Claim" at bounding box center [782, 731] width 80 height 36
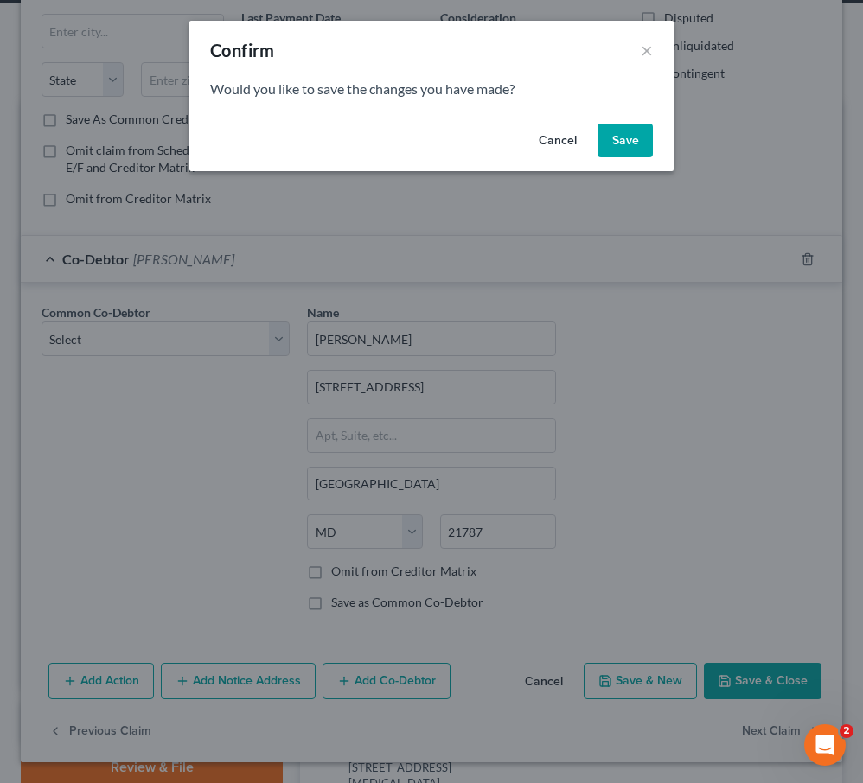
click at [635, 130] on button "Save" at bounding box center [624, 141] width 55 height 35
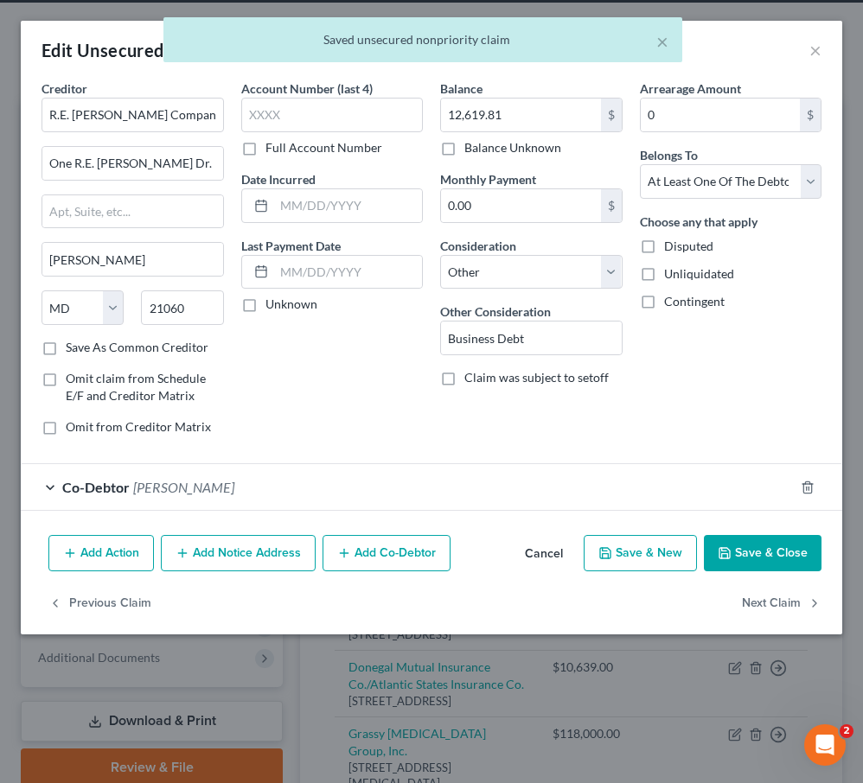
click at [154, 490] on span "[PERSON_NAME]" at bounding box center [183, 487] width 101 height 16
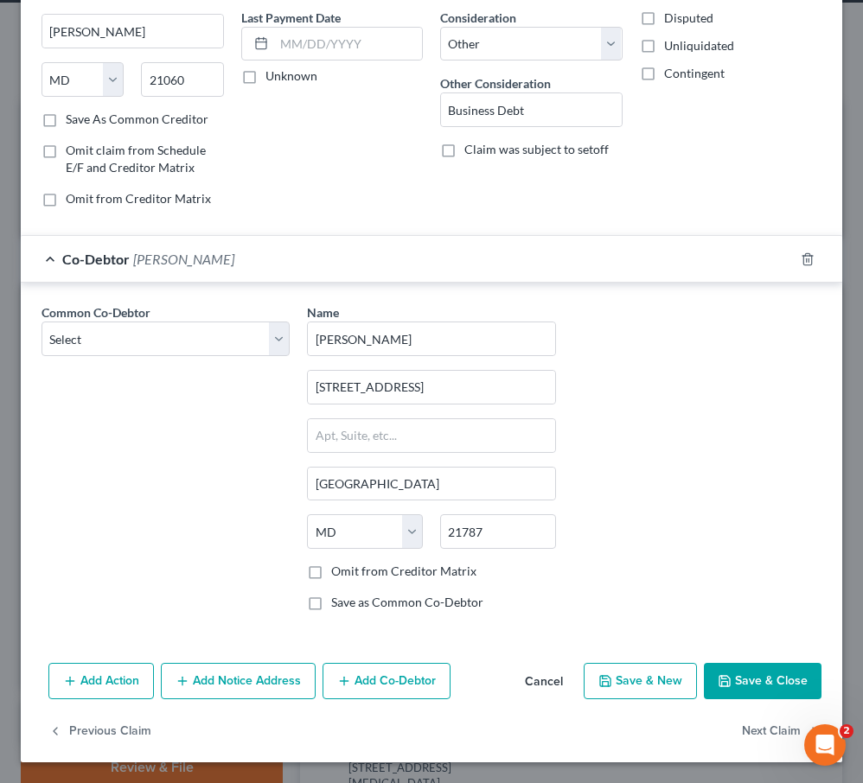
click at [331, 605] on label "Save as Common Co-Debtor" at bounding box center [407, 602] width 152 height 17
click at [338, 605] on input "Save as Common Co-Debtor" at bounding box center [343, 599] width 11 height 11
click at [283, 345] on select "Select [PERSON_NAME] R and S Mechanical, LLC" at bounding box center [166, 339] width 248 height 35
click at [42, 322] on select "Select [PERSON_NAME] R and S Mechanical, LLC" at bounding box center [166, 339] width 248 height 35
click at [751, 730] on button "Next Claim" at bounding box center [782, 731] width 80 height 36
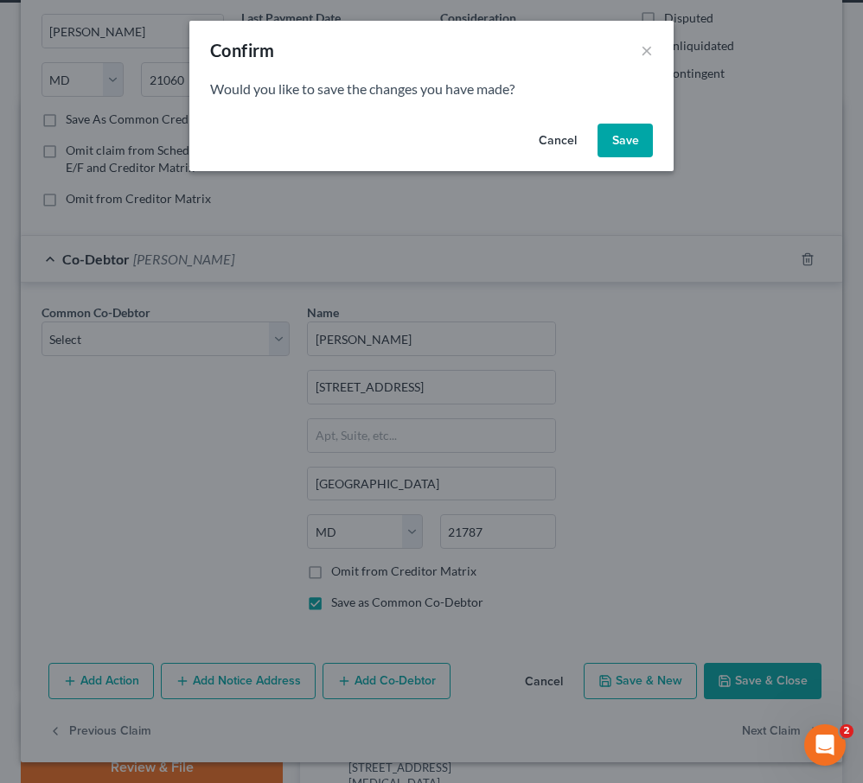
click at [279, 337] on div "Confirm × Would you like to save the changes you have made? Cancel Save" at bounding box center [431, 391] width 863 height 783
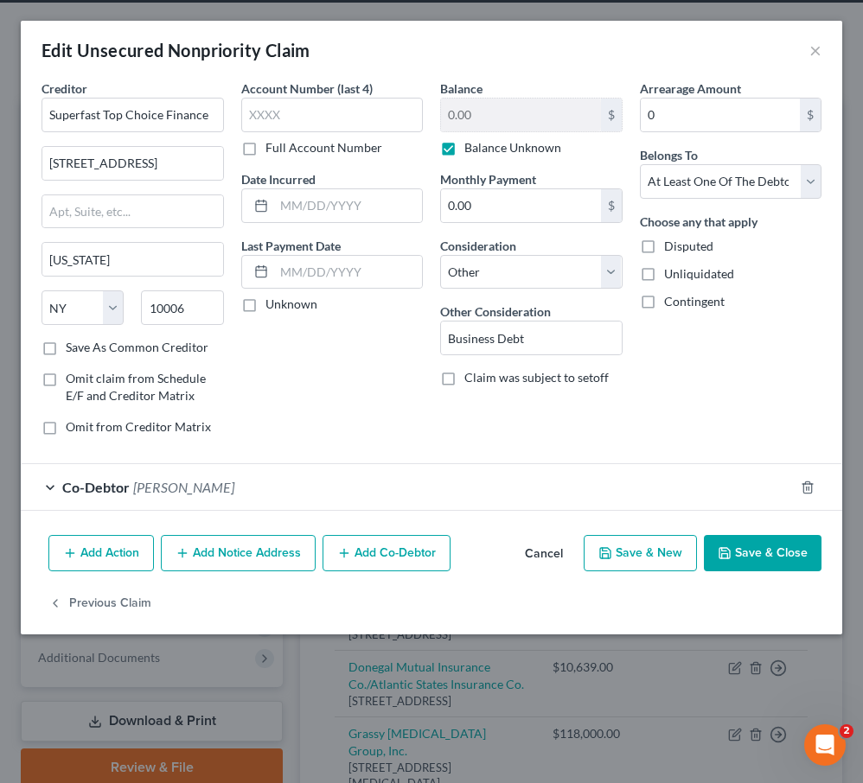
click at [279, 337] on div "Account Number (last 4) Full Account Number Date Incurred Last Payment Date Unk…" at bounding box center [333, 265] width 200 height 370
click at [166, 484] on span "[PERSON_NAME]" at bounding box center [183, 487] width 101 height 16
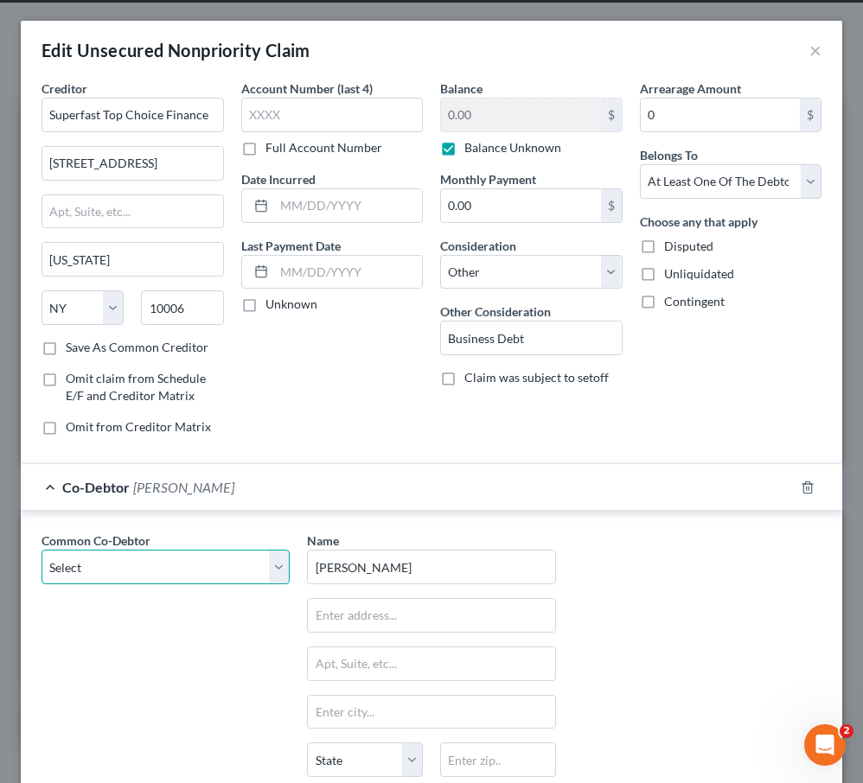
click at [178, 578] on select "Select [PERSON_NAME] R and S Mechanical, LLC" at bounding box center [166, 567] width 248 height 35
click at [42, 550] on select "Select [PERSON_NAME] R and S Mechanical, LLC" at bounding box center [166, 567] width 248 height 35
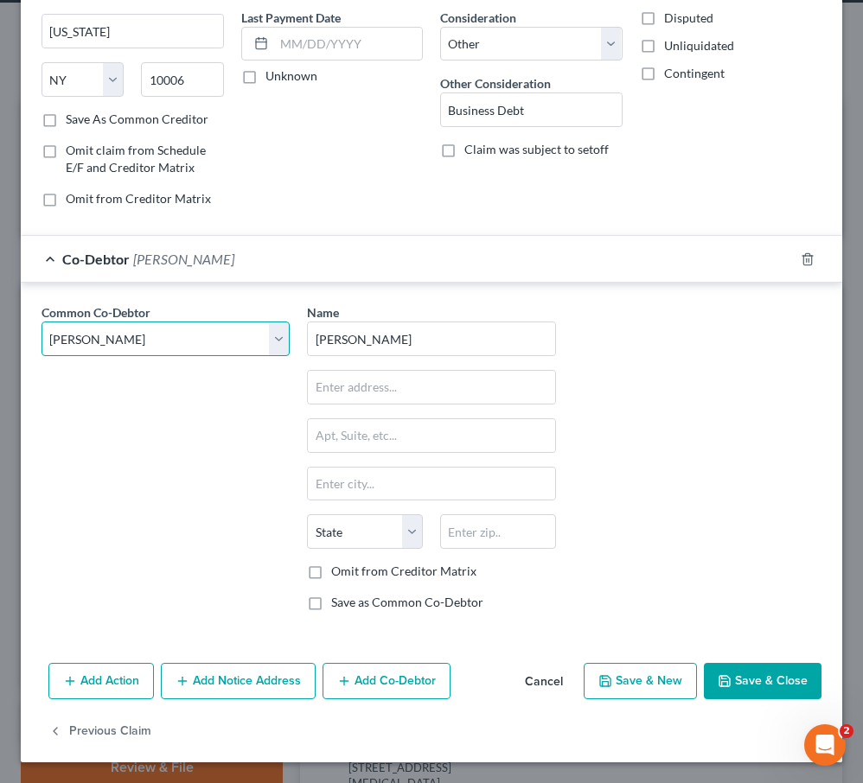
scroll to position [217, 0]
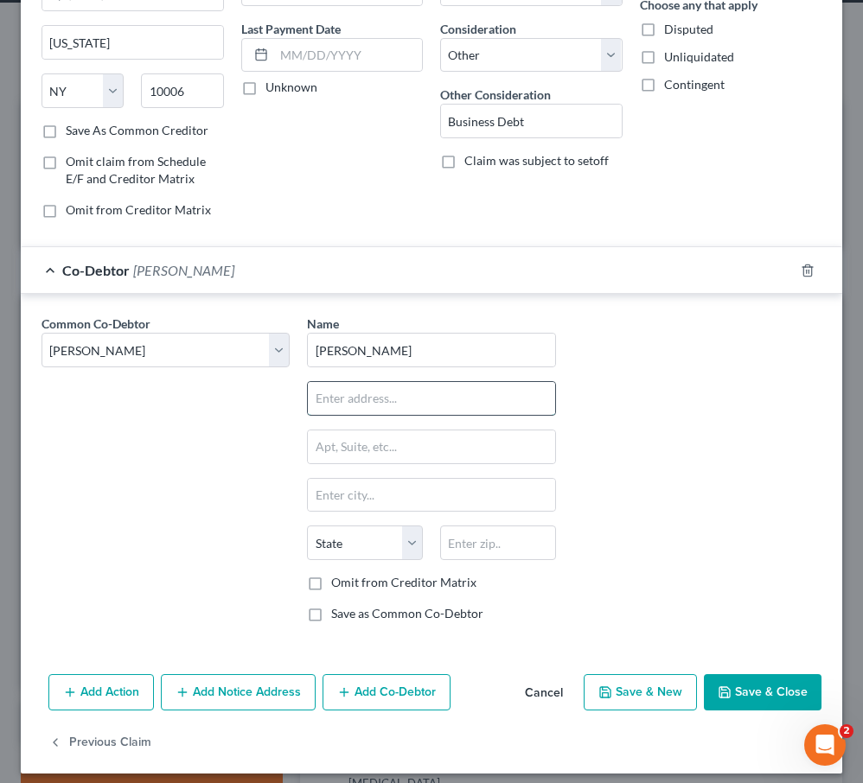
click at [344, 403] on input "text" at bounding box center [431, 398] width 246 height 33
paste input "[STREET_ADDRESS]"
click at [476, 546] on input "text" at bounding box center [498, 543] width 116 height 35
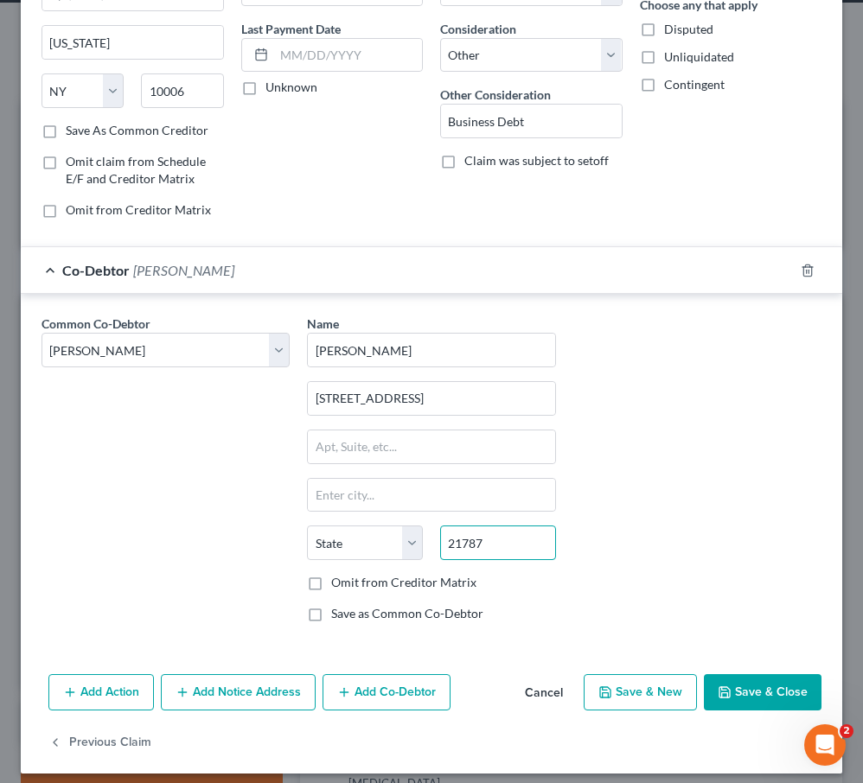
scroll to position [228, 0]
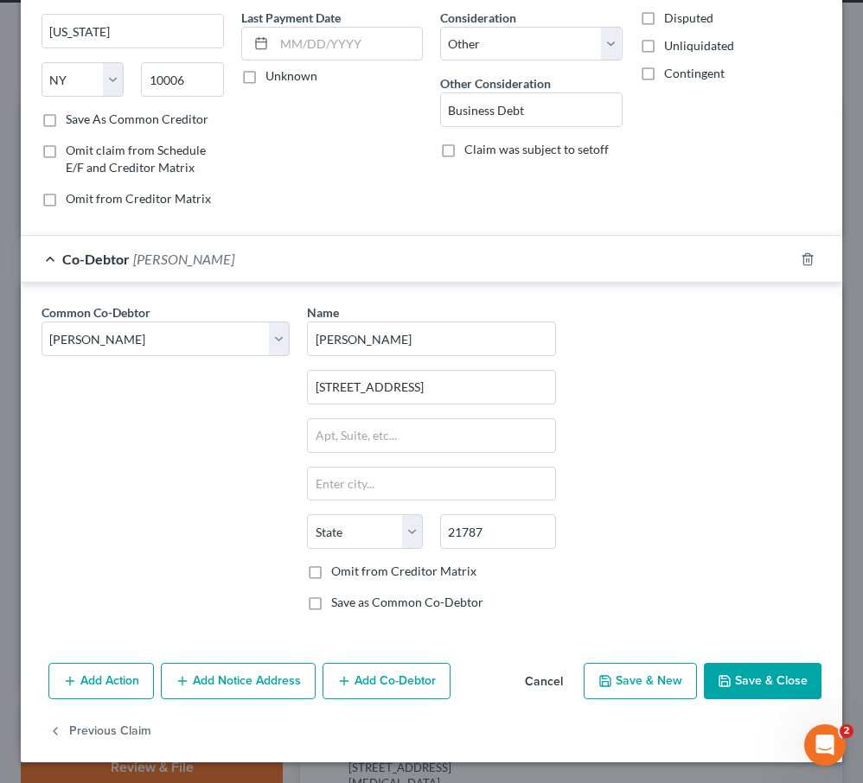
click at [744, 681] on button "Save & Close" at bounding box center [763, 681] width 118 height 36
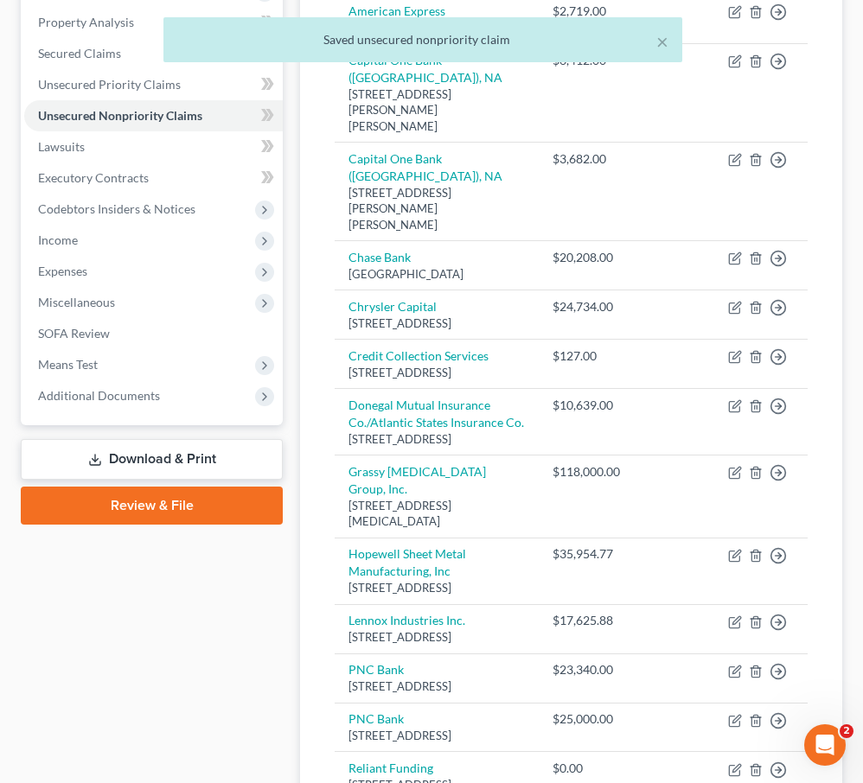
scroll to position [0, 0]
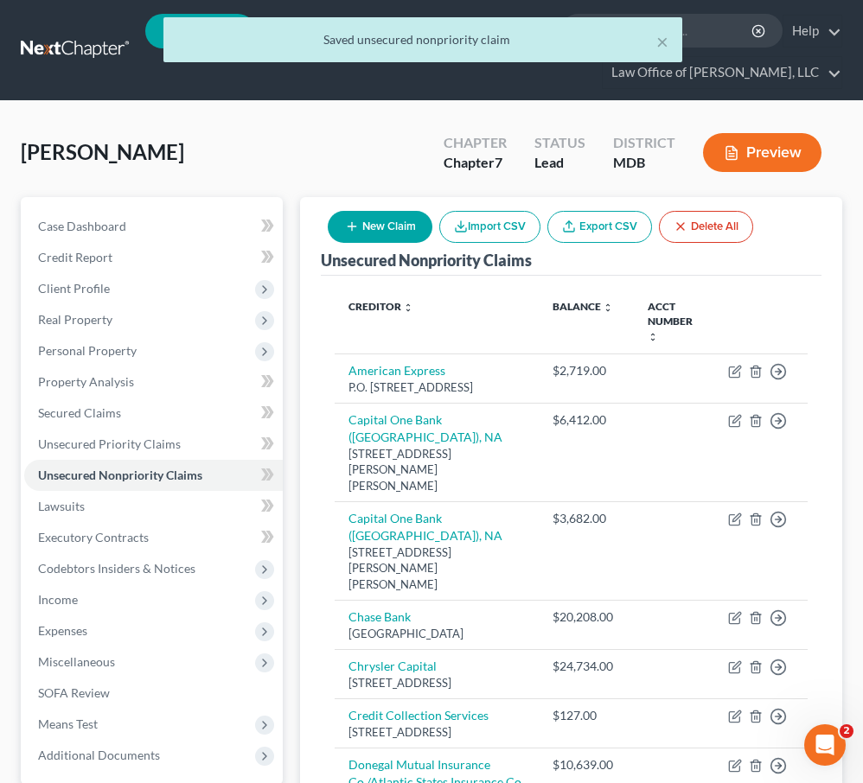
click at [409, 163] on div "[PERSON_NAME] Upgraded Chapter Chapter 7 Status Lead District MDB Preview" at bounding box center [431, 159] width 821 height 75
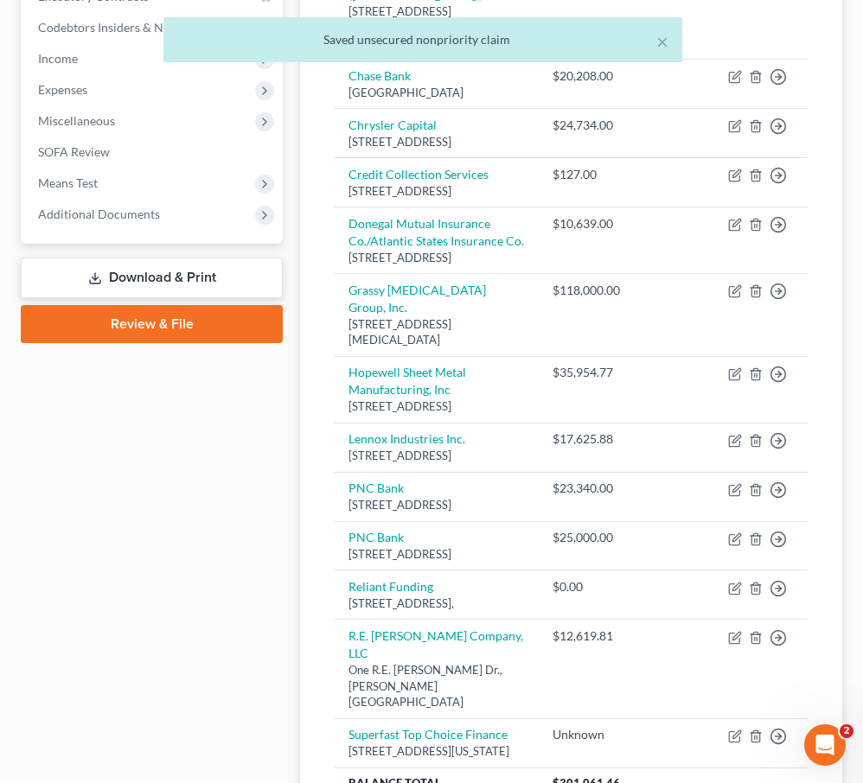
scroll to position [565, 0]
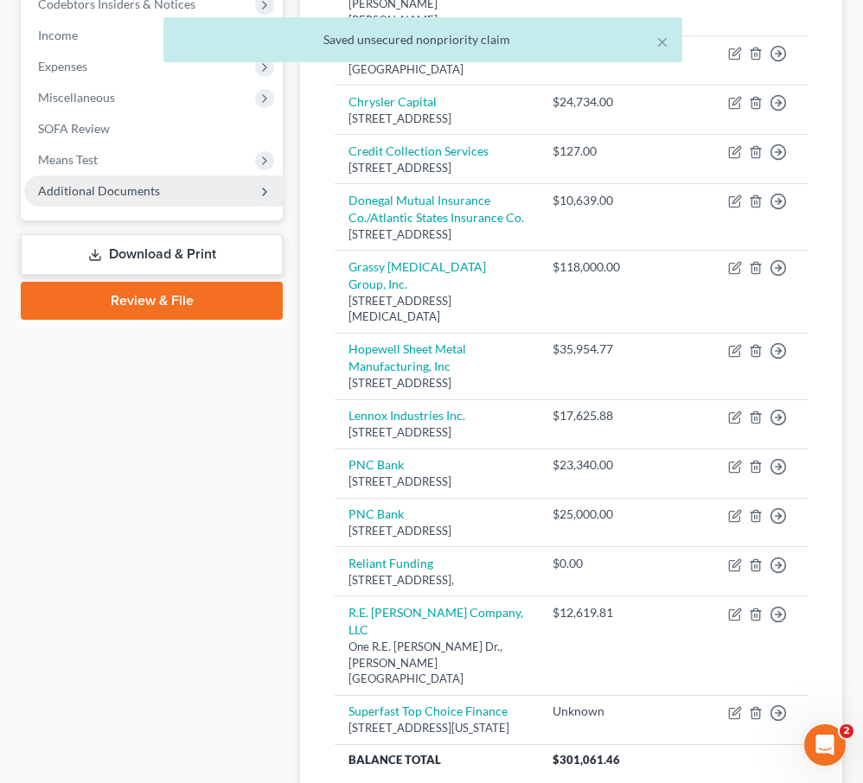
click at [70, 193] on span "Additional Documents" at bounding box center [99, 190] width 122 height 15
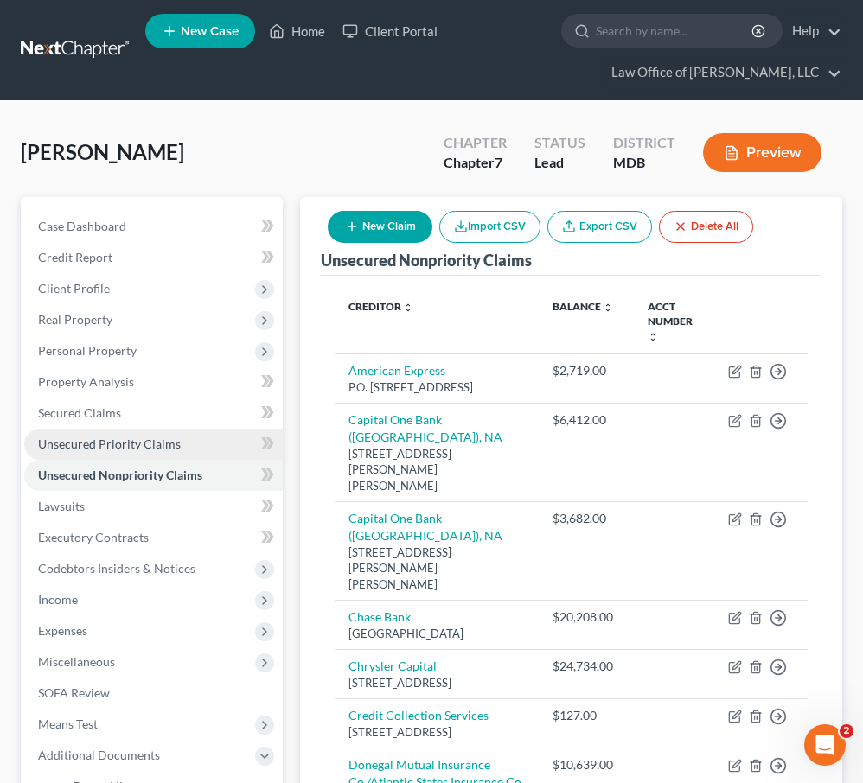
scroll to position [725, 0]
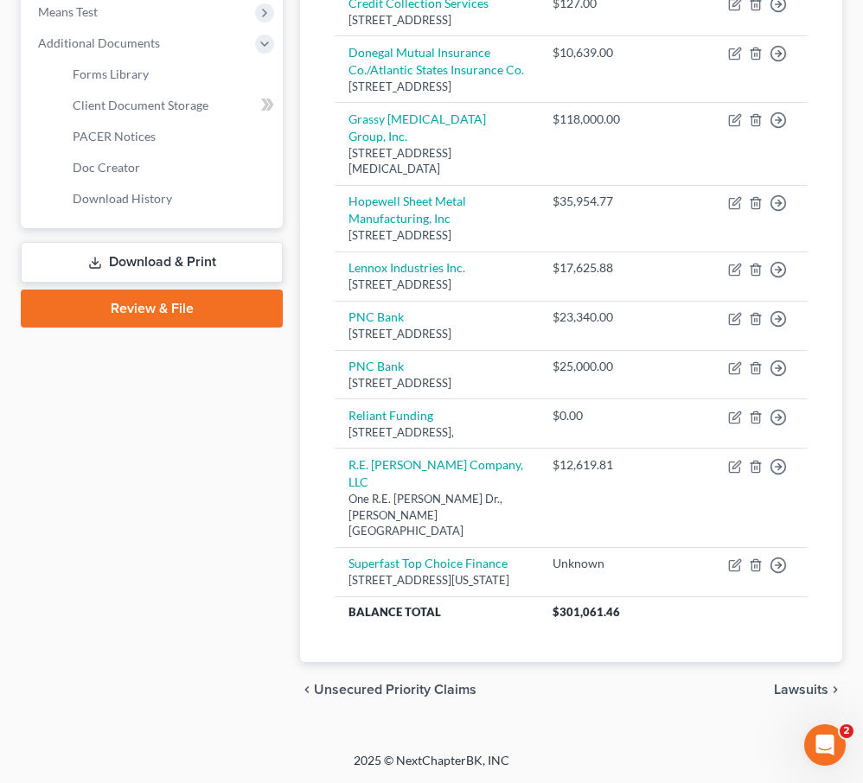
click at [143, 242] on link "Download & Print" at bounding box center [152, 262] width 262 height 41
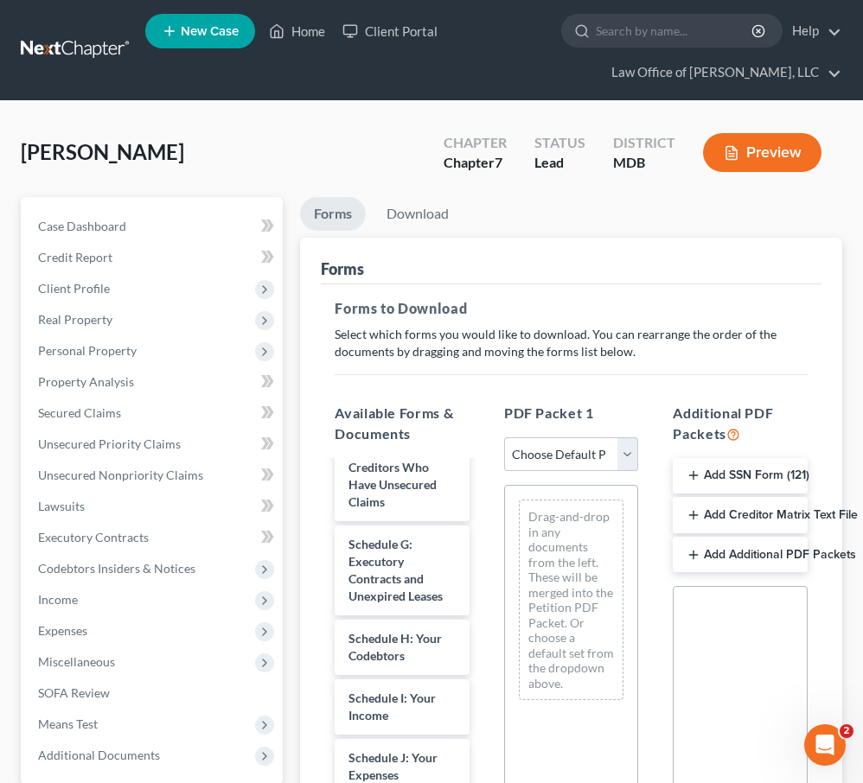
scroll to position [524, 0]
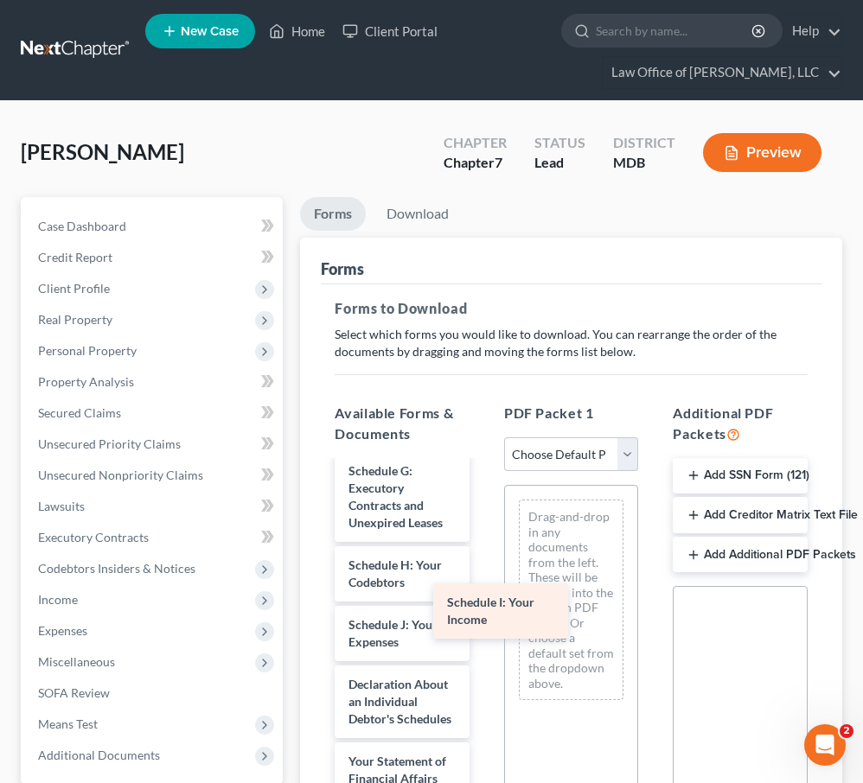
drag, startPoint x: 399, startPoint y: 637, endPoint x: 550, endPoint y: 601, distance: 154.8
click at [483, 601] on div "Schedule I: Your Income Voluntary Petition for Individuals Filing for Bankruptc…" at bounding box center [402, 690] width 163 height 1502
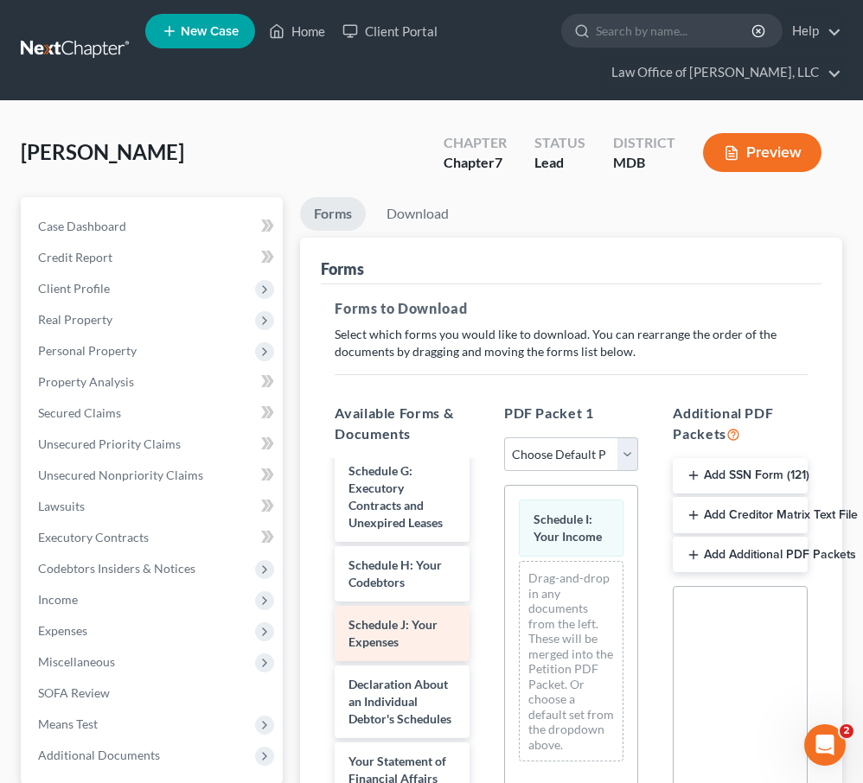
click at [483, 627] on div "Voluntary Petition for Individuals Filing for Bankruptcy Summary of Your Assets…" at bounding box center [402, 690] width 163 height 1502
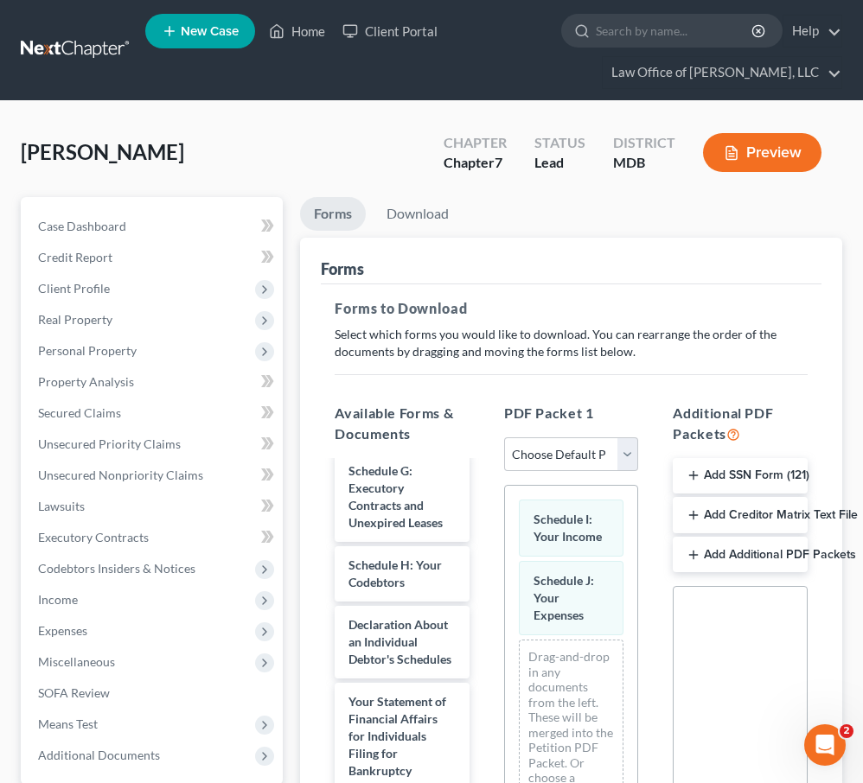
scroll to position [351, 0]
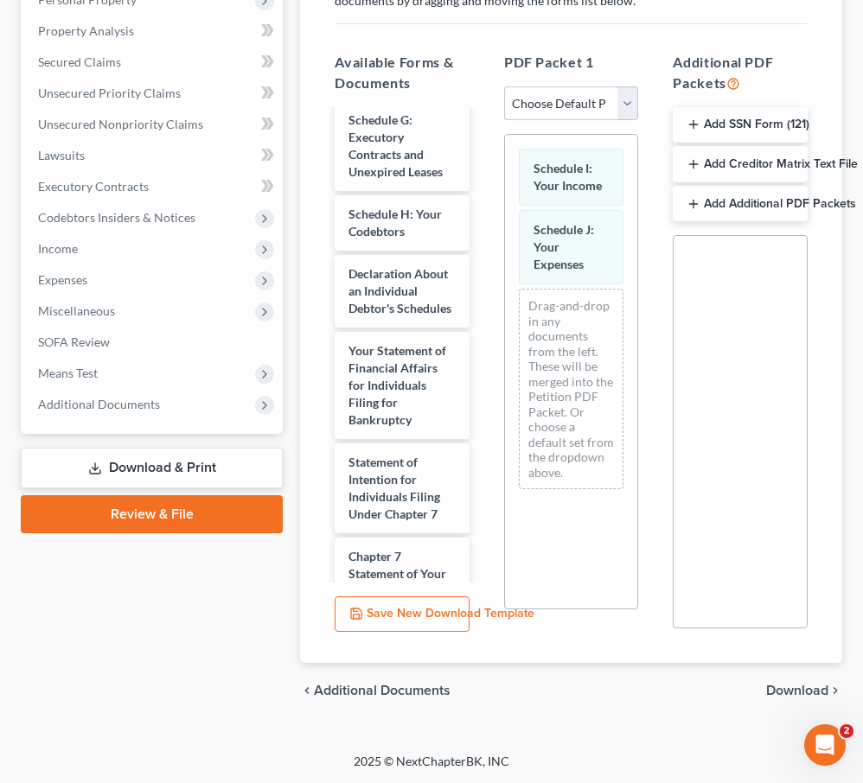
click at [793, 691] on span "Download" at bounding box center [797, 691] width 62 height 14
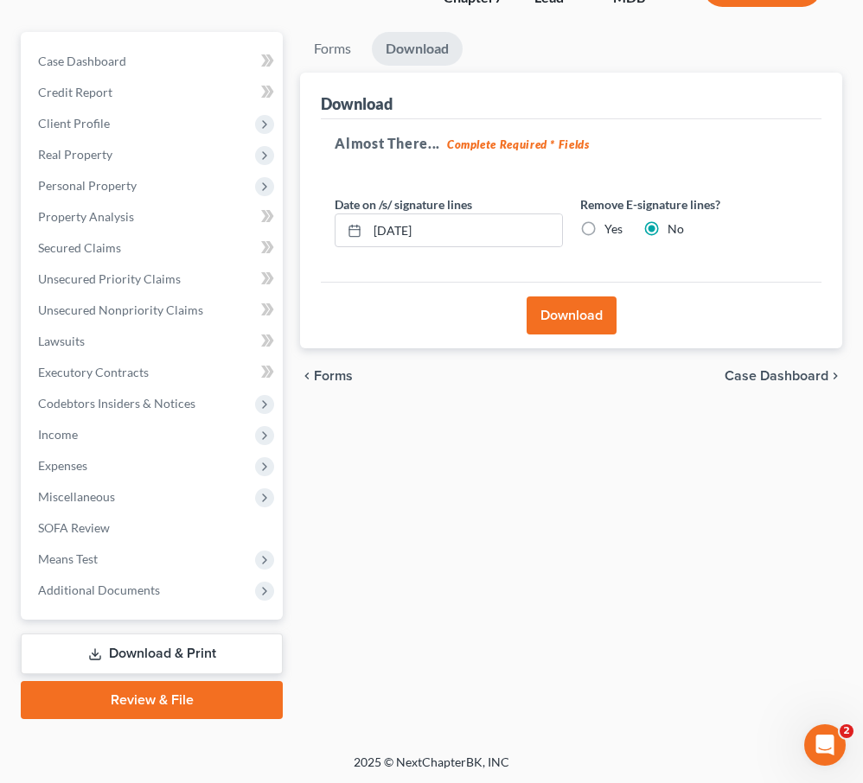
click at [556, 313] on button "Download" at bounding box center [572, 316] width 90 height 38
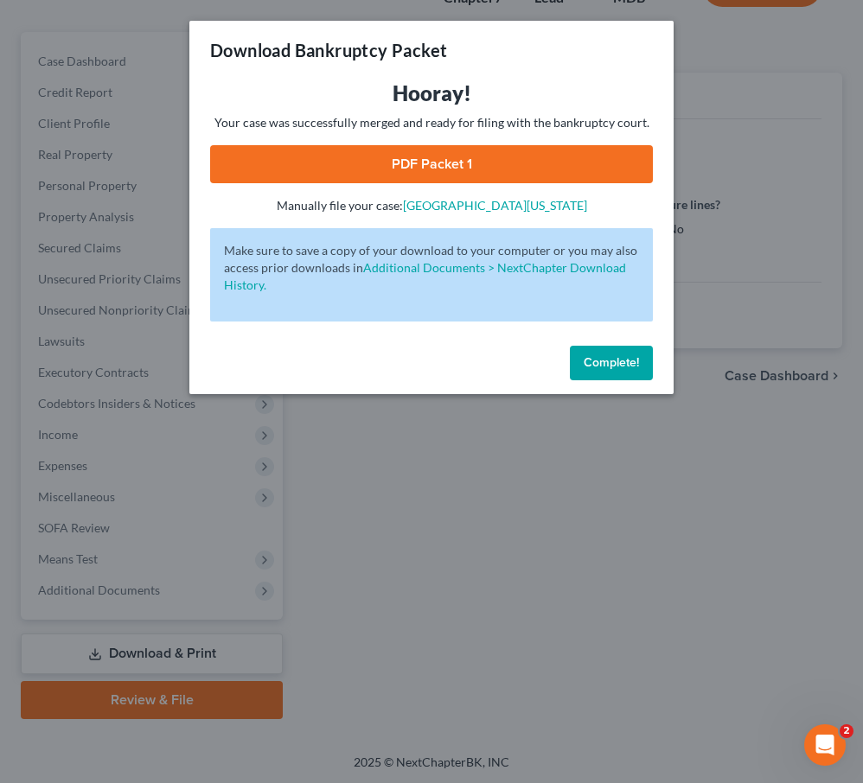
click at [433, 156] on link "PDF Packet 1" at bounding box center [431, 164] width 443 height 38
click at [612, 372] on button "Complete!" at bounding box center [611, 363] width 83 height 35
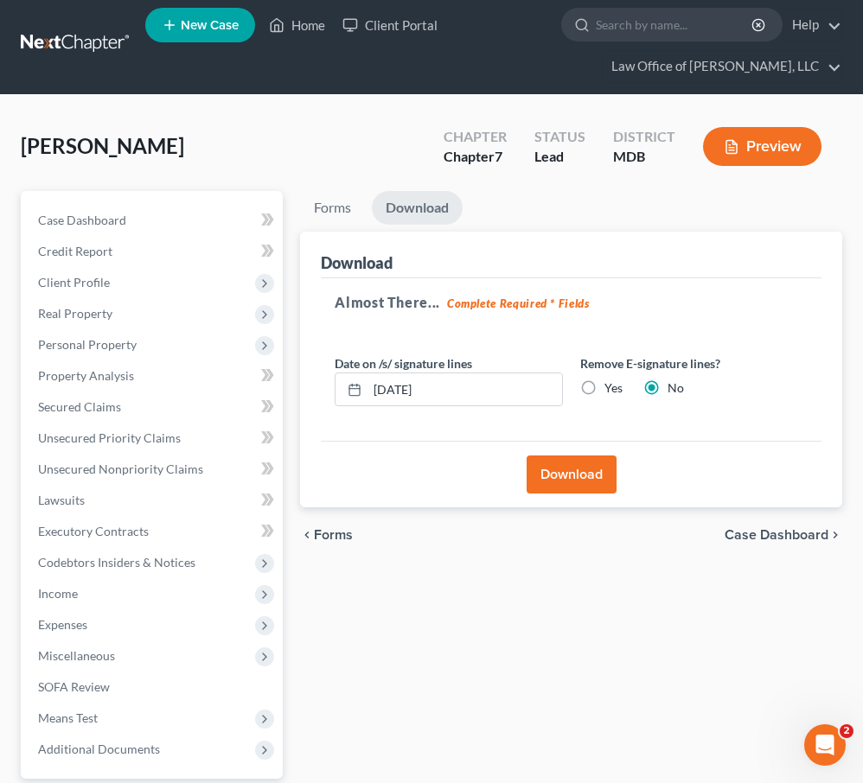
scroll to position [0, 0]
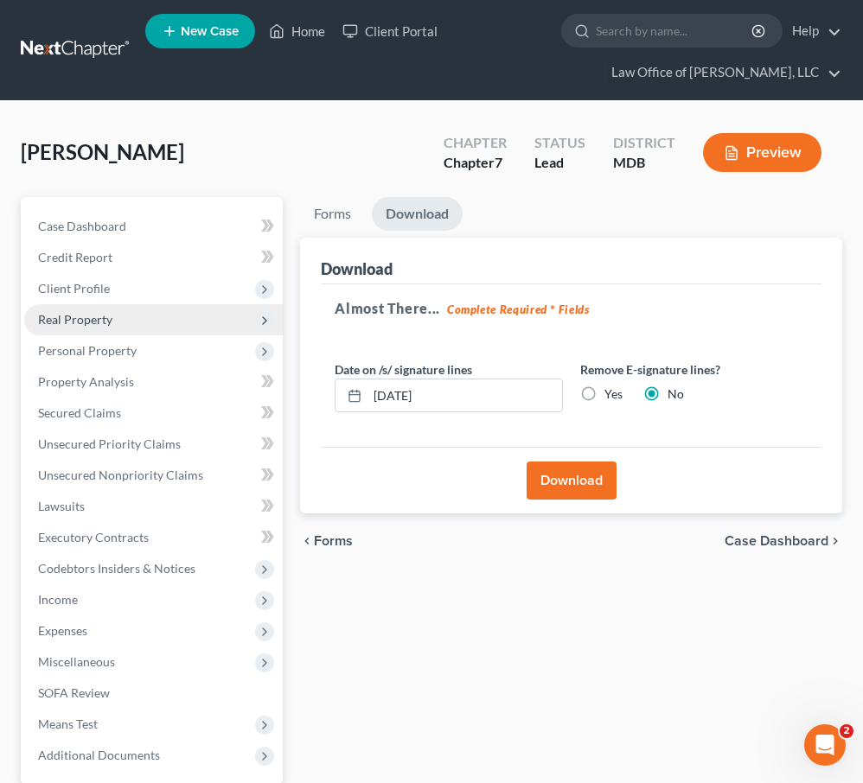
click at [103, 324] on span "Real Property" at bounding box center [75, 319] width 74 height 15
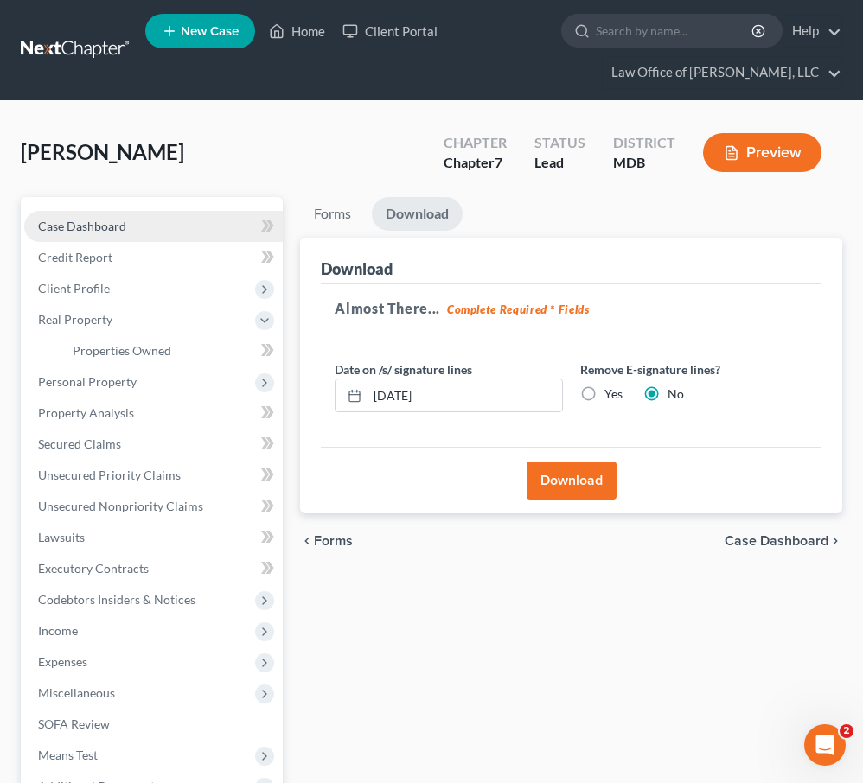
click at [83, 226] on span "Case Dashboard" at bounding box center [82, 226] width 88 height 15
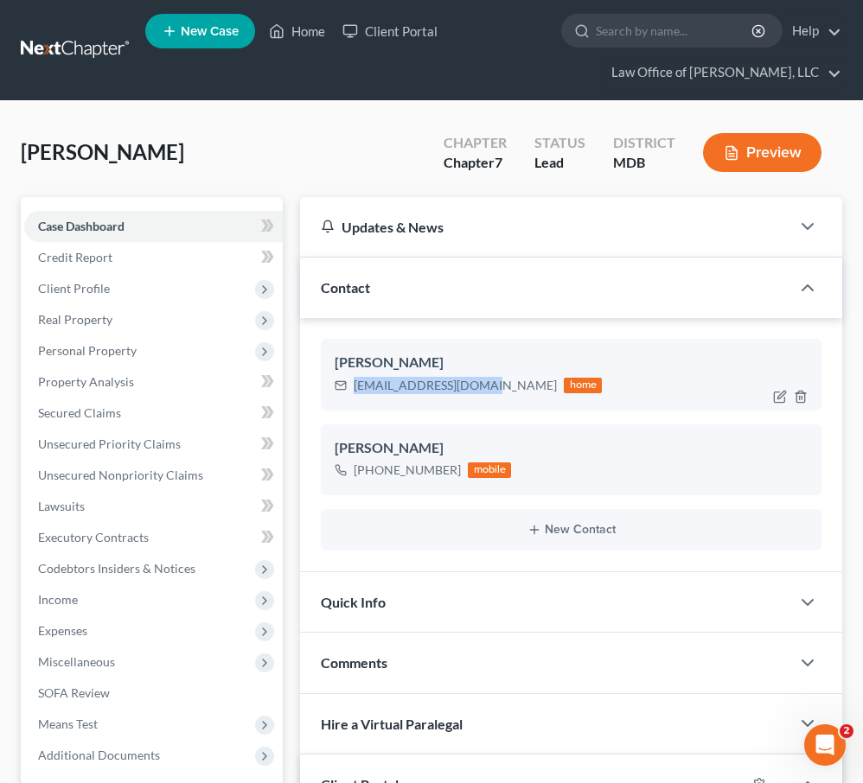
drag, startPoint x: 355, startPoint y: 384, endPoint x: 487, endPoint y: 394, distance: 132.7
click at [487, 394] on div "[EMAIL_ADDRESS][DOMAIN_NAME] home" at bounding box center [468, 385] width 267 height 22
copy div "[EMAIL_ADDRESS][DOMAIN_NAME]"
